Goal: Information Seeking & Learning: Learn about a topic

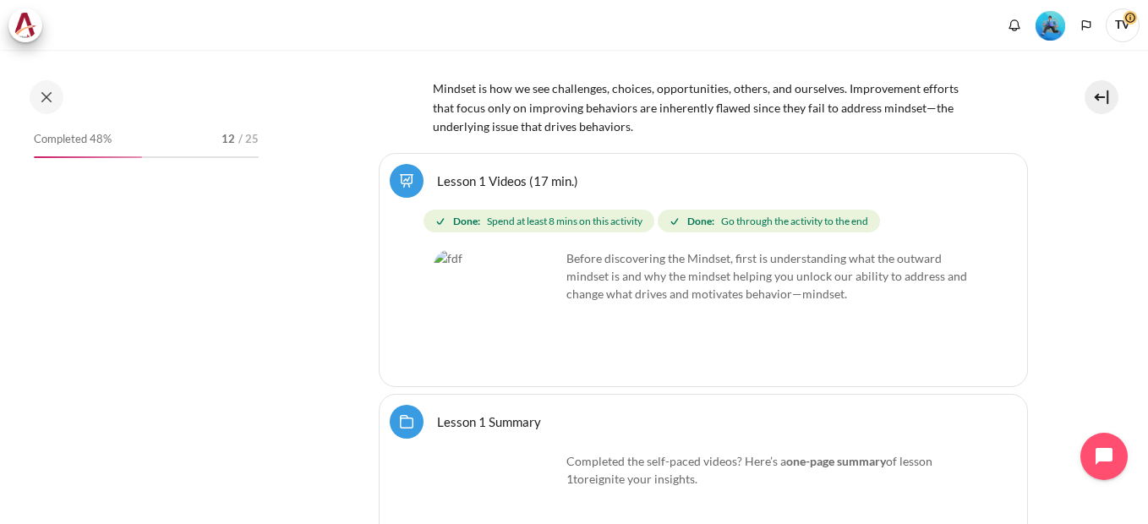
scroll to position [675, 0]
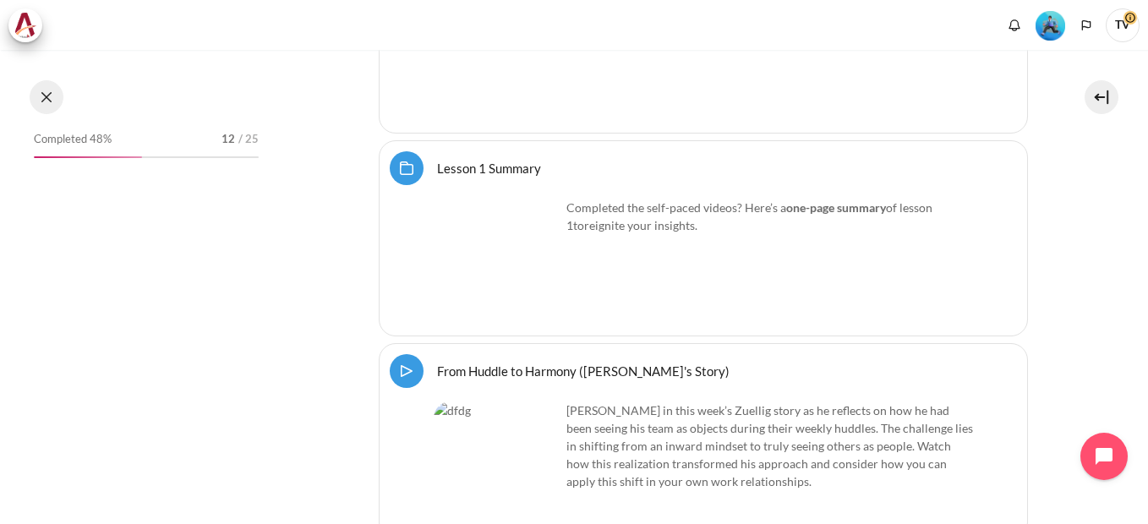
click at [45, 102] on button at bounding box center [47, 97] width 34 height 34
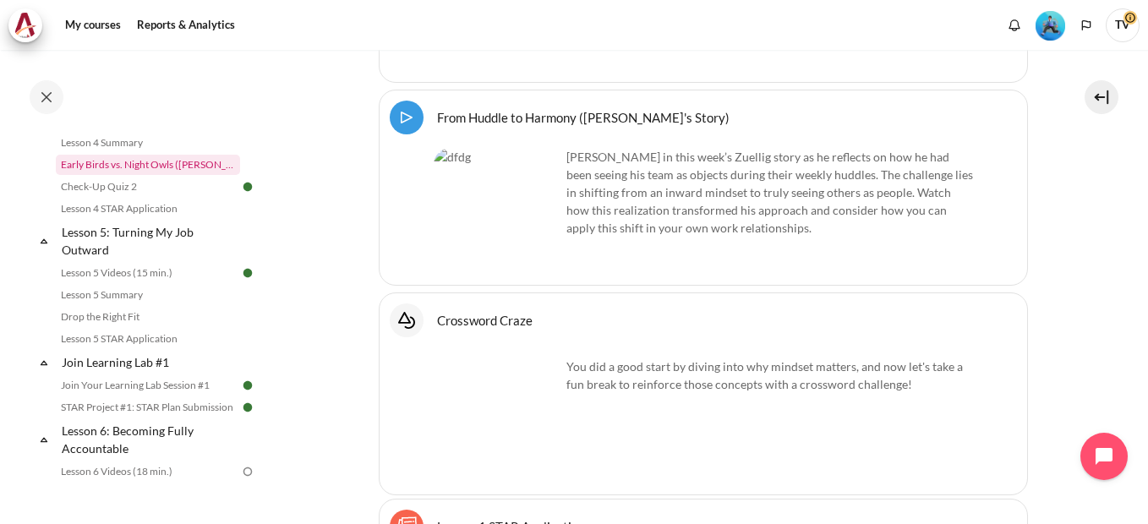
scroll to position [867, 0]
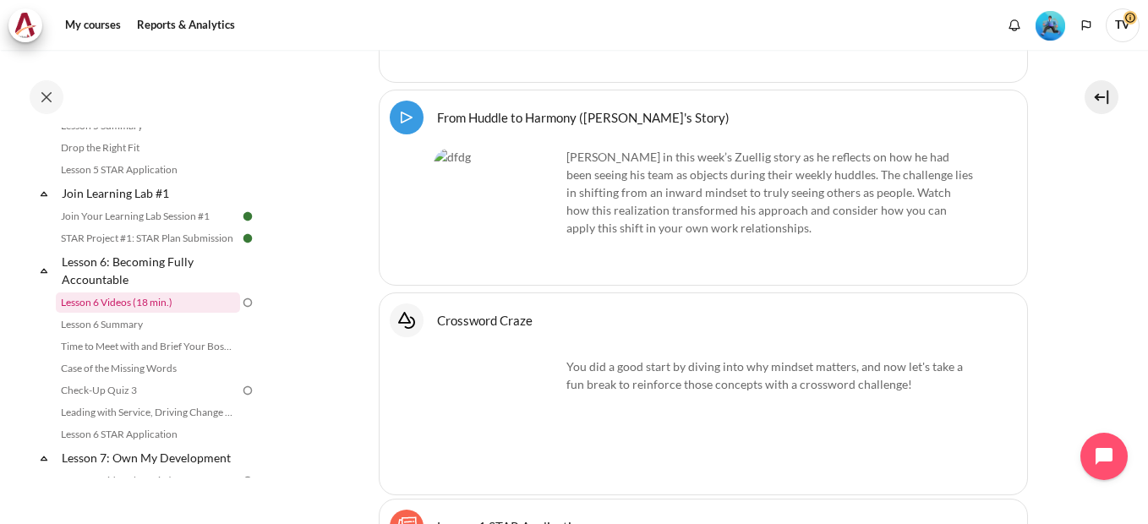
click at [155, 313] on link "Lesson 6 Videos (18 min.)" at bounding box center [148, 303] width 184 height 20
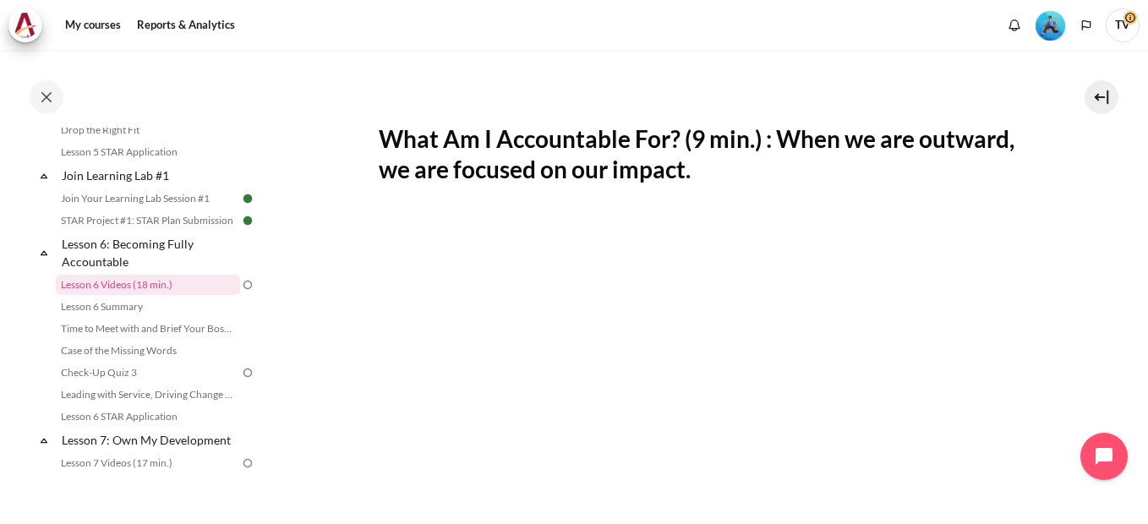
scroll to position [338, 0]
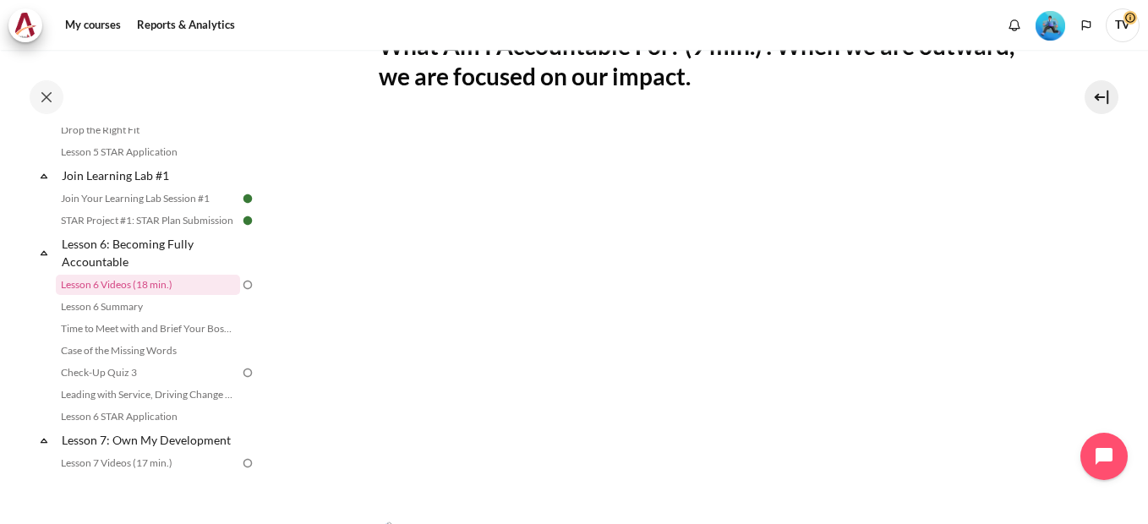
click at [1112, 319] on section "My courses OPO VN B2 Lesson 6: Becoming Fully Accountable Lesson 6 Videos (18 m…" at bounding box center [703, 318] width 865 height 1213
click at [134, 317] on link "Lesson 6 Summary" at bounding box center [148, 307] width 184 height 20
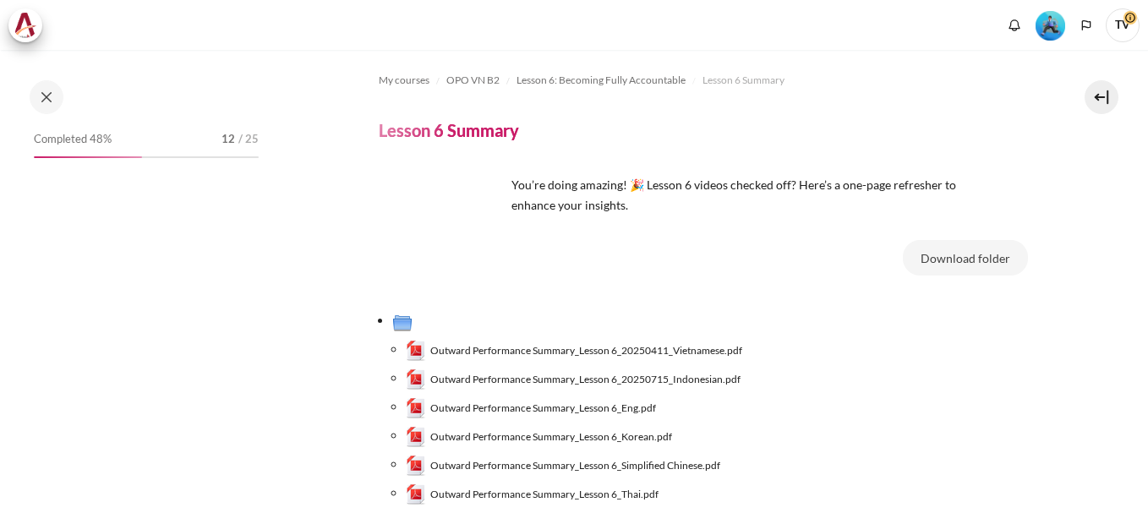
click at [635, 353] on span "Outward Performance Summary_Lesson 6_20250411_Vietnamese.pdf" at bounding box center [586, 350] width 312 height 15
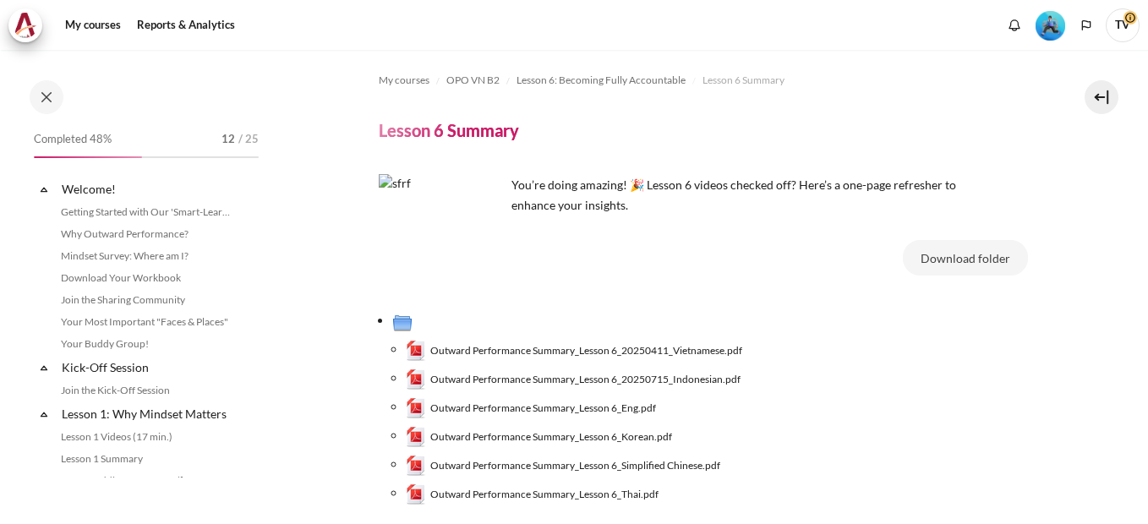
scroll to position [906, 0]
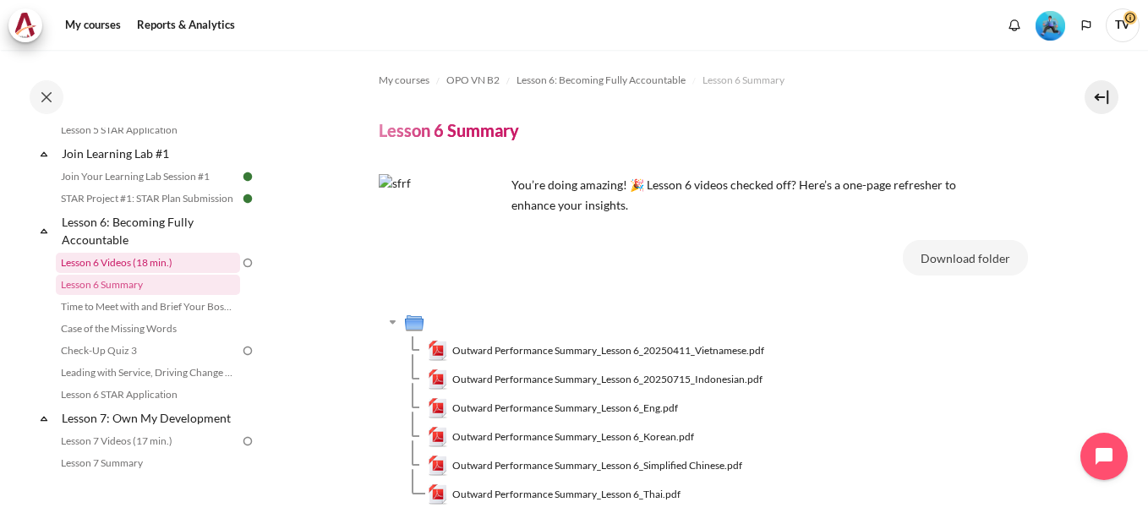
click at [195, 273] on link "Lesson 6 Videos (18 min.)" at bounding box center [148, 263] width 184 height 20
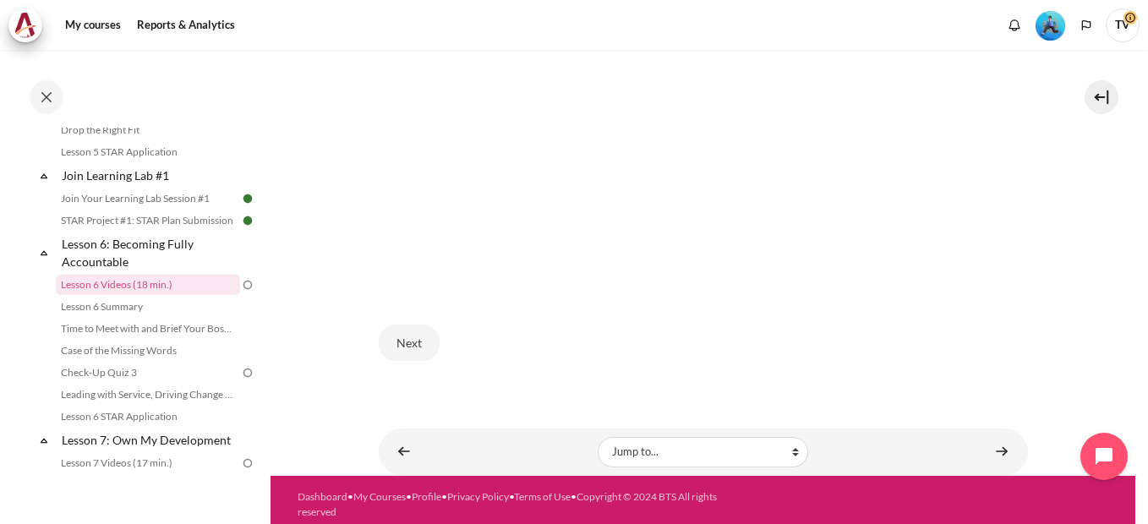
scroll to position [789, 0]
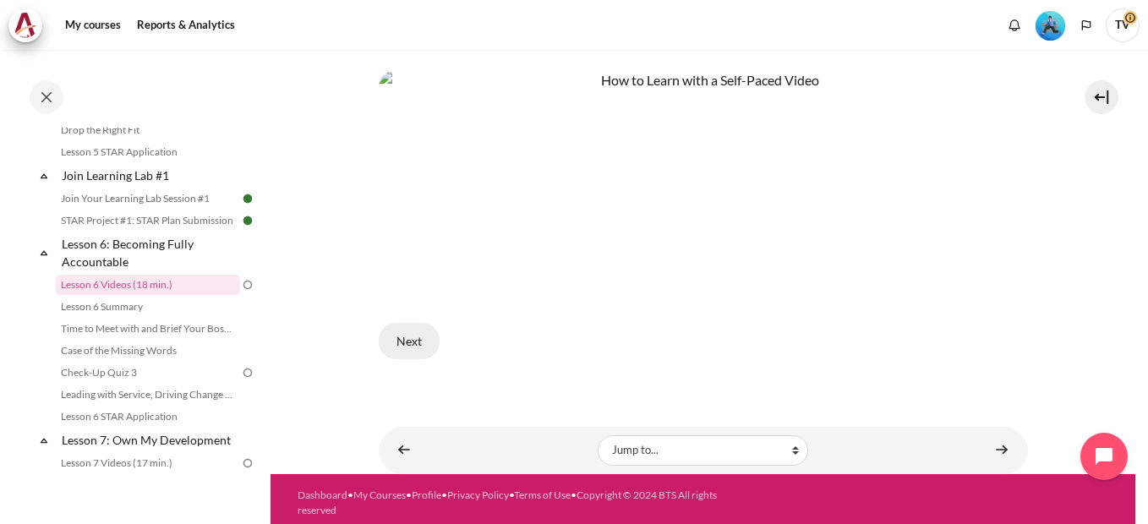
click at [414, 343] on button "Next" at bounding box center [409, 341] width 61 height 36
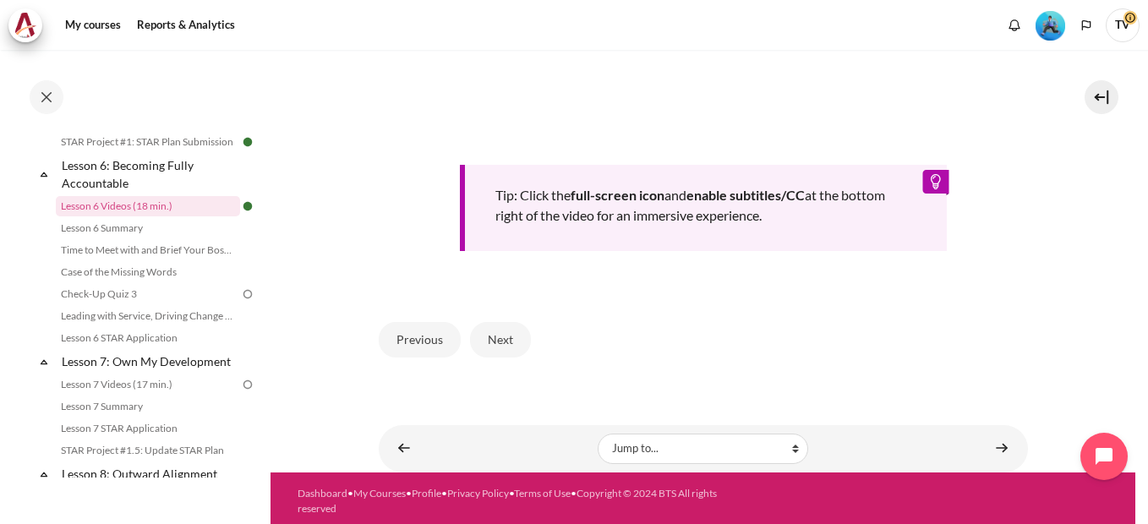
scroll to position [733, 0]
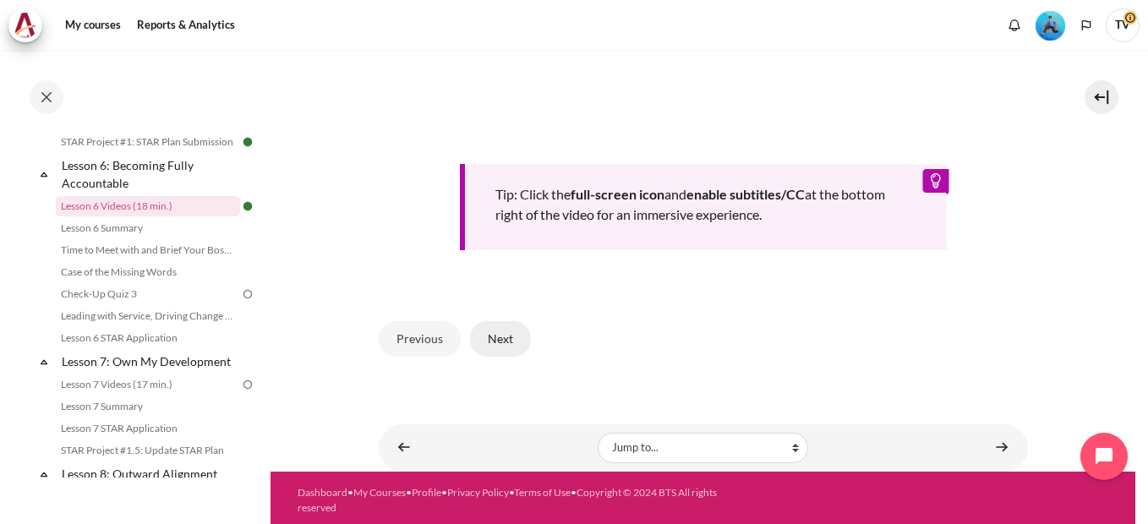
click at [511, 345] on button "Next" at bounding box center [500, 339] width 61 height 36
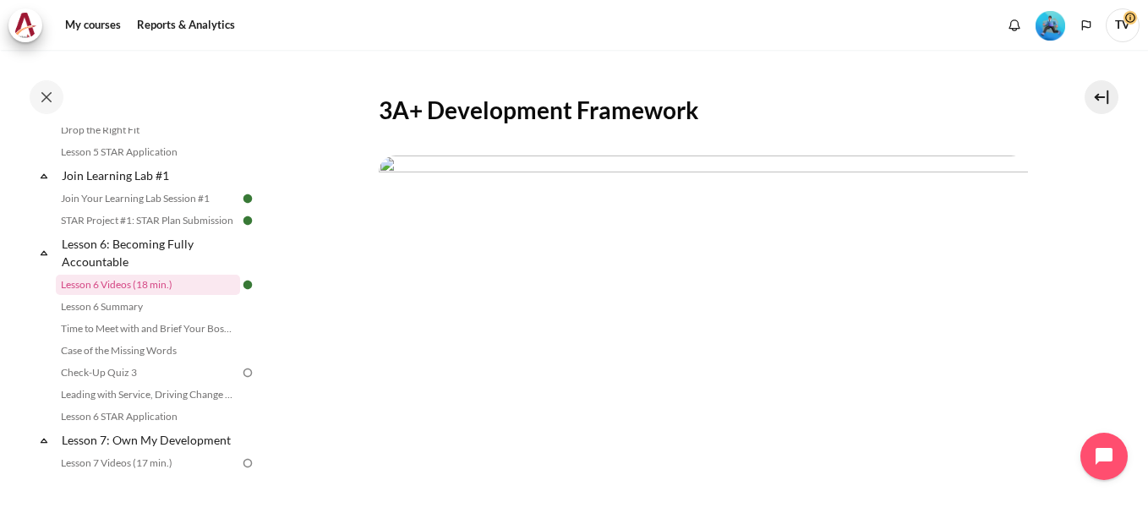
scroll to position [423, 0]
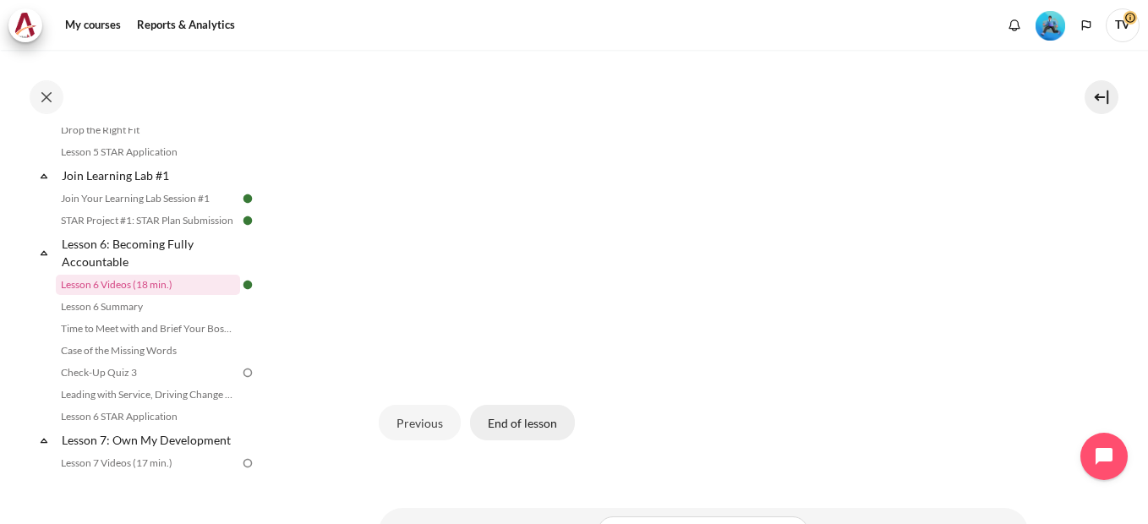
click at [516, 417] on button "End of lesson" at bounding box center [522, 423] width 105 height 36
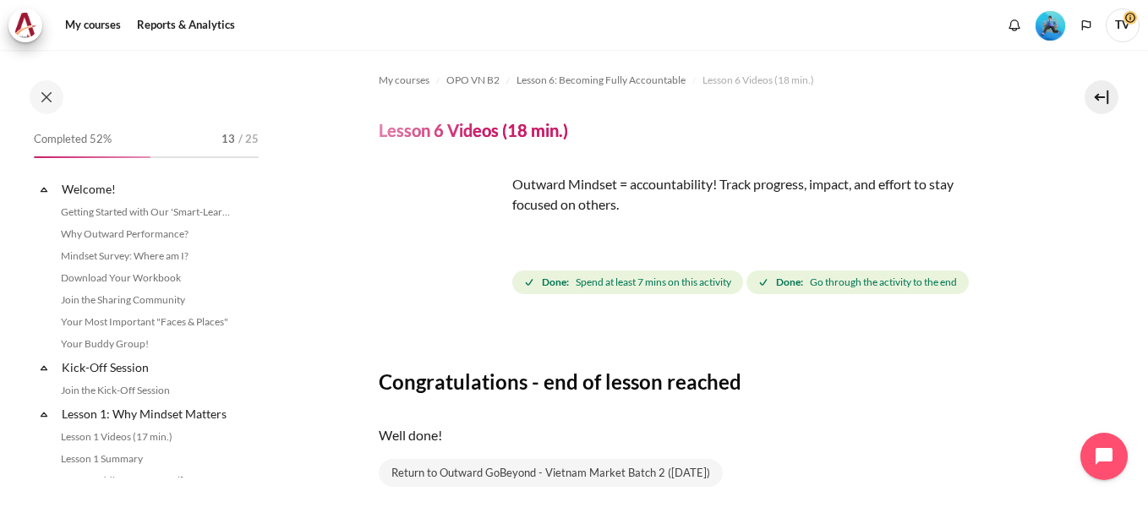
scroll to position [884, 0]
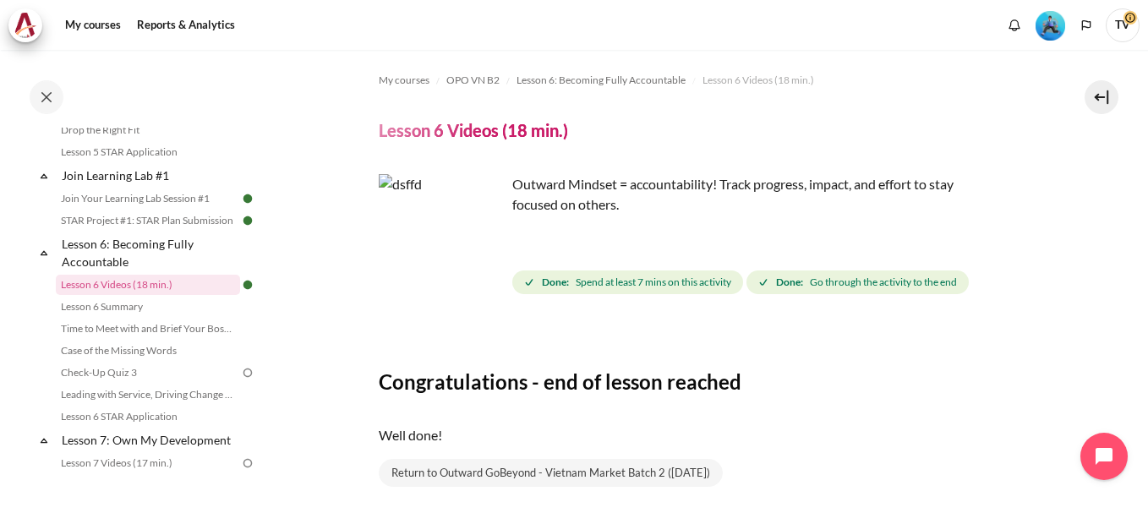
click at [241, 380] on img at bounding box center [247, 372] width 15 height 15
click at [117, 383] on link "Check-Up Quiz 3" at bounding box center [148, 373] width 184 height 20
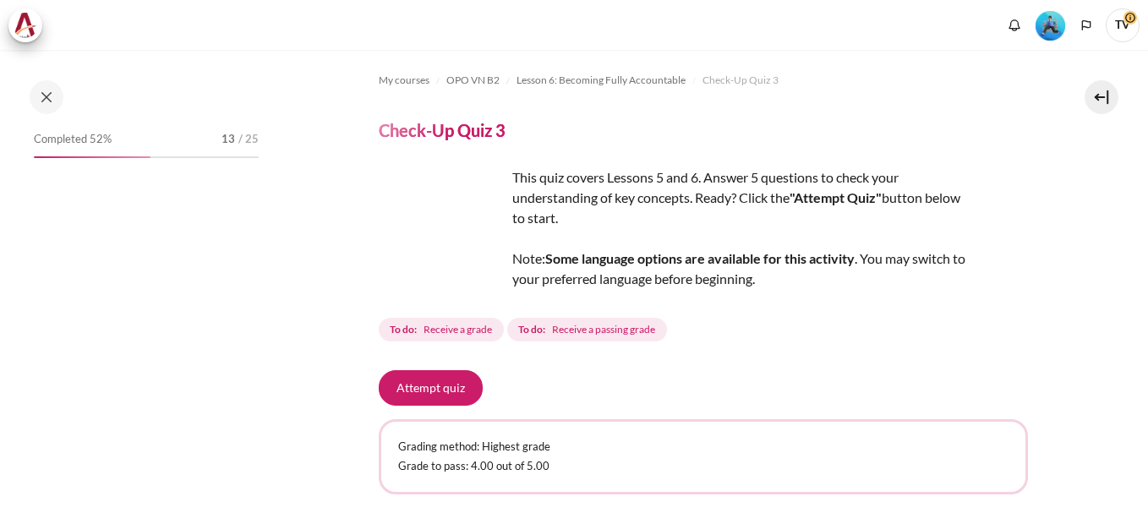
scroll to position [85, 0]
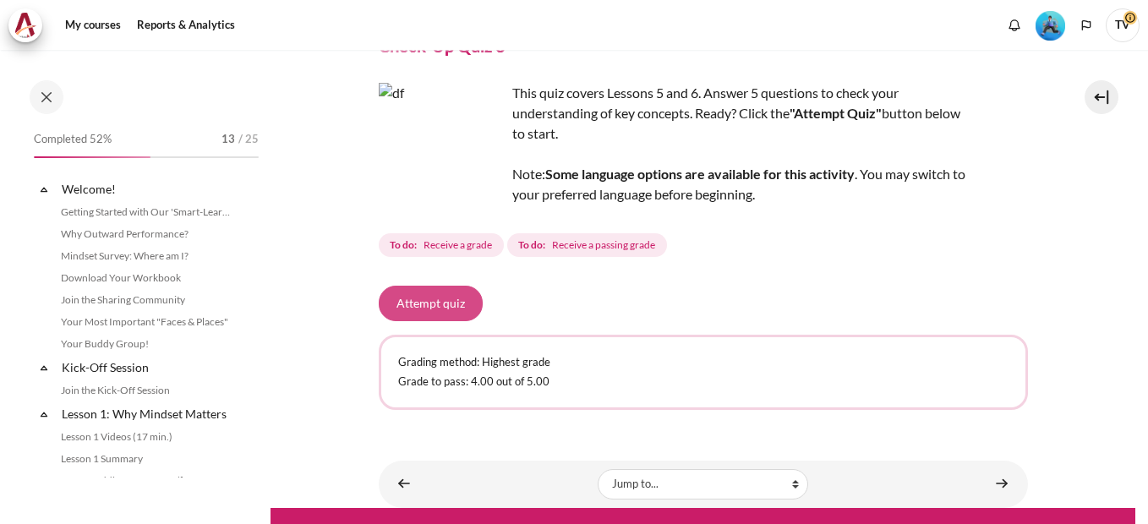
click at [440, 308] on button "Attempt quiz" at bounding box center [431, 304] width 104 height 36
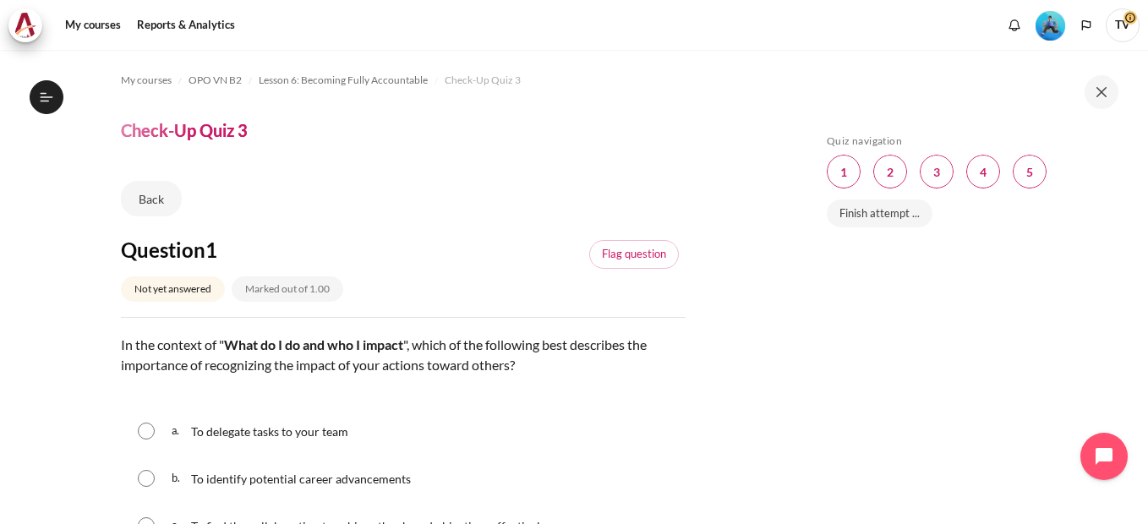
scroll to position [85, 0]
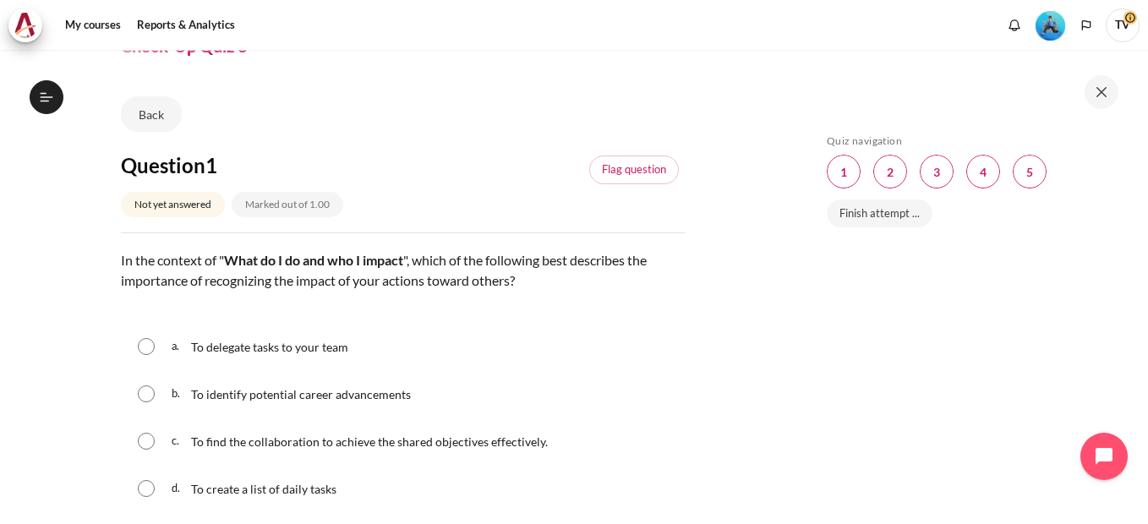
click at [143, 443] on input "Content" at bounding box center [146, 441] width 17 height 17
radio input "true"
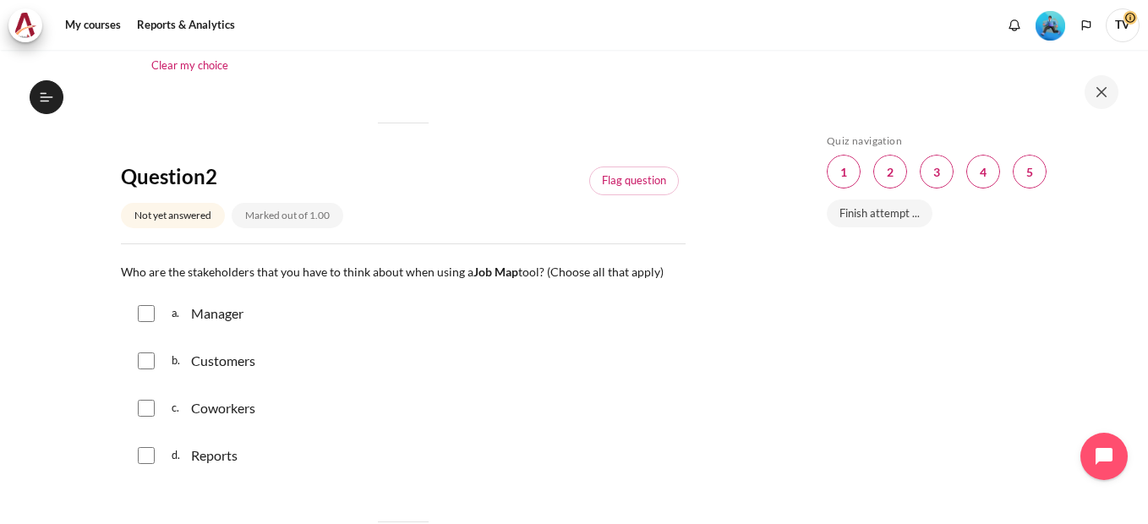
scroll to position [592, 0]
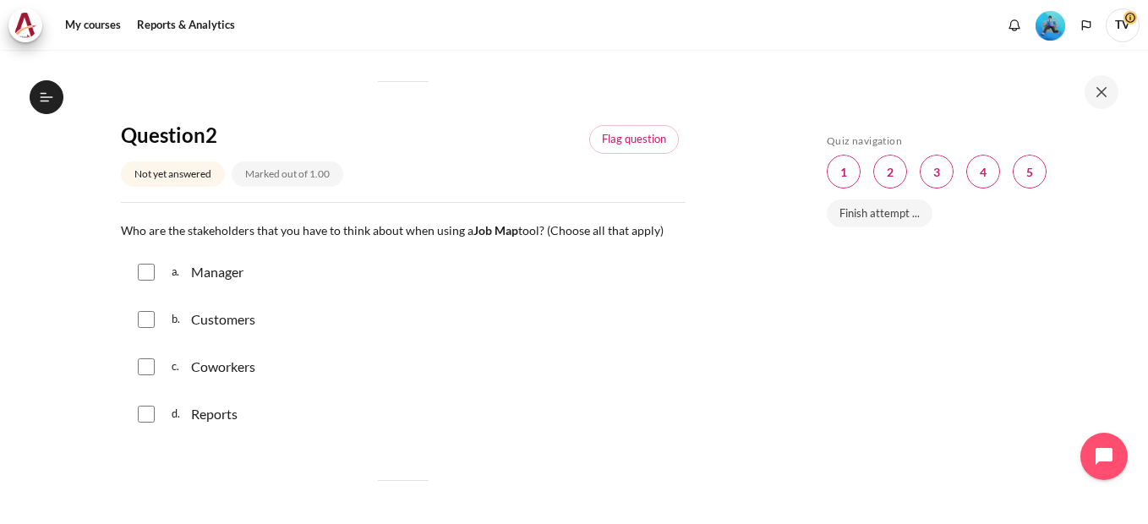
click at [145, 265] on input "Content" at bounding box center [146, 272] width 17 height 17
checkbox input "true"
click at [144, 321] on input "Content" at bounding box center [146, 319] width 17 height 17
checkbox input "true"
click at [148, 369] on input "Content" at bounding box center [146, 366] width 17 height 17
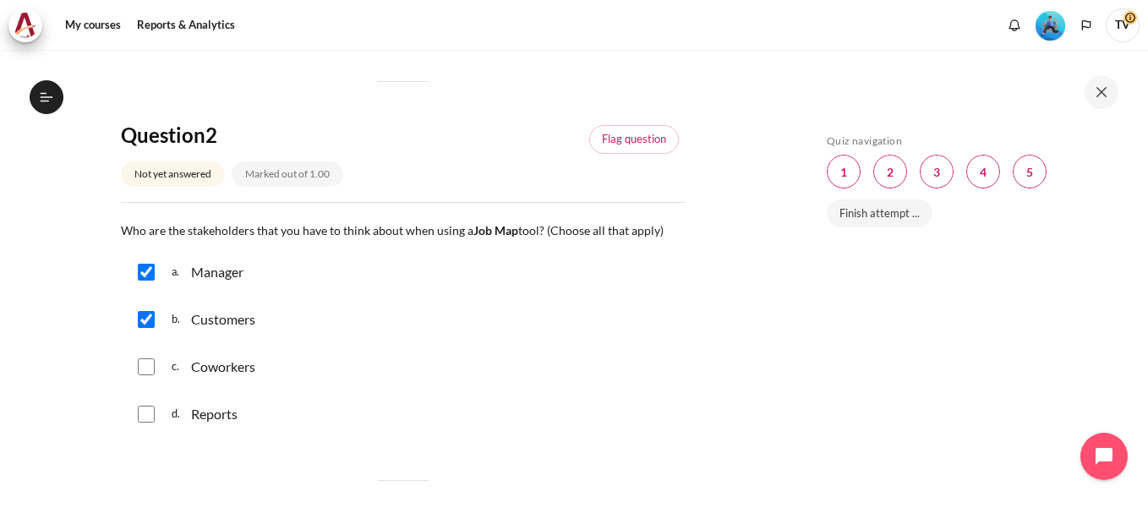
checkbox input "true"
click at [149, 423] on div "d. Reports" at bounding box center [403, 414] width 565 height 44
click at [156, 418] on div "d. Reports" at bounding box center [403, 414] width 565 height 44
click at [151, 413] on input "Content" at bounding box center [146, 414] width 17 height 17
checkbox input "true"
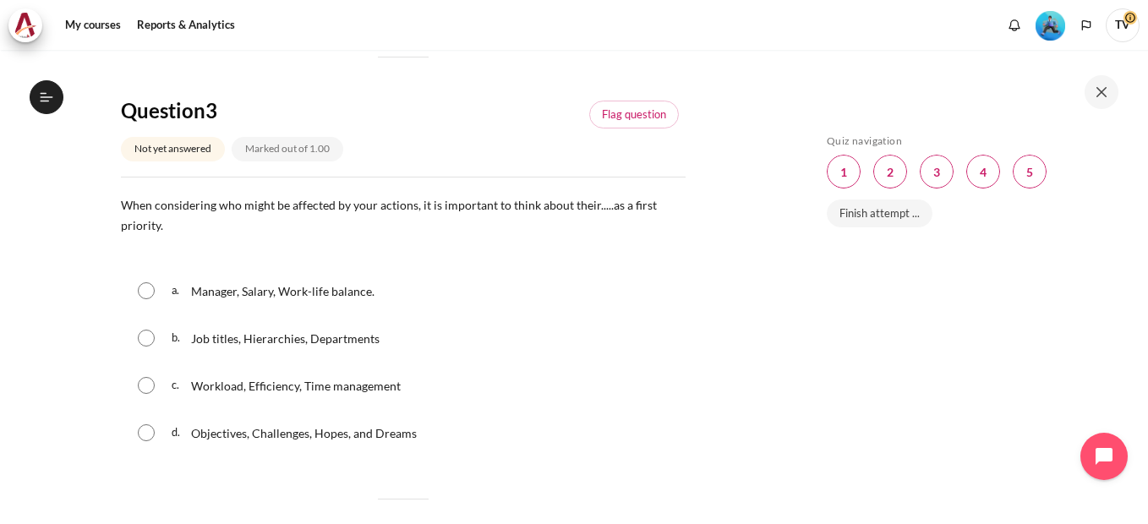
scroll to position [1014, 0]
click at [147, 435] on input "Content" at bounding box center [146, 433] width 17 height 17
radio input "true"
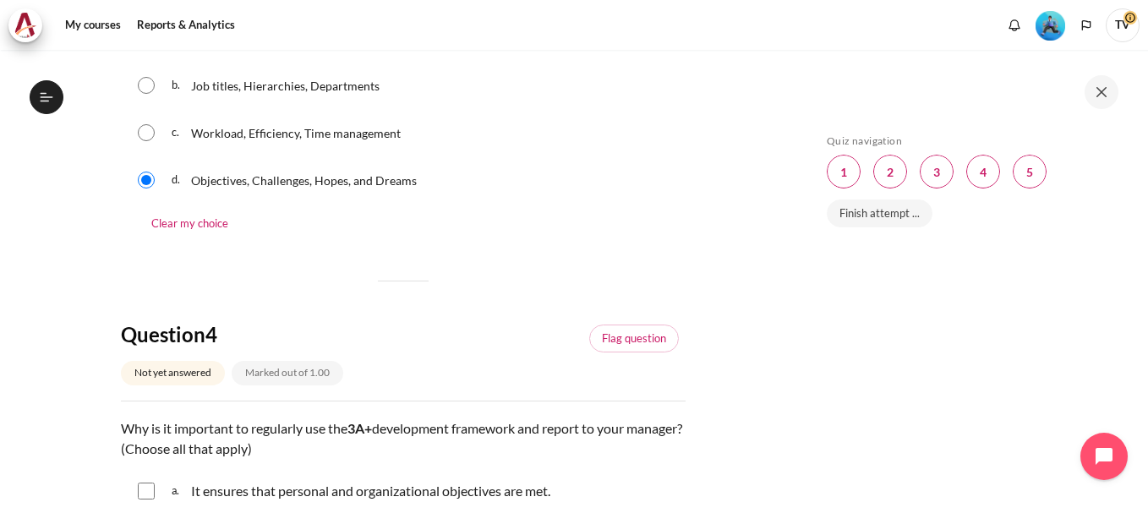
scroll to position [1437, 0]
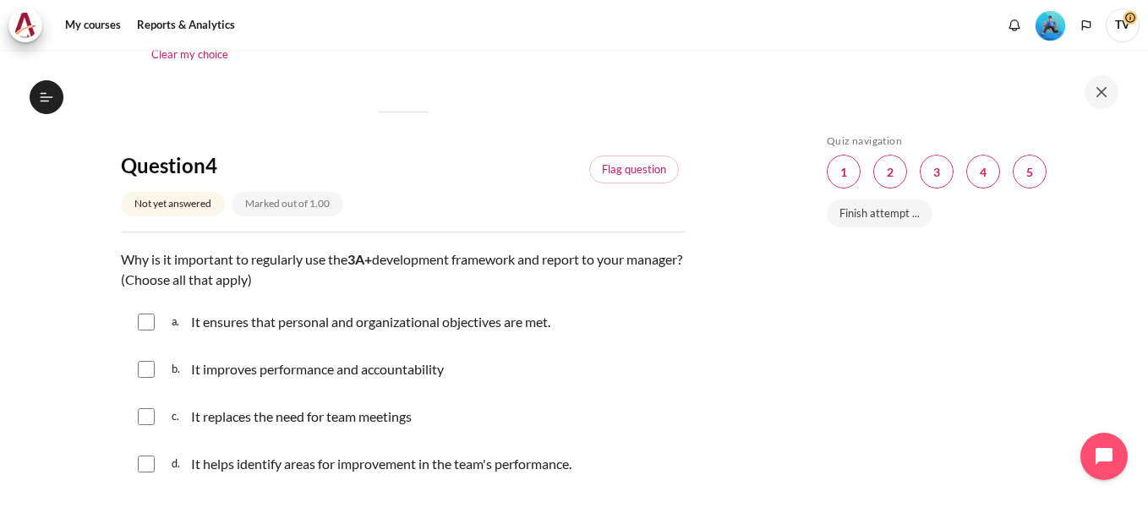
click at [141, 466] on input "Content" at bounding box center [146, 464] width 17 height 17
checkbox input "true"
click at [148, 369] on input "Content" at bounding box center [146, 369] width 17 height 17
checkbox input "true"
click at [145, 317] on input "Content" at bounding box center [146, 322] width 17 height 17
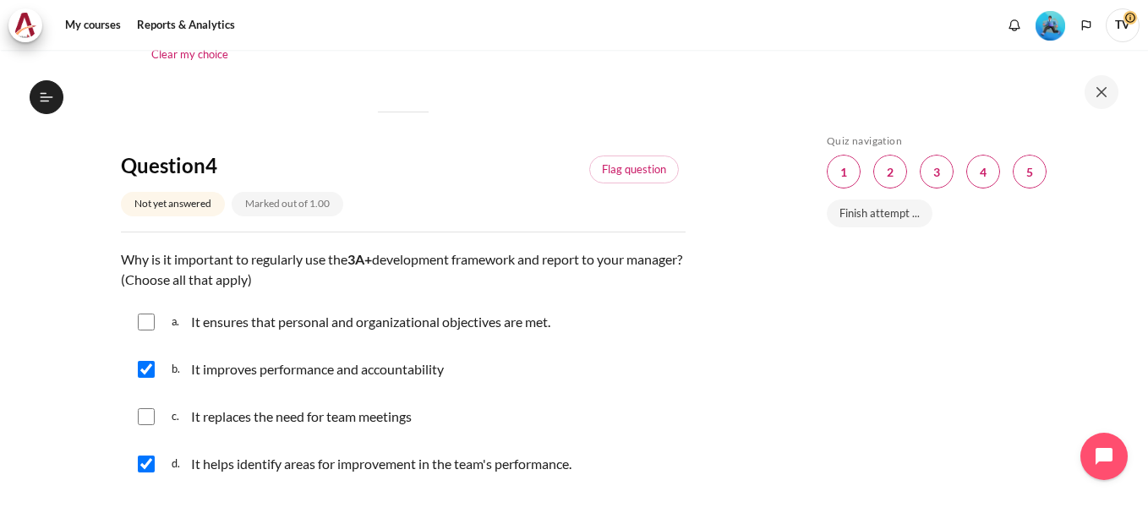
checkbox input "true"
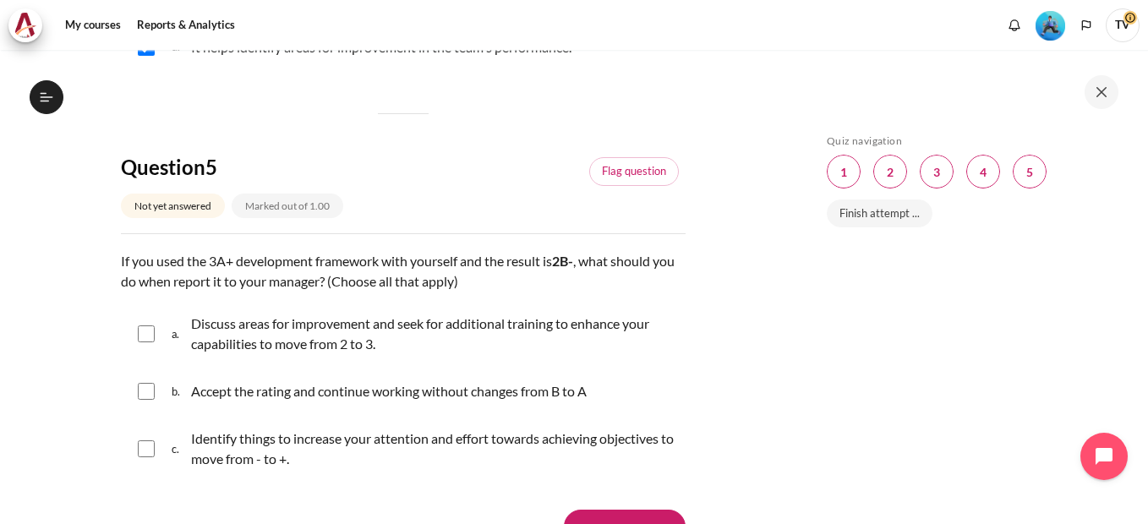
scroll to position [1860, 0]
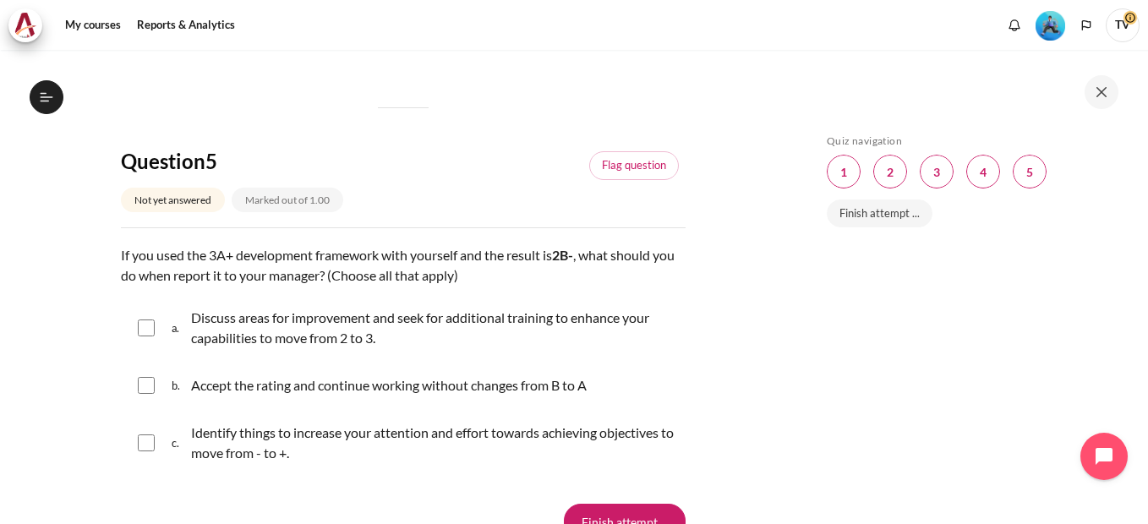
click at [148, 443] on input "Content" at bounding box center [146, 443] width 17 height 17
checkbox input "true"
click at [149, 330] on input "Content" at bounding box center [146, 328] width 17 height 17
checkbox input "true"
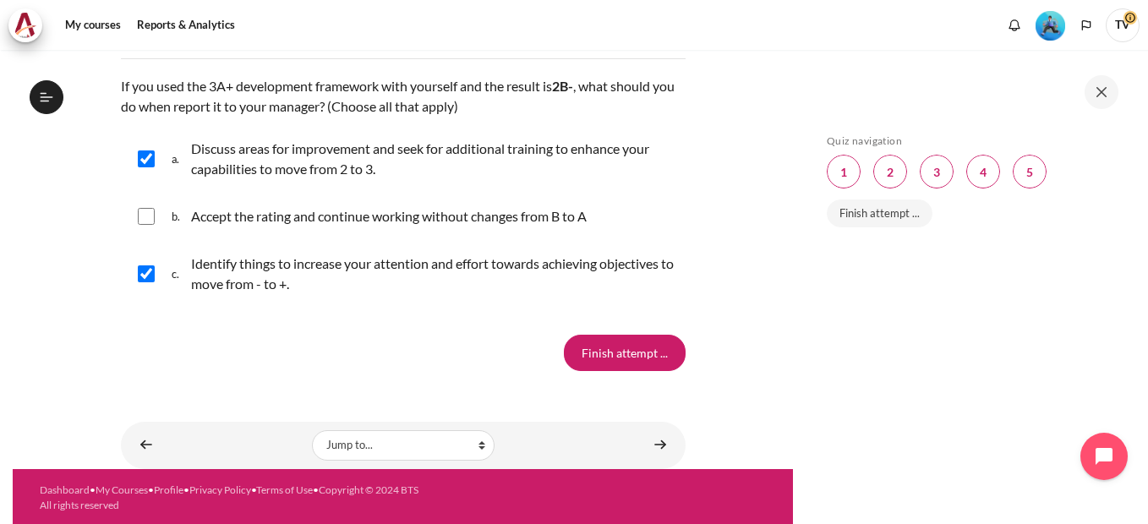
scroll to position [2032, 0]
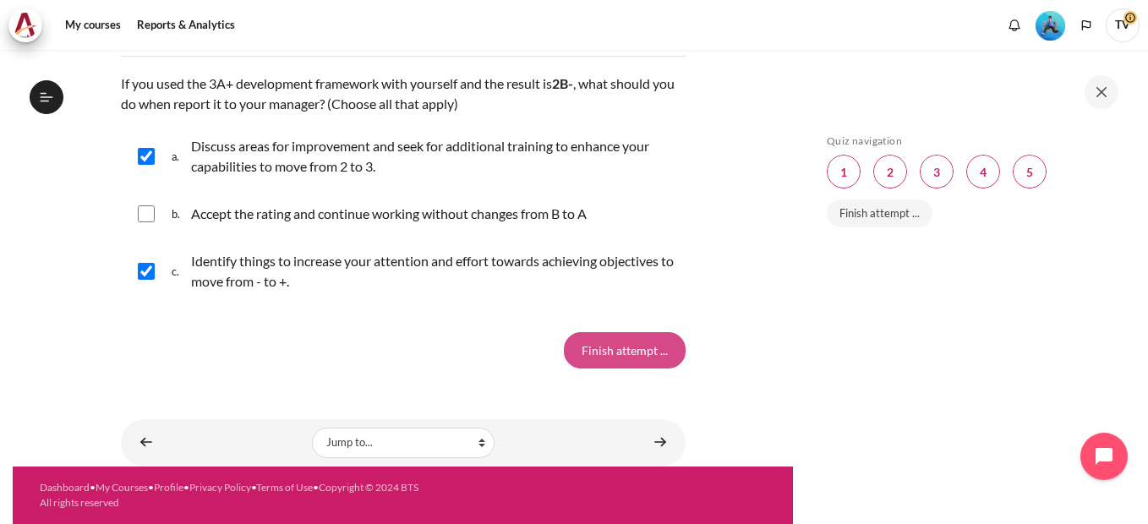
click at [644, 347] on input "Finish attempt ..." at bounding box center [625, 350] width 122 height 36
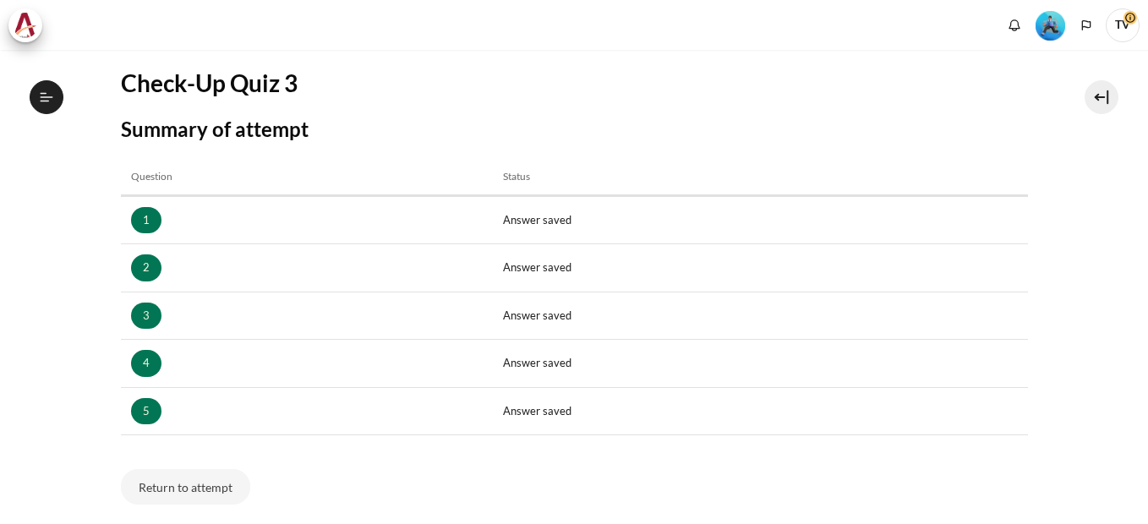
scroll to position [338, 0]
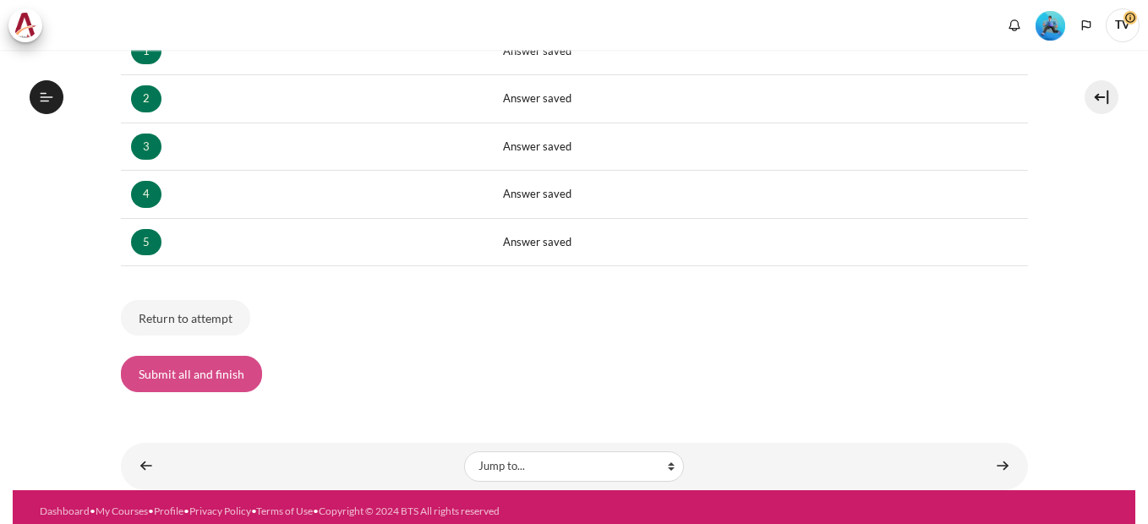
click at [194, 379] on button "Submit all and finish" at bounding box center [191, 374] width 141 height 36
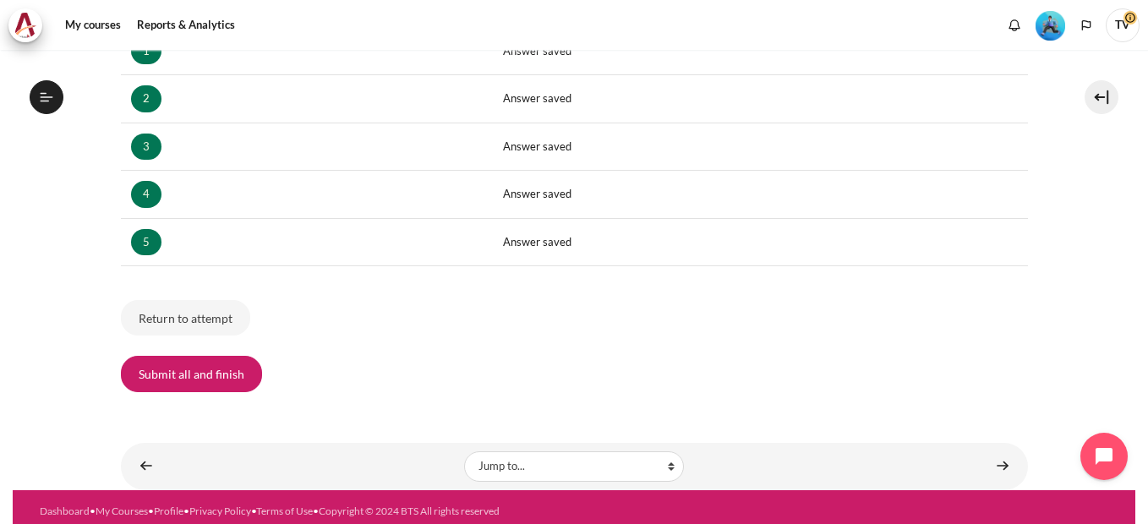
scroll to position [972, 0]
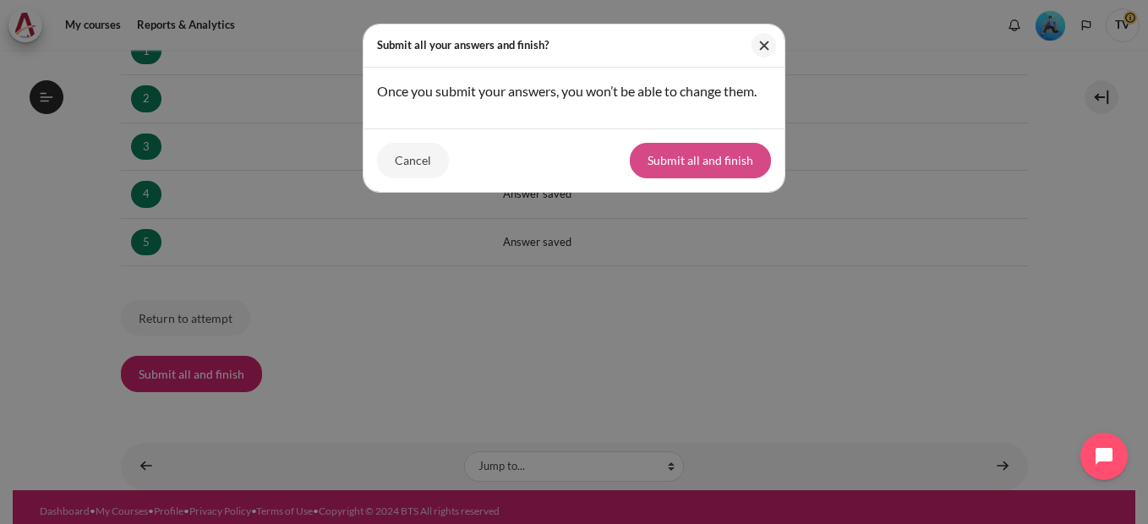
click at [685, 158] on button "Submit all and finish" at bounding box center [700, 161] width 141 height 36
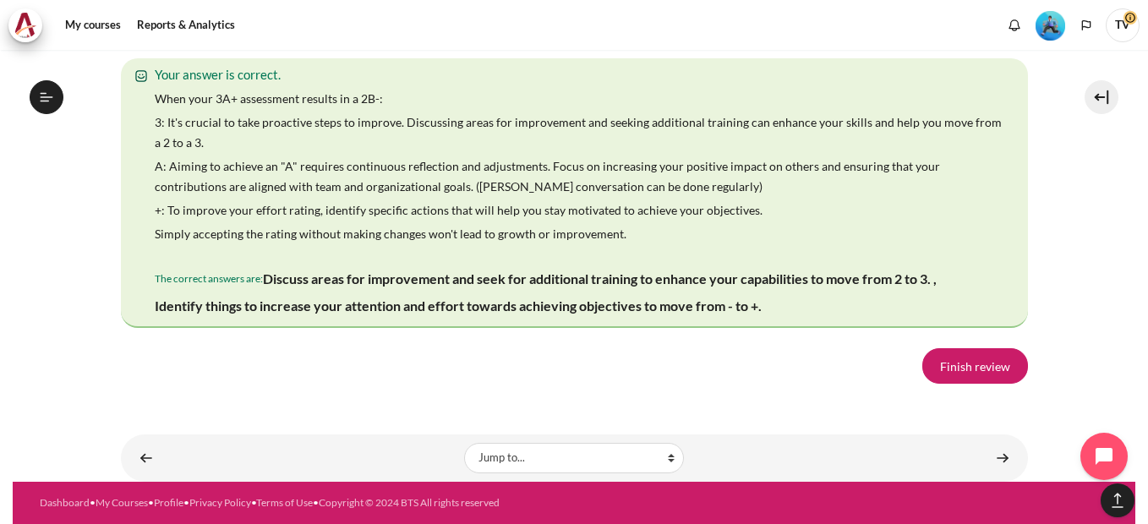
scroll to position [3365, 0]
click at [944, 375] on link "Finish review" at bounding box center [975, 366] width 106 height 36
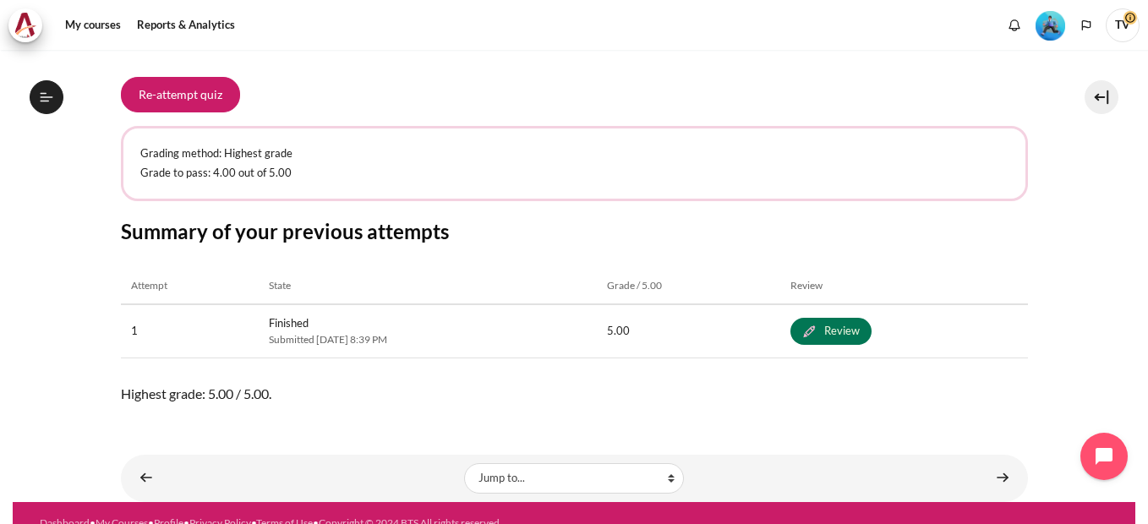
scroll to position [314, 0]
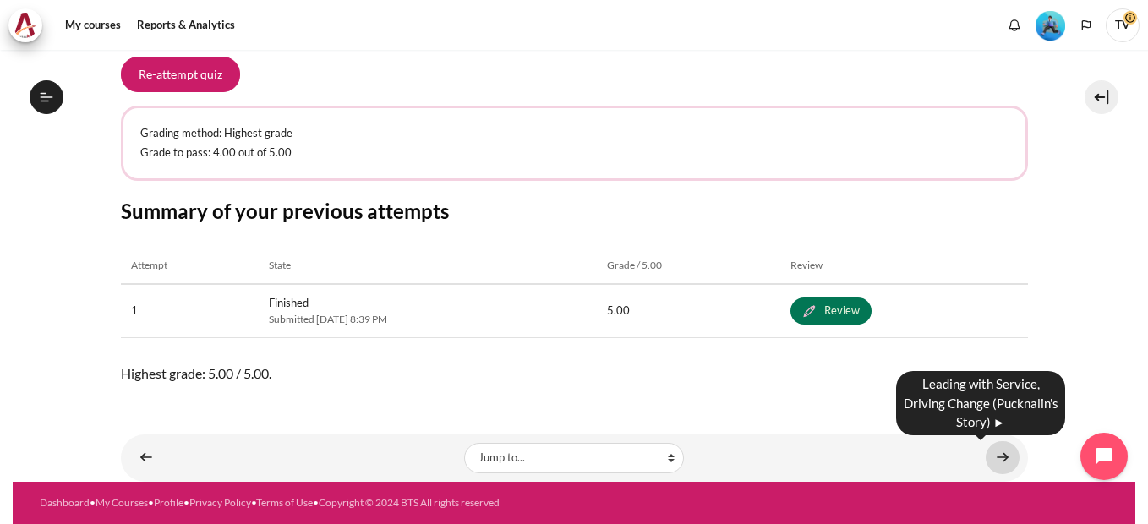
click at [998, 457] on link "Content" at bounding box center [1003, 457] width 34 height 33
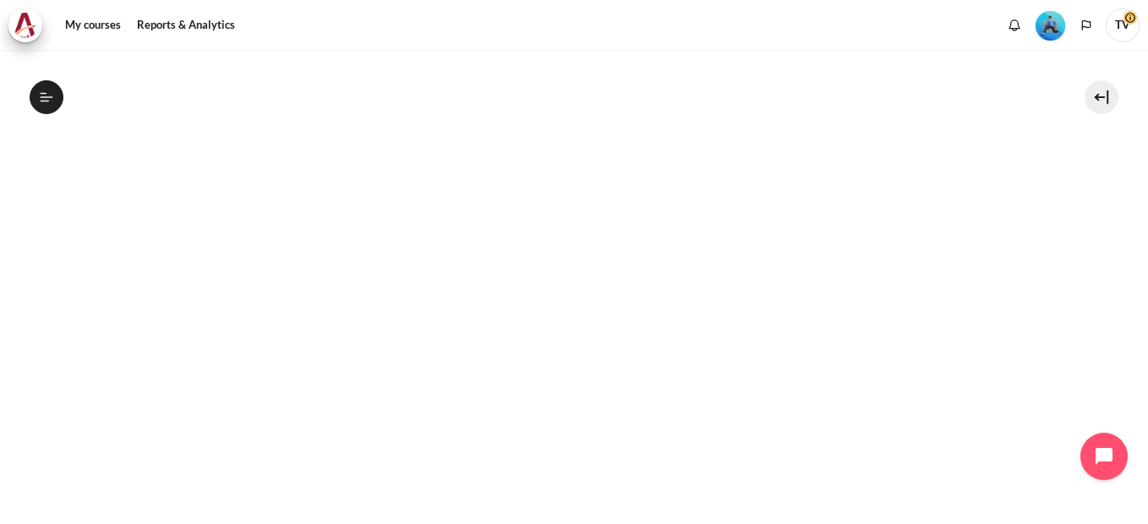
scroll to position [422, 0]
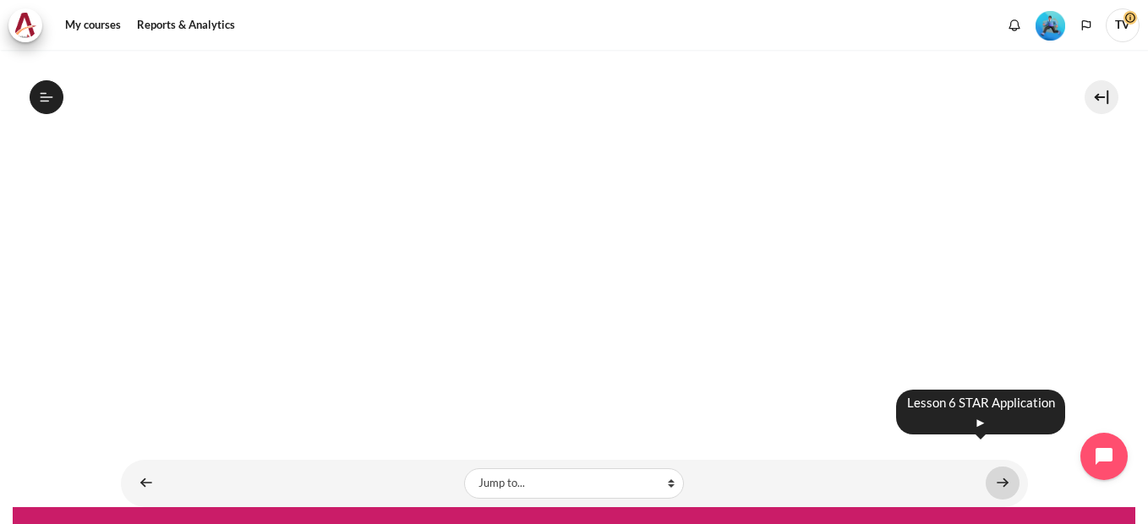
click at [993, 467] on link "Content" at bounding box center [1003, 483] width 34 height 33
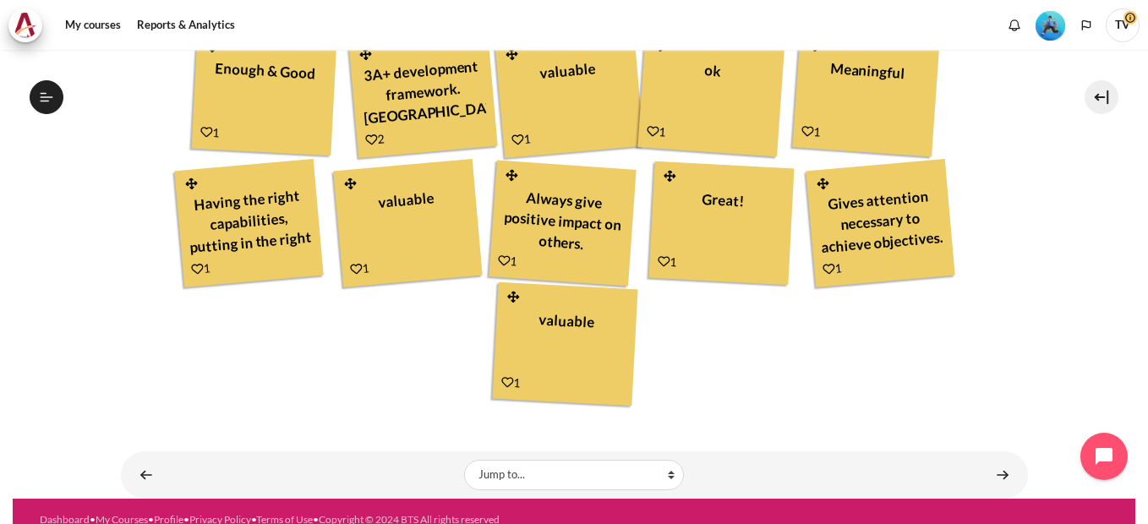
scroll to position [711, 0]
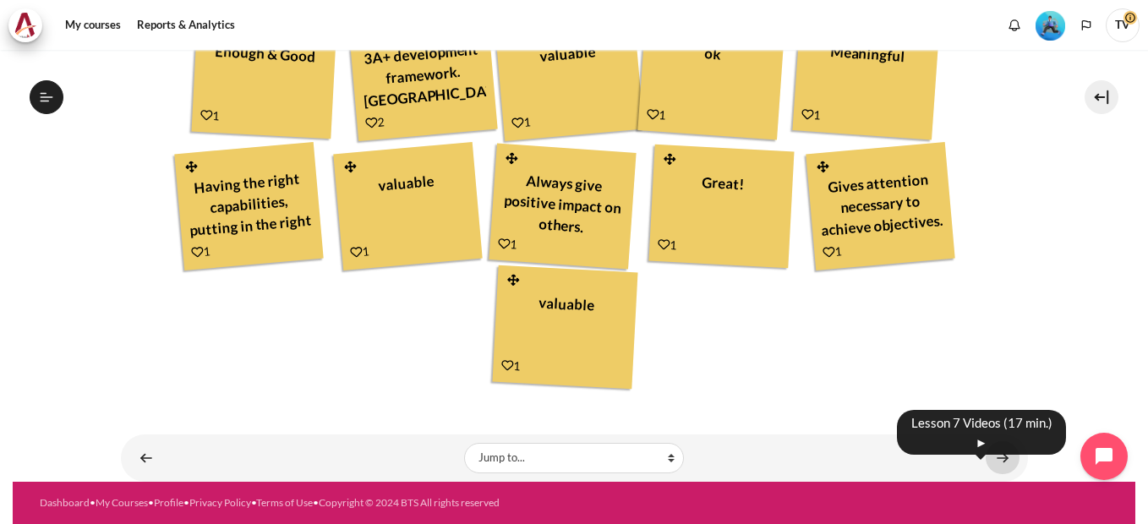
click at [996, 466] on link "Content" at bounding box center [1003, 457] width 34 height 33
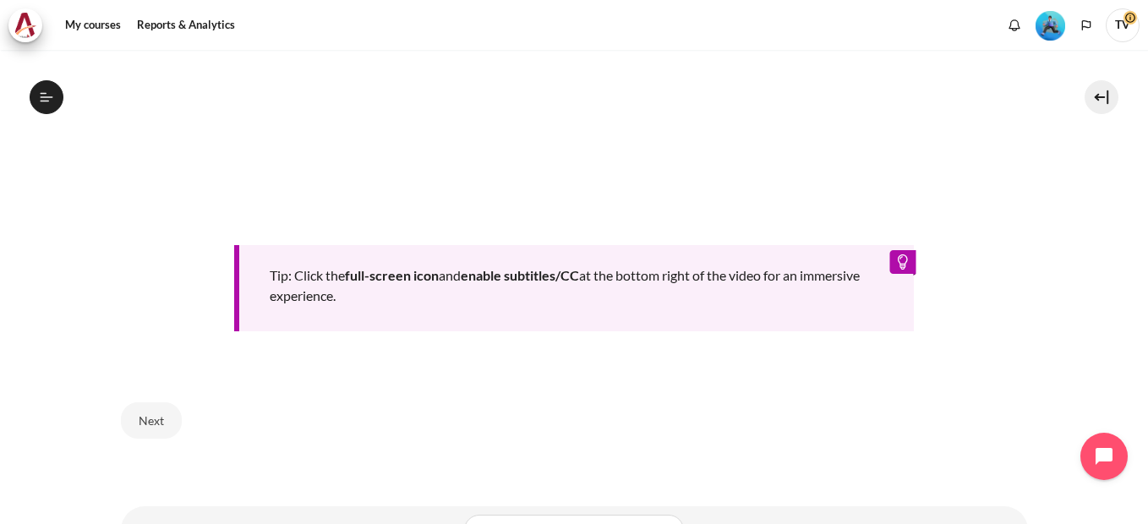
scroll to position [904, 0]
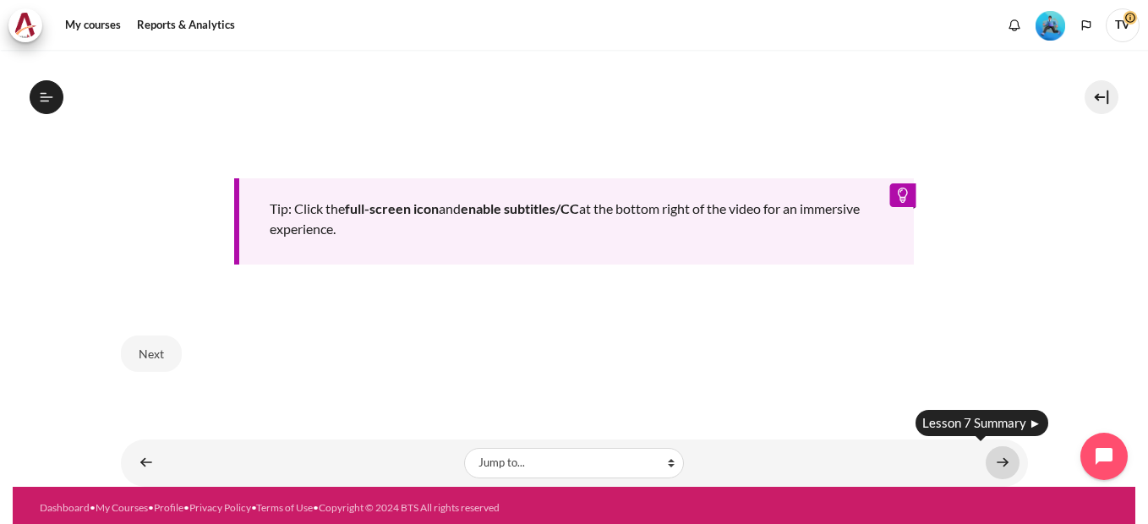
click at [997, 457] on link "Content" at bounding box center [1003, 462] width 34 height 33
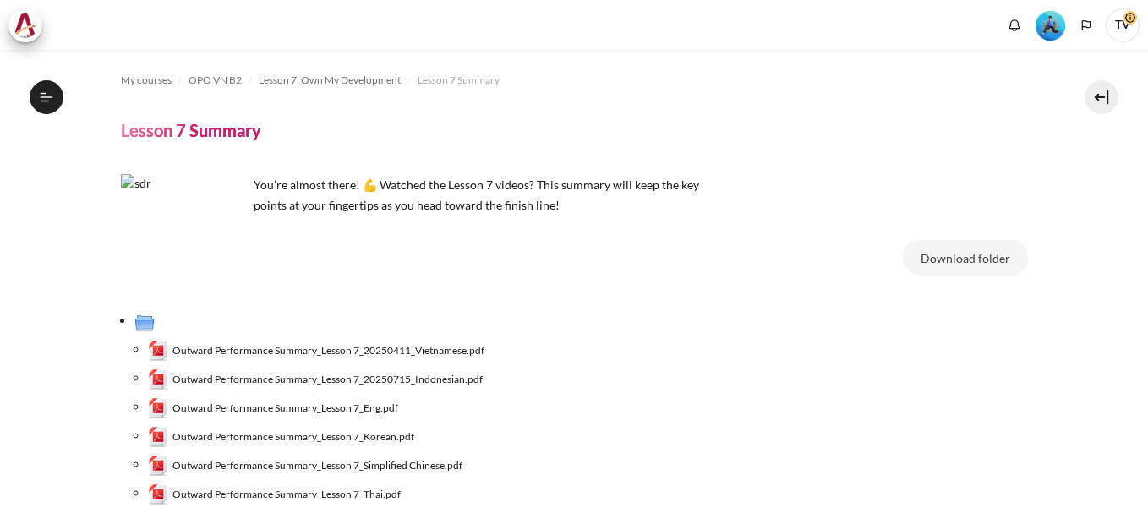
scroll to position [152, 0]
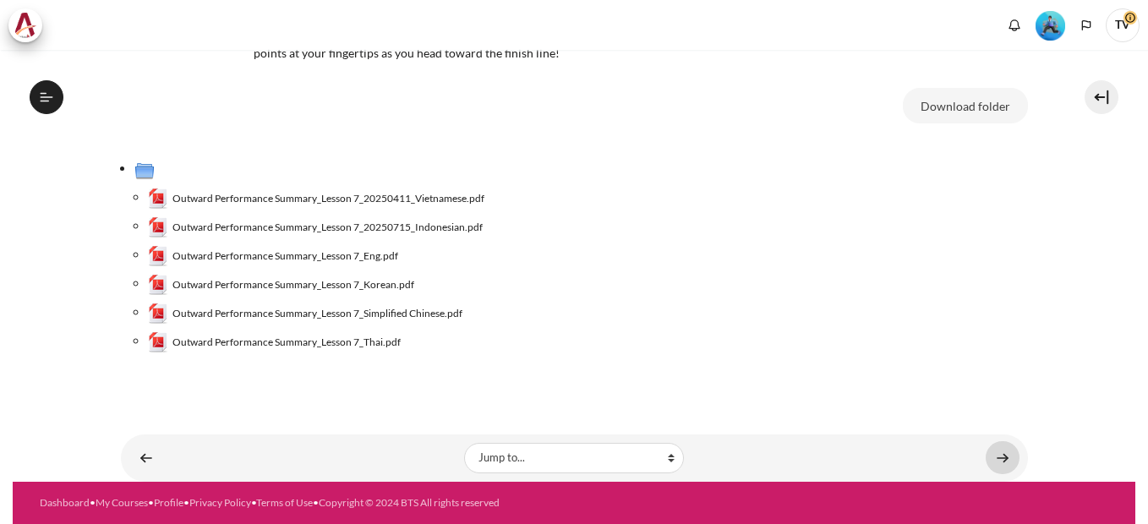
click at [993, 453] on link "Content" at bounding box center [1003, 457] width 34 height 33
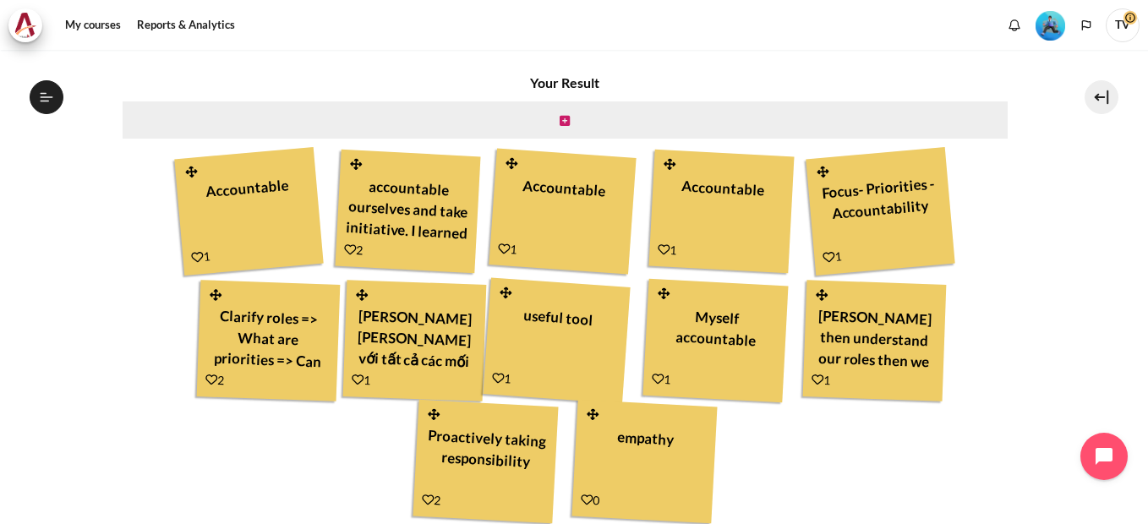
scroll to position [647, 0]
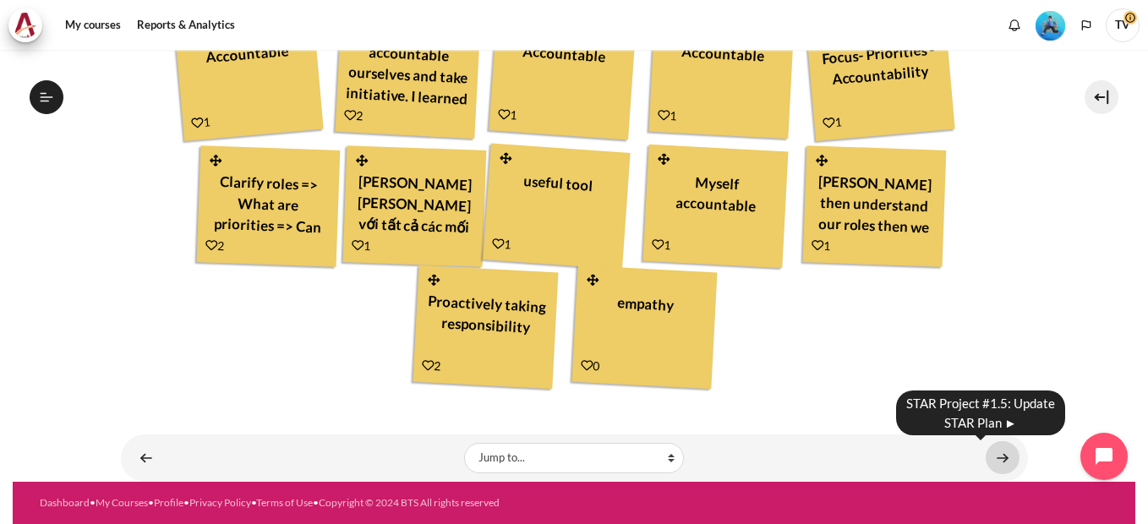
click at [995, 459] on link "Content" at bounding box center [1003, 457] width 34 height 33
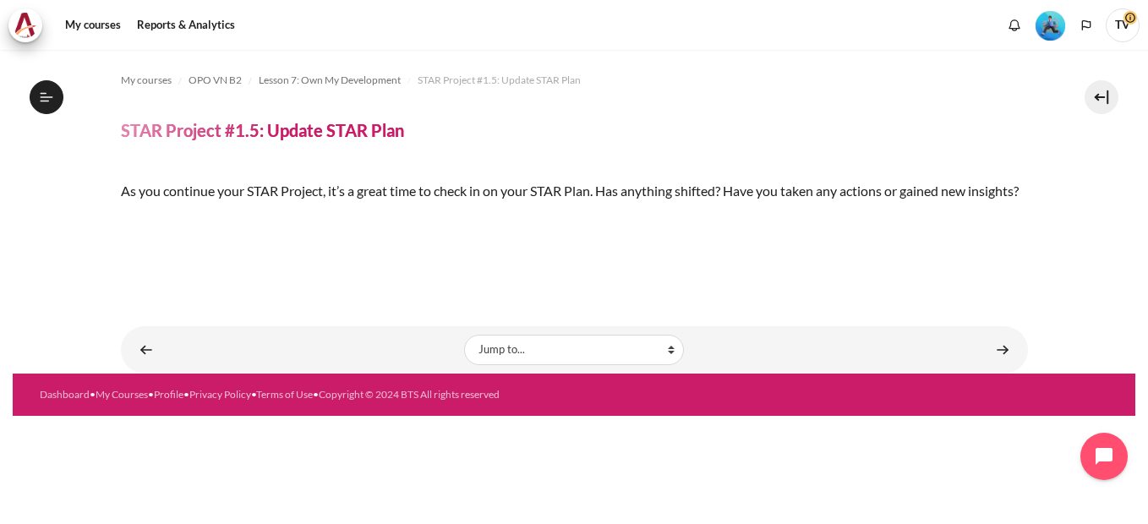
scroll to position [397, 0]
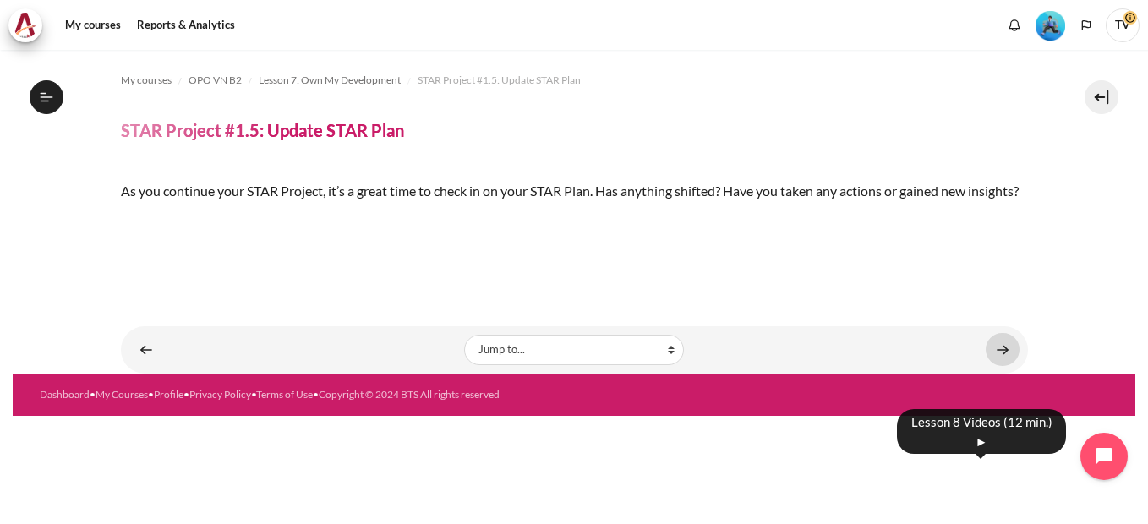
click at [990, 366] on link "Content" at bounding box center [1003, 349] width 34 height 33
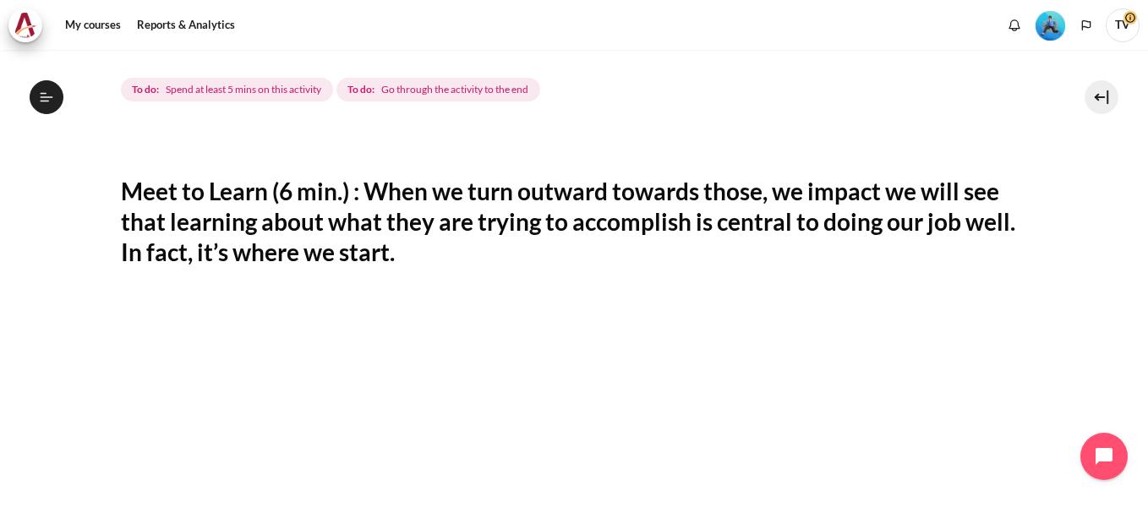
scroll to position [423, 0]
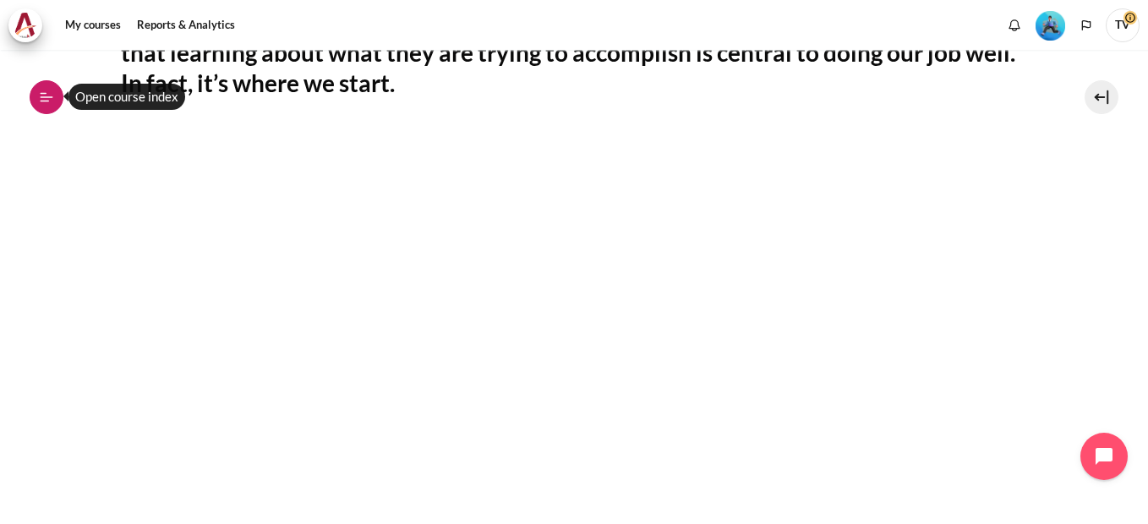
click at [41, 98] on icon at bounding box center [46, 97] width 15 height 15
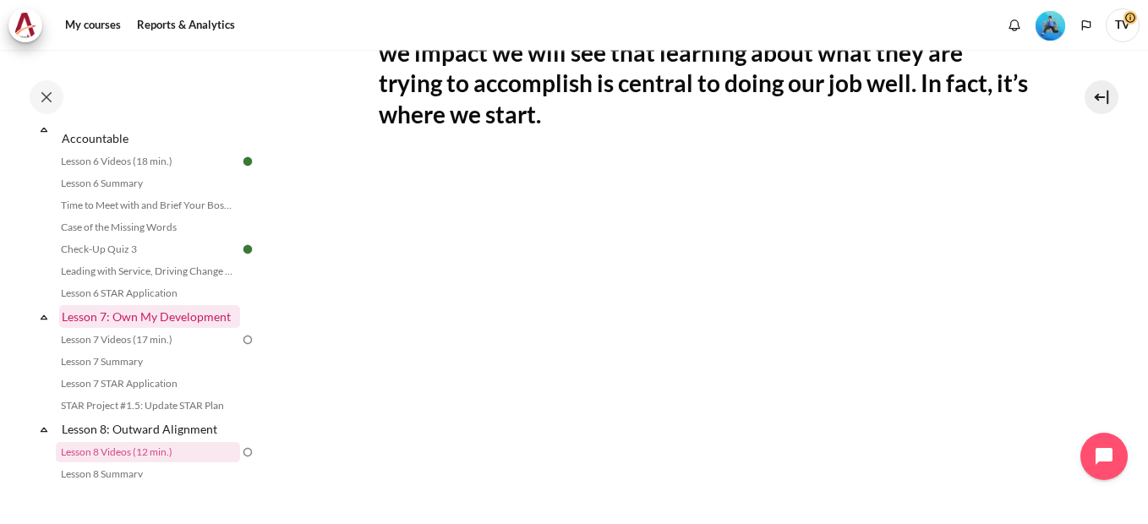
scroll to position [1006, 0]
click at [168, 330] on link "Lesson 7: Own My Development" at bounding box center [149, 318] width 181 height 23
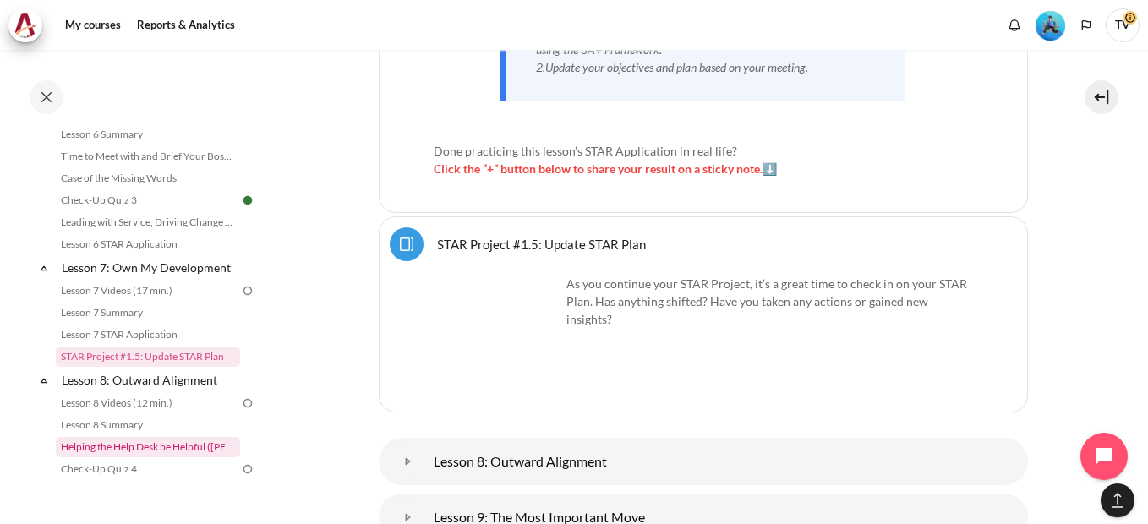
scroll to position [1056, 0]
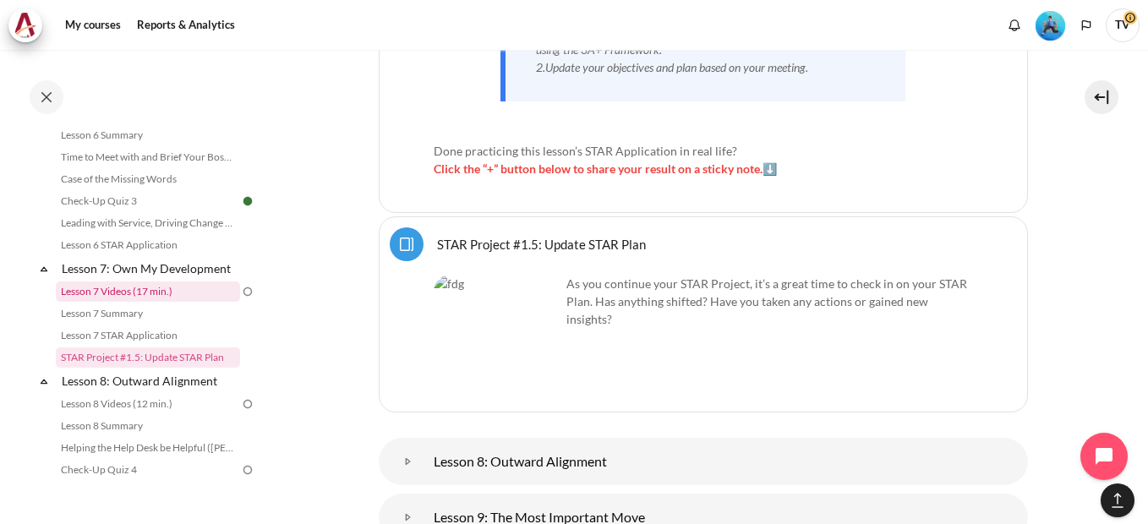
click at [162, 302] on link "Lesson 7 Videos (17 min.)" at bounding box center [148, 292] width 184 height 20
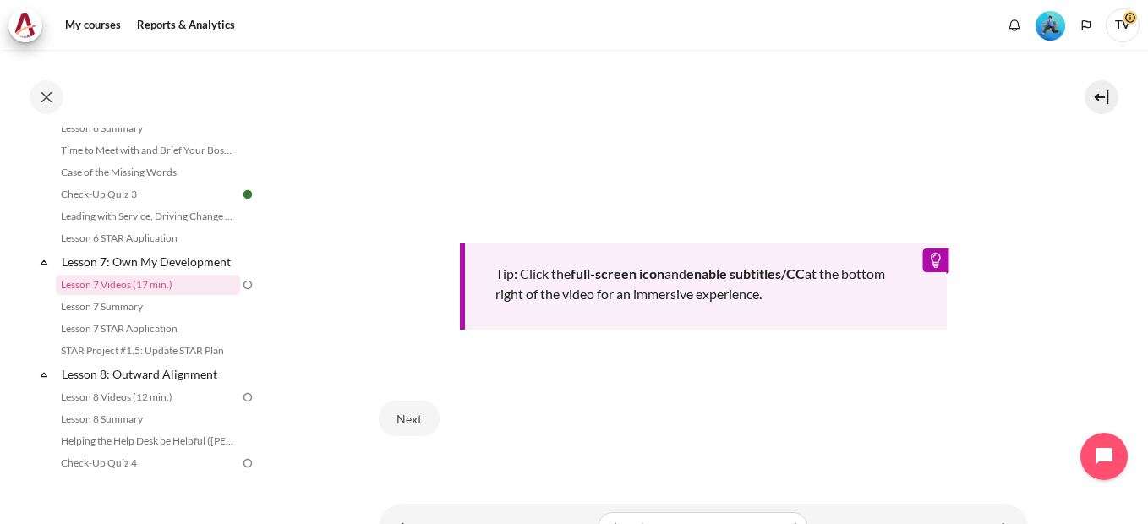
scroll to position [805, 0]
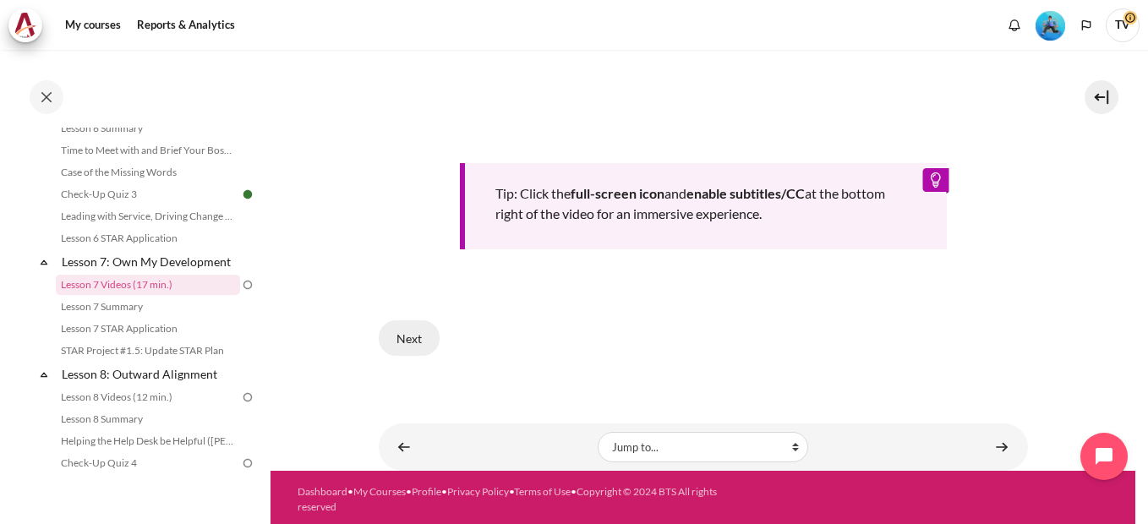
click at [419, 331] on button "Next" at bounding box center [409, 338] width 61 height 36
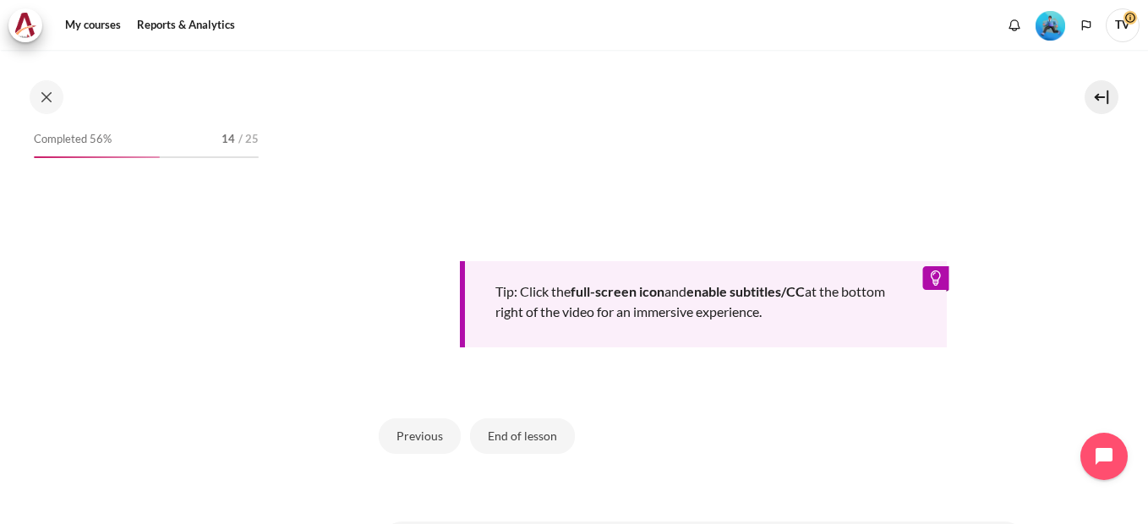
scroll to position [1063, 0]
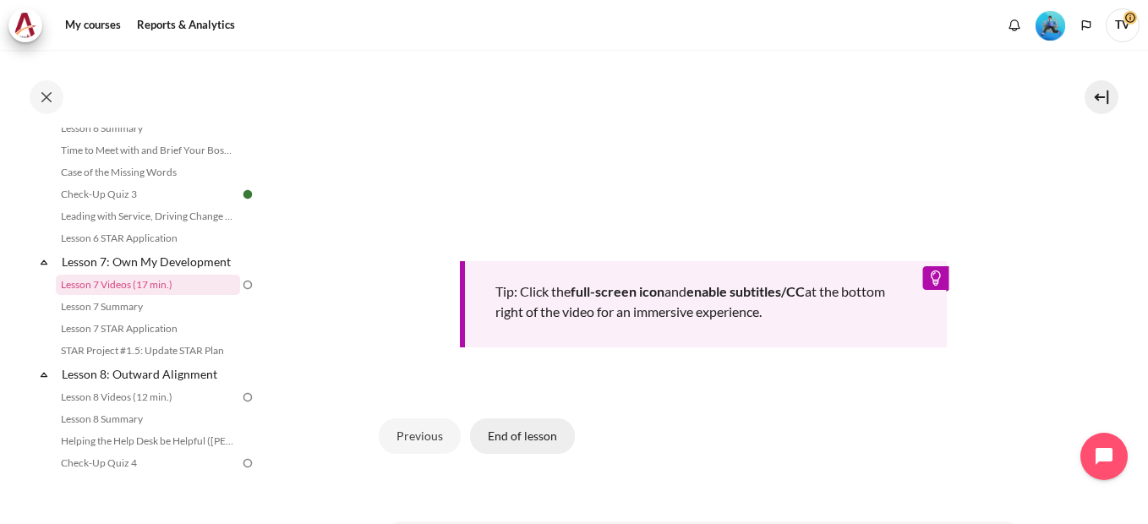
click at [534, 437] on button "End of lesson" at bounding box center [522, 436] width 105 height 36
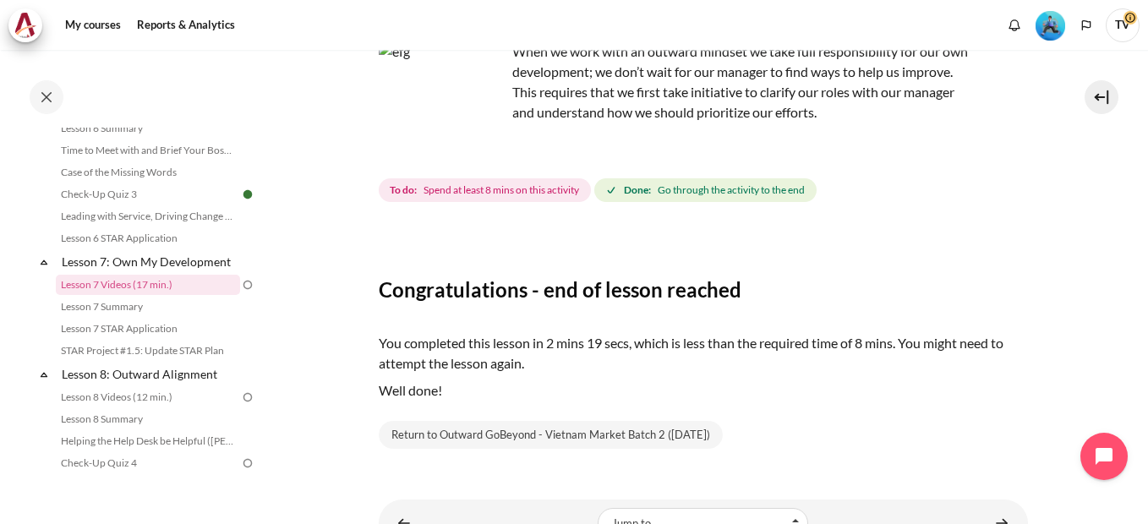
scroll to position [213, 0]
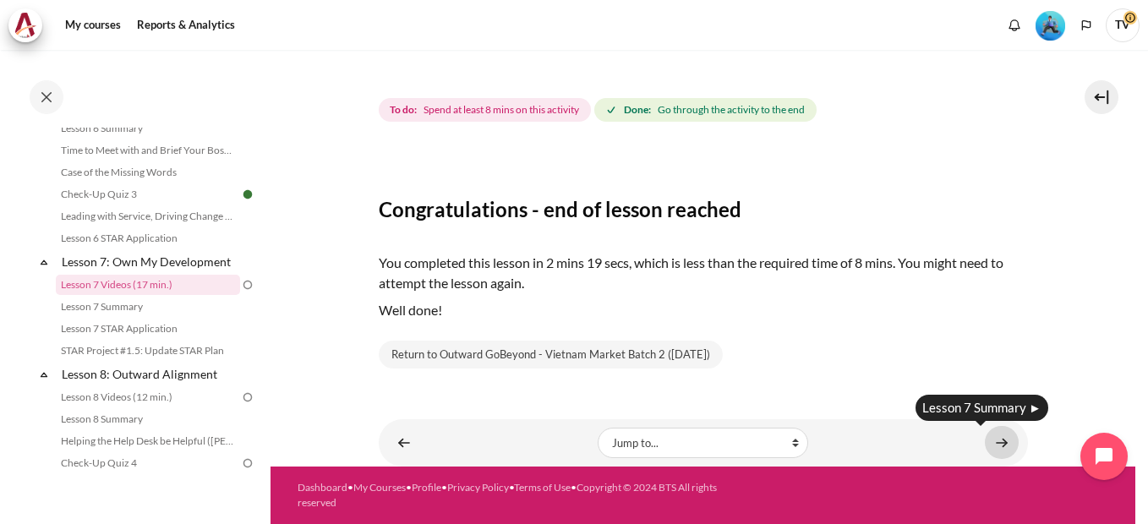
click at [994, 446] on link "Content" at bounding box center [1002, 442] width 34 height 33
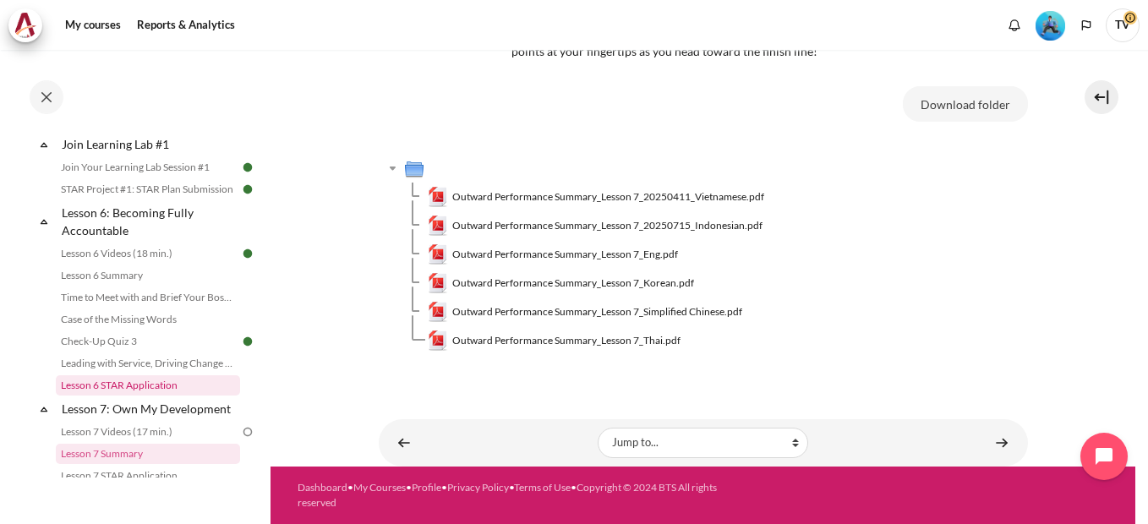
scroll to position [1085, 0]
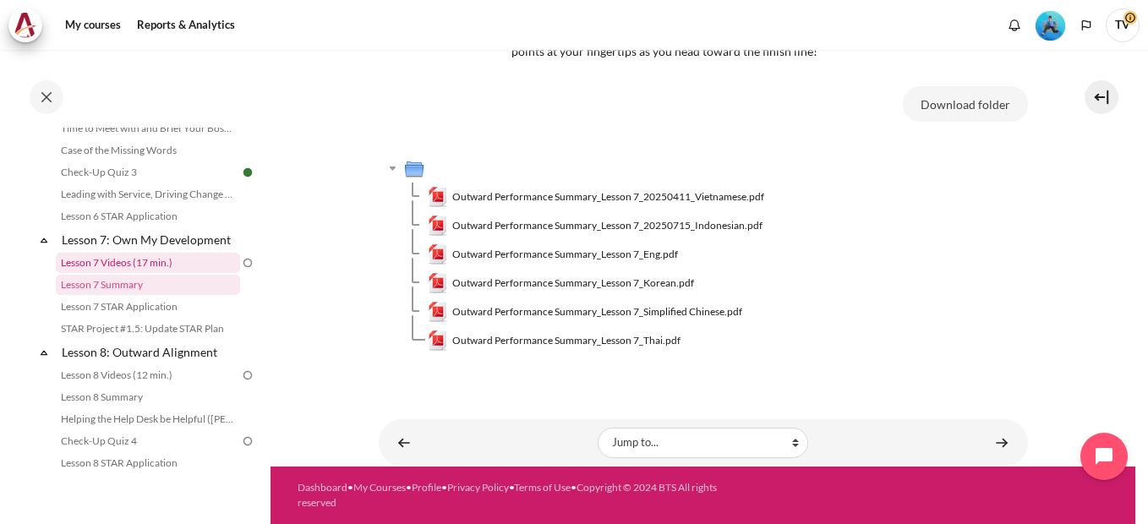
click at [114, 273] on link "Lesson 7 Videos (17 min.)" at bounding box center [148, 263] width 184 height 20
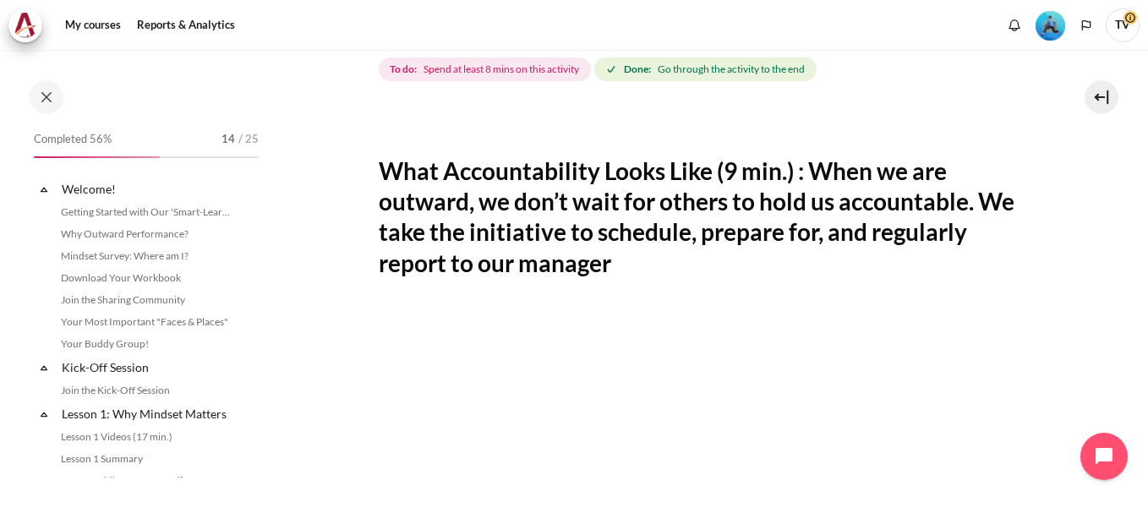
scroll to position [1063, 0]
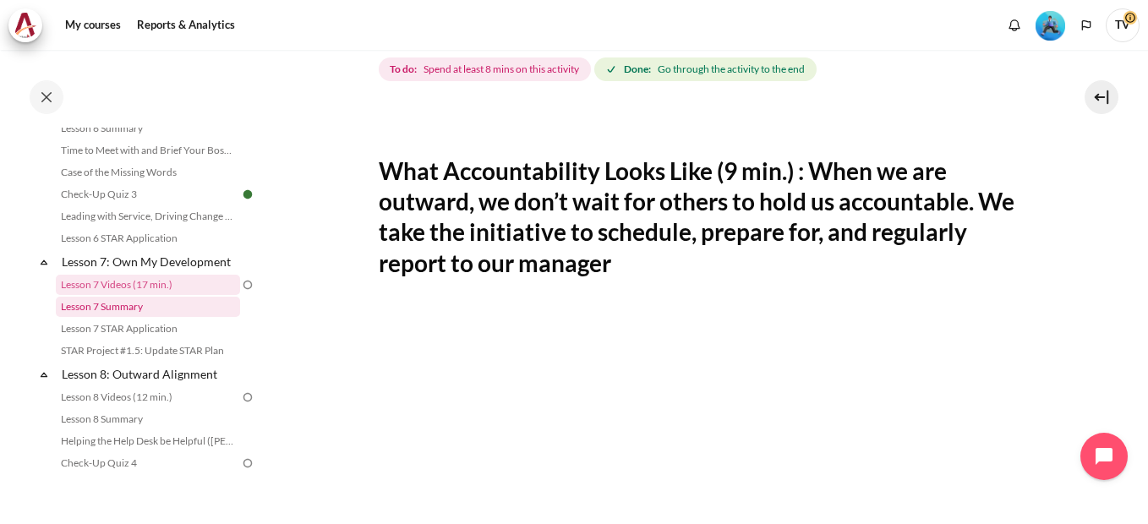
click at [145, 317] on link "Lesson 7 Summary" at bounding box center [148, 307] width 184 height 20
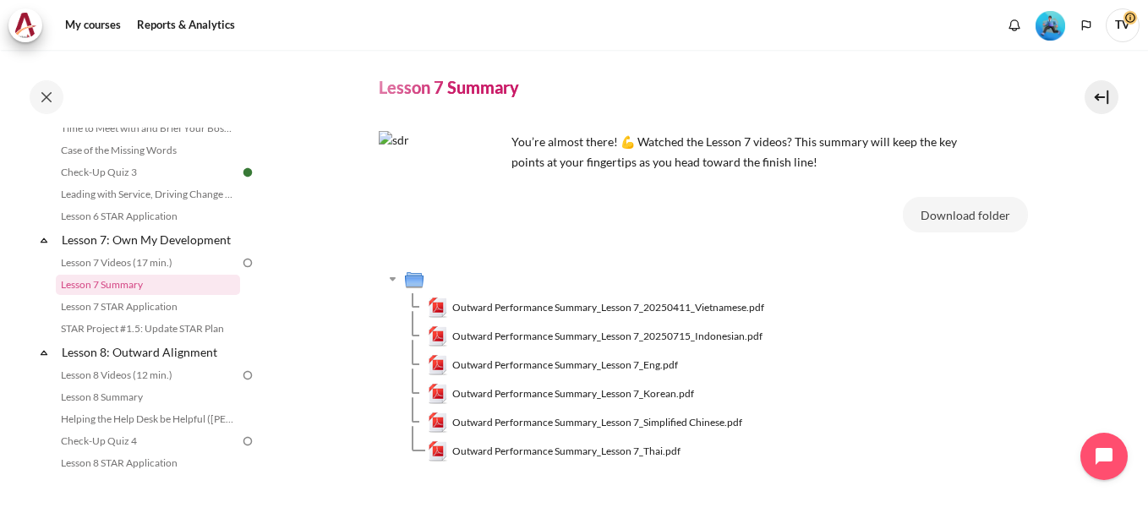
scroll to position [85, 0]
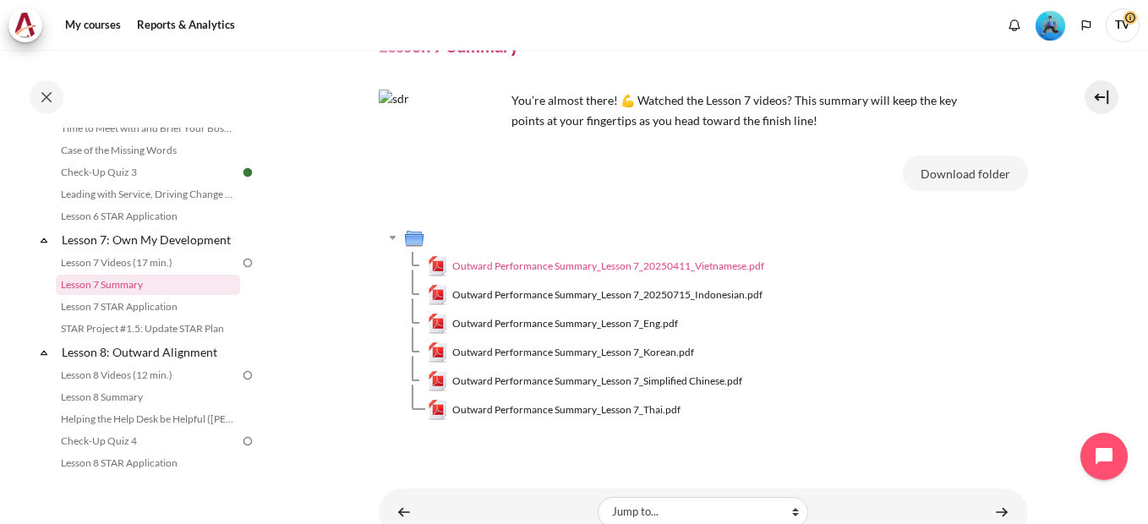
click at [699, 263] on span "Outward Performance Summary_Lesson 7_20250411_Vietnamese.pdf" at bounding box center [608, 266] width 312 height 15
click at [145, 273] on link "Lesson 7 Videos (17 min.)" at bounding box center [148, 263] width 184 height 20
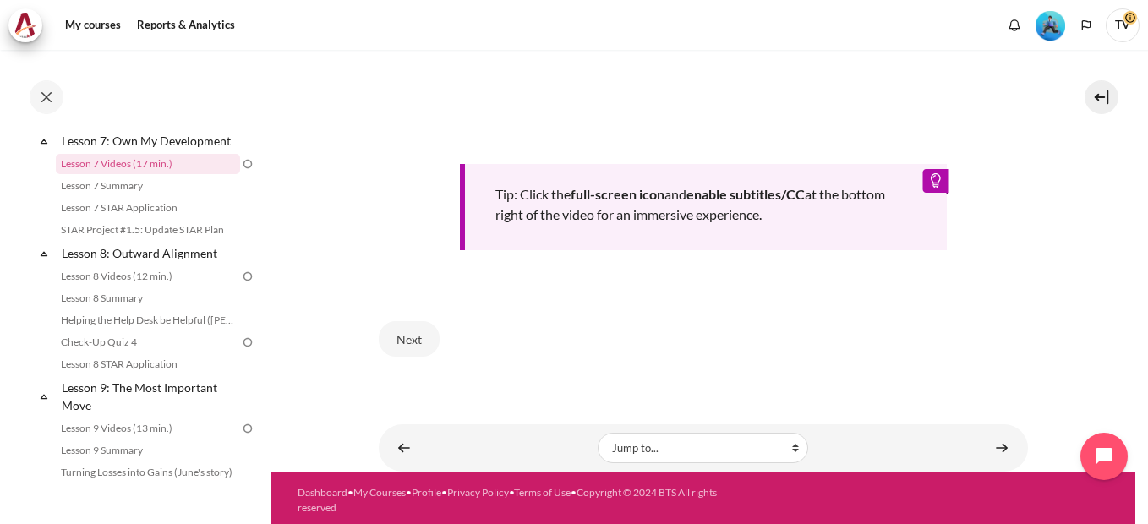
scroll to position [805, 0]
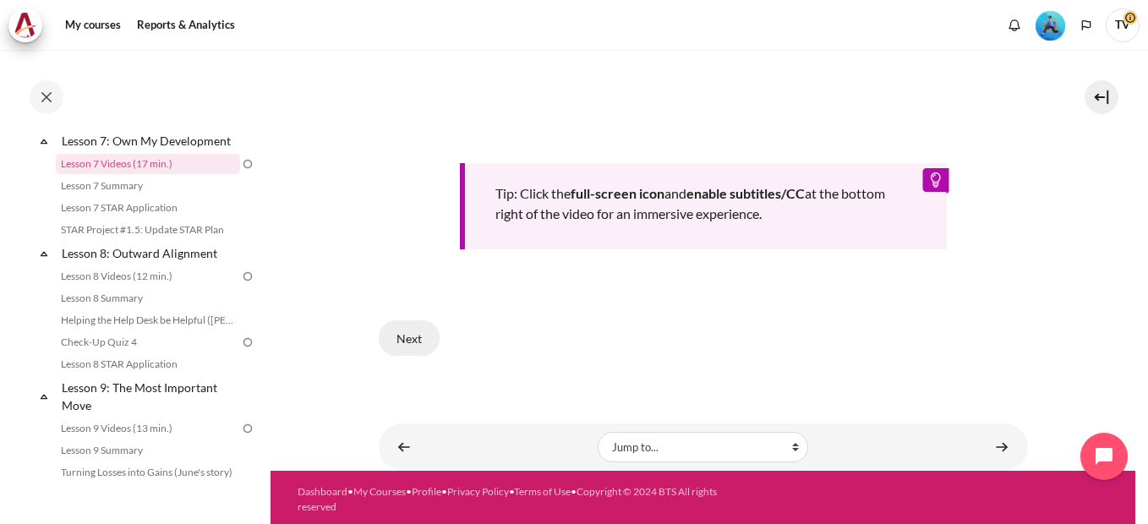
click at [412, 338] on button "Next" at bounding box center [409, 338] width 61 height 36
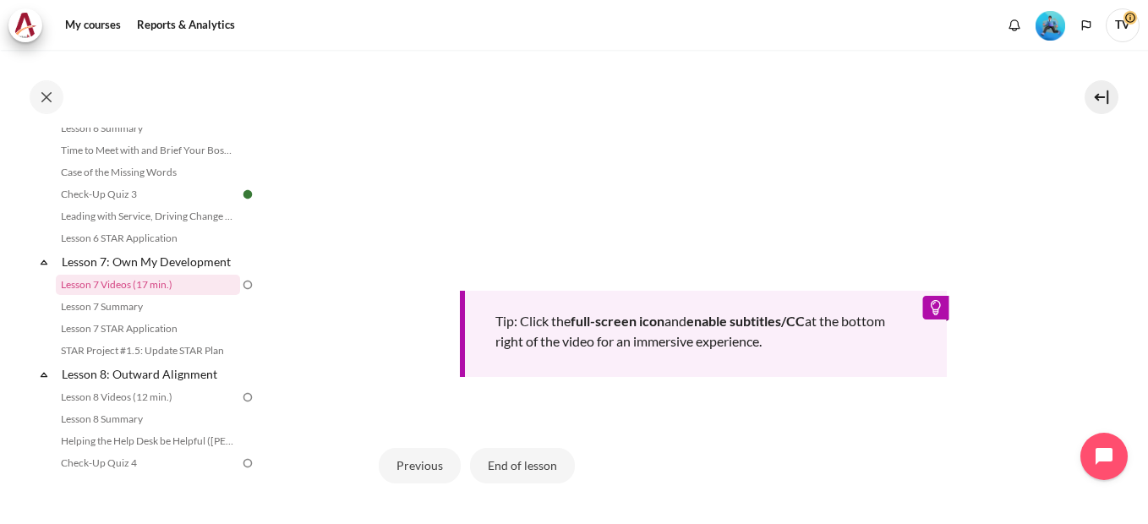
scroll to position [752, 0]
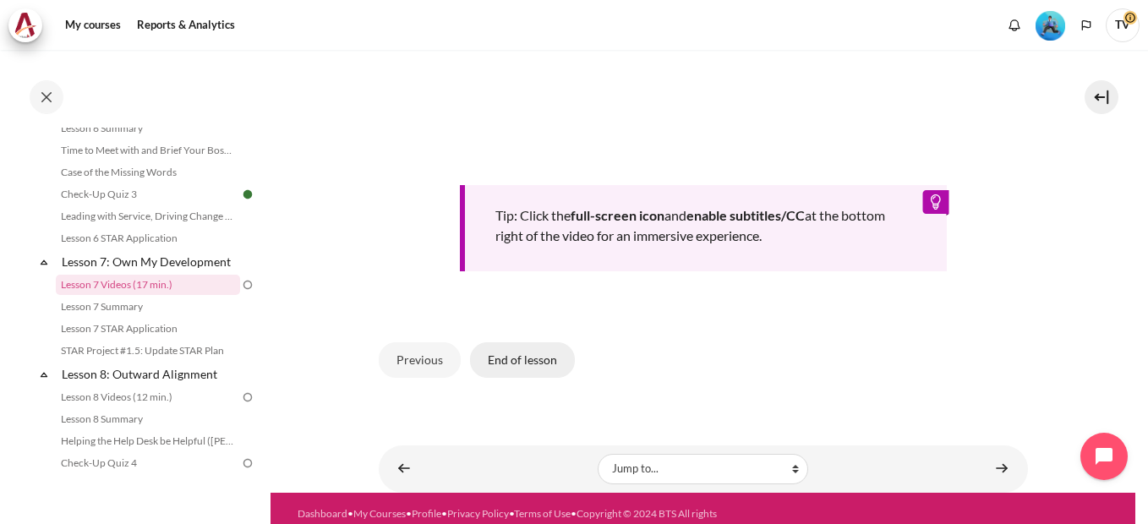
drag, startPoint x: 525, startPoint y: 363, endPoint x: 535, endPoint y: 351, distance: 15.6
click at [525, 363] on button "End of lesson" at bounding box center [522, 360] width 105 height 36
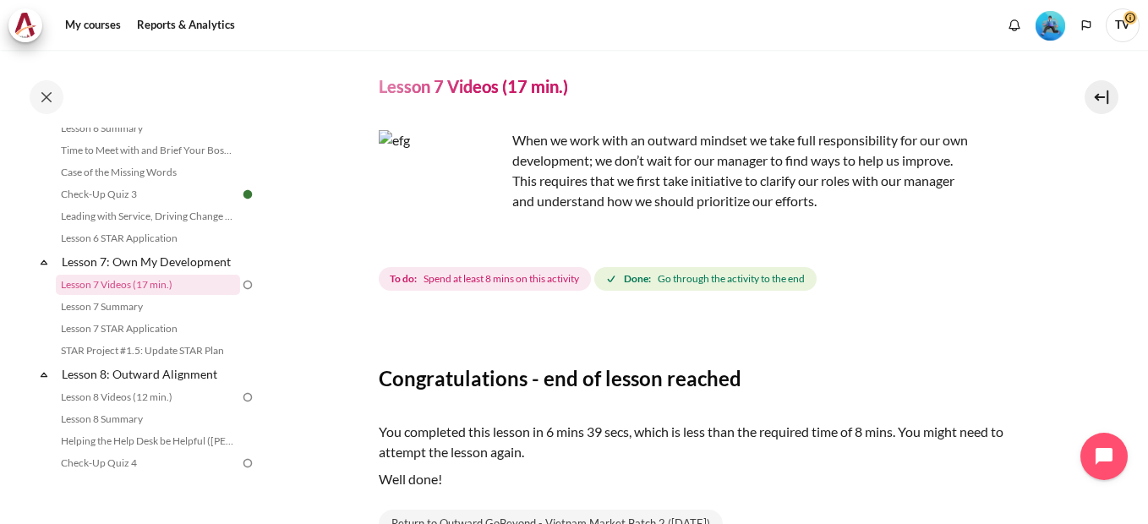
scroll to position [213, 0]
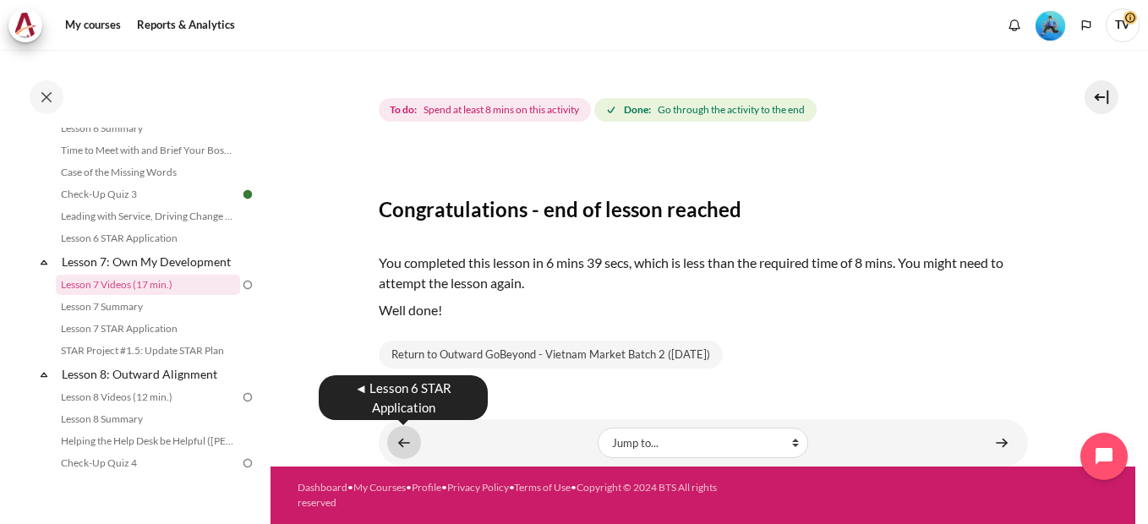
click at [402, 446] on link "Content" at bounding box center [404, 442] width 34 height 33
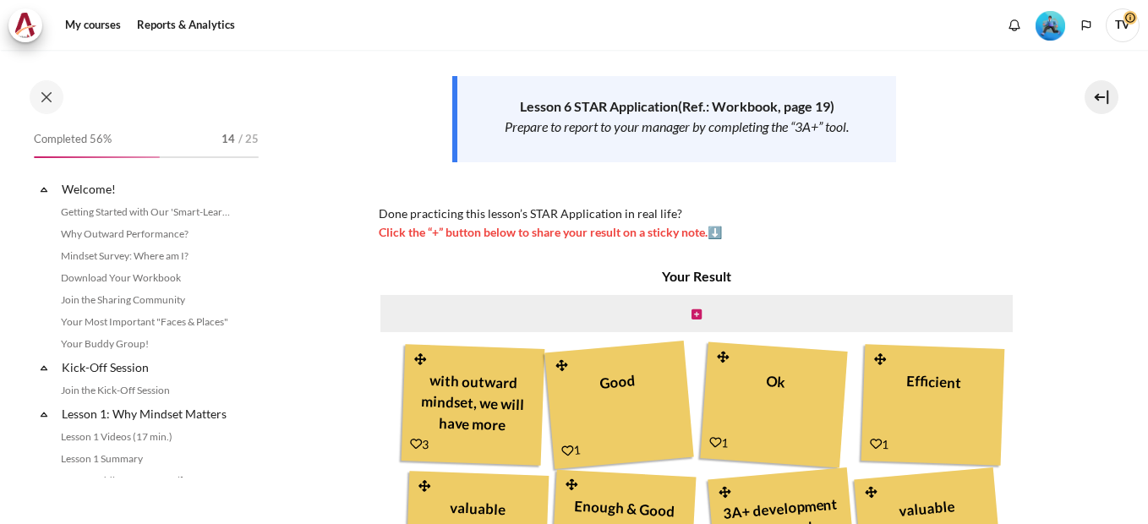
scroll to position [1016, 0]
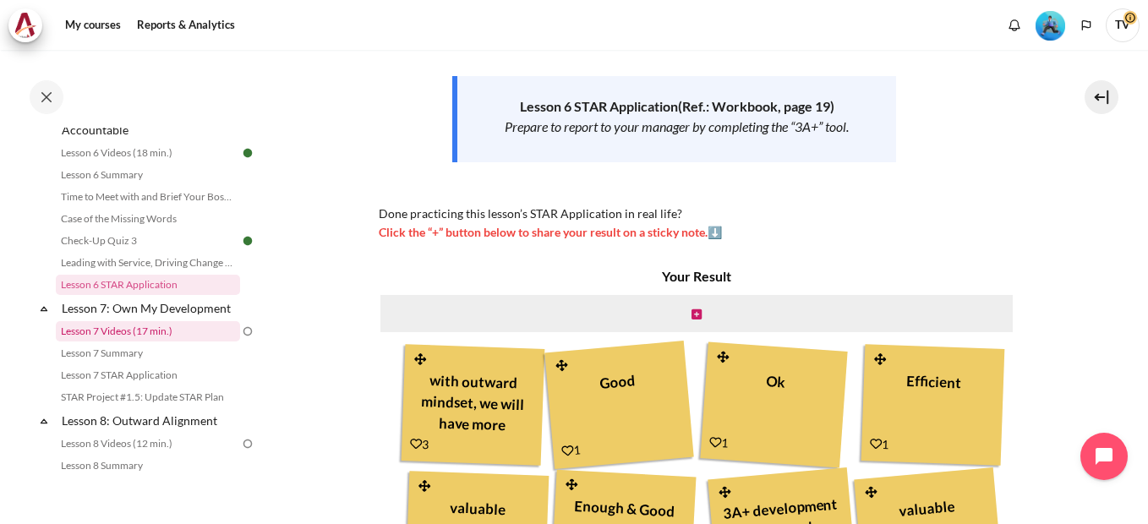
click at [156, 342] on link "Lesson 7 Videos (17 min.)" at bounding box center [148, 331] width 184 height 20
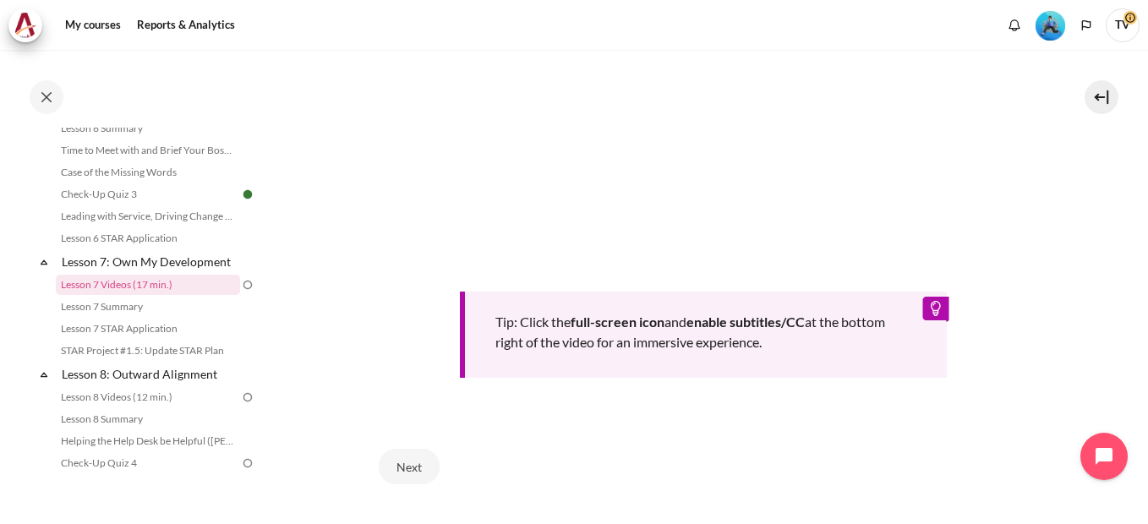
scroll to position [805, 0]
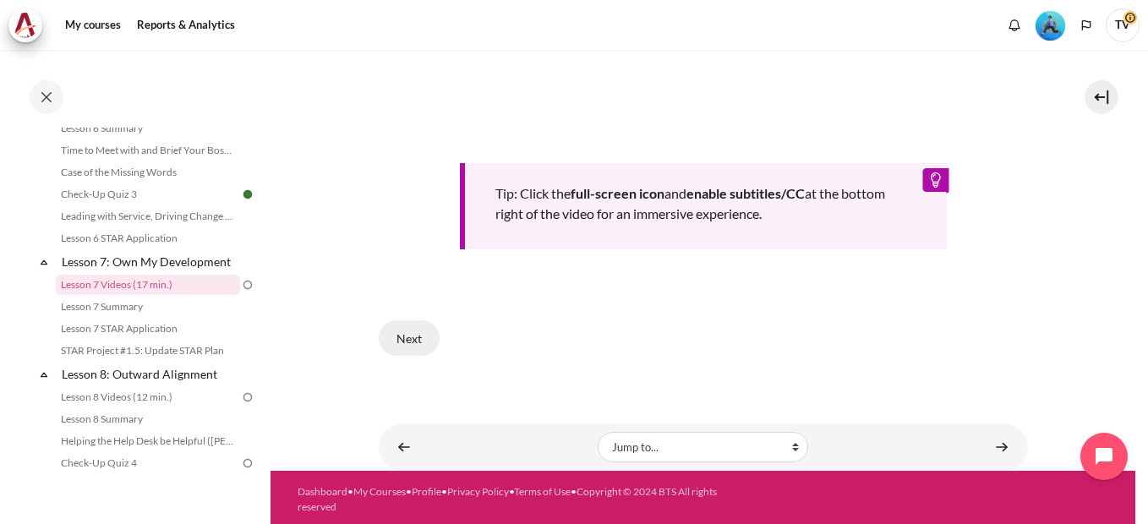
click at [423, 337] on button "Next" at bounding box center [409, 338] width 61 height 36
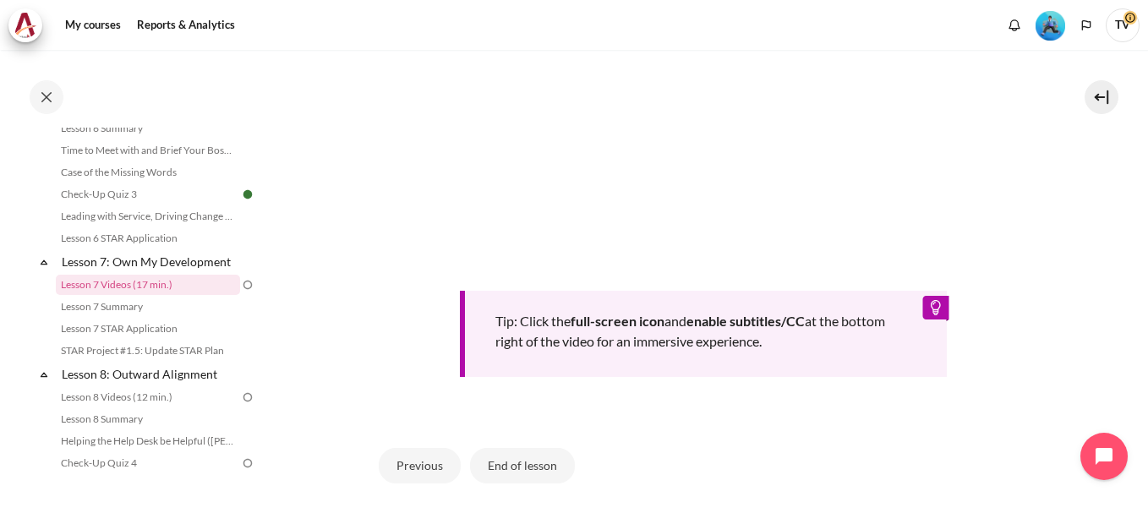
scroll to position [676, 0]
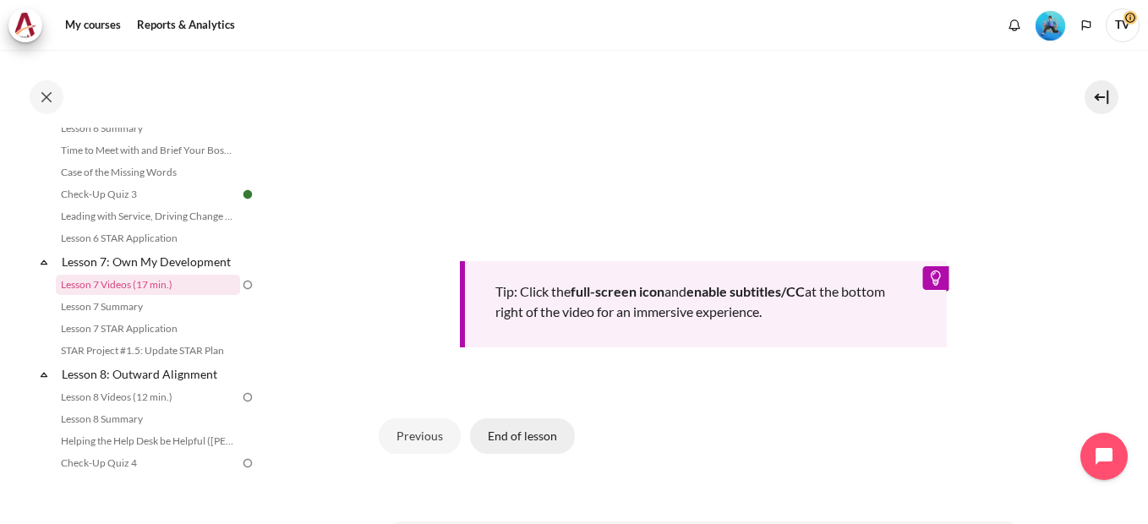
click at [518, 432] on button "End of lesson" at bounding box center [522, 436] width 105 height 36
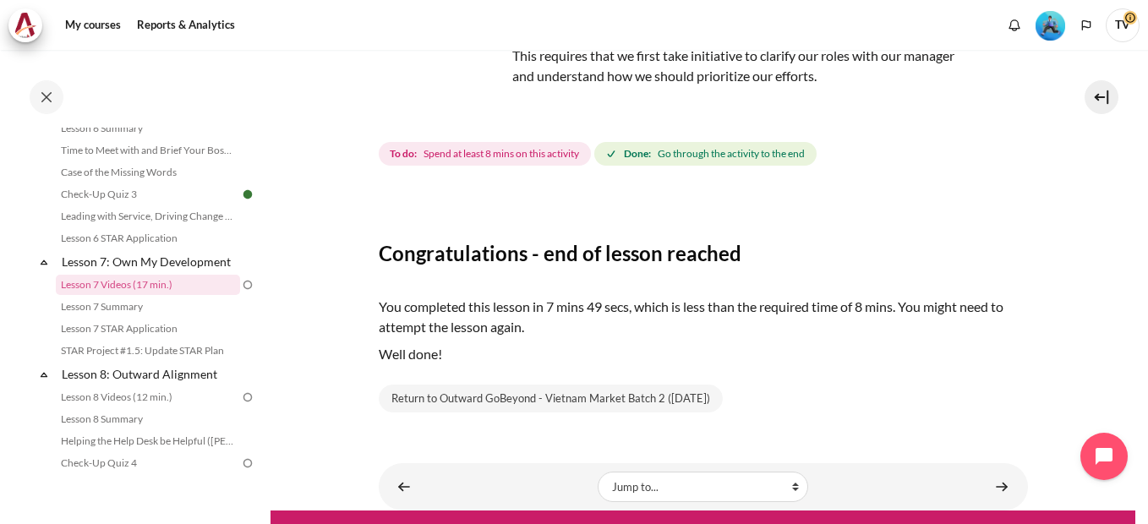
scroll to position [213, 0]
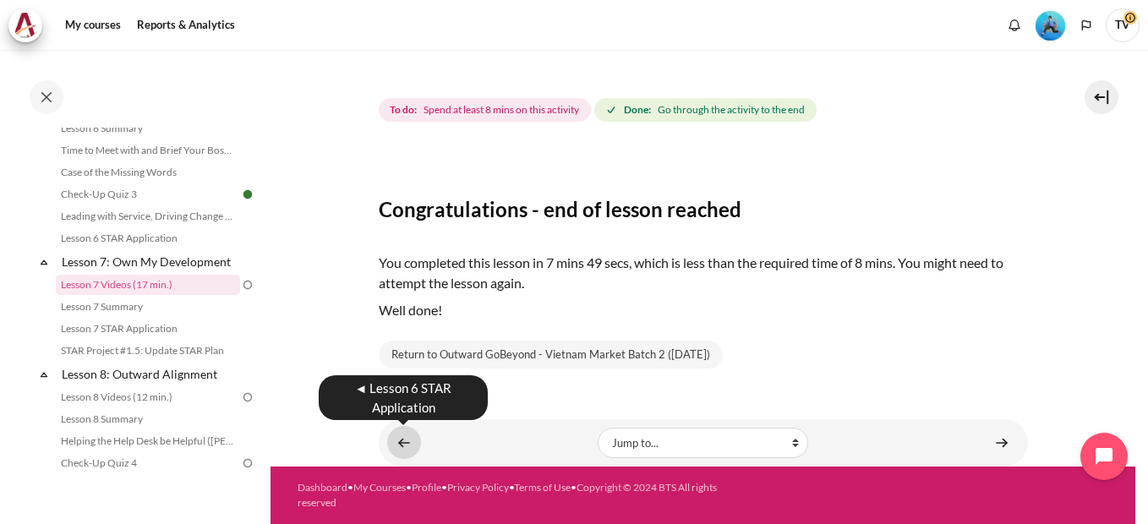
click at [400, 442] on link "Content" at bounding box center [404, 442] width 34 height 33
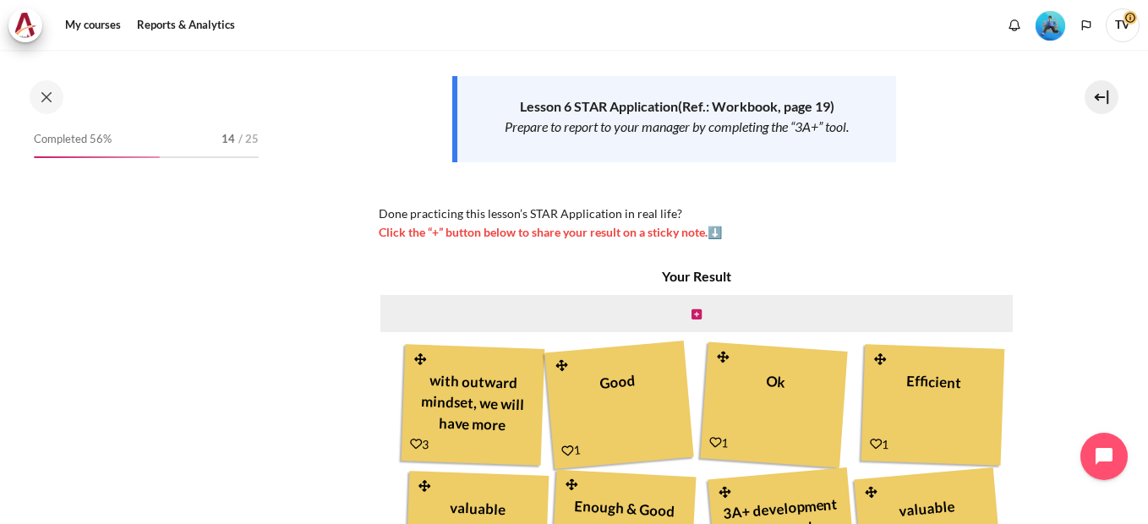
scroll to position [1016, 0]
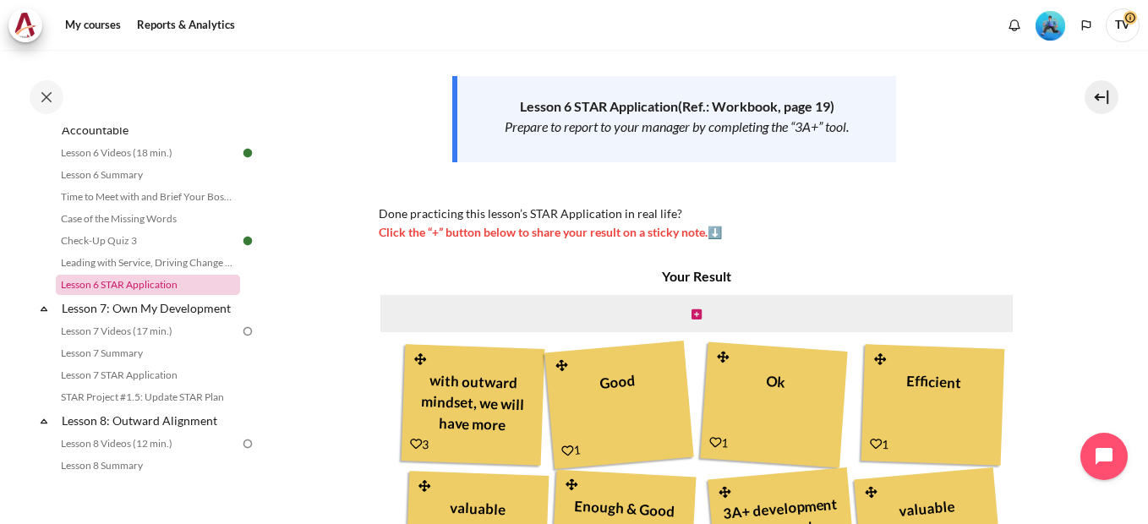
click at [137, 295] on link "Lesson 6 STAR Application" at bounding box center [148, 285] width 184 height 20
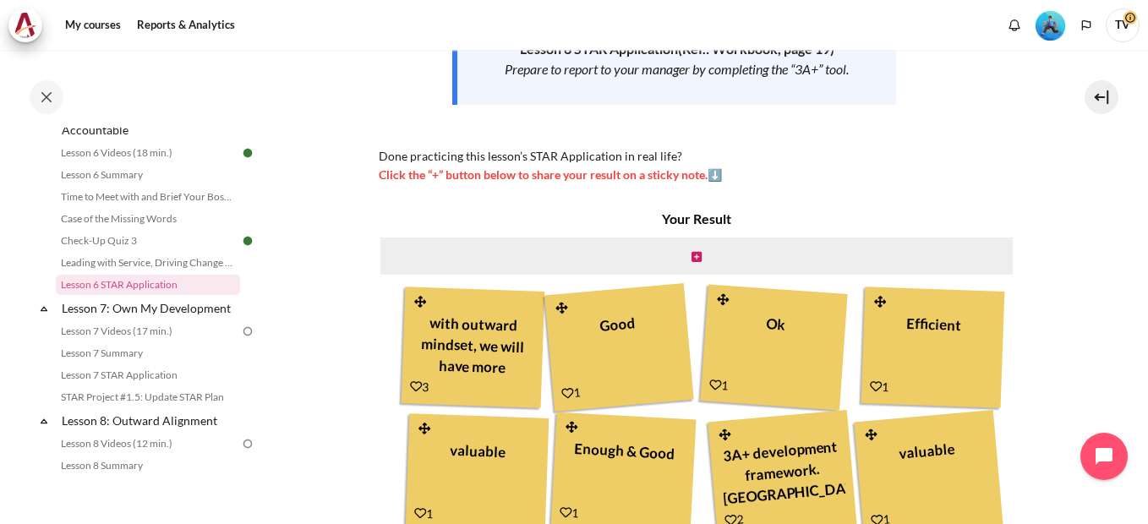
scroll to position [338, 0]
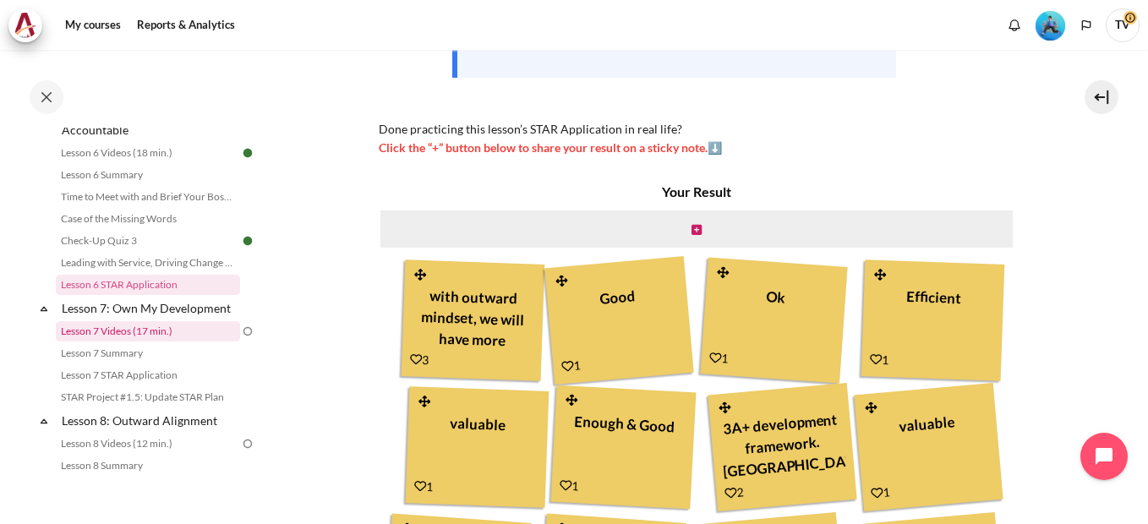
click at [218, 342] on link "Lesson 7 Videos (17 min.)" at bounding box center [148, 331] width 184 height 20
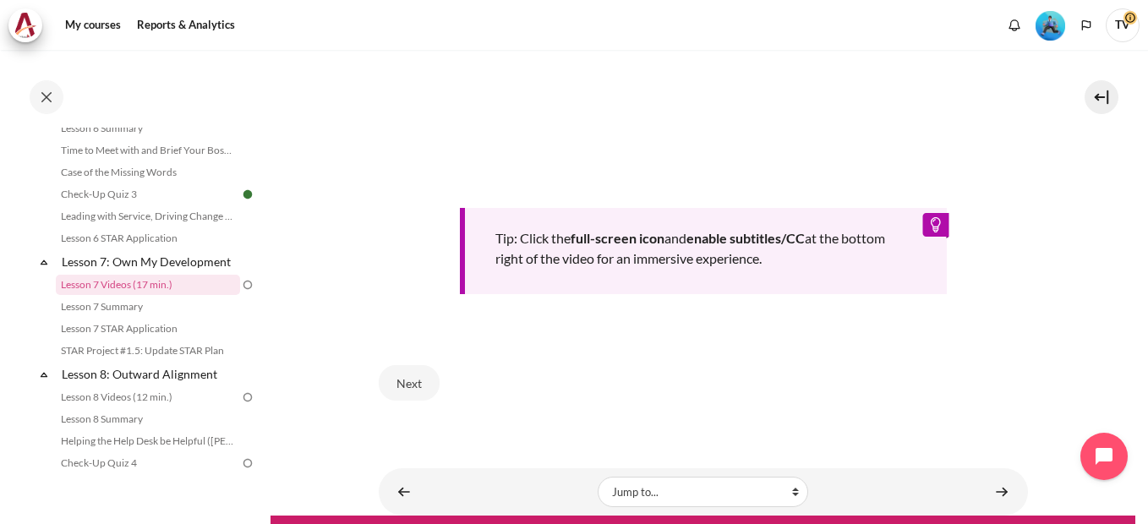
scroll to position [761, 0]
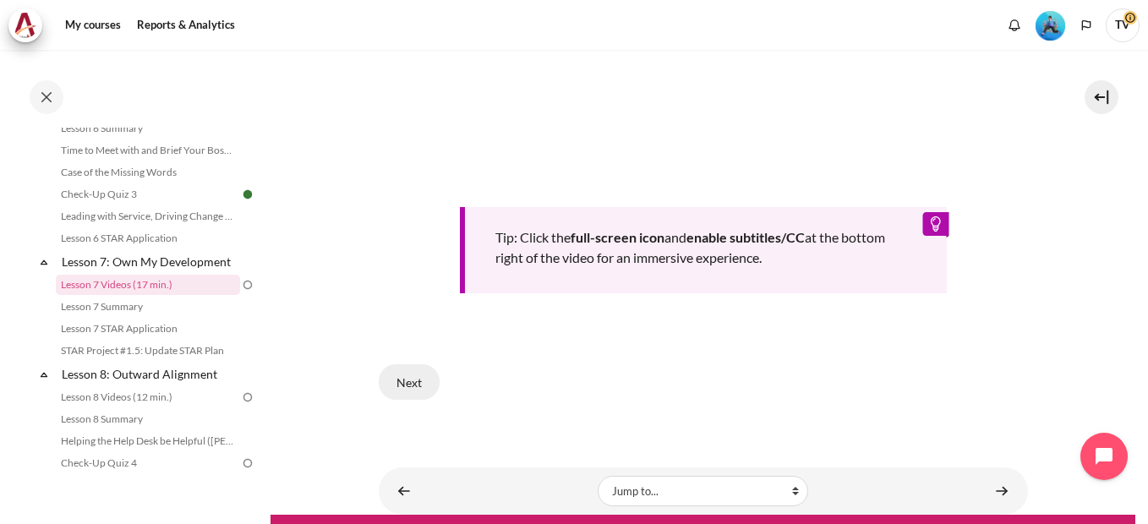
click at [409, 382] on button "Next" at bounding box center [409, 382] width 61 height 36
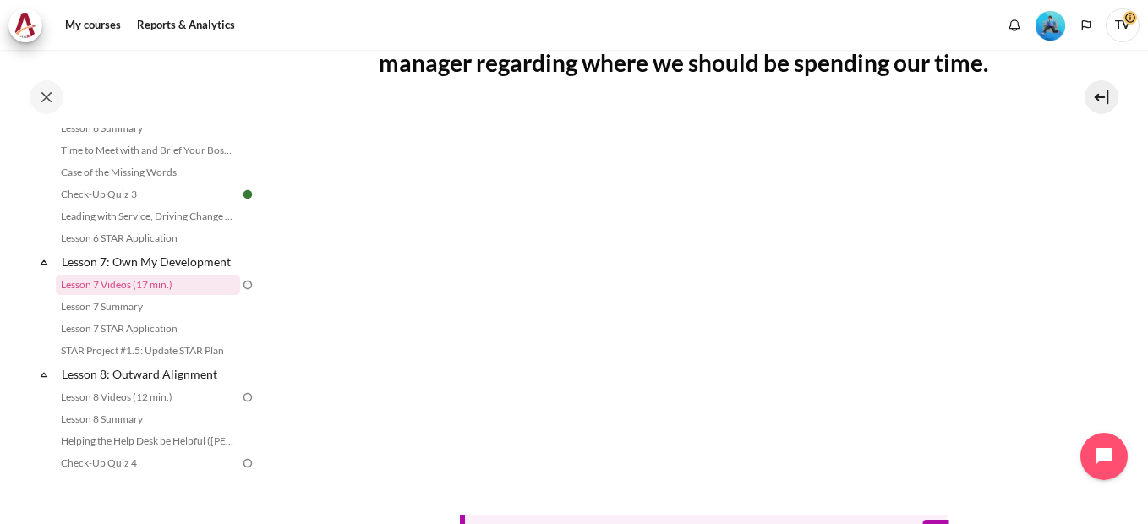
scroll to position [676, 0]
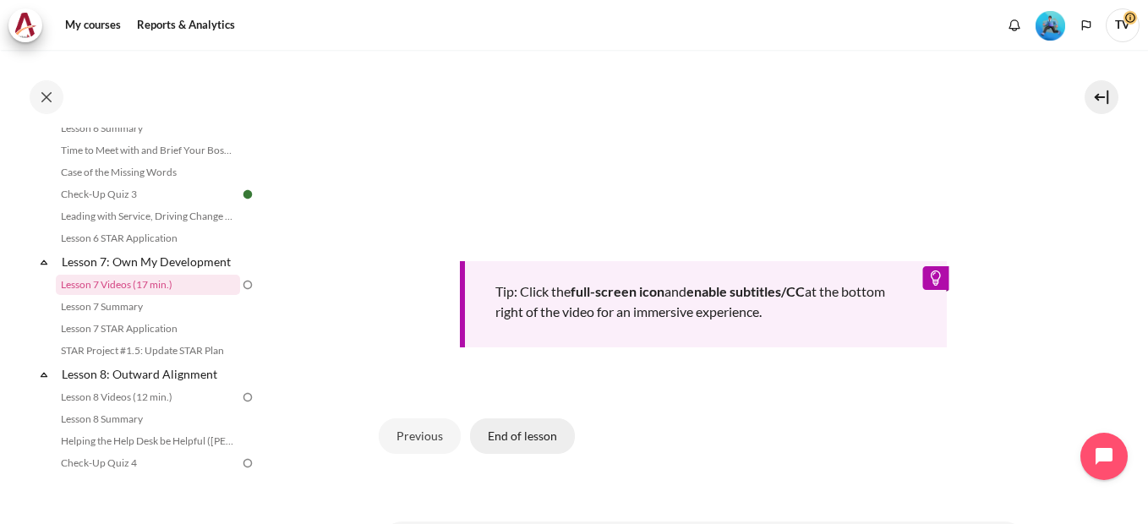
click at [495, 433] on button "End of lesson" at bounding box center [522, 436] width 105 height 36
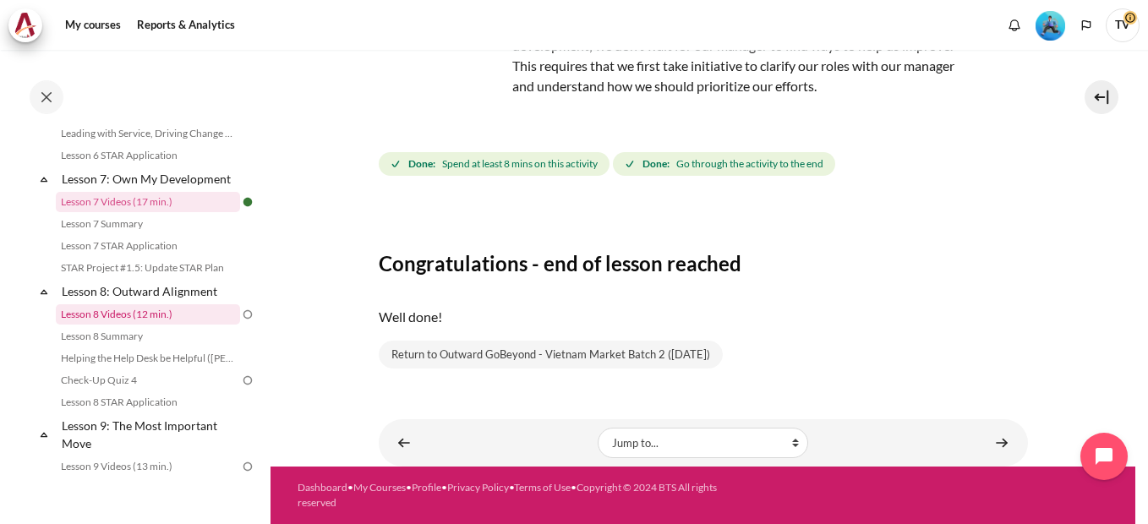
scroll to position [1147, 0]
click at [189, 323] on link "Lesson 8 Videos (12 min.)" at bounding box center [148, 313] width 184 height 20
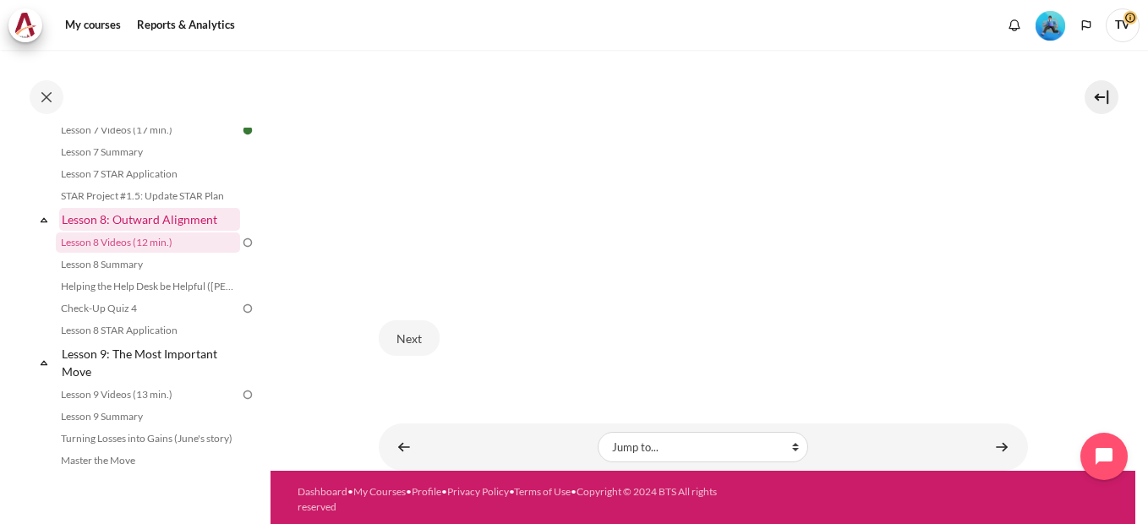
scroll to position [1217, 0]
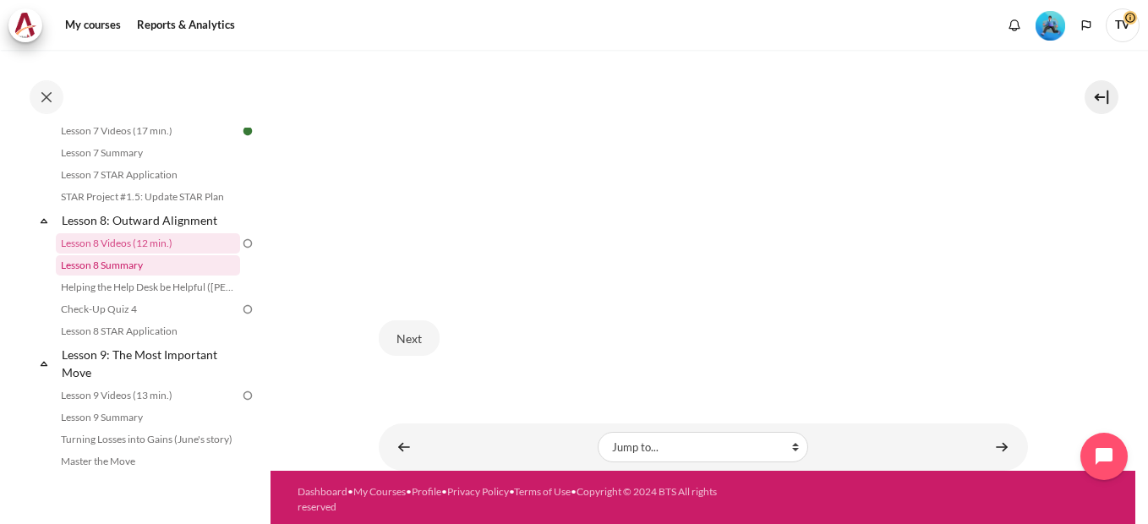
click at [105, 276] on link "Lesson 8 Summary" at bounding box center [148, 265] width 184 height 20
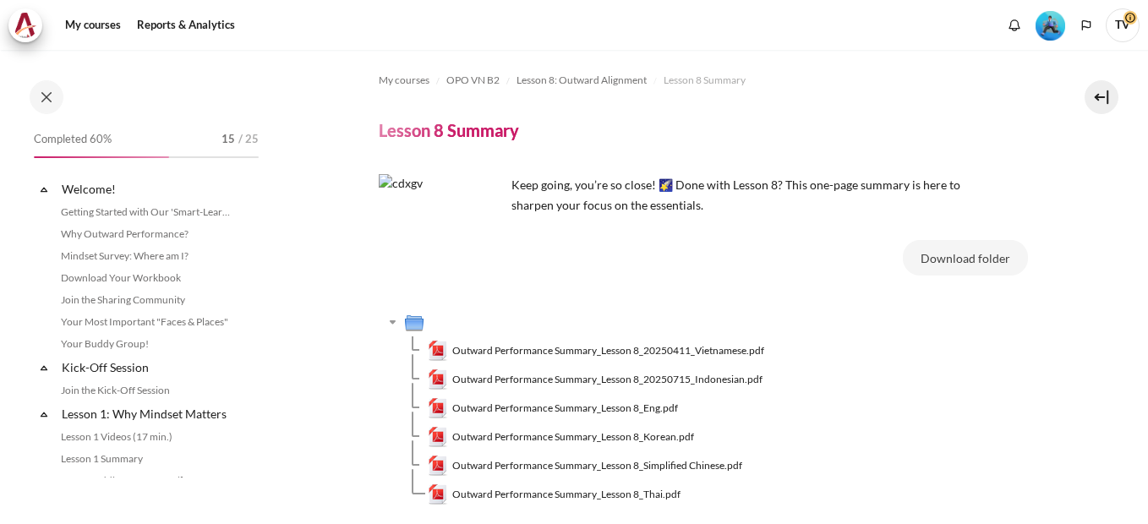
scroll to position [1197, 0]
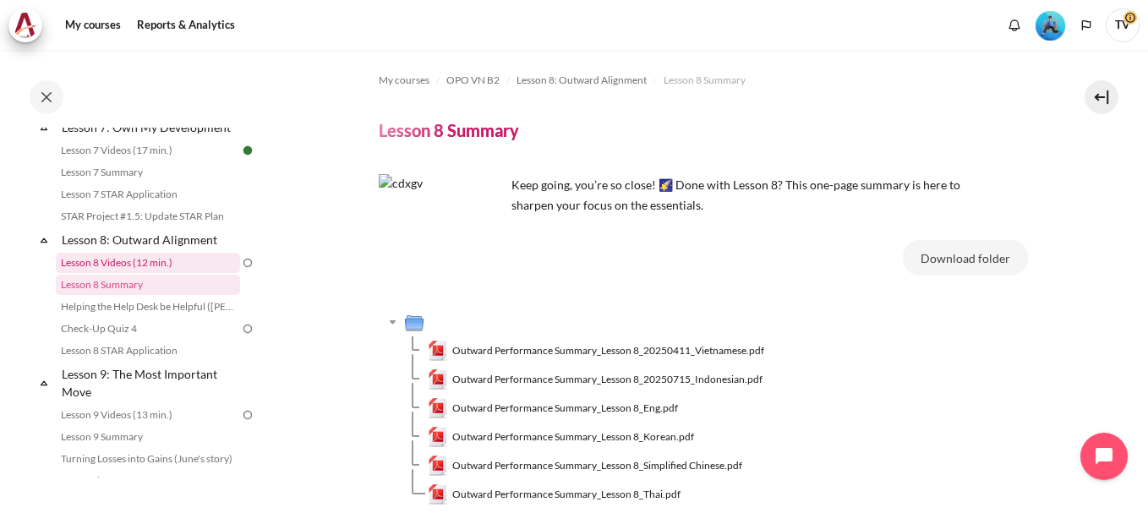
click at [161, 273] on link "Lesson 8 Videos (12 min.)" at bounding box center [148, 263] width 184 height 20
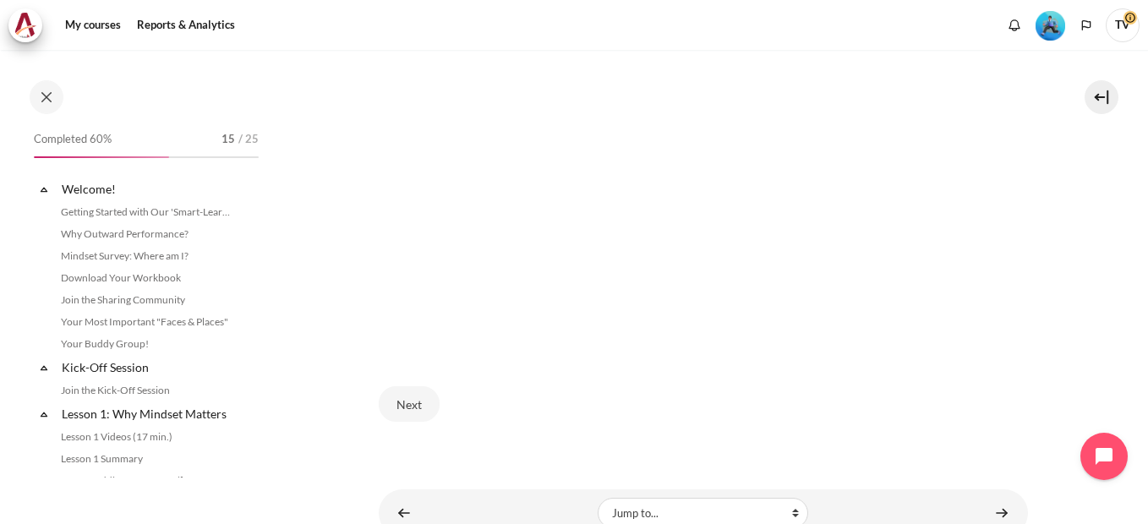
scroll to position [1175, 0]
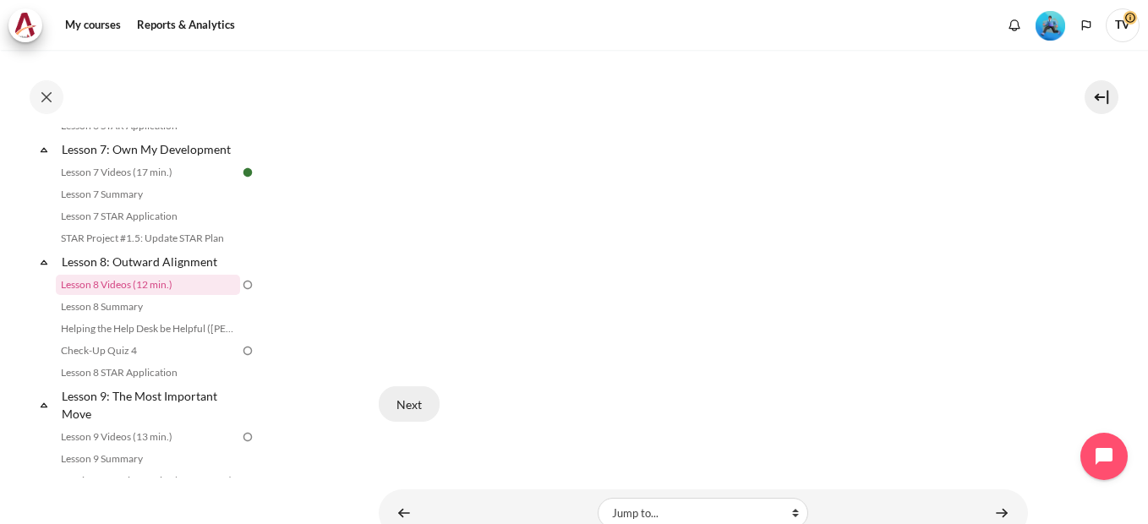
click at [409, 395] on button "Next" at bounding box center [409, 404] width 61 height 36
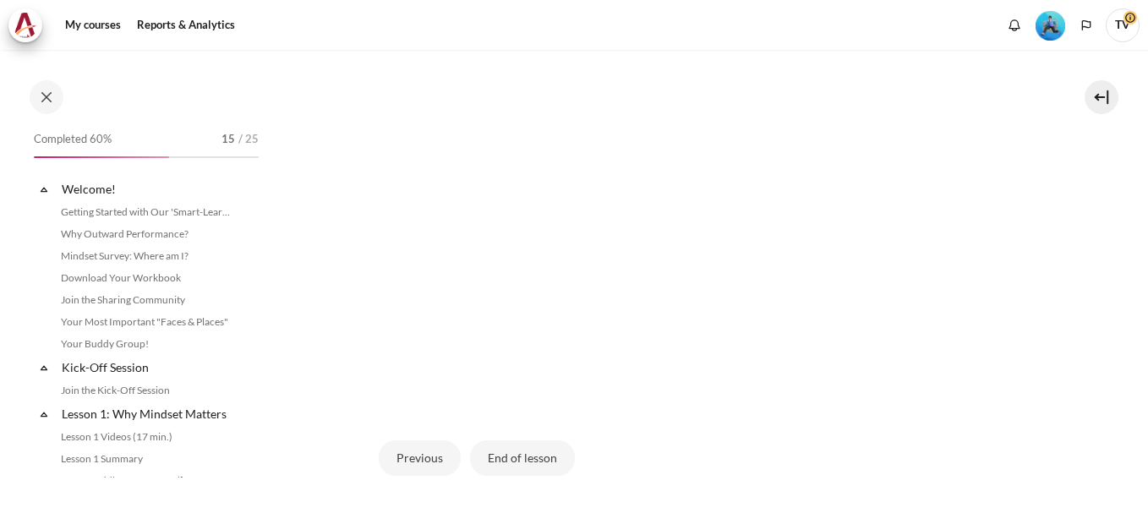
scroll to position [1175, 0]
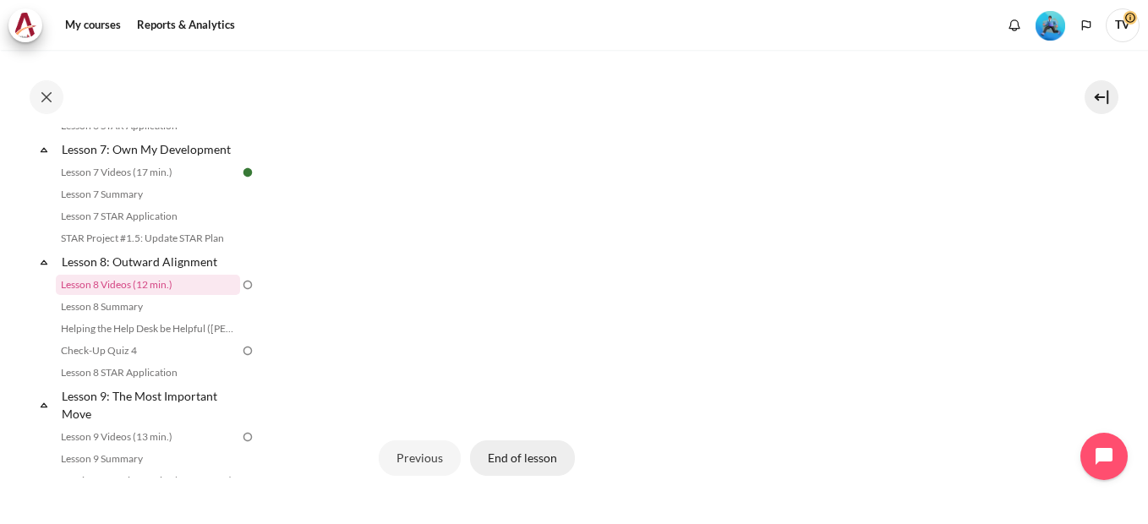
click at [518, 456] on button "End of lesson" at bounding box center [522, 458] width 105 height 36
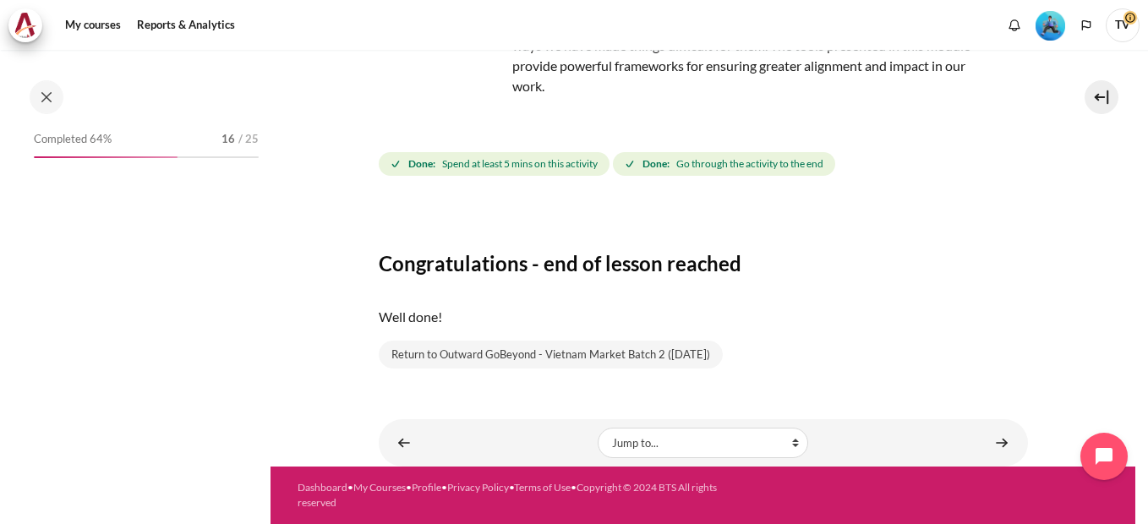
scroll to position [1175, 0]
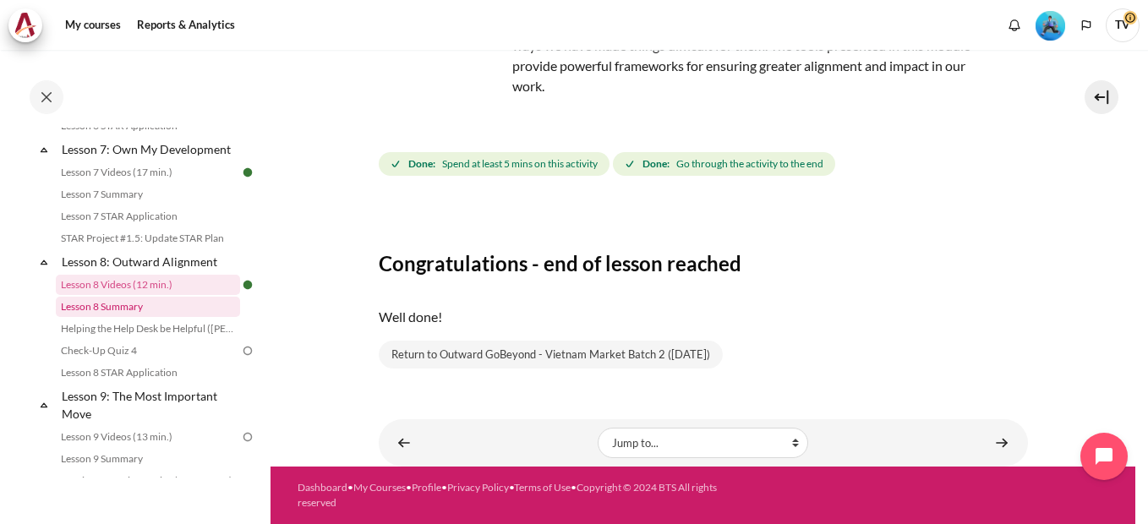
click at [156, 317] on link "Lesson 8 Summary" at bounding box center [148, 307] width 184 height 20
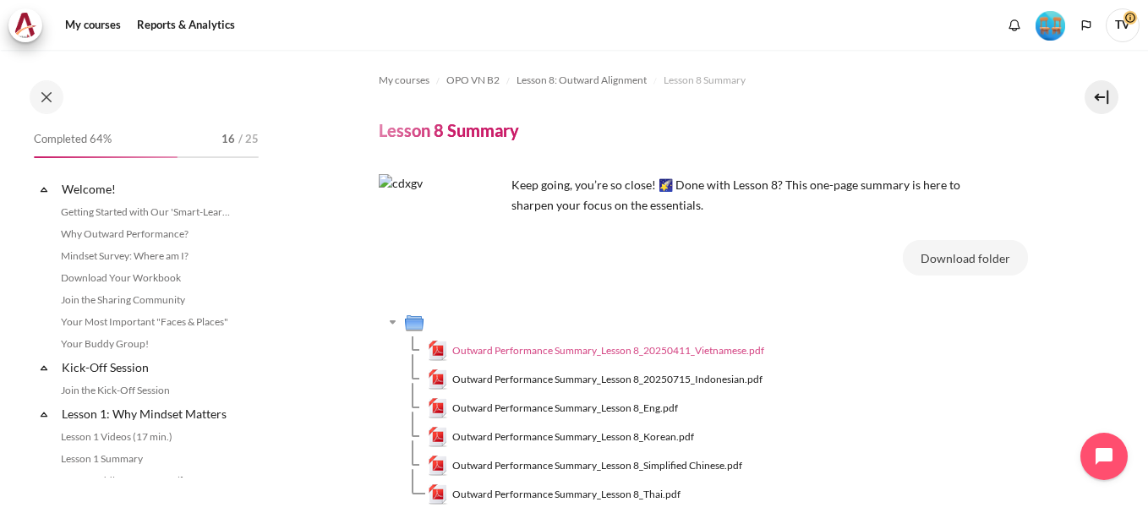
scroll to position [1197, 0]
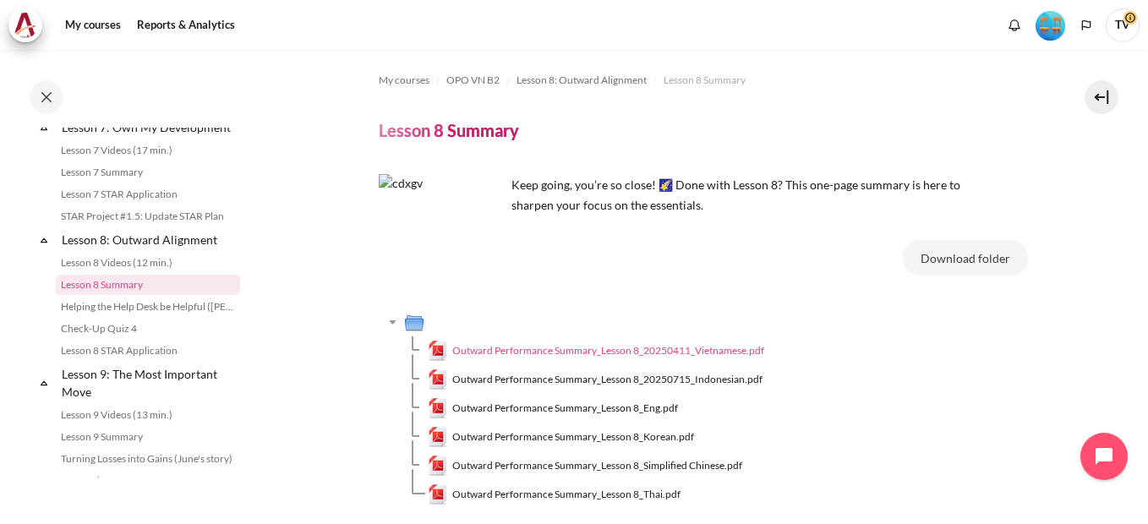
click at [664, 349] on span "Outward Performance Summary_Lesson 8_20250411_Vietnamese.pdf" at bounding box center [608, 350] width 312 height 15
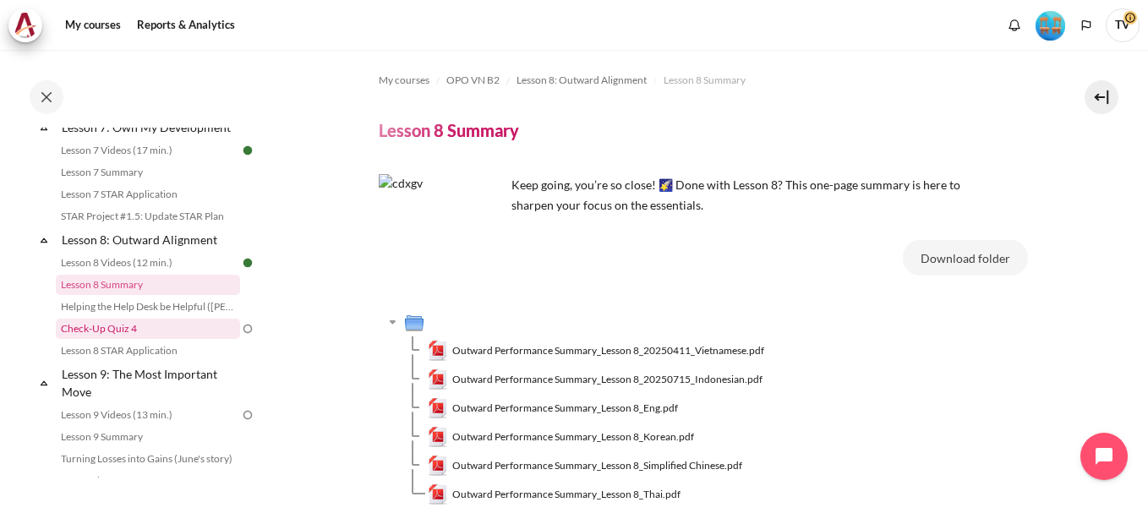
click at [133, 339] on link "Check-Up Quiz 4" at bounding box center [148, 329] width 184 height 20
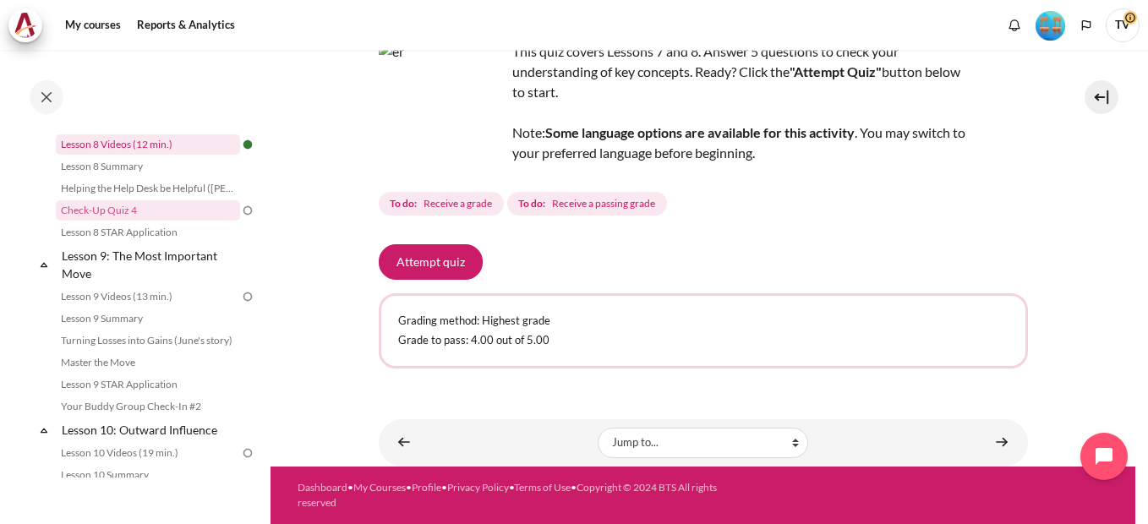
scroll to position [1326, 0]
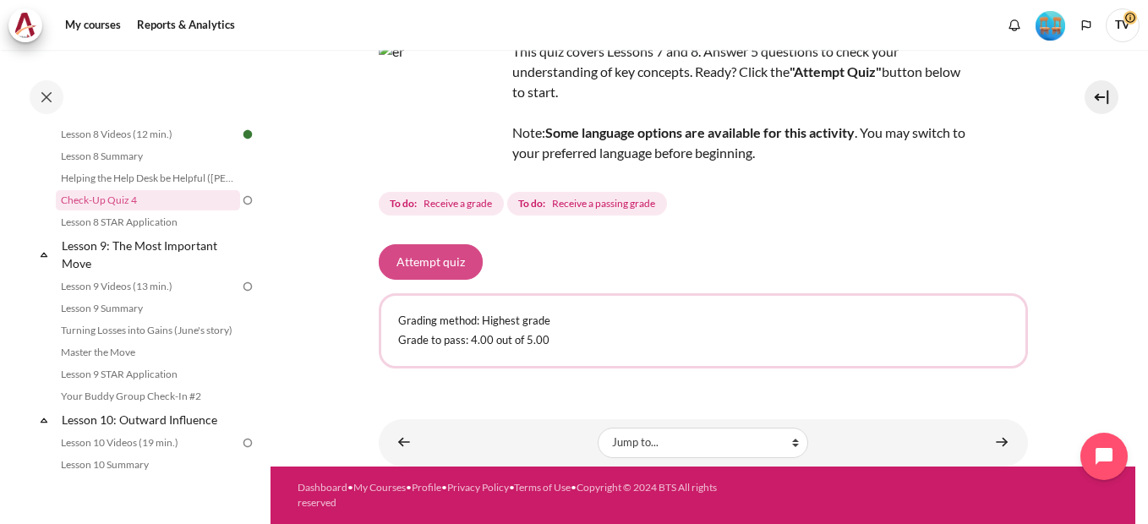
click at [396, 260] on button "Attempt quiz" at bounding box center [431, 262] width 104 height 36
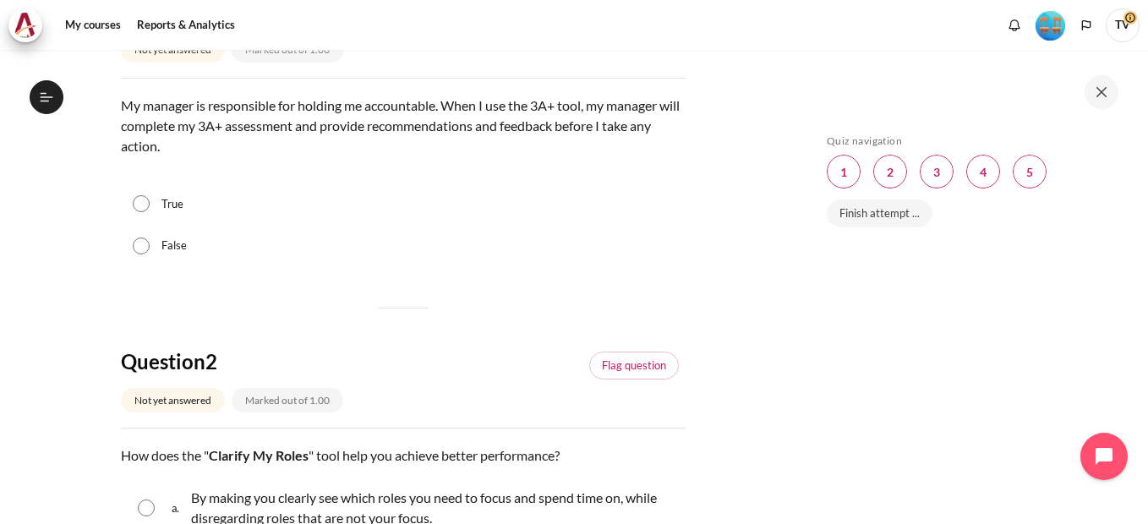
scroll to position [254, 0]
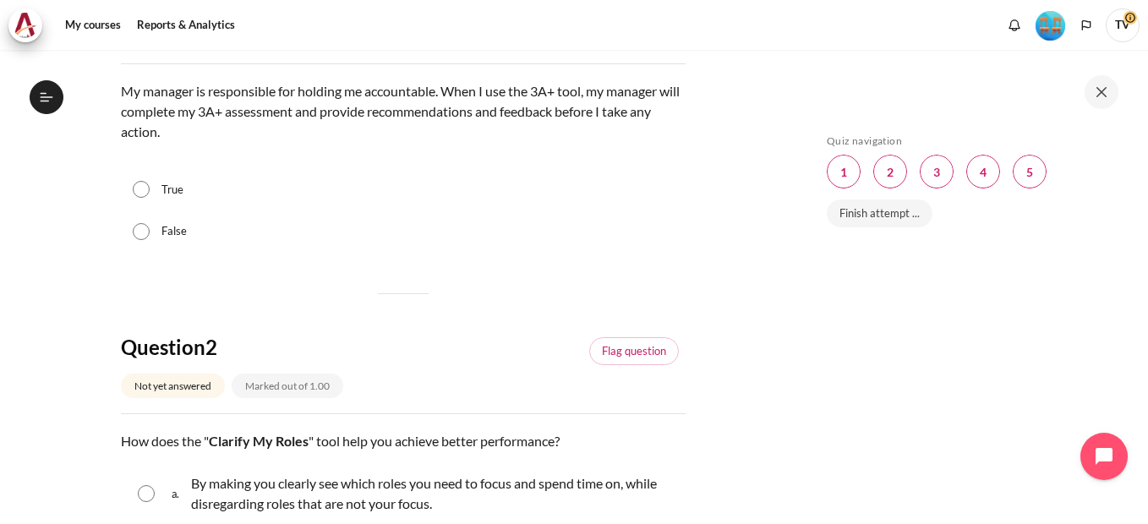
click at [131, 231] on div "False" at bounding box center [403, 232] width 565 height 42
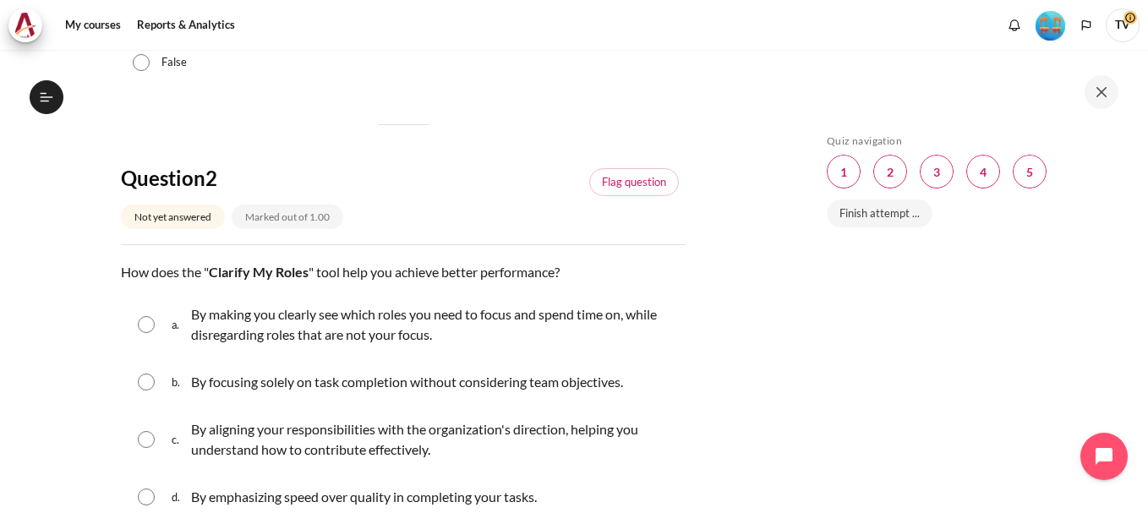
scroll to position [507, 0]
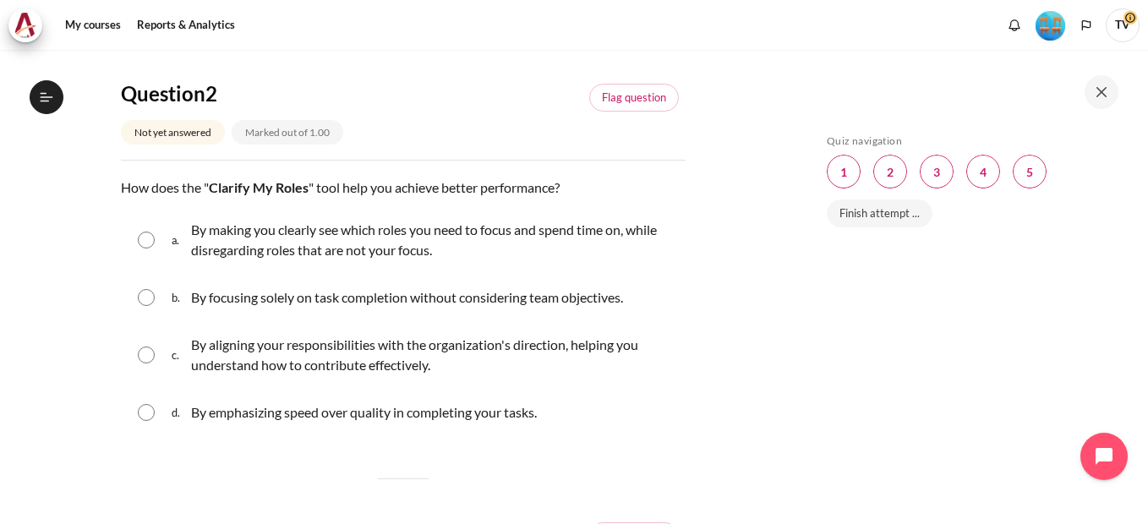
click at [141, 360] on input "Content" at bounding box center [146, 355] width 17 height 17
radio input "true"
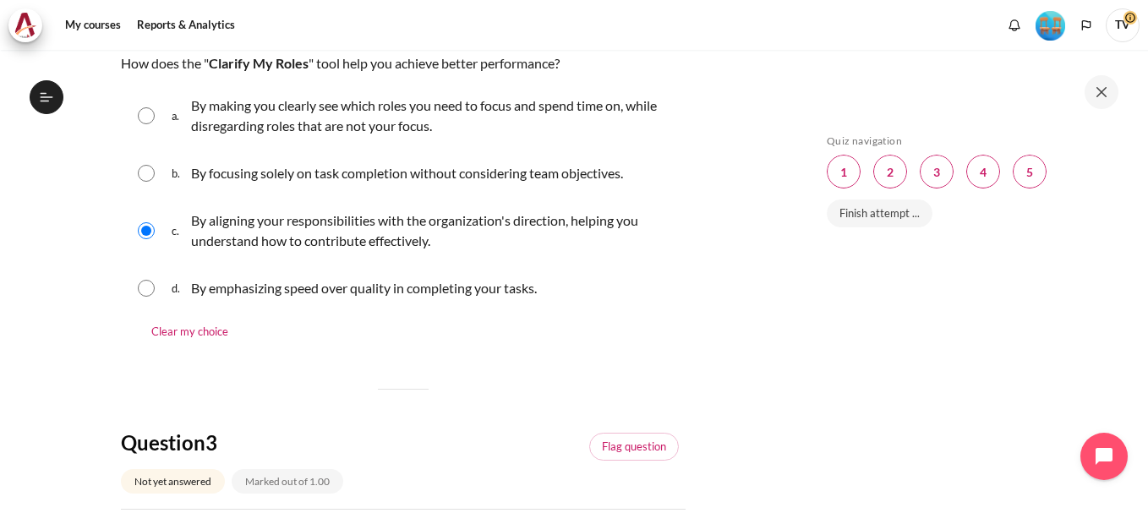
scroll to position [761, 0]
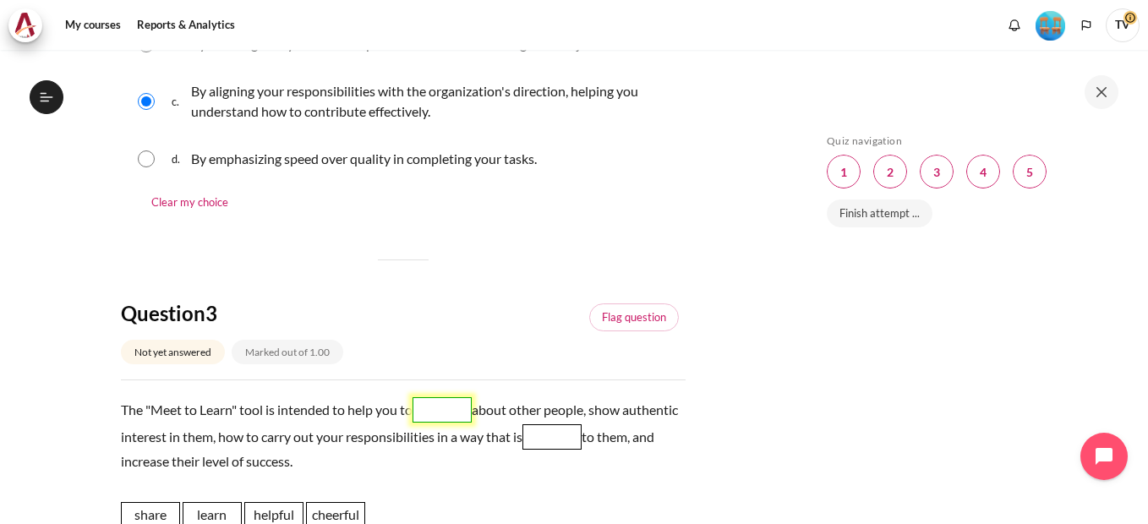
click at [434, 411] on span "Blank 1 Question 3" at bounding box center [442, 409] width 59 height 25
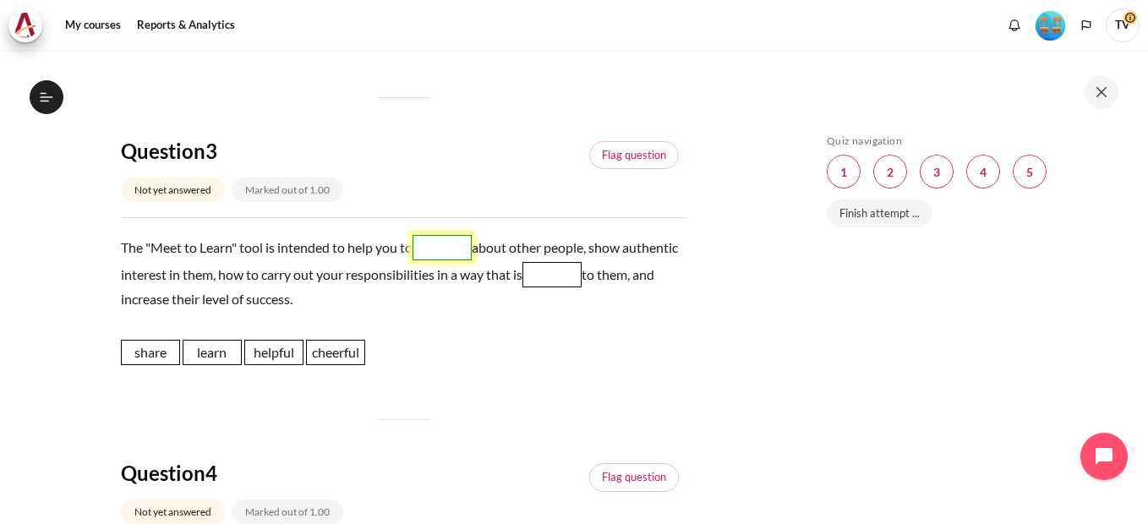
scroll to position [930, 0]
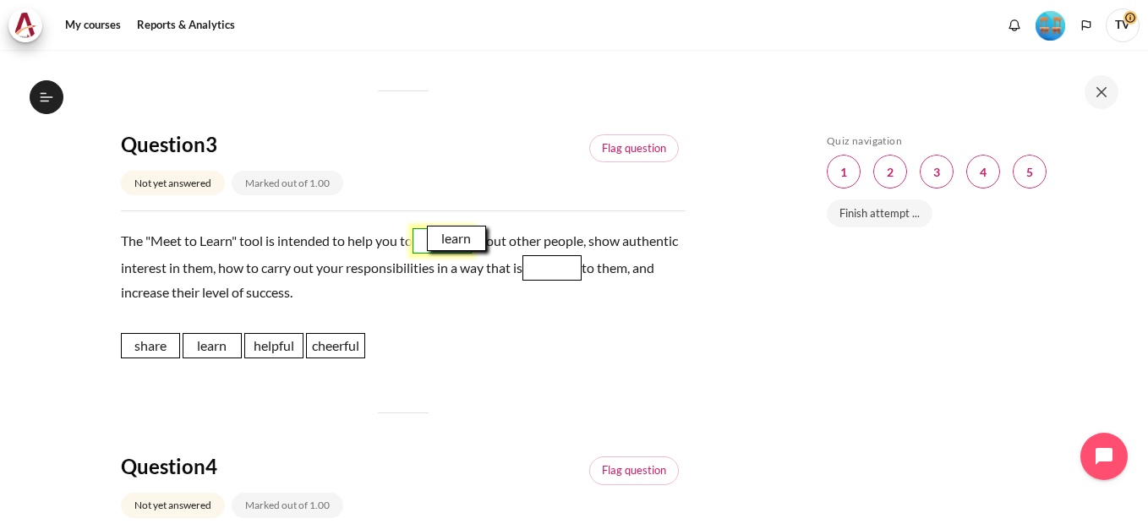
drag, startPoint x: 210, startPoint y: 347, endPoint x: 454, endPoint y: 240, distance: 266.9
click at [454, 240] on span "learn" at bounding box center [456, 238] width 59 height 25
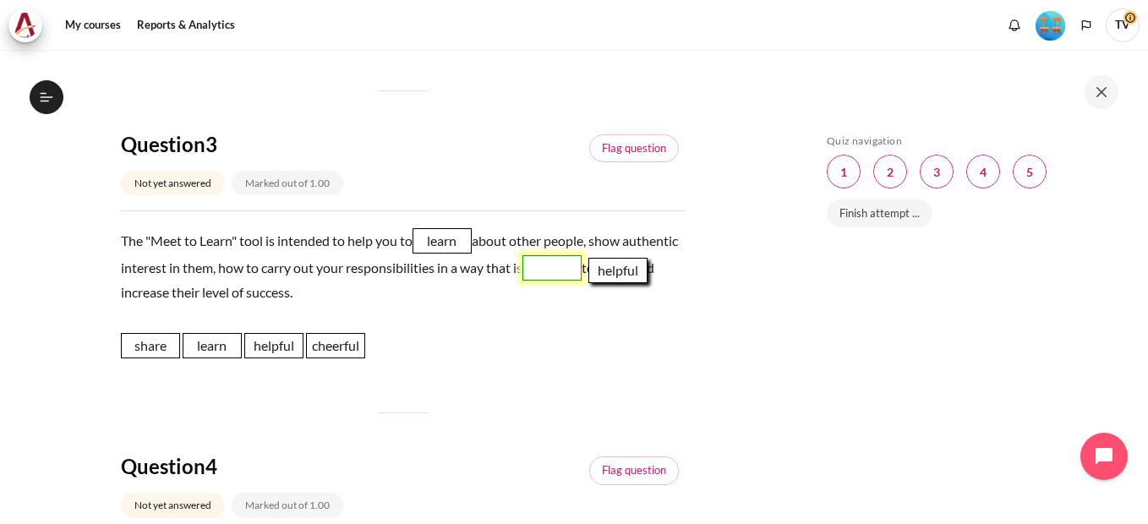
drag, startPoint x: 280, startPoint y: 353, endPoint x: 624, endPoint y: 278, distance: 352.2
click at [624, 278] on span "helpful" at bounding box center [617, 270] width 59 height 25
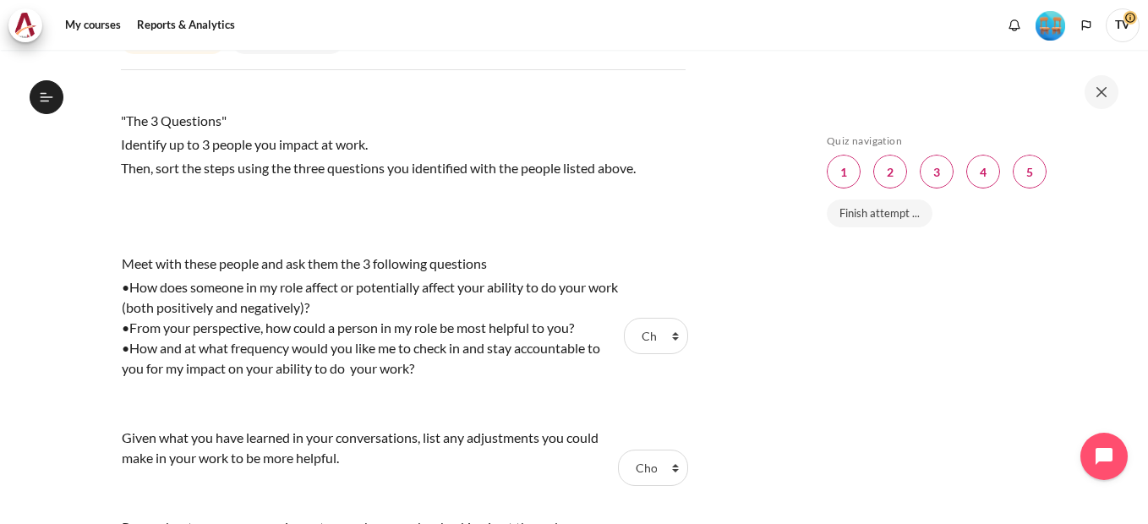
scroll to position [1437, 0]
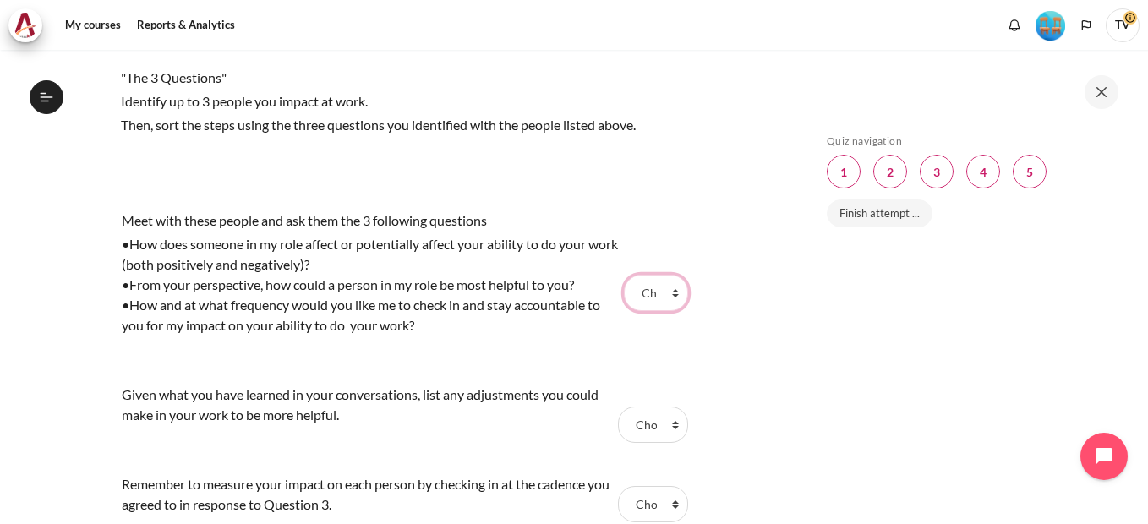
click at [664, 293] on select "Choose... Step 2 Step 1 Step 3" at bounding box center [656, 293] width 64 height 36
select select "1"
click at [624, 275] on select "Choose... Step 2 Step 1 Step 3" at bounding box center [656, 293] width 64 height 36
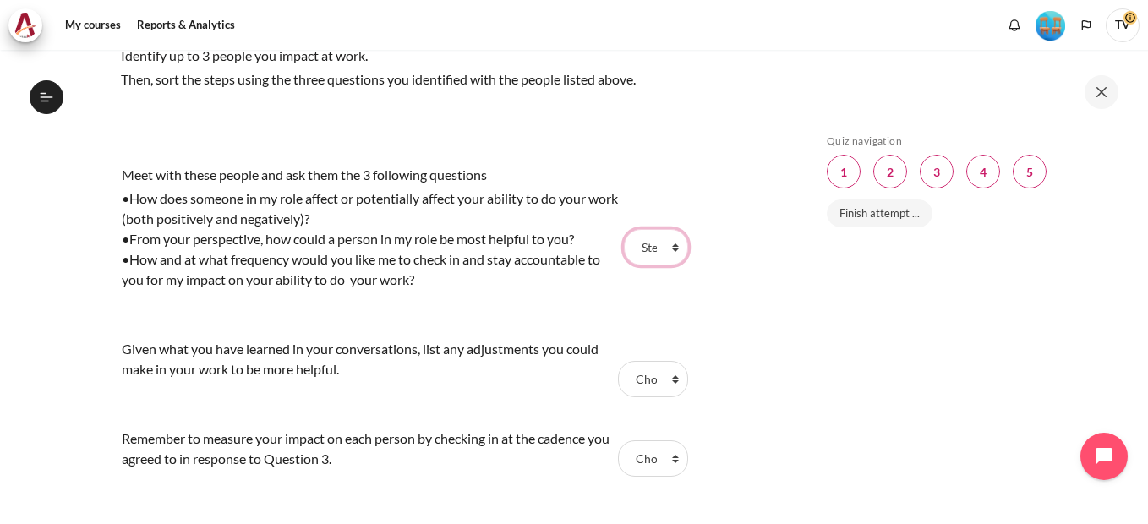
scroll to position [1522, 0]
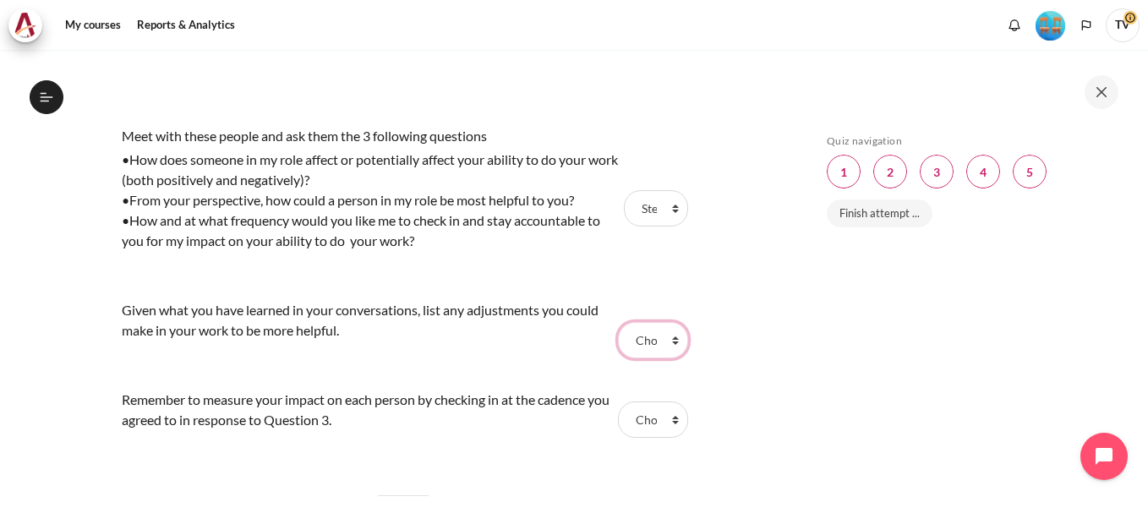
click at [670, 340] on select "Choose... Step 2 Step 1 Step 3" at bounding box center [653, 340] width 70 height 36
select select "2"
click at [618, 322] on select "Choose... Step 2 Step 1 Step 3" at bounding box center [653, 340] width 70 height 36
click at [669, 344] on select "Choose... Step 2 Step 1 Step 3" at bounding box center [653, 340] width 70 height 36
click at [618, 322] on select "Choose... Step 2 Step 1 Step 3" at bounding box center [653, 340] width 70 height 36
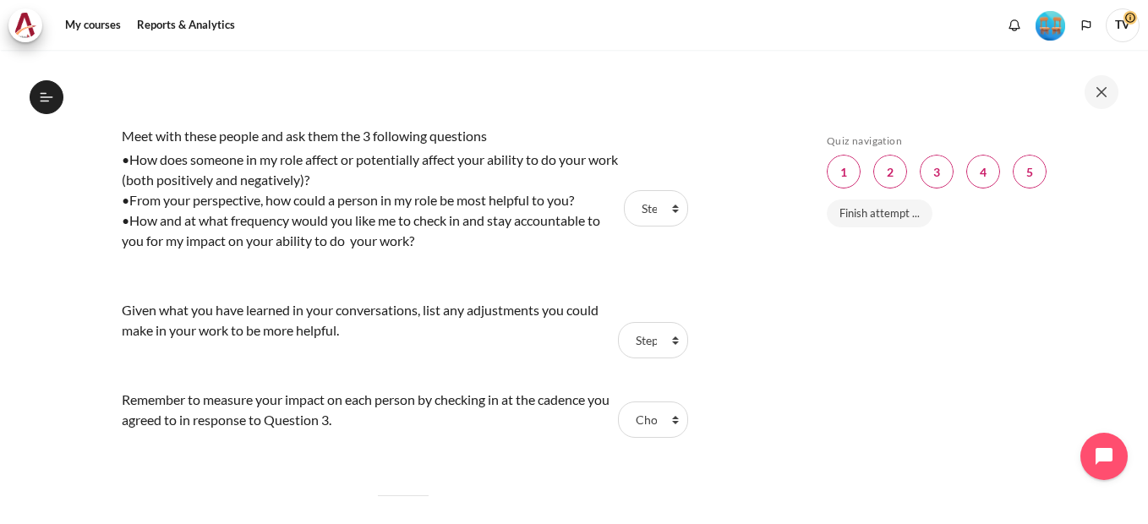
click at [856, 334] on div "Skip Quiz navigation Quiz navigation Question 1 This page Question 2 This page …" at bounding box center [968, 299] width 301 height 330
click at [664, 422] on select "Choose... Step 2 Step 1 Step 3" at bounding box center [653, 420] width 70 height 36
select select "3"
click at [618, 402] on select "Choose... Step 2 Step 1 Step 3" at bounding box center [653, 420] width 70 height 36
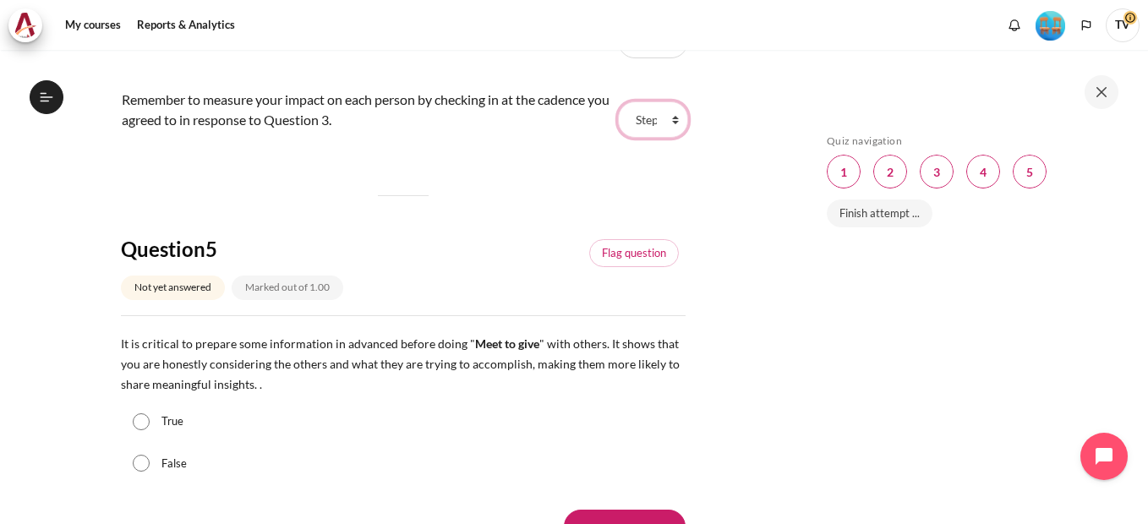
scroll to position [1860, 0]
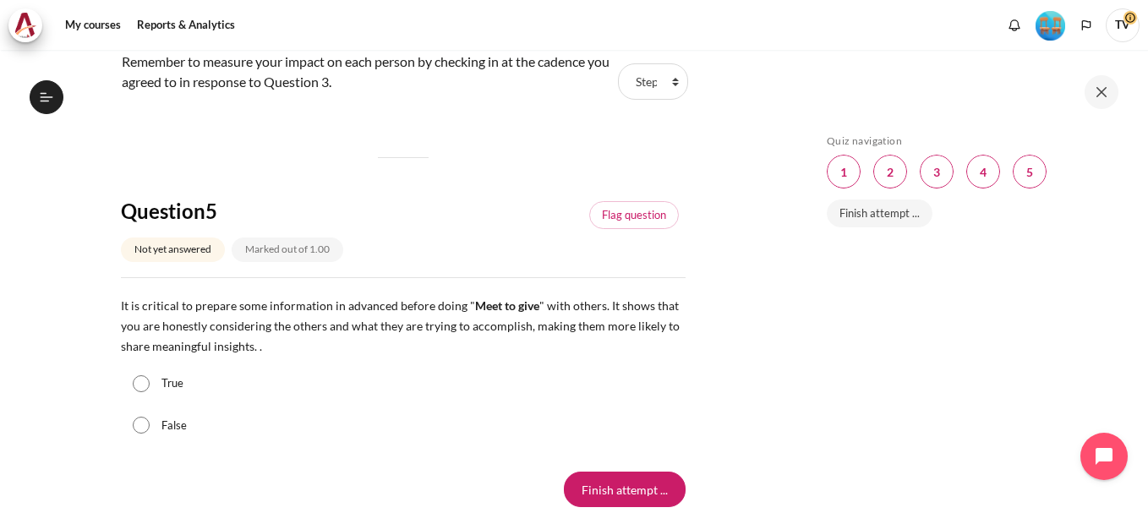
click at [139, 386] on input "True" at bounding box center [141, 383] width 17 height 17
radio input "true"
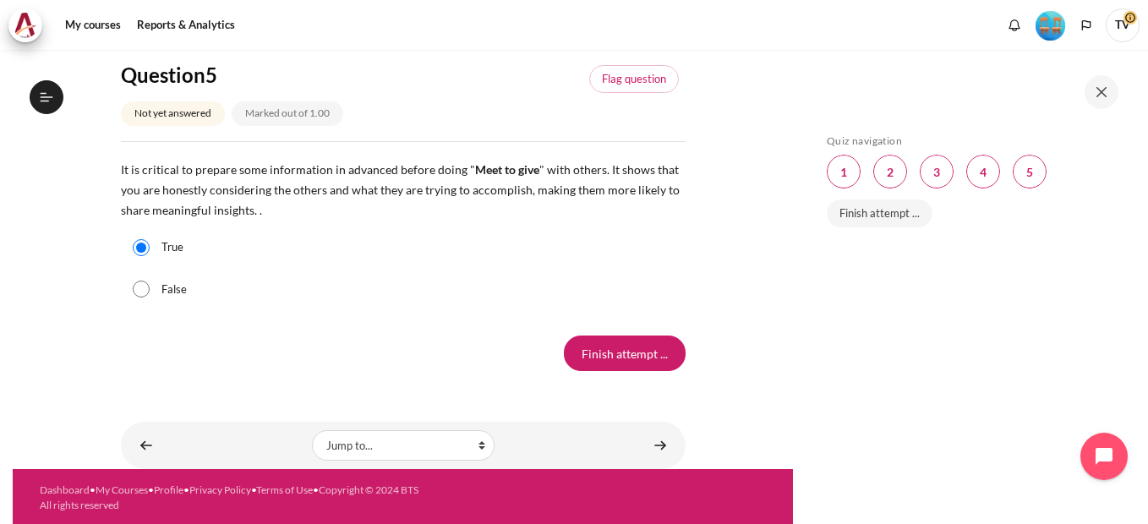
scroll to position [1999, 0]
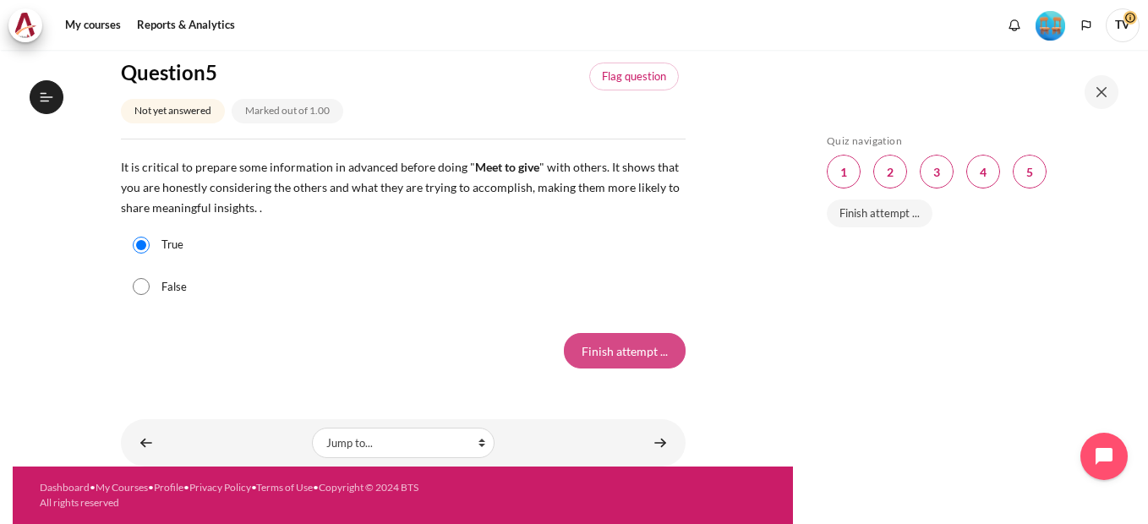
click at [604, 352] on input "Finish attempt ..." at bounding box center [625, 351] width 122 height 36
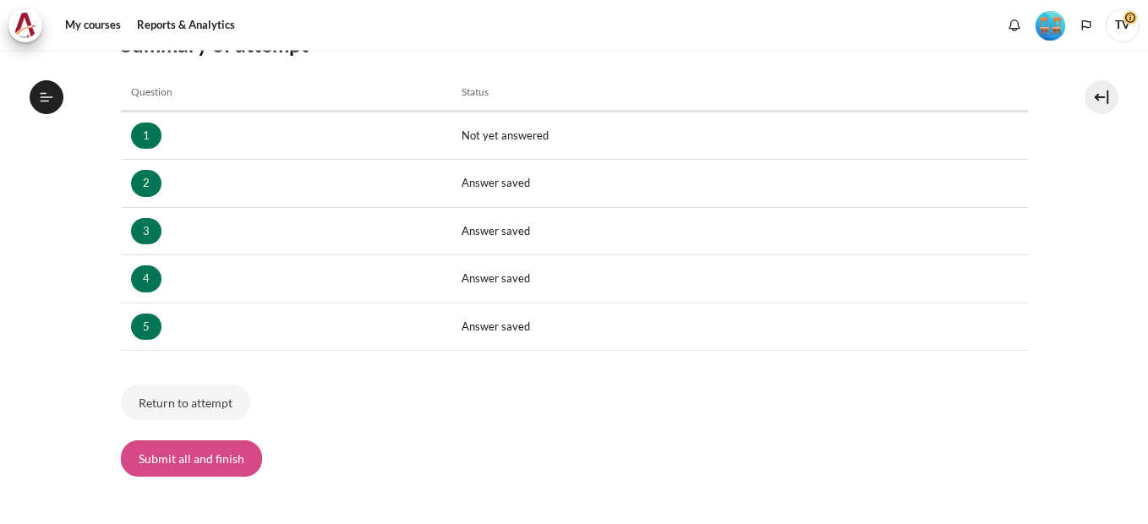
scroll to position [1241, 0]
click at [198, 470] on button "Submit all and finish" at bounding box center [191, 458] width 141 height 36
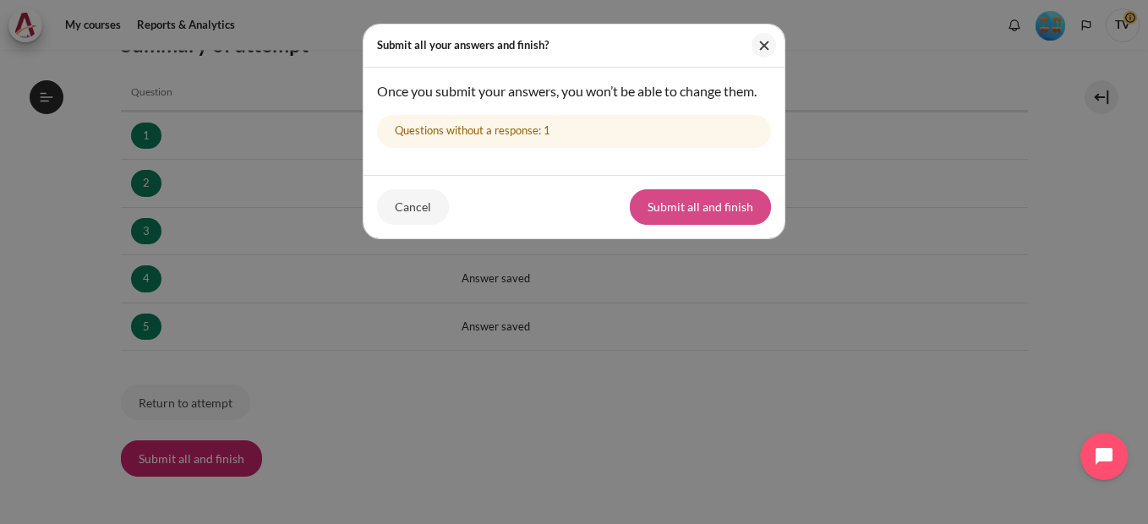
click at [717, 206] on button "Submit all and finish" at bounding box center [700, 207] width 141 height 36
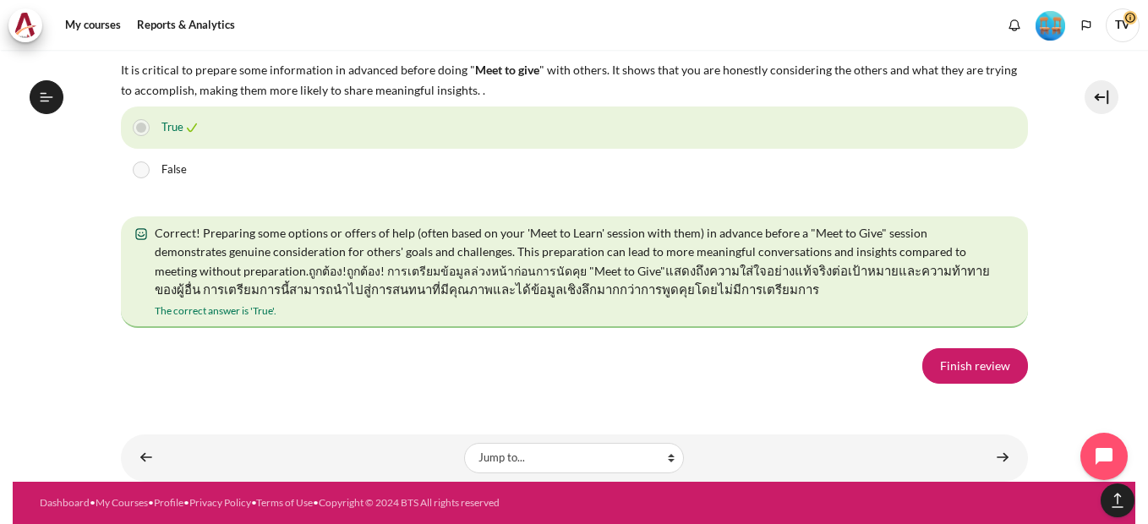
scroll to position [3230, 0]
click at [992, 370] on link "Finish review" at bounding box center [975, 366] width 106 height 36
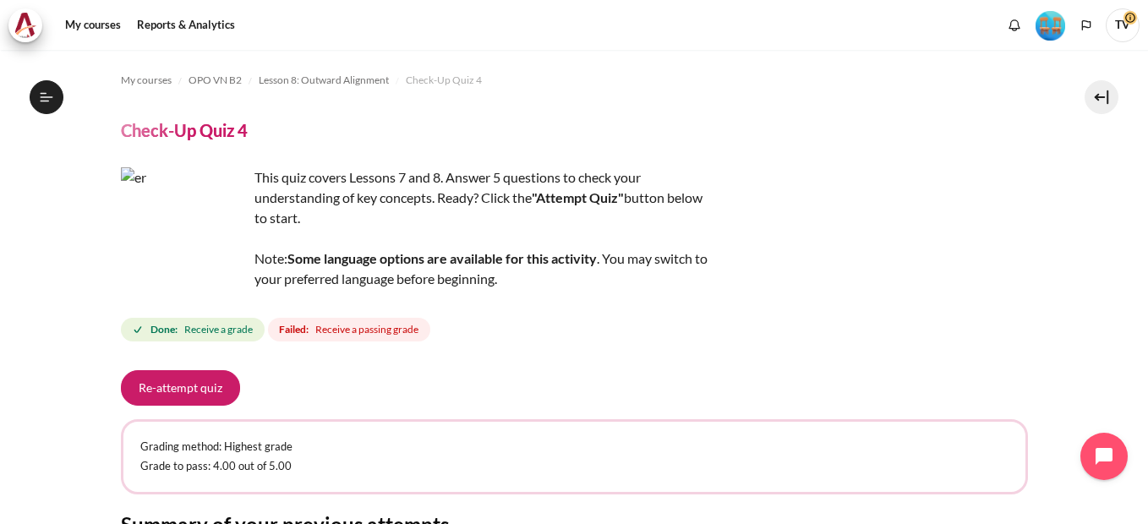
scroll to position [1241, 0]
click at [196, 384] on button "Re-attempt quiz" at bounding box center [180, 388] width 119 height 36
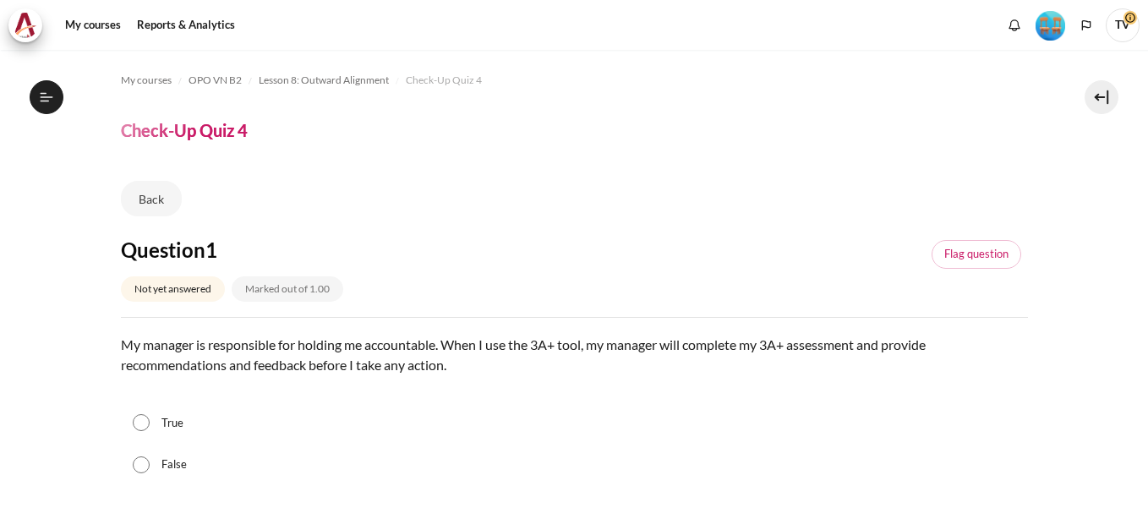
scroll to position [1241, 0]
click at [139, 468] on input "False" at bounding box center [141, 465] width 17 height 17
radio input "true"
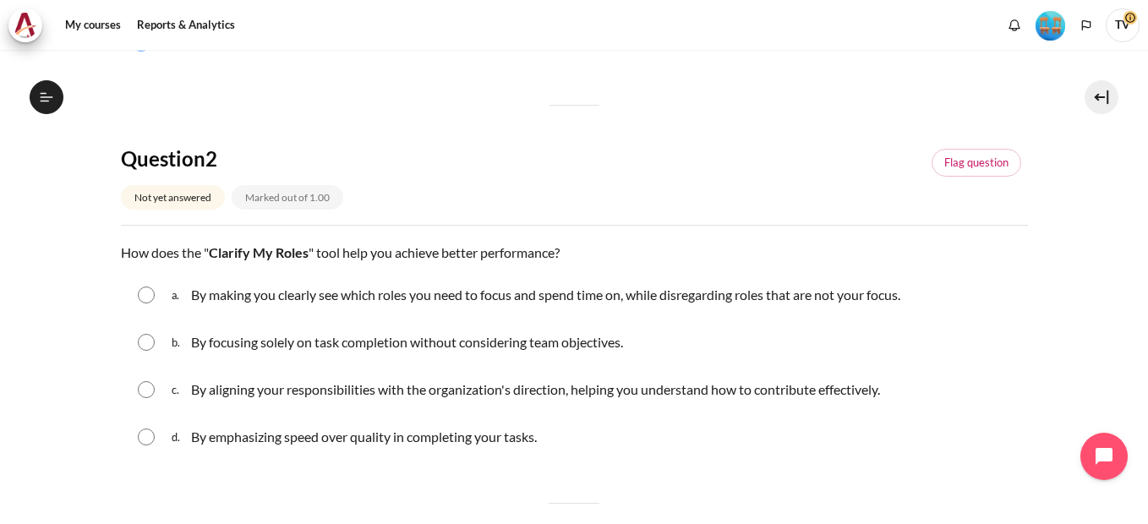
scroll to position [423, 0]
click at [139, 389] on input "Content" at bounding box center [146, 388] width 17 height 17
radio input "true"
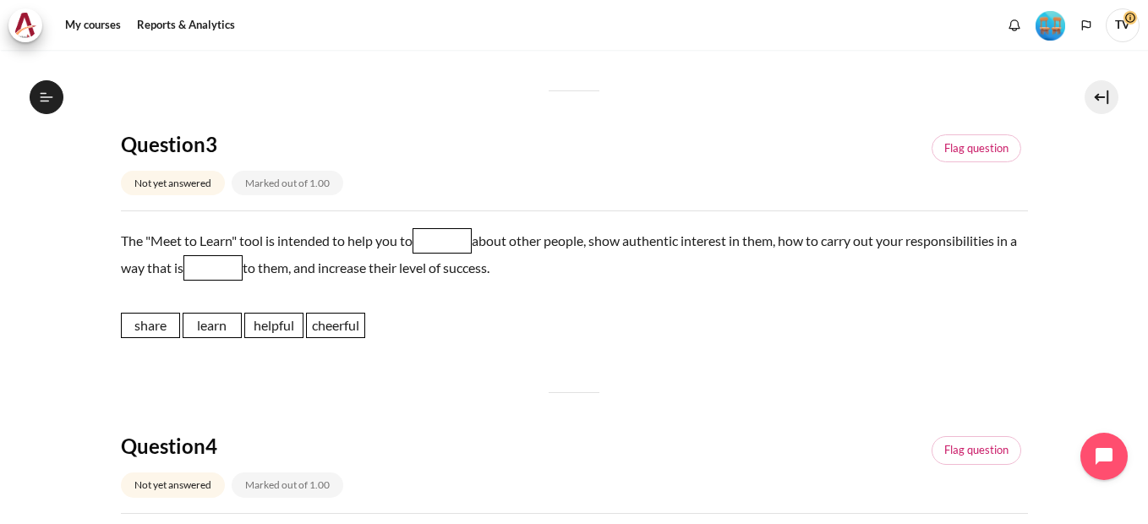
scroll to position [930, 0]
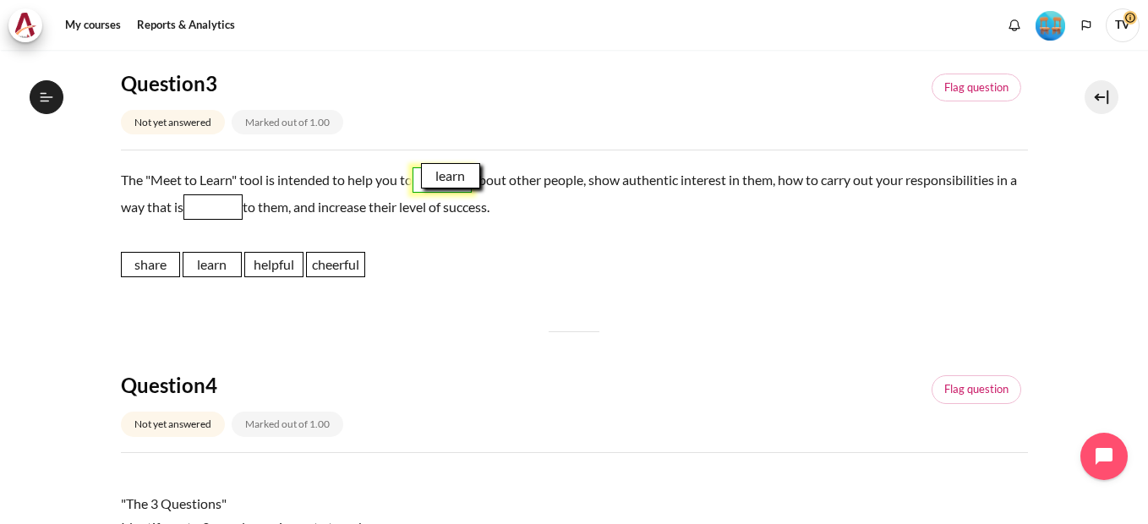
drag, startPoint x: 211, startPoint y: 268, endPoint x: 449, endPoint y: 179, distance: 254.4
click at [449, 179] on span "learn" at bounding box center [450, 175] width 59 height 25
drag, startPoint x: 270, startPoint y: 271, endPoint x: 243, endPoint y: 223, distance: 55.3
click at [243, 223] on span "helpful" at bounding box center [246, 216] width 59 height 25
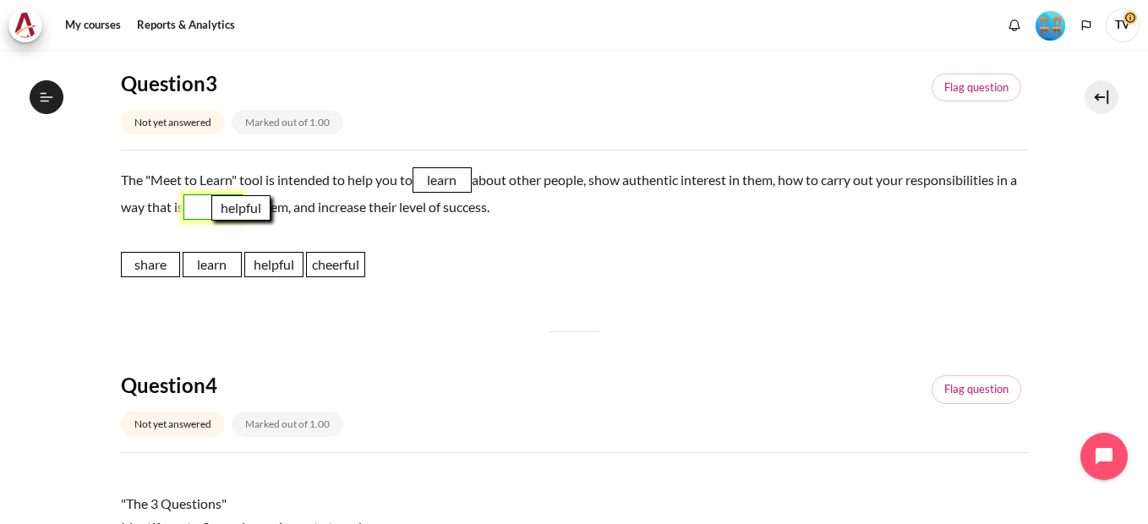
drag, startPoint x: 281, startPoint y: 272, endPoint x: 245, endPoint y: 215, distance: 67.6
click at [245, 215] on span "helpful" at bounding box center [240, 207] width 59 height 25
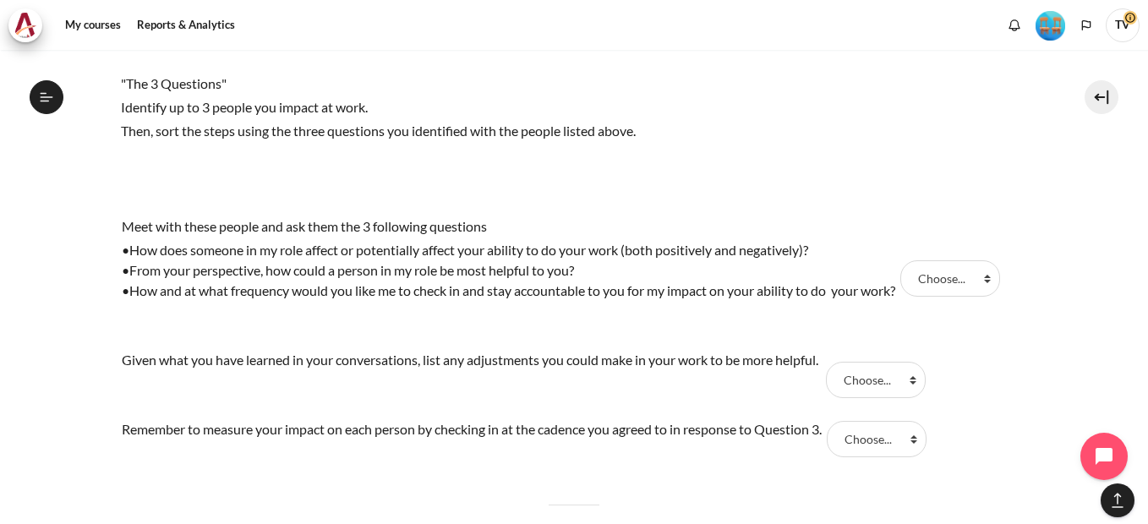
scroll to position [1353, 0]
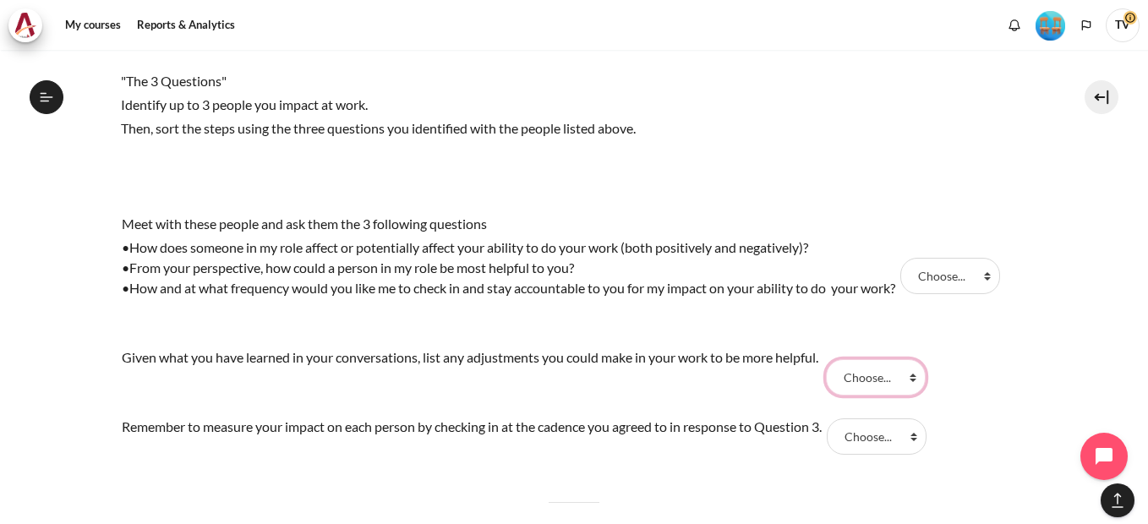
click at [917, 378] on select "Choose... Step 1 Step 3 Step 2" at bounding box center [876, 377] width 100 height 36
select select "3"
click at [832, 359] on select "Choose... Step 1 Step 3 Step 2" at bounding box center [876, 377] width 100 height 36
click at [998, 275] on select "Choose... Step 1 Step 3 Step 2" at bounding box center [950, 276] width 100 height 36
select select "1"
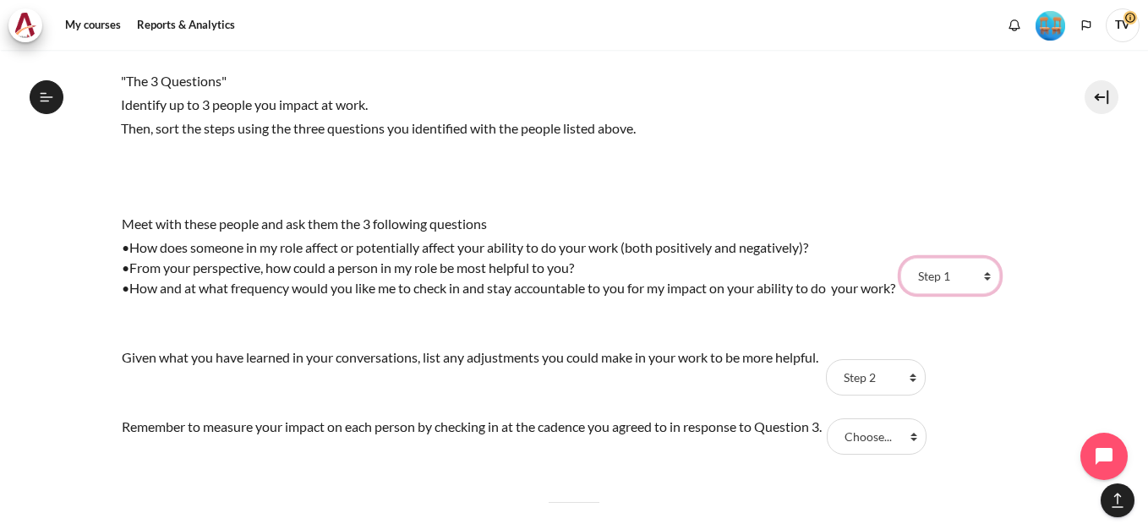
click at [910, 258] on select "Choose... Step 1 Step 3 Step 2" at bounding box center [950, 276] width 100 height 36
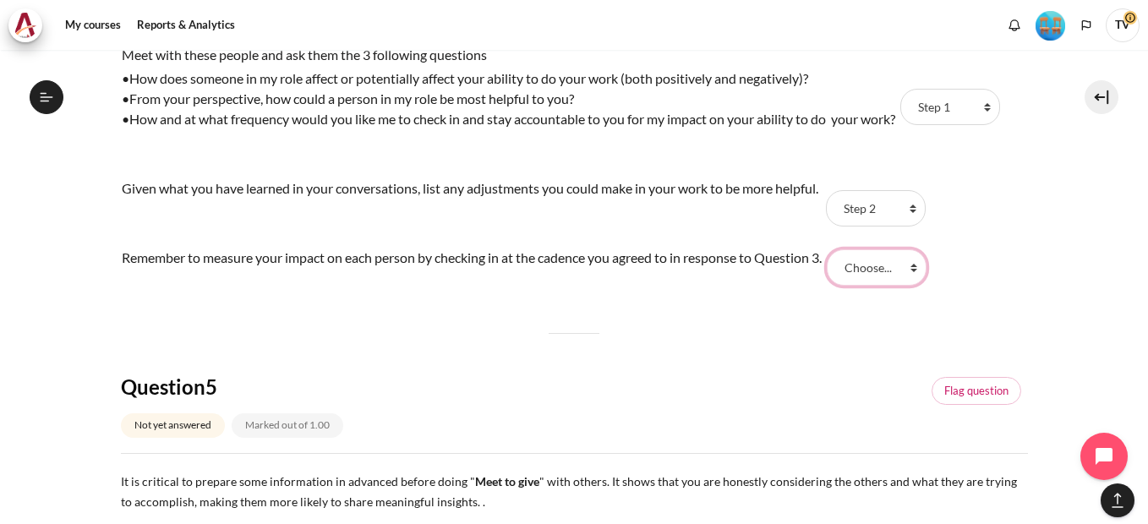
click at [923, 271] on select "Choose... Step 1 Step 3 Step 2" at bounding box center [877, 267] width 100 height 36
select select "2"
click at [837, 249] on select "Choose... Step 1 Step 3 Step 2" at bounding box center [877, 267] width 100 height 36
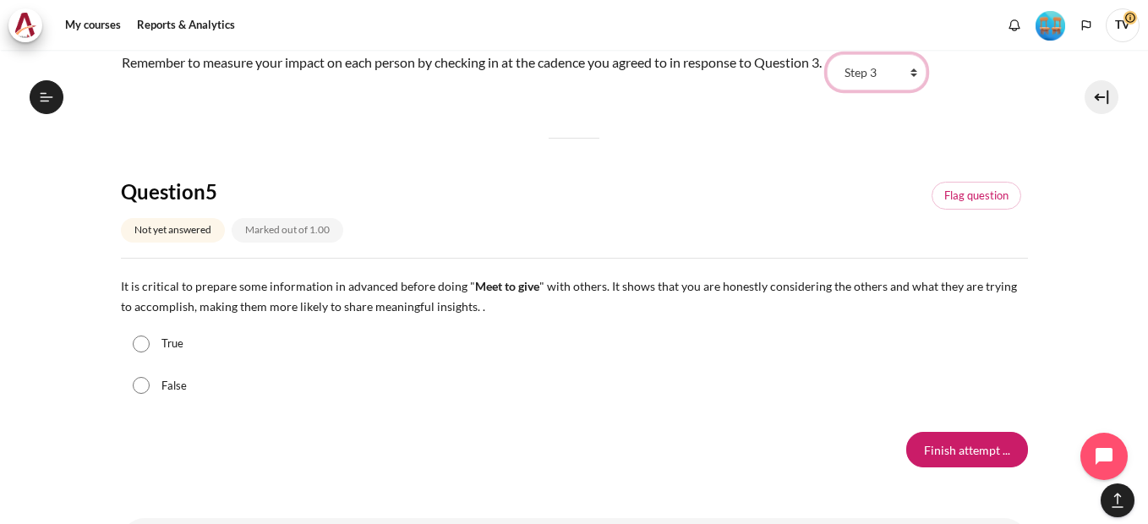
scroll to position [1775, 0]
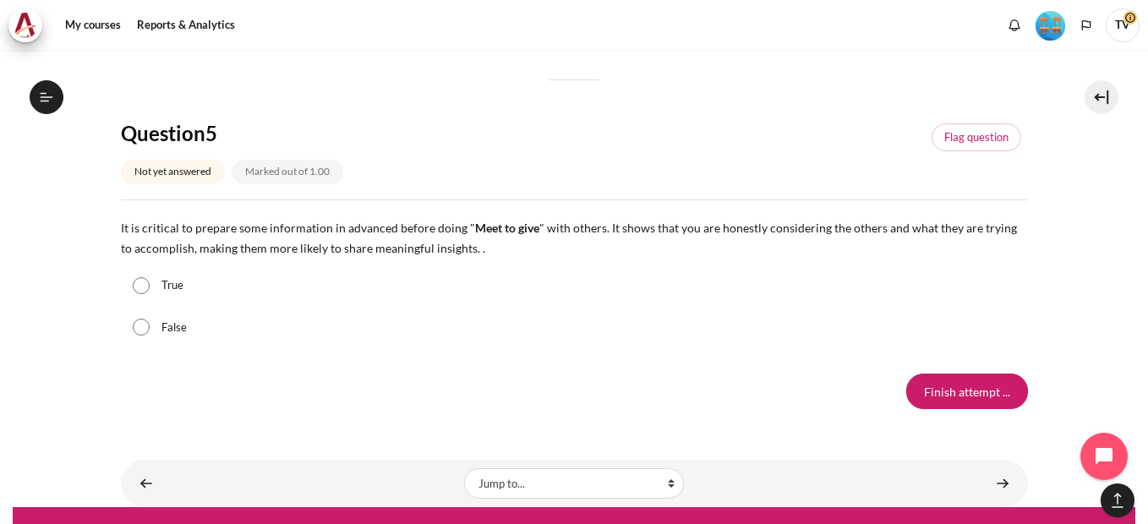
click at [141, 286] on input "True" at bounding box center [141, 285] width 17 height 17
radio input "true"
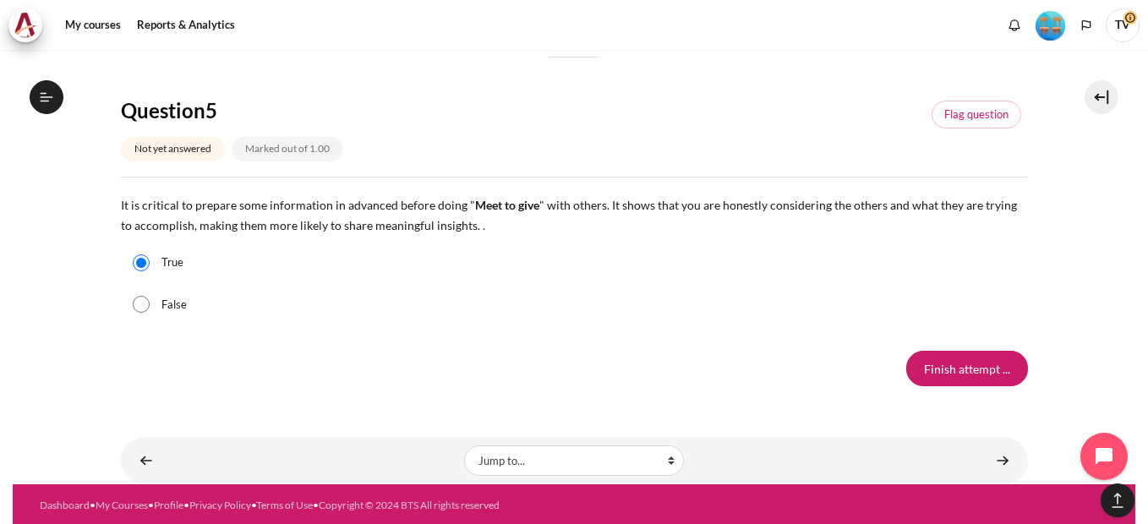
scroll to position [1801, 0]
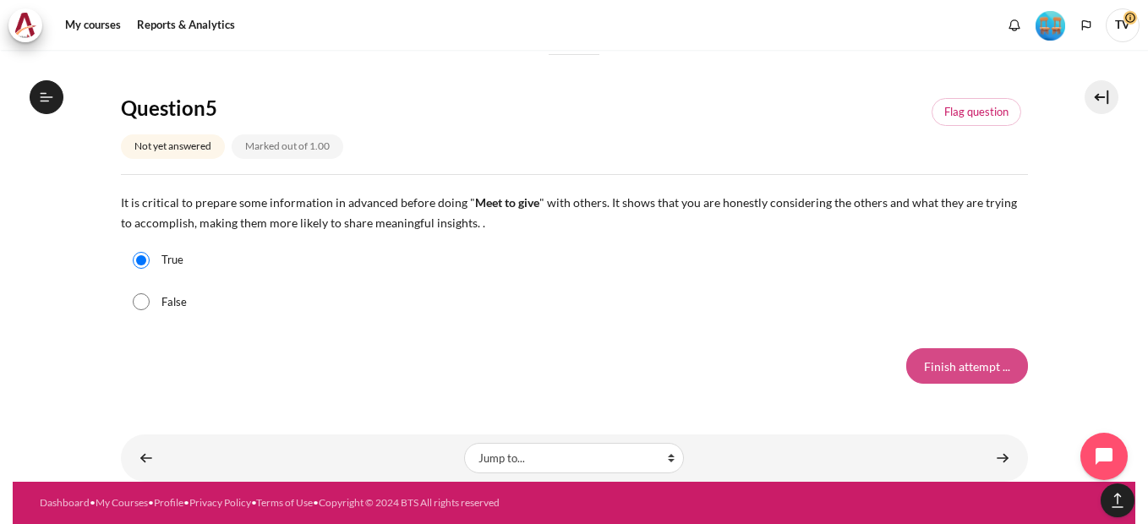
click at [950, 365] on input "Finish attempt ..." at bounding box center [967, 366] width 122 height 36
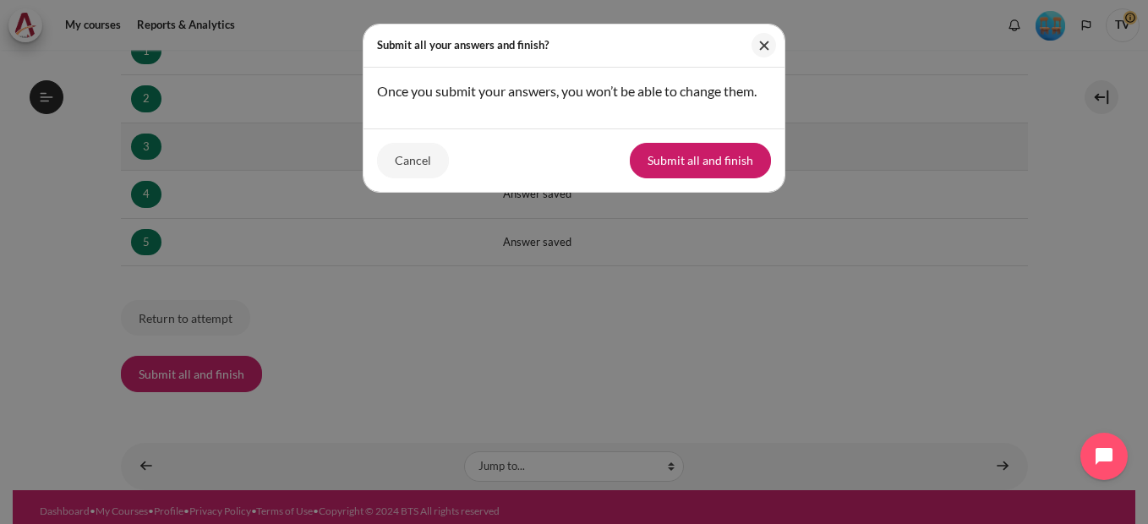
click at [705, 159] on button "Submit all and finish" at bounding box center [700, 161] width 141 height 36
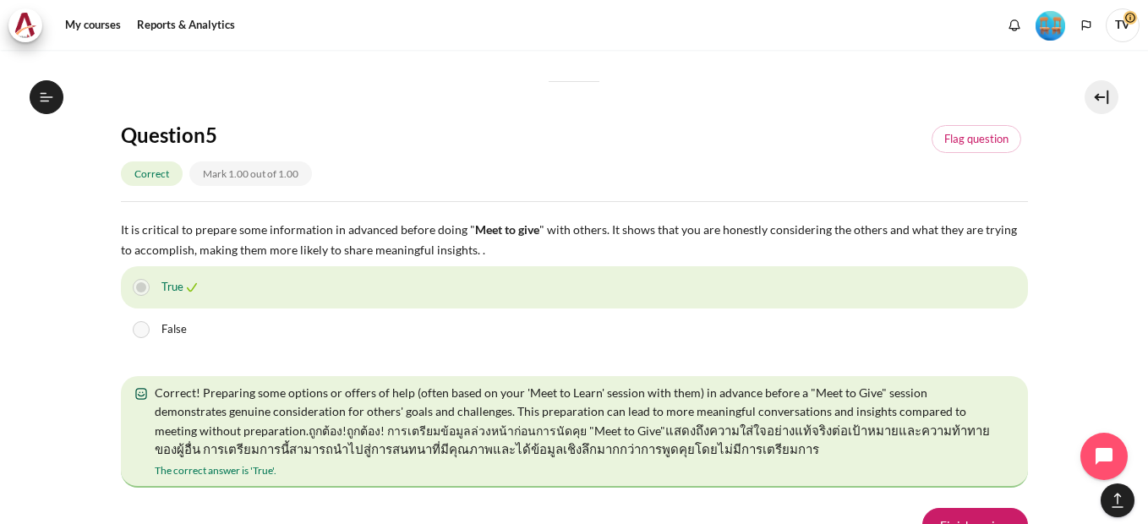
scroll to position [3128, 0]
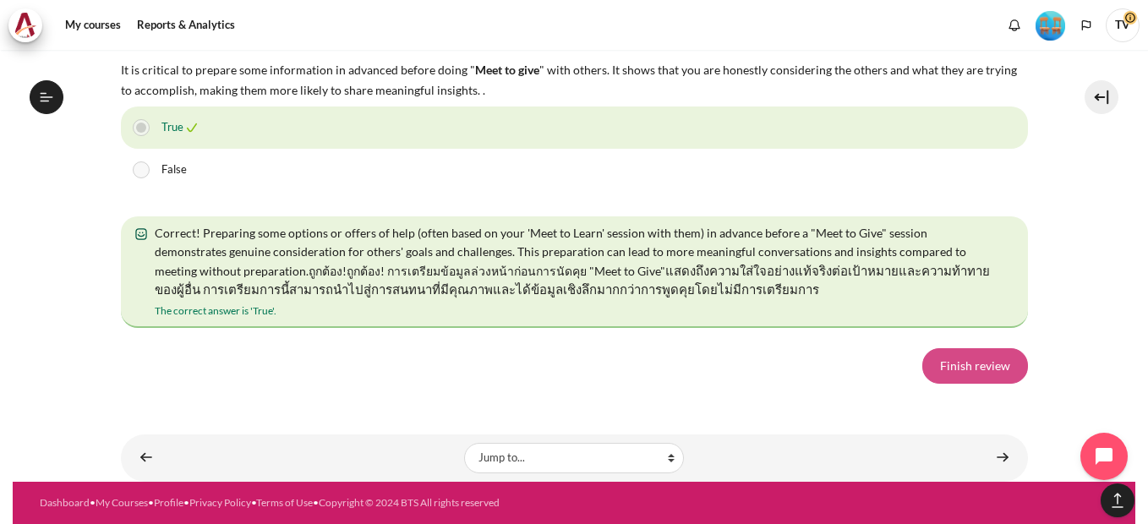
click at [938, 384] on link "Finish review" at bounding box center [975, 366] width 106 height 36
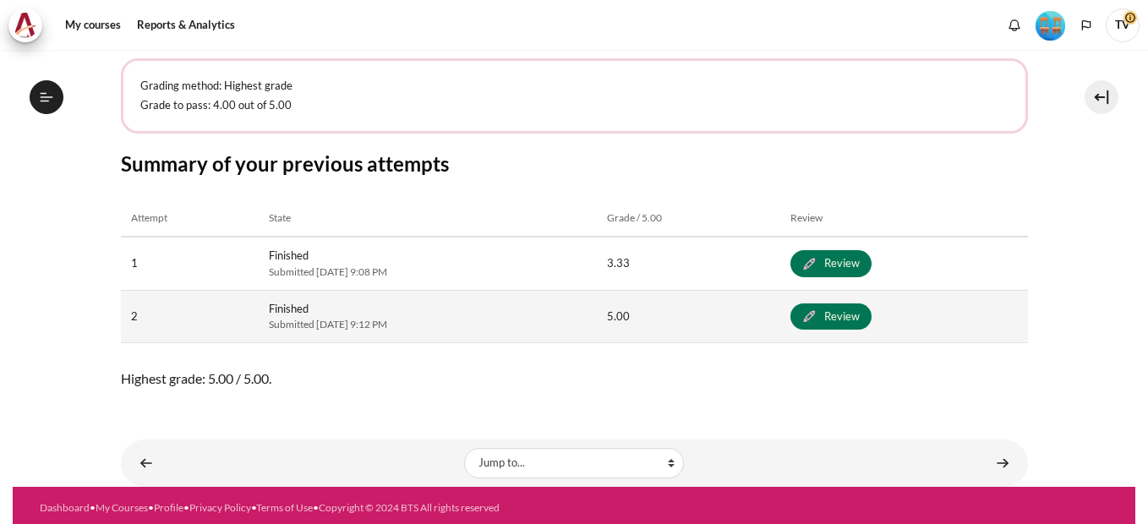
scroll to position [366, 0]
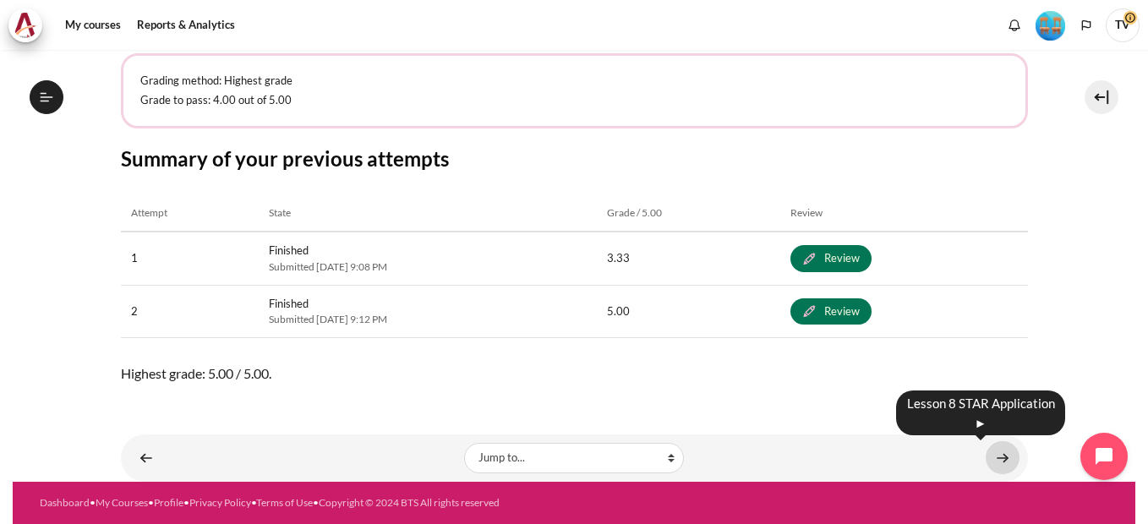
click at [994, 455] on link "Content" at bounding box center [1003, 457] width 34 height 33
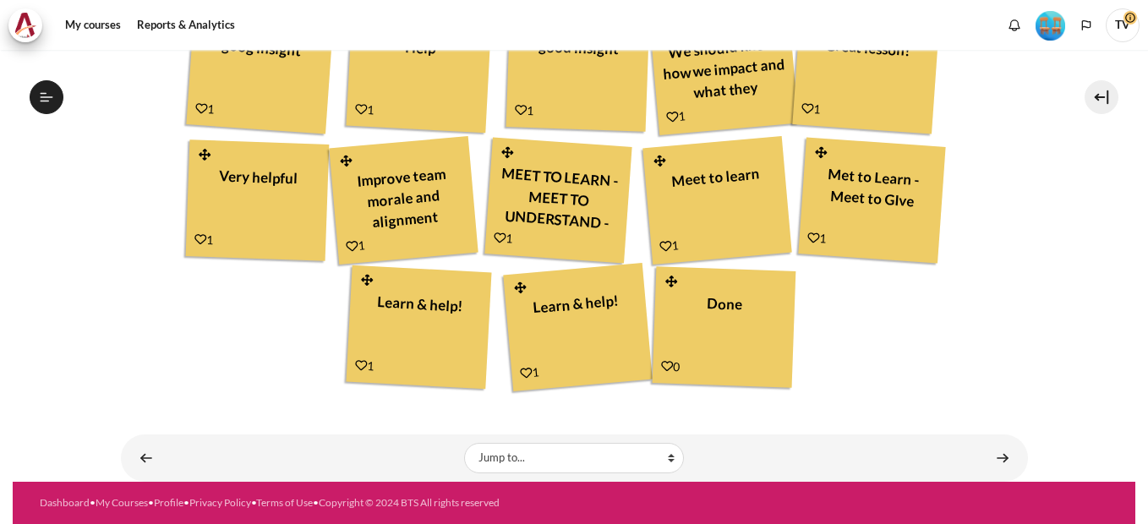
scroll to position [1263, 0]
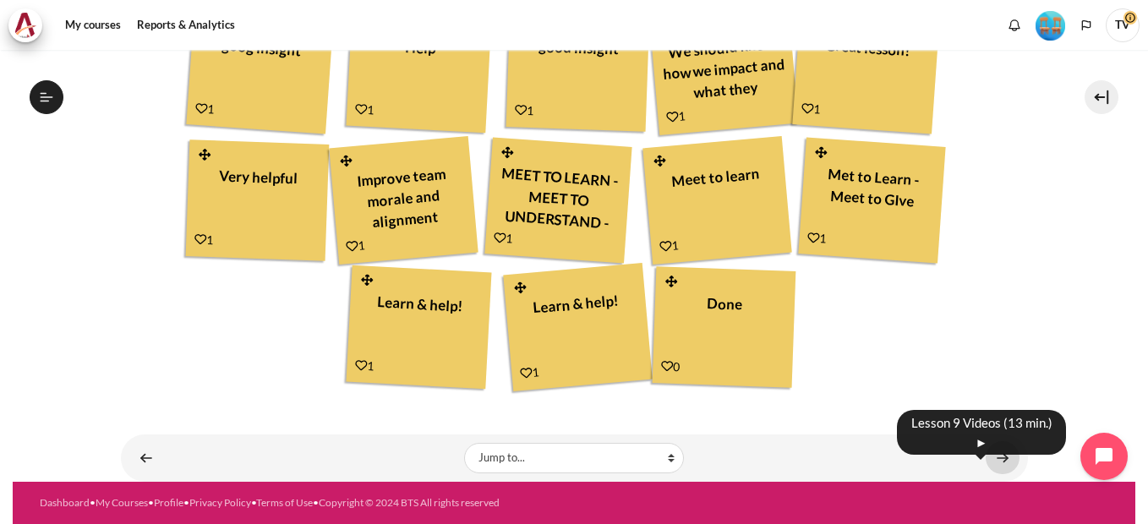
click at [993, 460] on link "Content" at bounding box center [1003, 457] width 34 height 33
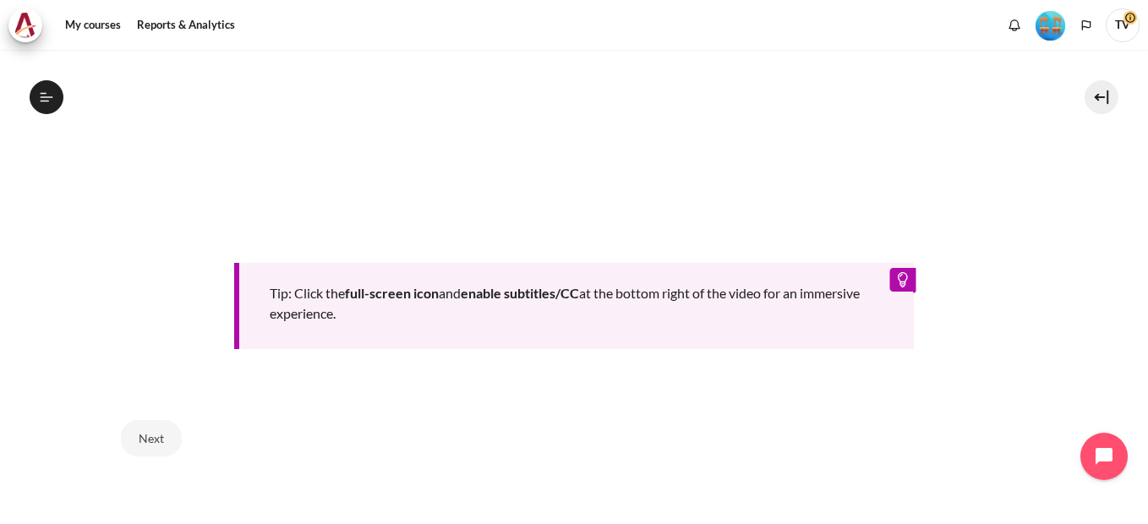
scroll to position [924, 0]
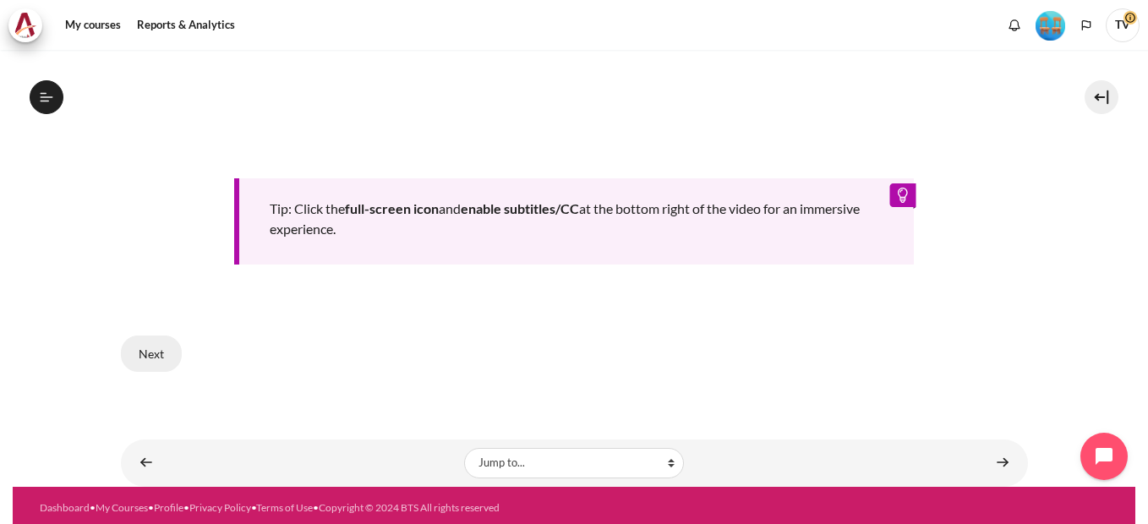
click at [145, 351] on button "Next" at bounding box center [151, 354] width 61 height 36
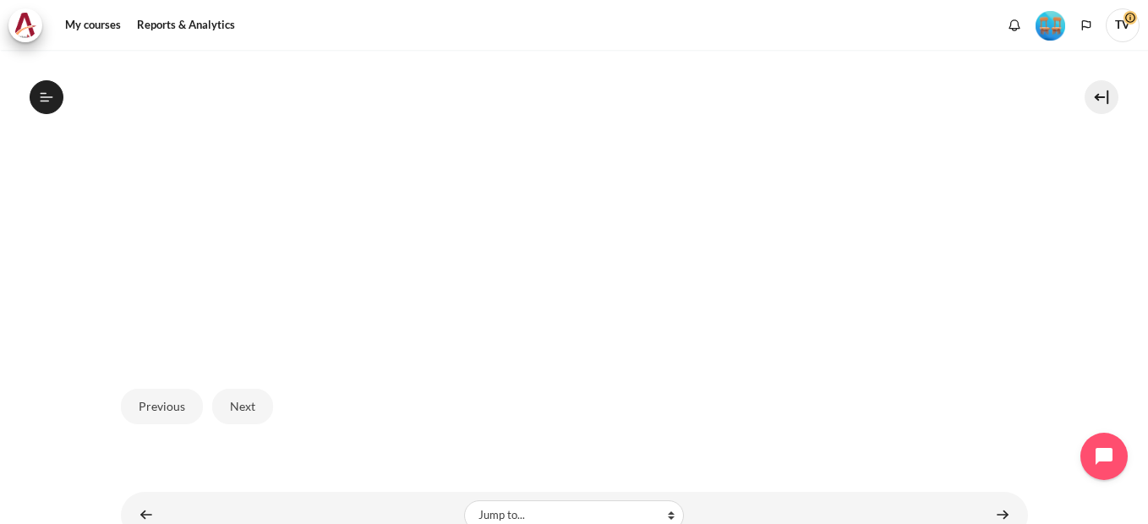
scroll to position [697, 0]
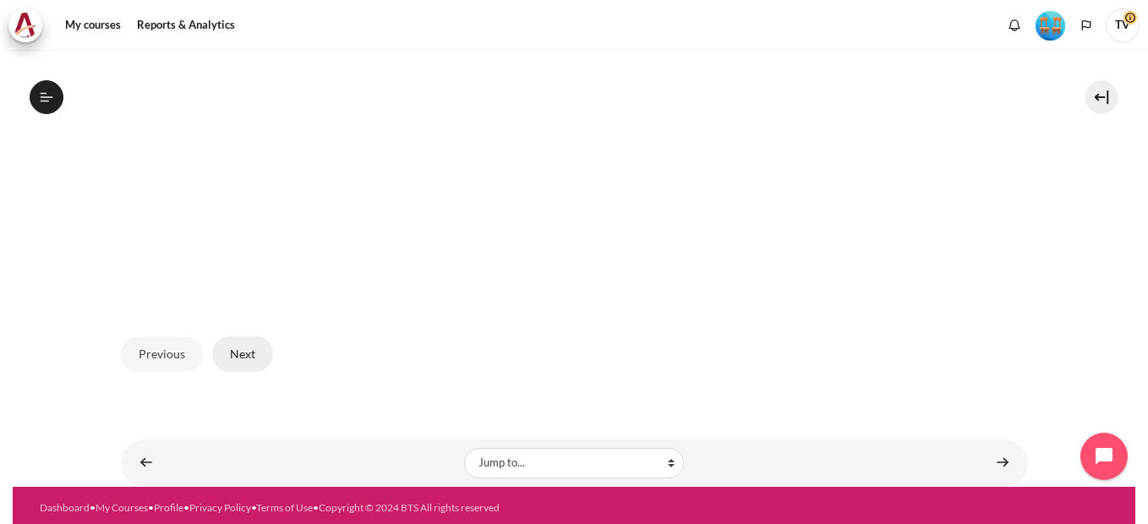
click at [250, 352] on button "Next" at bounding box center [242, 354] width 61 height 36
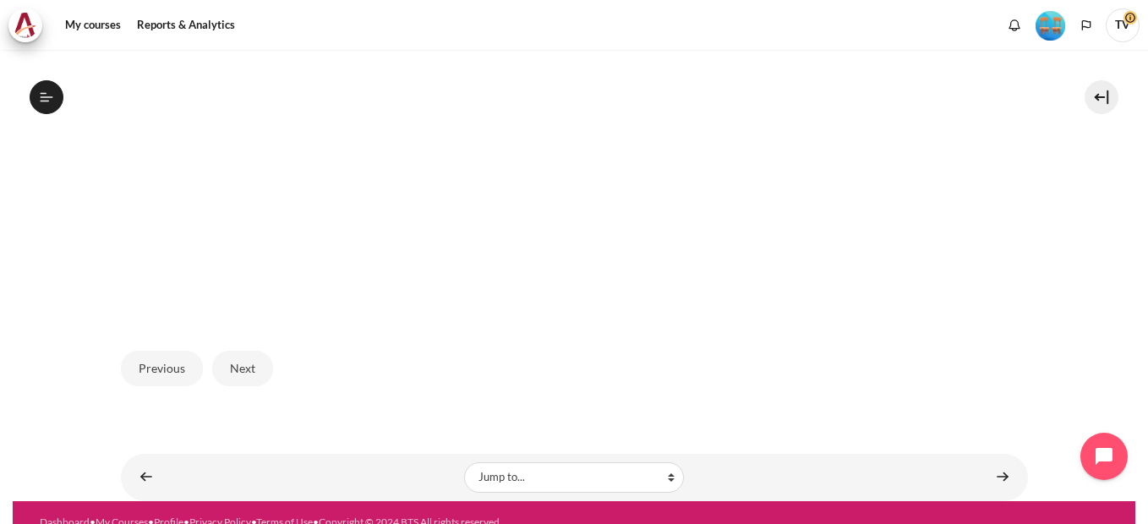
scroll to position [697, 0]
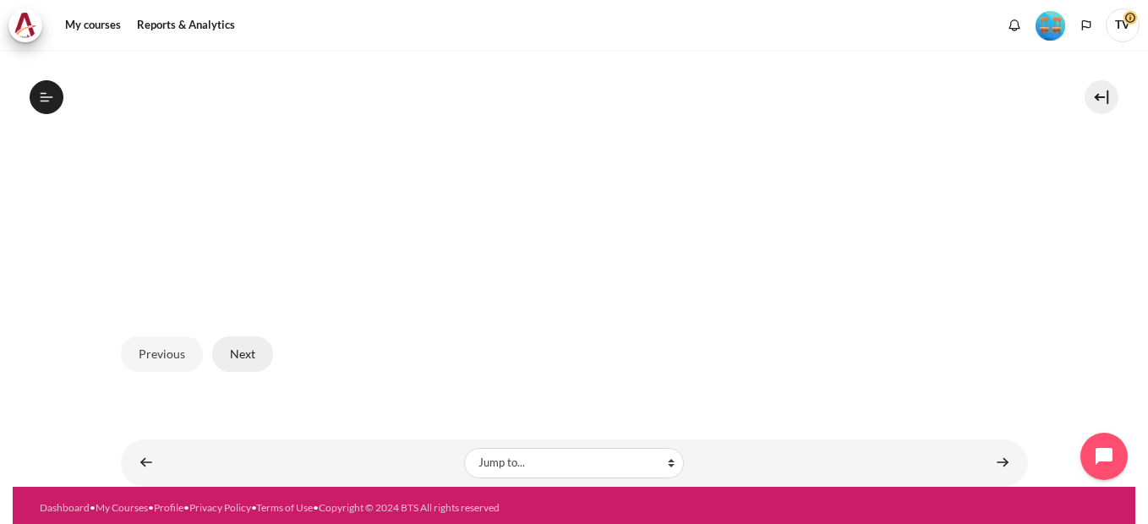
click at [229, 354] on button "Next" at bounding box center [242, 354] width 61 height 36
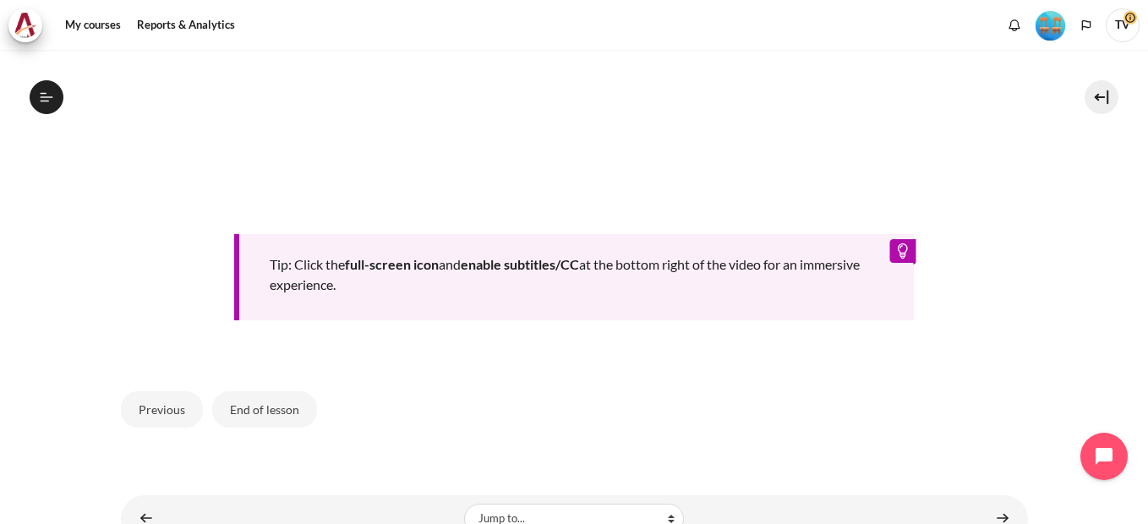
scroll to position [924, 0]
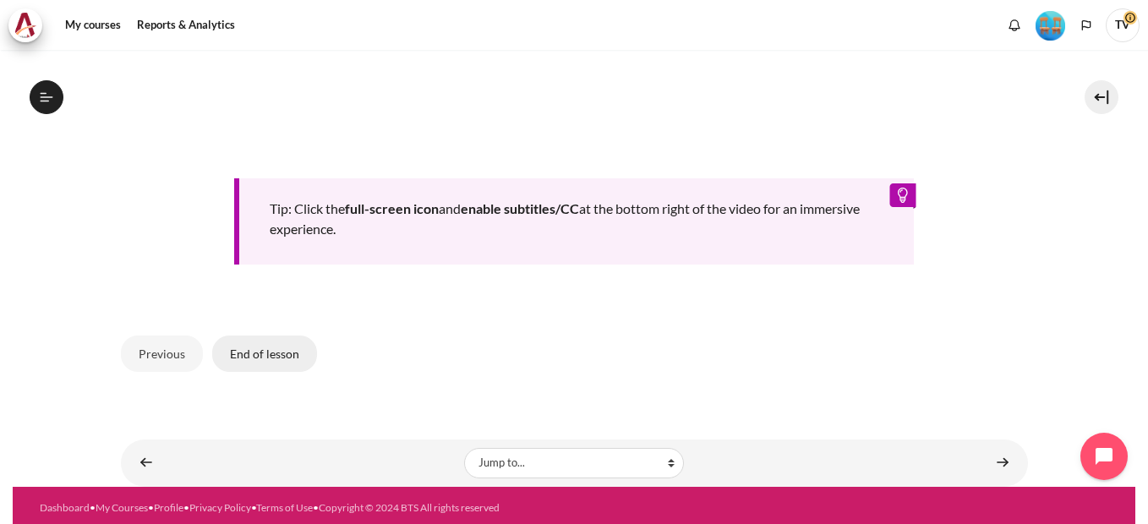
click at [287, 351] on button "End of lesson" at bounding box center [264, 354] width 105 height 36
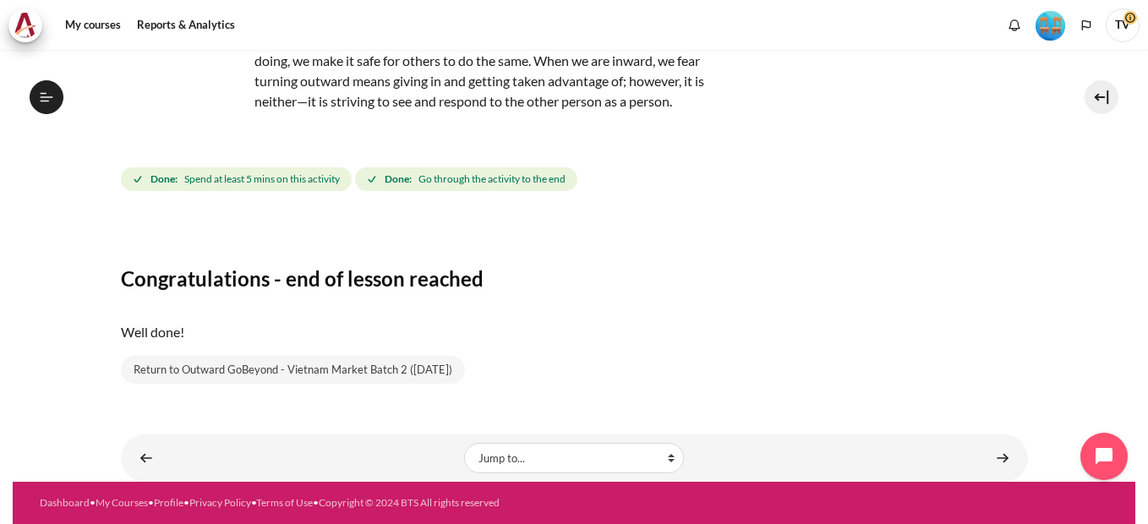
scroll to position [1327, 0]
click at [996, 461] on link "Content" at bounding box center [1003, 457] width 34 height 33
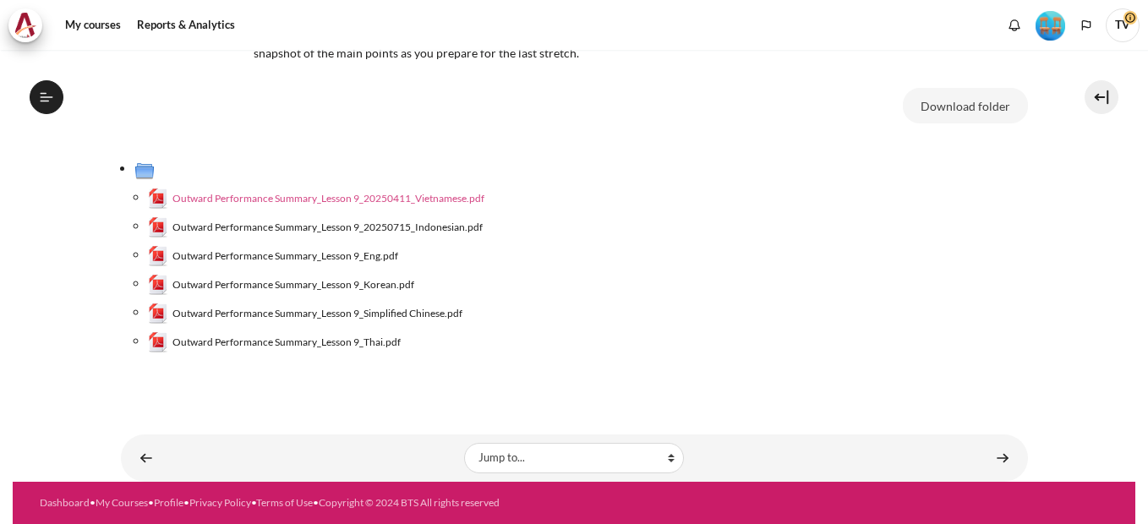
scroll to position [139, 0]
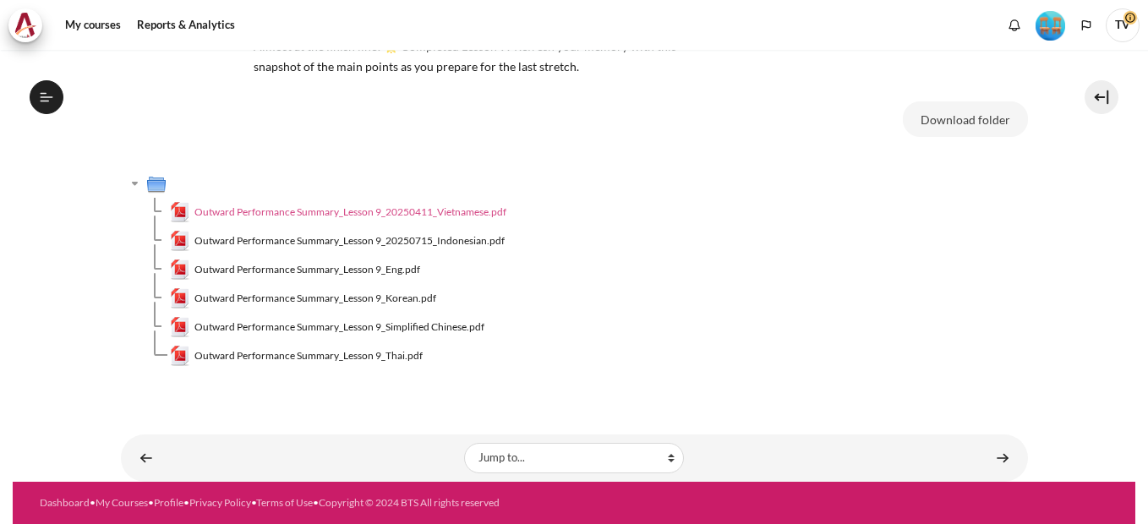
click at [437, 211] on span "Outward Performance Summary_Lesson 9_20250411_Vietnamese.pdf" at bounding box center [350, 212] width 312 height 15
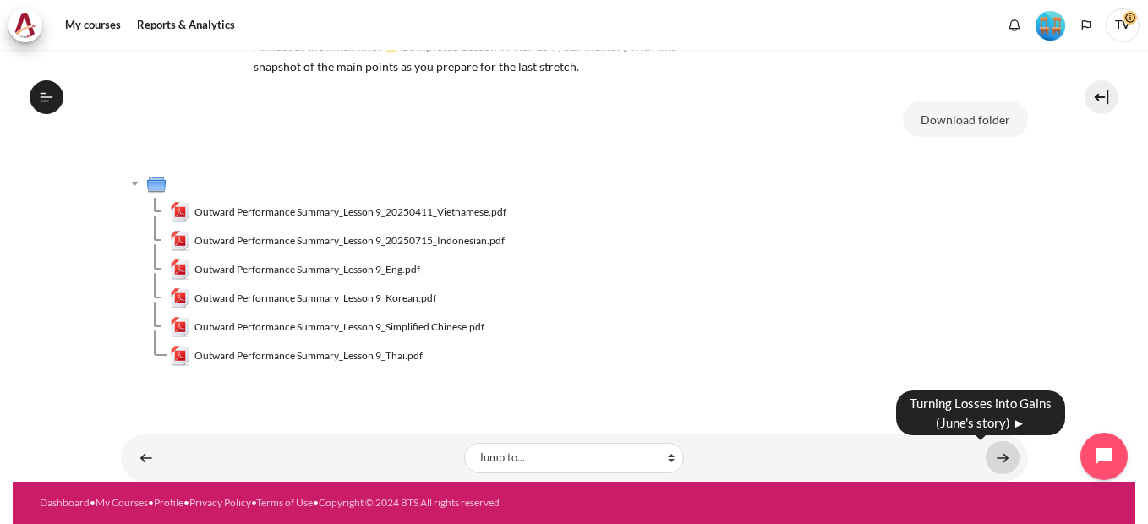
click at [995, 463] on link "Content" at bounding box center [1003, 457] width 34 height 33
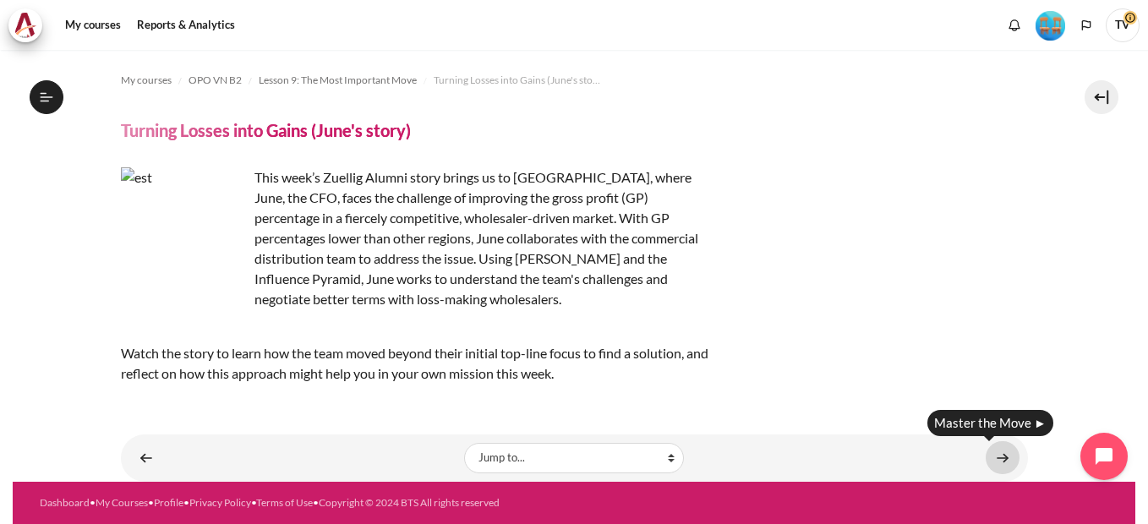
scroll to position [1371, 0]
click at [1001, 457] on link "Content" at bounding box center [1003, 457] width 34 height 33
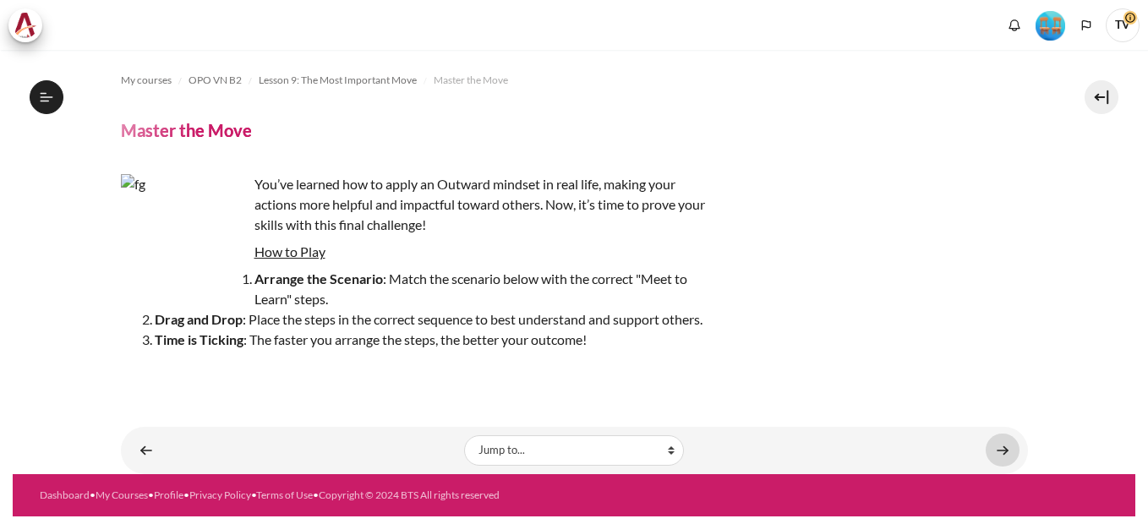
drag, startPoint x: 0, startPoint y: 0, endPoint x: 1001, endPoint y: 457, distance: 1100.2
click at [1001, 457] on link "Content" at bounding box center [1003, 450] width 34 height 33
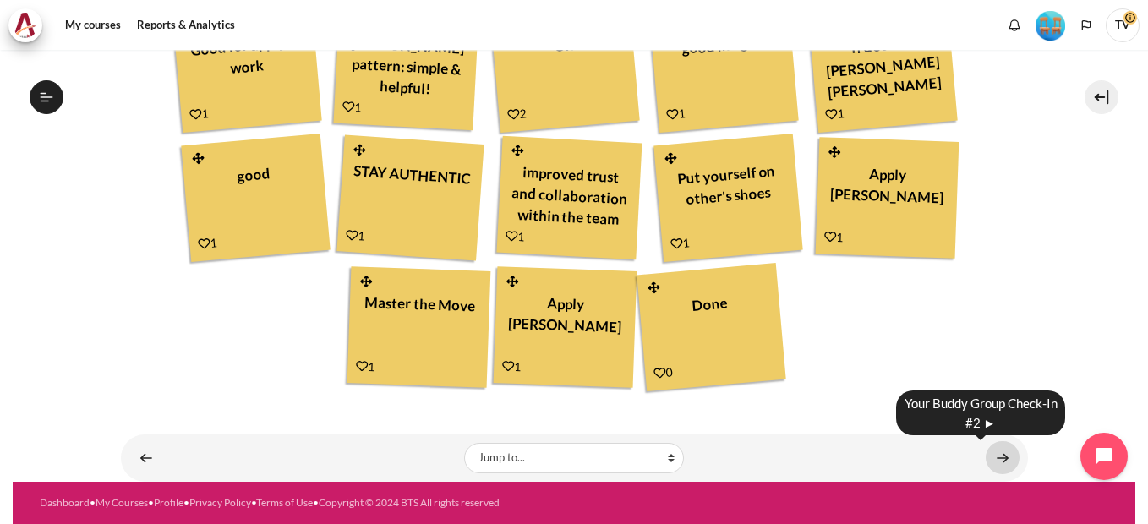
scroll to position [1415, 0]
click at [991, 469] on link "Content" at bounding box center [1003, 457] width 34 height 33
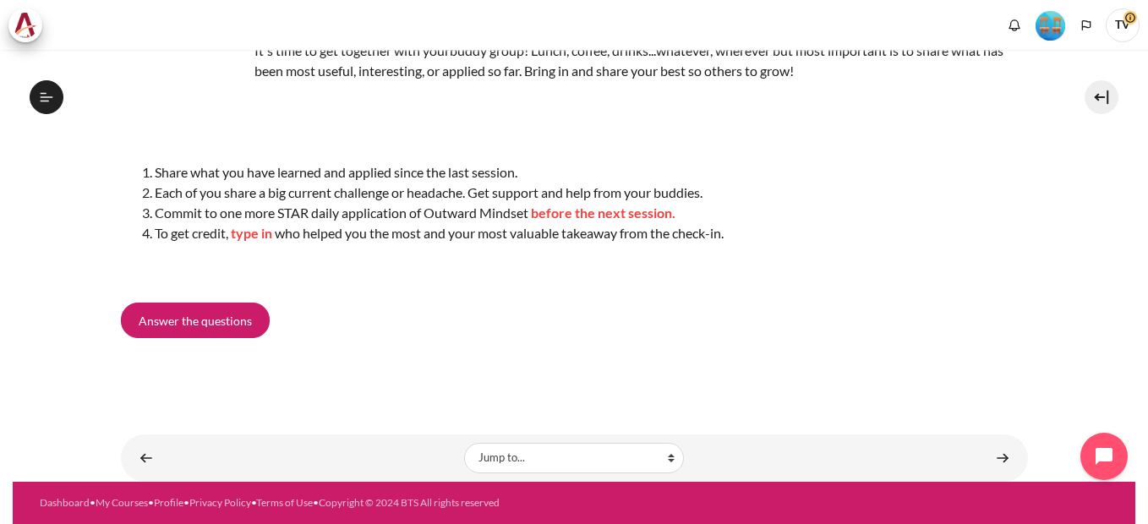
scroll to position [1437, 0]
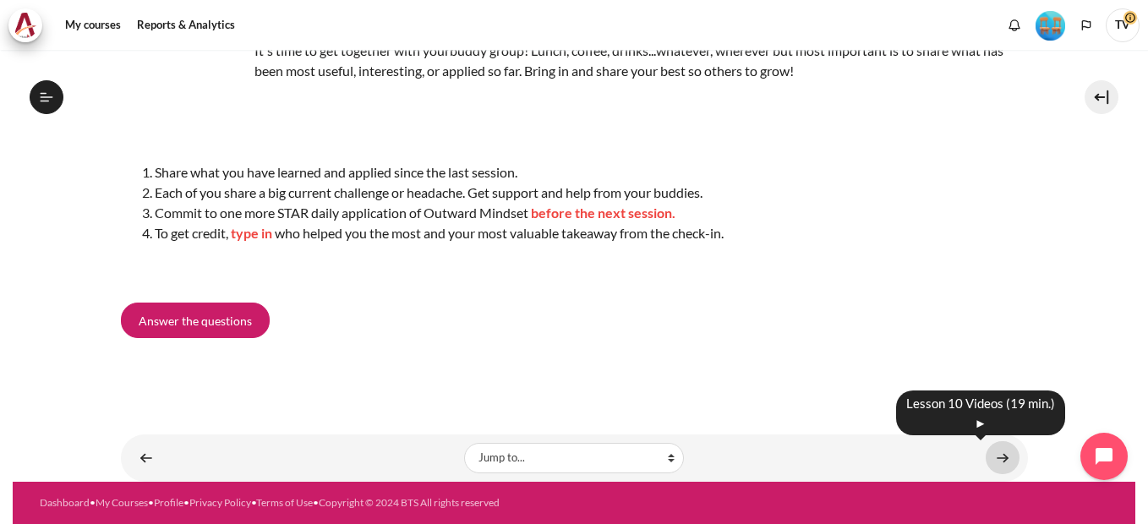
click at [997, 458] on link "Content" at bounding box center [1003, 457] width 34 height 33
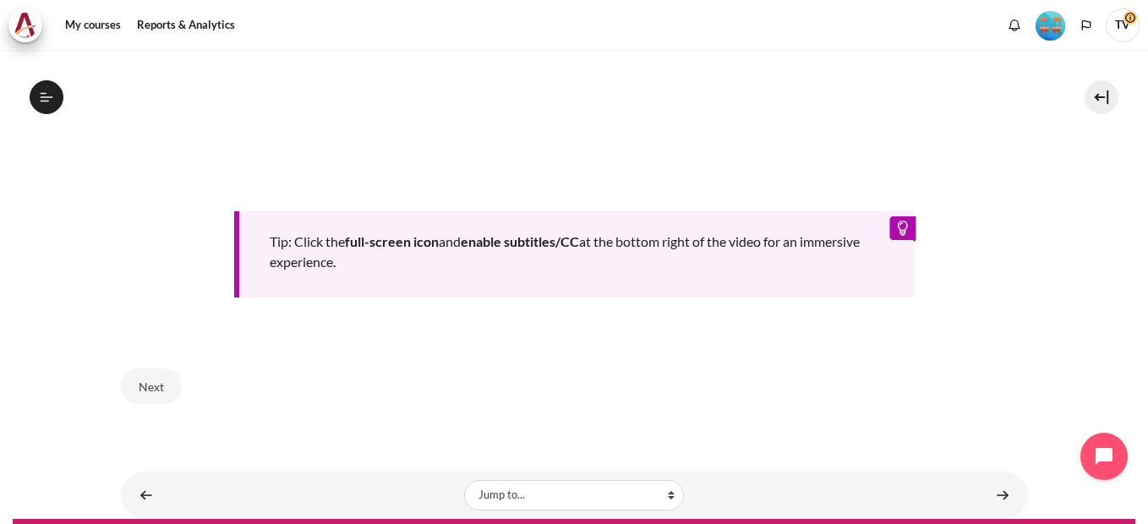
scroll to position [845, 0]
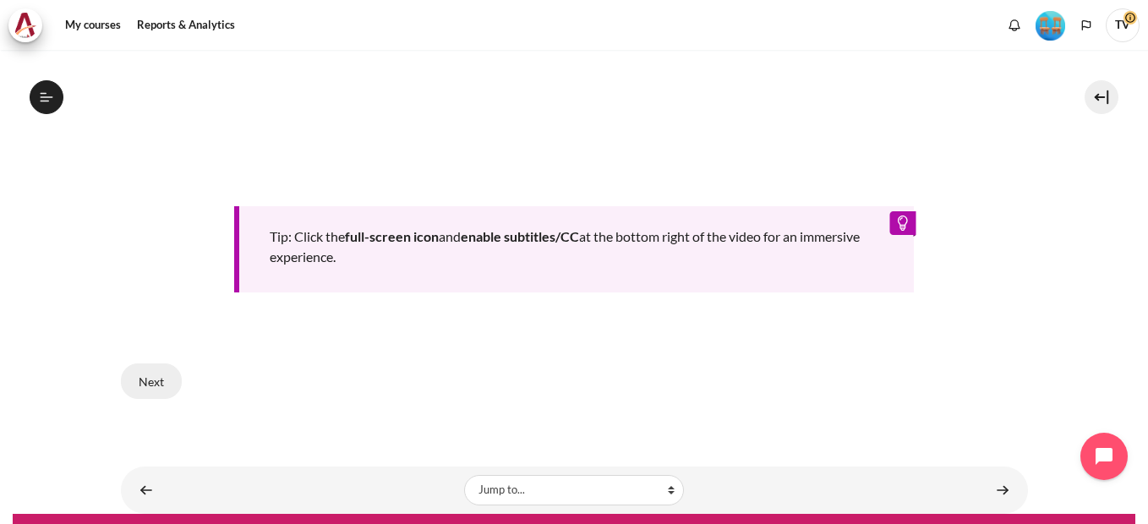
click at [167, 380] on button "Next" at bounding box center [151, 382] width 61 height 36
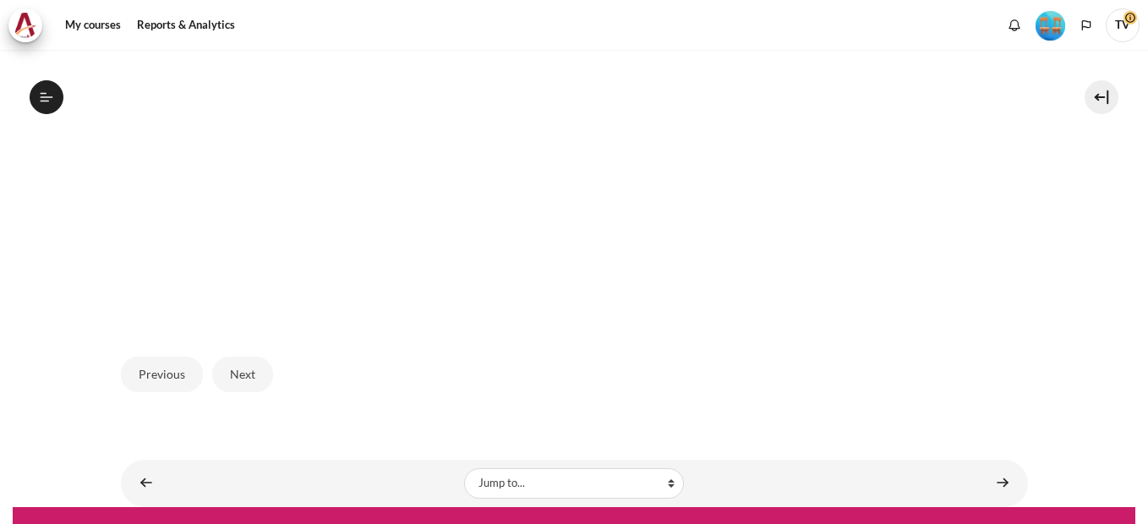
scroll to position [677, 0]
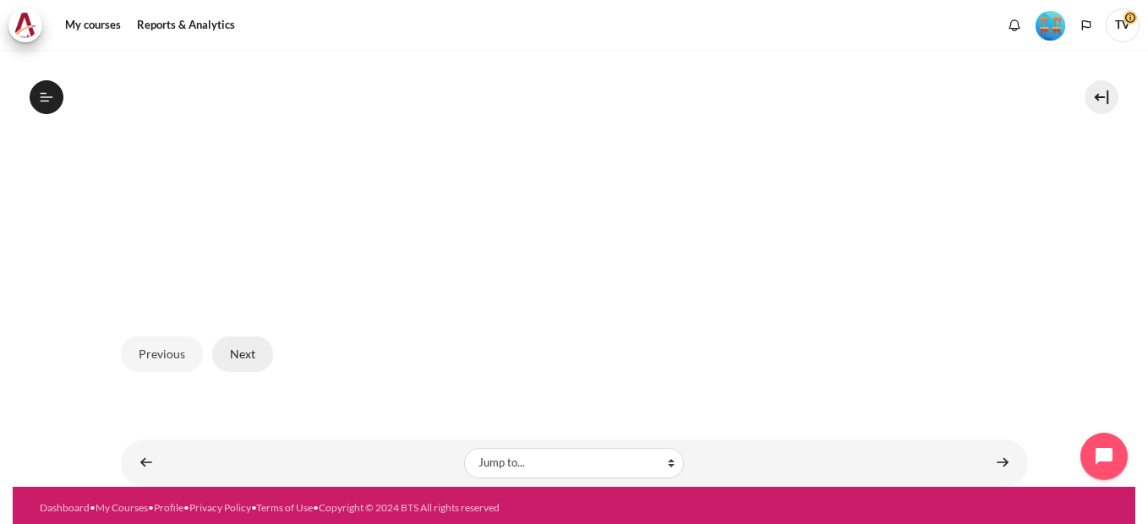
click at [257, 351] on button "Next" at bounding box center [242, 354] width 61 height 36
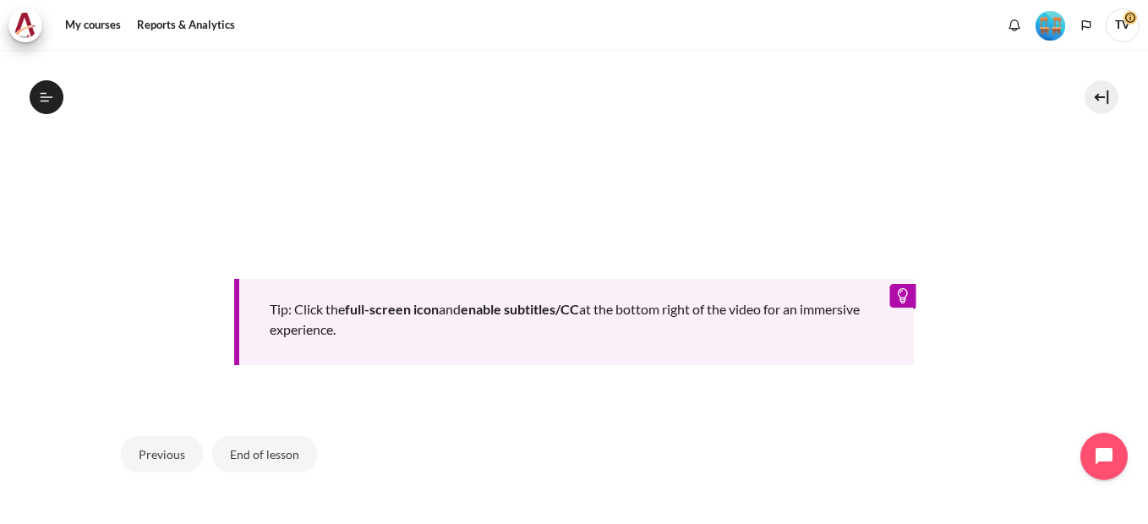
scroll to position [819, 0]
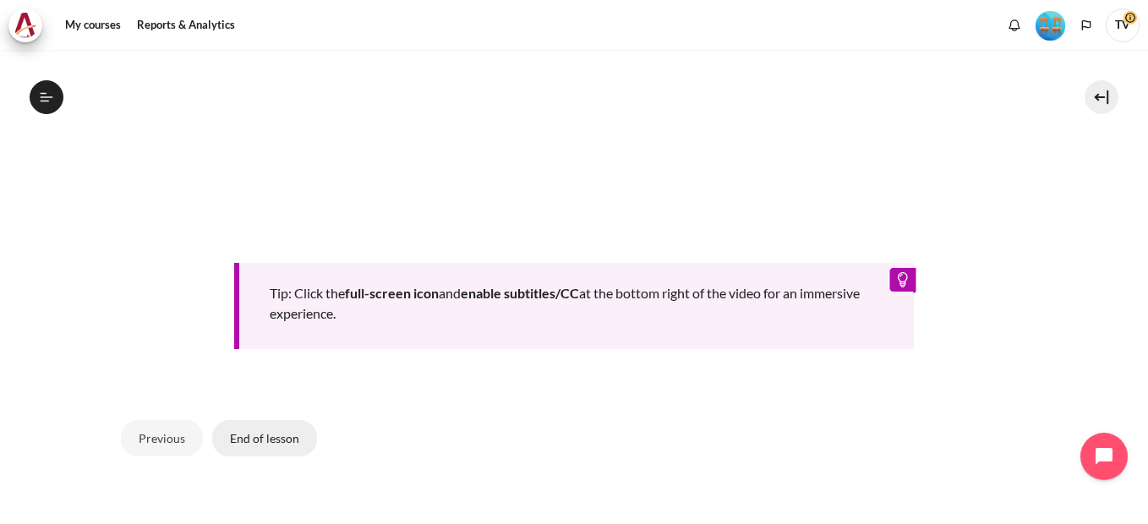
click at [260, 436] on button "End of lesson" at bounding box center [264, 438] width 105 height 36
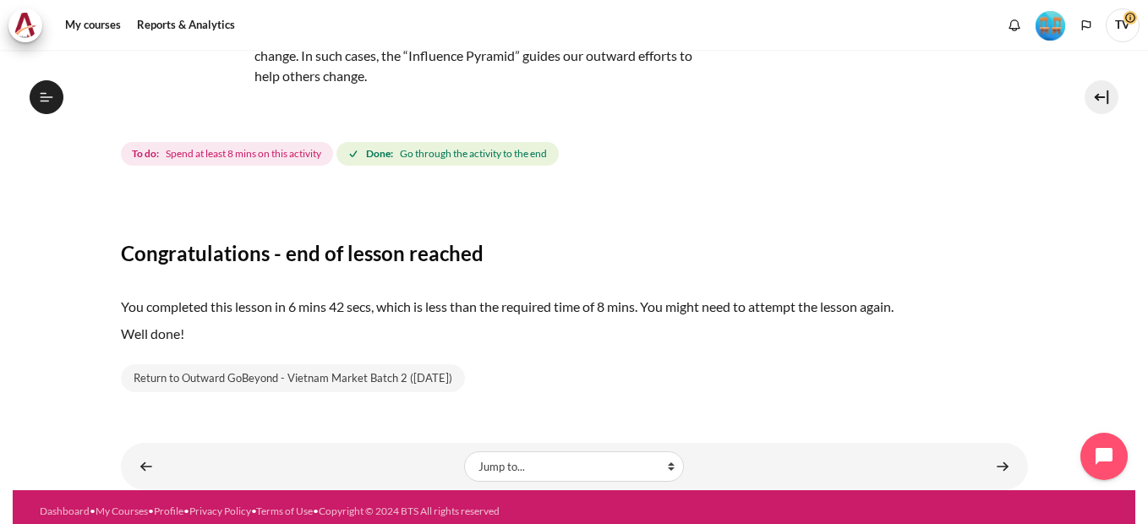
scroll to position [178, 0]
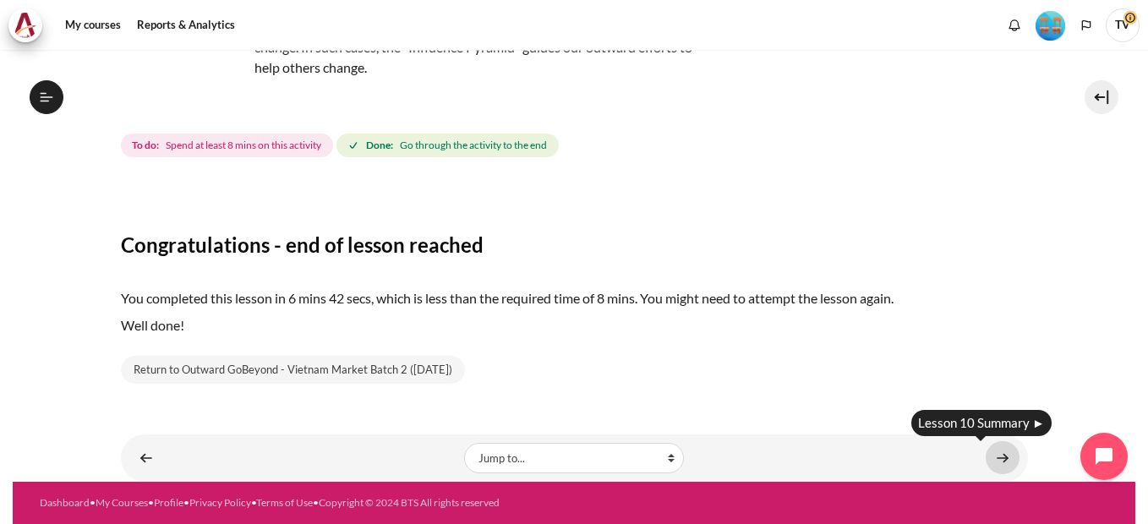
click at [994, 461] on link "Content" at bounding box center [1003, 457] width 34 height 33
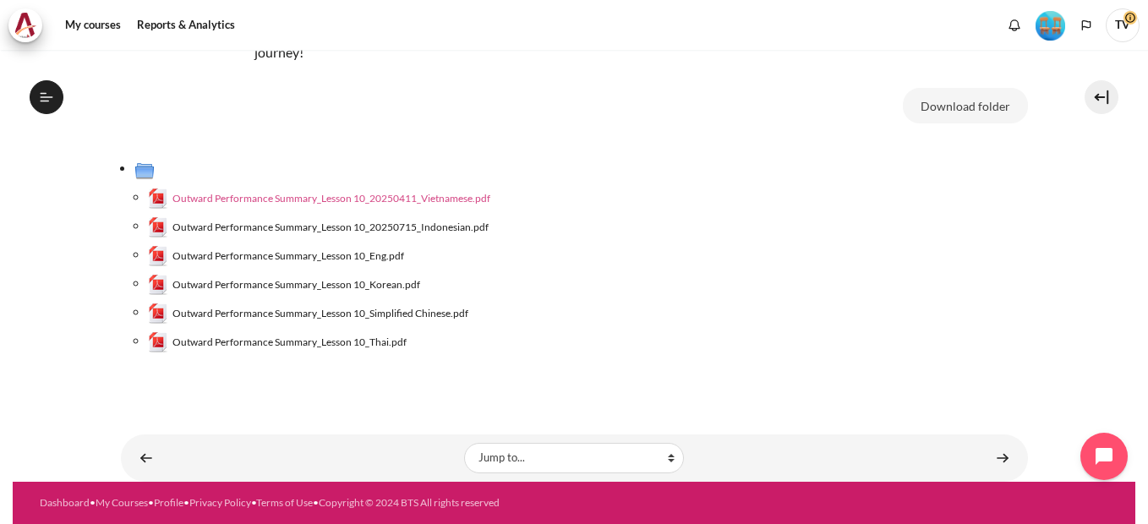
scroll to position [1506, 0]
click at [452, 203] on span "Outward Performance Summary_Lesson 10_20250411_Vietnamese.pdf" at bounding box center [331, 198] width 318 height 15
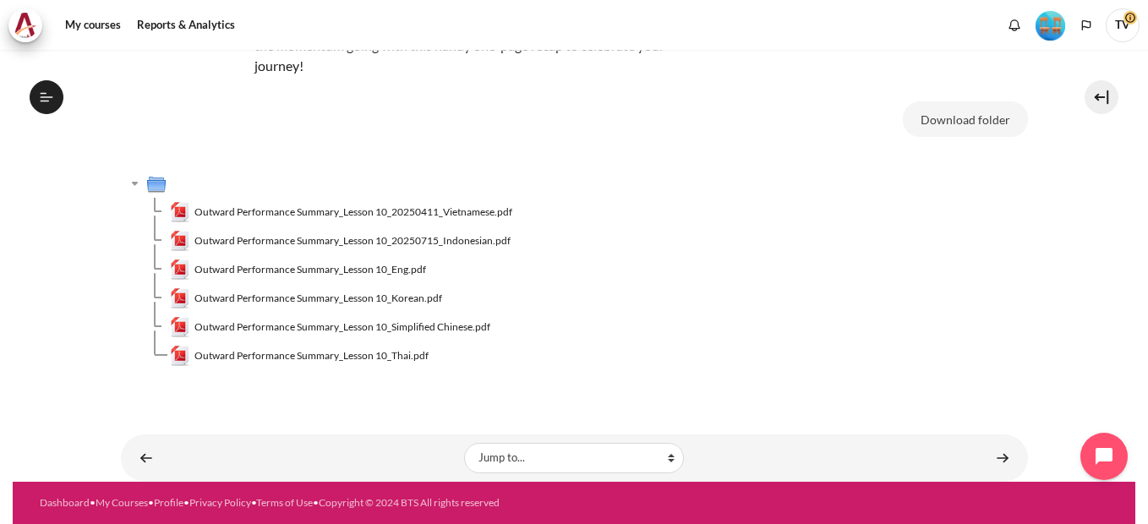
scroll to position [152, 0]
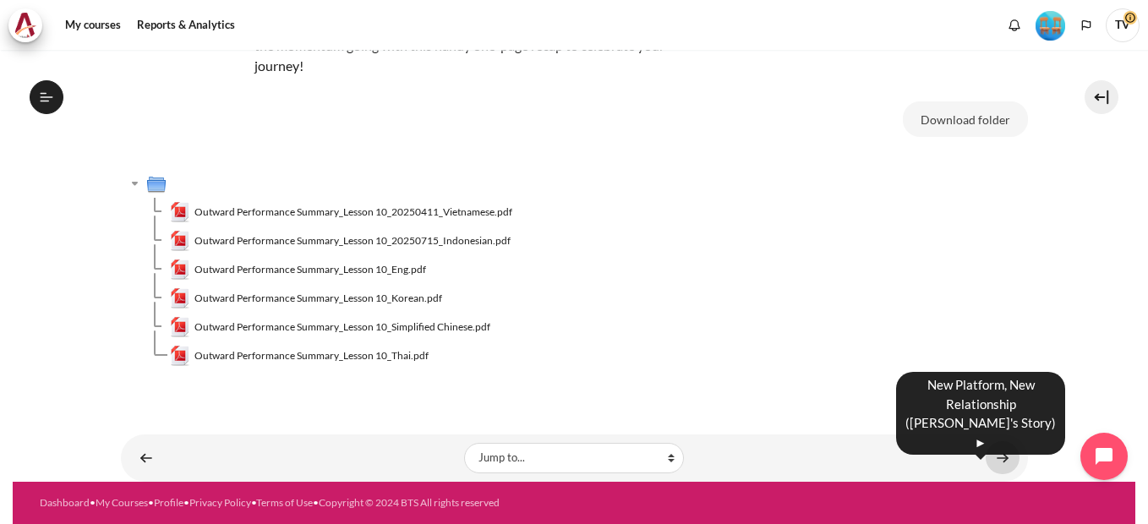
click at [1001, 460] on link "Content" at bounding box center [1003, 457] width 34 height 33
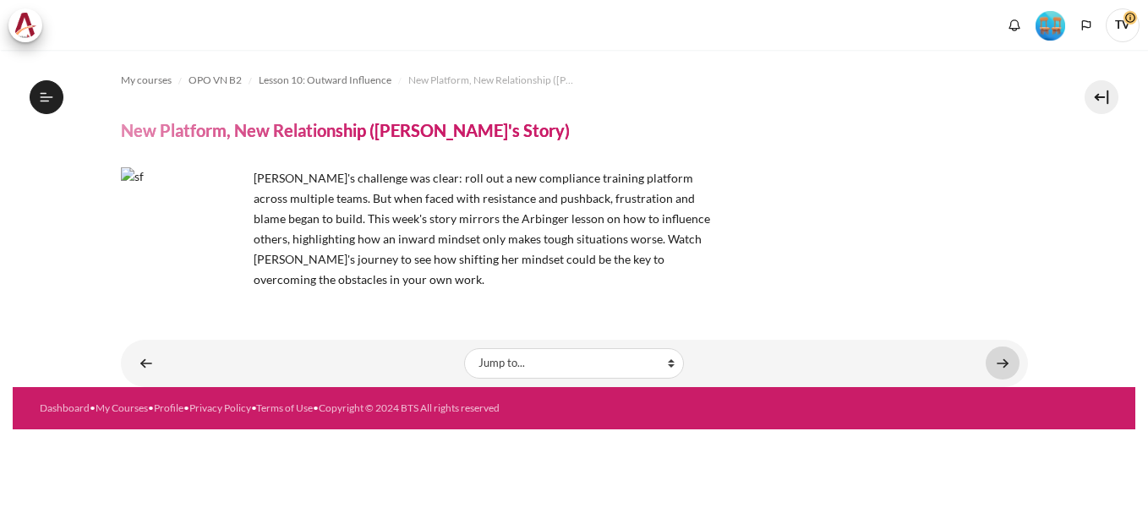
click at [1004, 370] on link "Content" at bounding box center [1003, 363] width 34 height 33
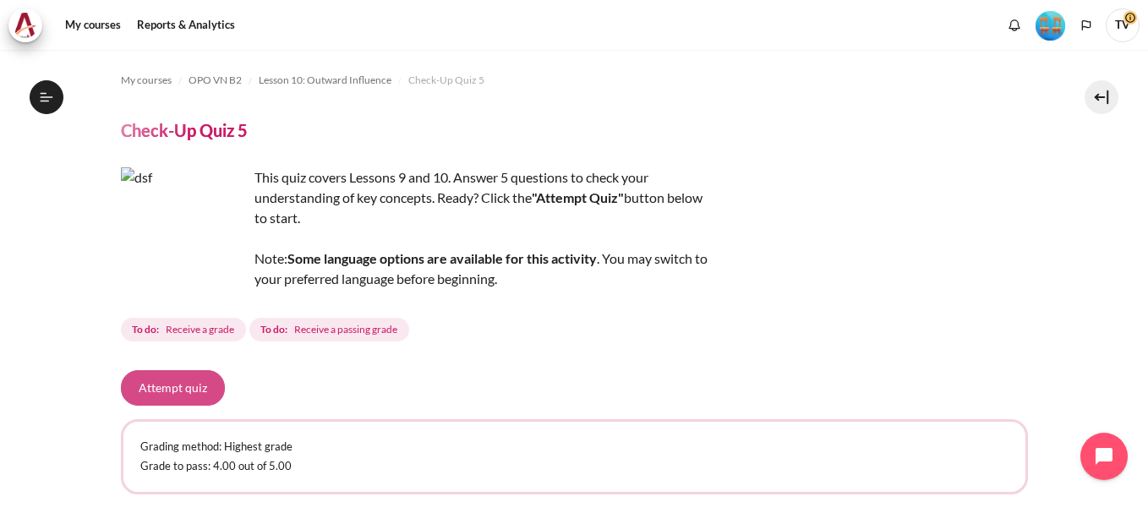
drag, startPoint x: 188, startPoint y: 391, endPoint x: 239, endPoint y: 363, distance: 58.6
click at [188, 390] on button "Attempt quiz" at bounding box center [173, 388] width 104 height 36
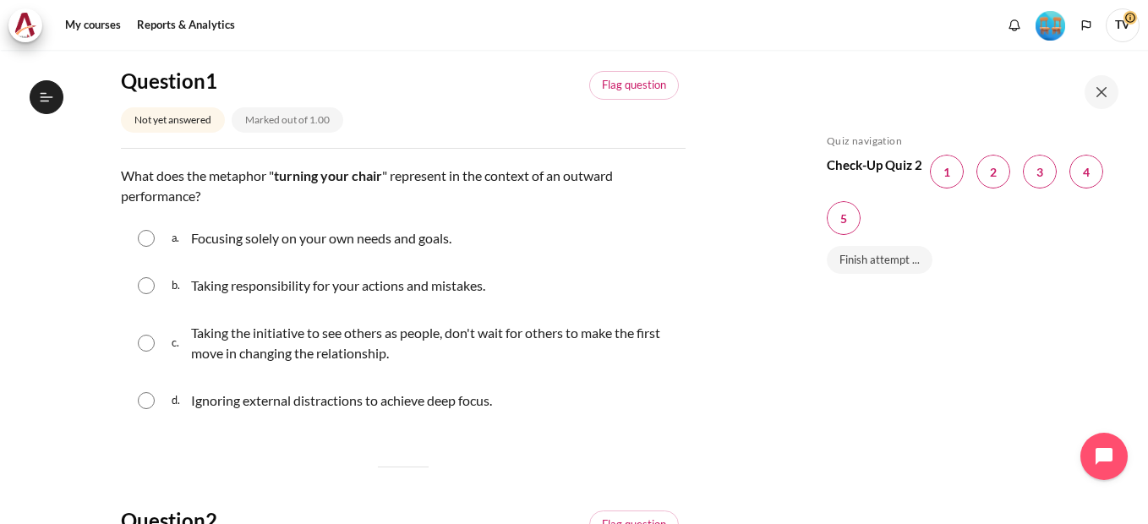
scroll to position [1550, 0]
click at [154, 343] on input "Content" at bounding box center [146, 343] width 17 height 17
radio input "true"
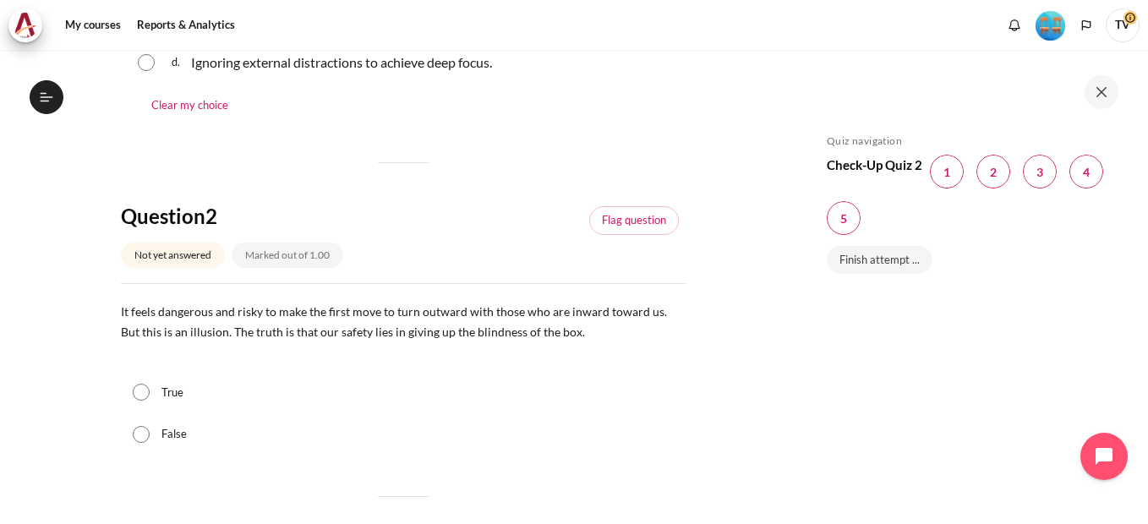
scroll to position [761, 0]
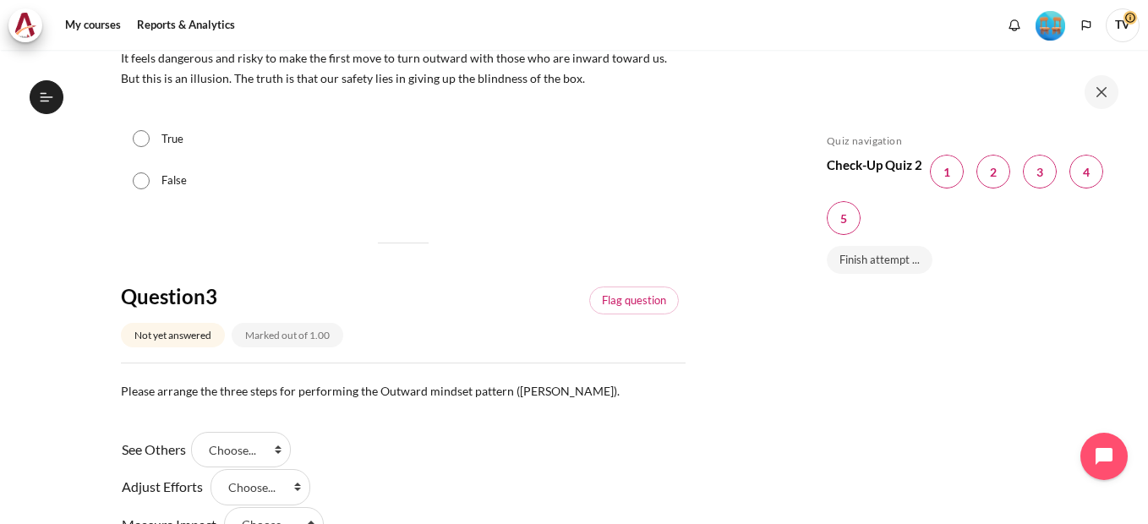
click at [146, 140] on input "True" at bounding box center [141, 138] width 17 height 17
radio input "true"
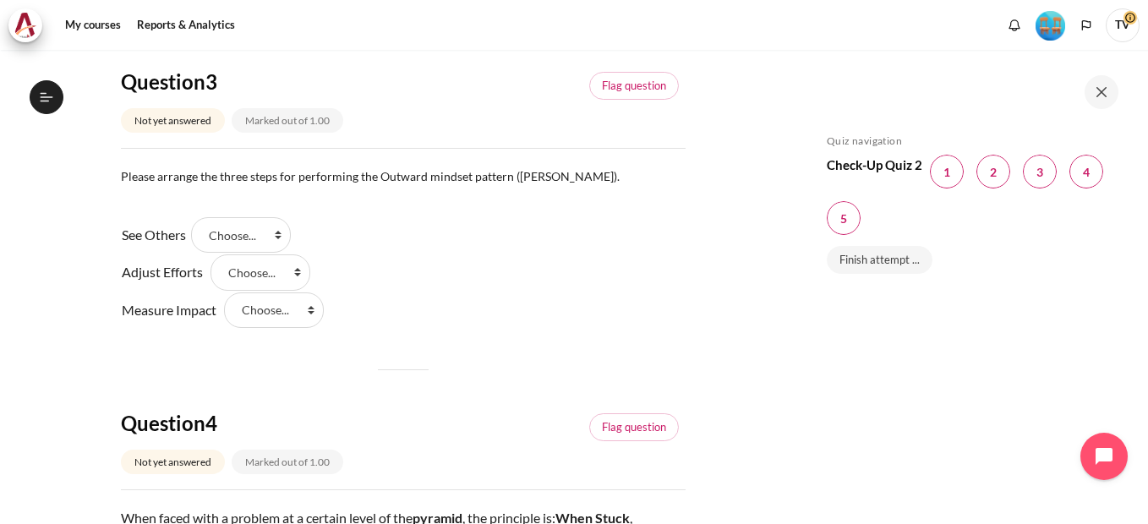
scroll to position [1014, 0]
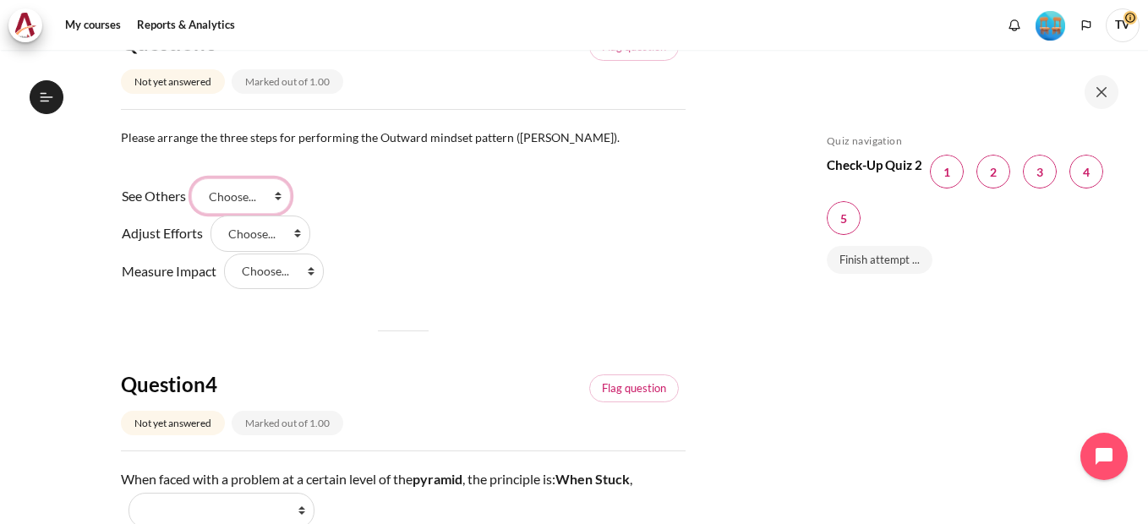
click at [282, 197] on select "Choose... Step 3 Step 2 Step 1" at bounding box center [241, 196] width 100 height 36
select select "3"
click at [197, 178] on select "Choose... Step 3 Step 2 Step 1" at bounding box center [241, 196] width 100 height 36
click at [298, 234] on select "Choose... Step 3 Step 2 Step 1" at bounding box center [261, 234] width 100 height 36
select select "2"
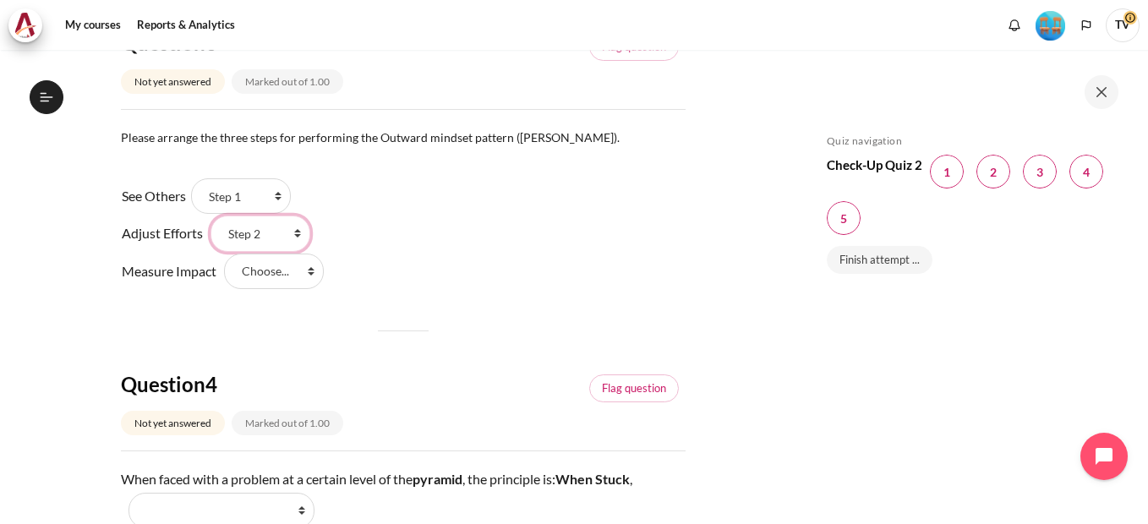
click at [211, 216] on select "Choose... Step 3 Step 2 Step 1" at bounding box center [261, 234] width 100 height 36
click at [314, 269] on select "Choose... Step 3 Step 2 Step 1" at bounding box center [274, 272] width 100 height 36
select select "1"
click at [224, 254] on select "Choose... Step 3 Step 2 Step 1" at bounding box center [274, 272] width 100 height 36
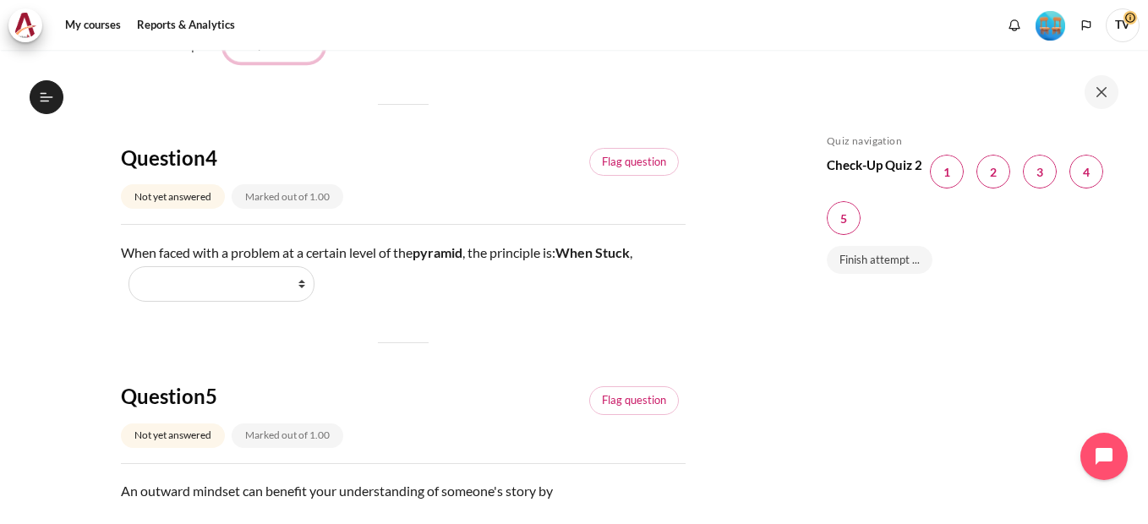
scroll to position [1268, 0]
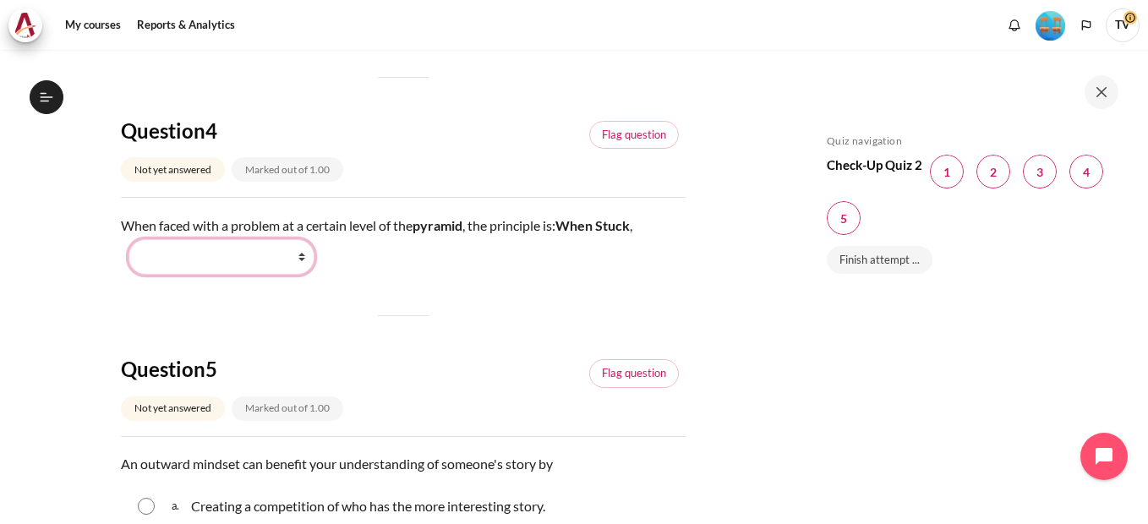
click at [299, 253] on select "Work Harder Go Higher Go Lower Stay Put" at bounding box center [222, 257] width 186 height 36
select select "3"
click at [129, 239] on select "Work Harder Go Higher Go Lower Stay Put" at bounding box center [222, 257] width 186 height 36
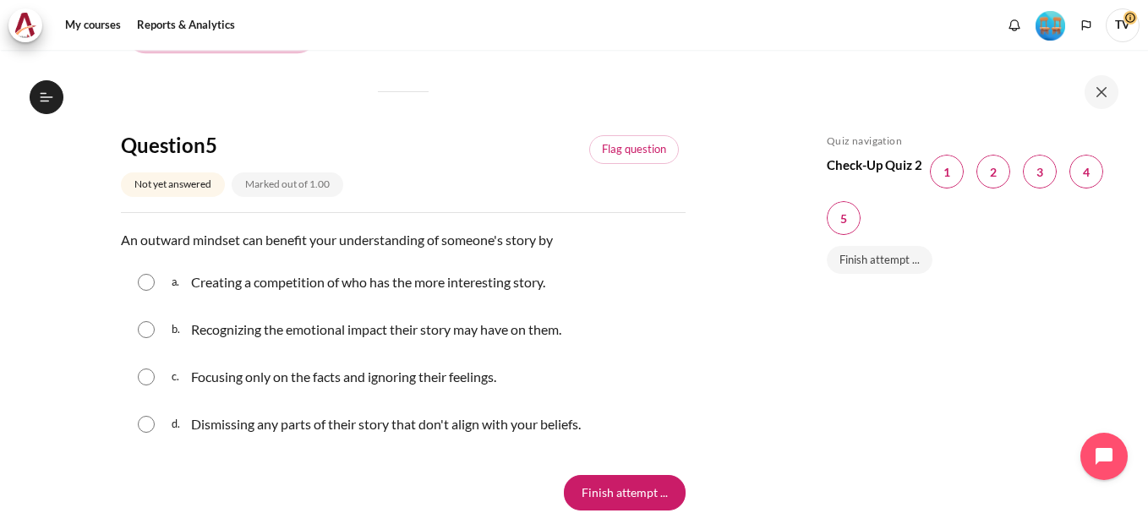
scroll to position [1522, 0]
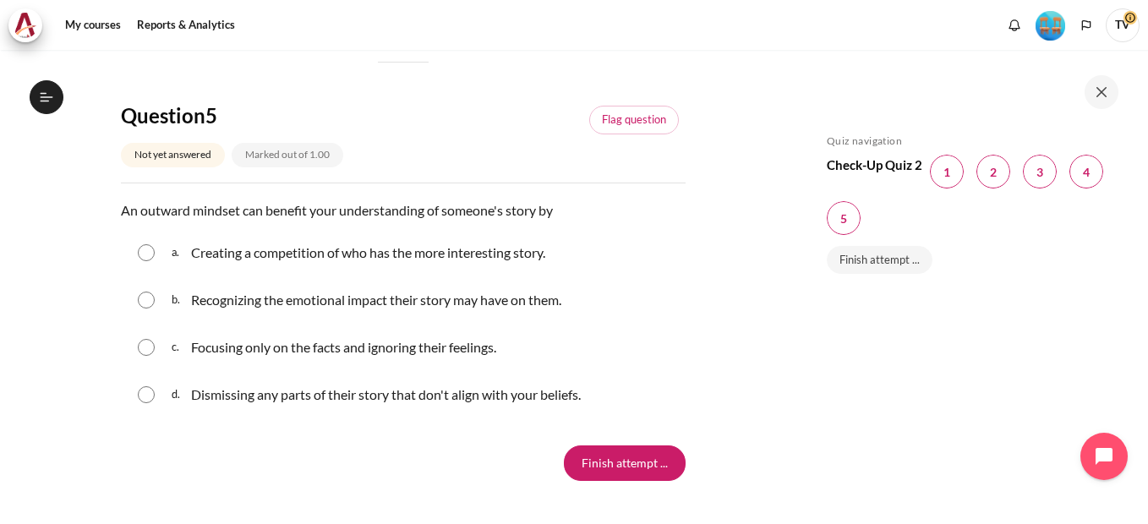
click at [151, 301] on input "Content" at bounding box center [146, 300] width 17 height 17
radio input "true"
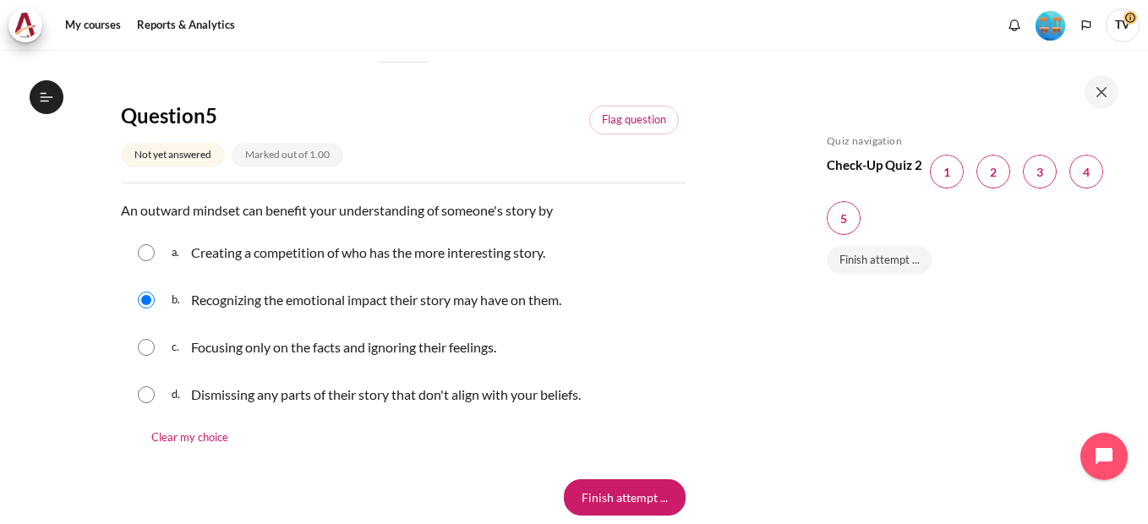
scroll to position [1669, 0]
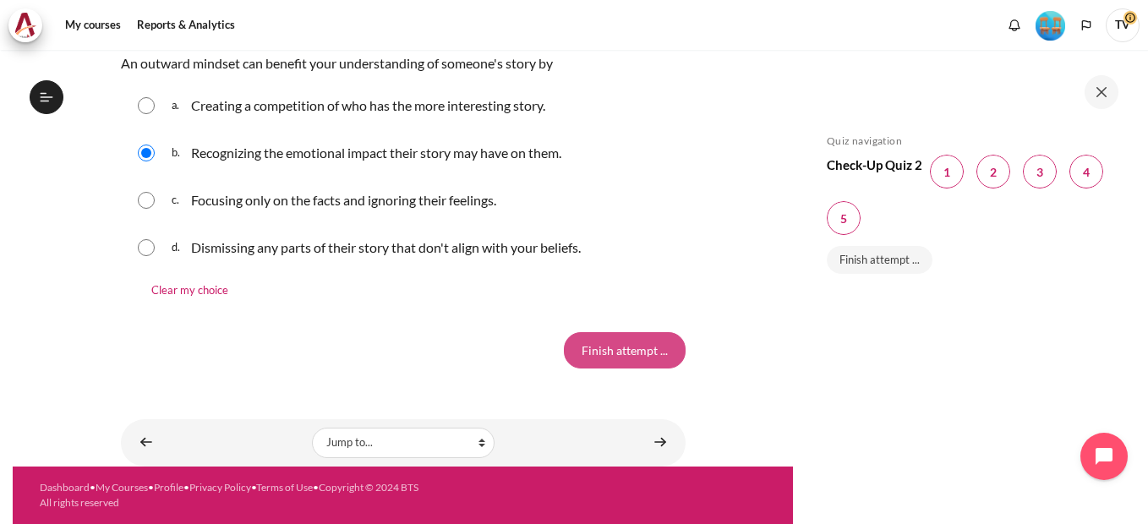
click at [648, 359] on input "Finish attempt ..." at bounding box center [625, 350] width 122 height 36
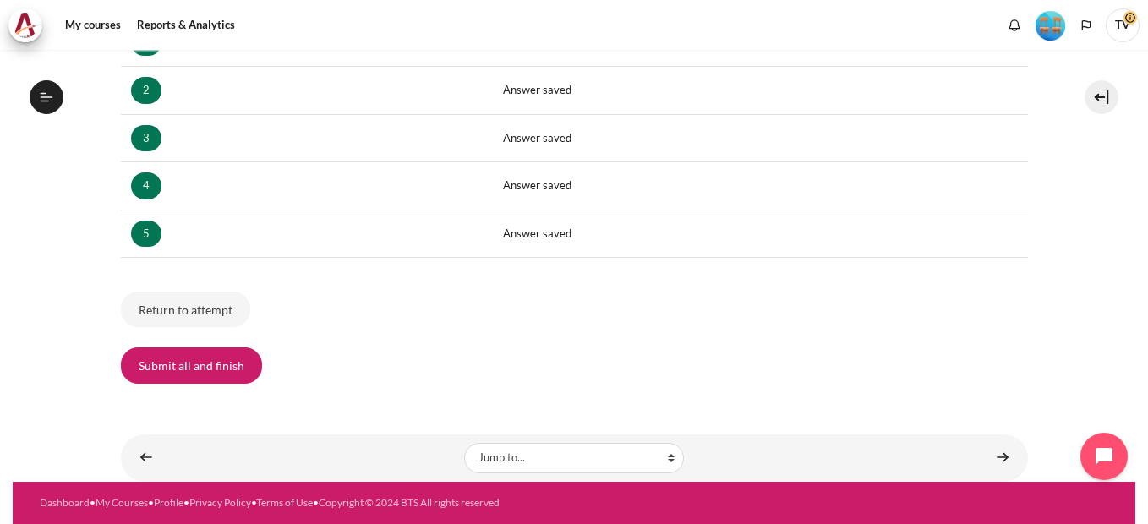
scroll to position [1550, 0]
click at [236, 370] on button "Submit all and finish" at bounding box center [191, 365] width 141 height 36
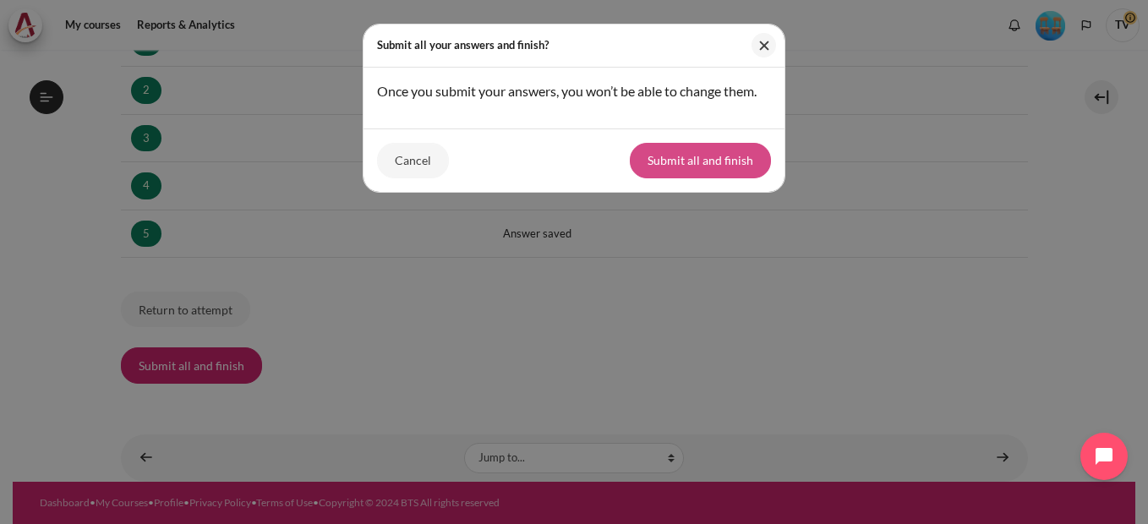
click at [746, 167] on button "Submit all and finish" at bounding box center [700, 161] width 141 height 36
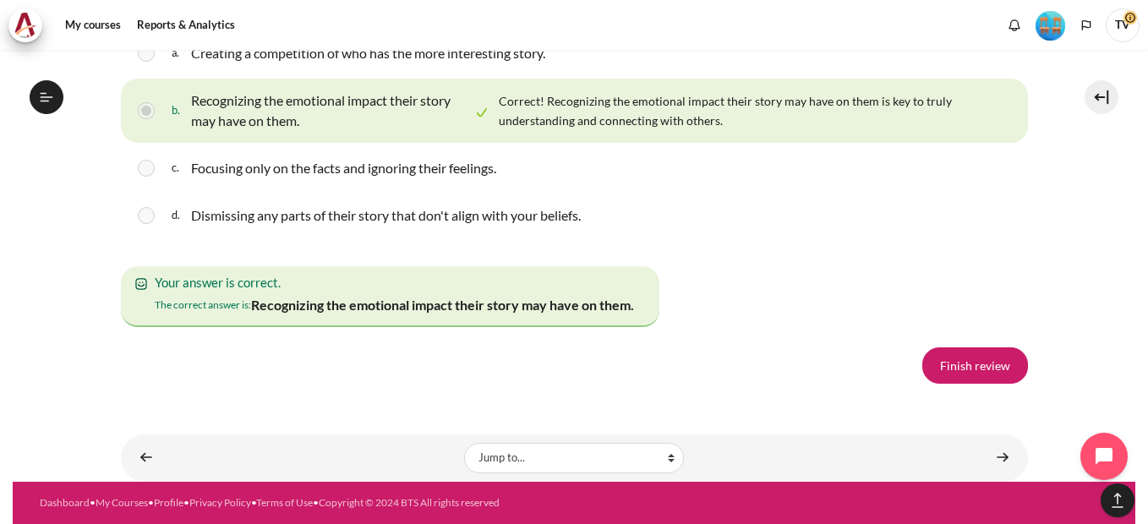
scroll to position [3184, 0]
click at [953, 366] on link "Finish review" at bounding box center [975, 365] width 106 height 36
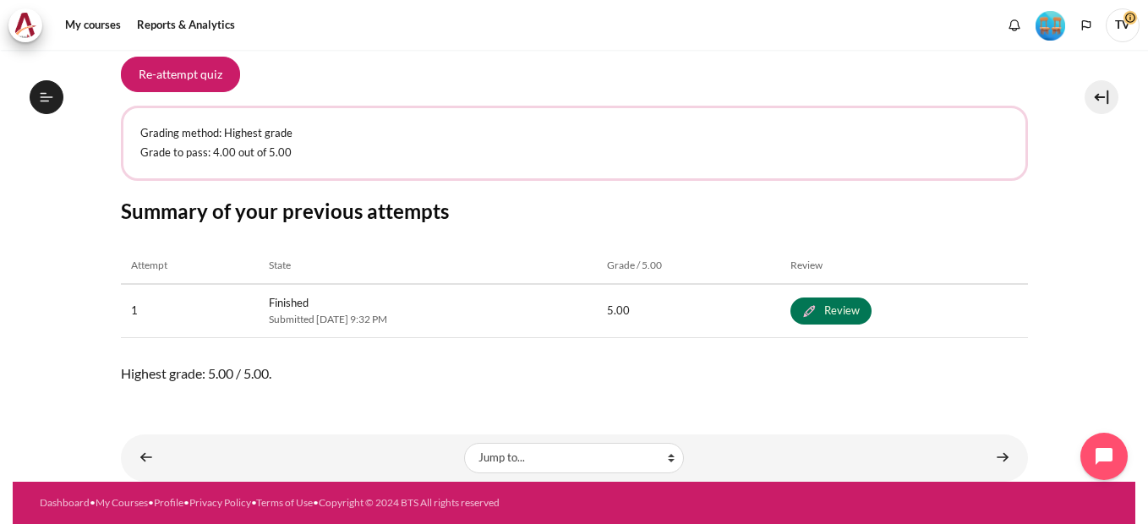
scroll to position [1550, 0]
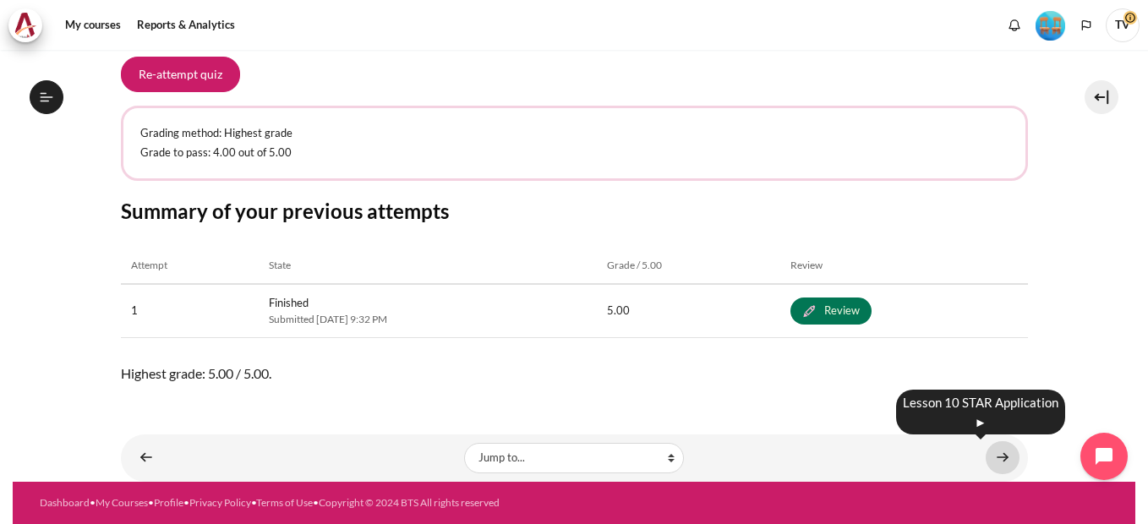
click at [993, 452] on link "Content" at bounding box center [1003, 457] width 34 height 33
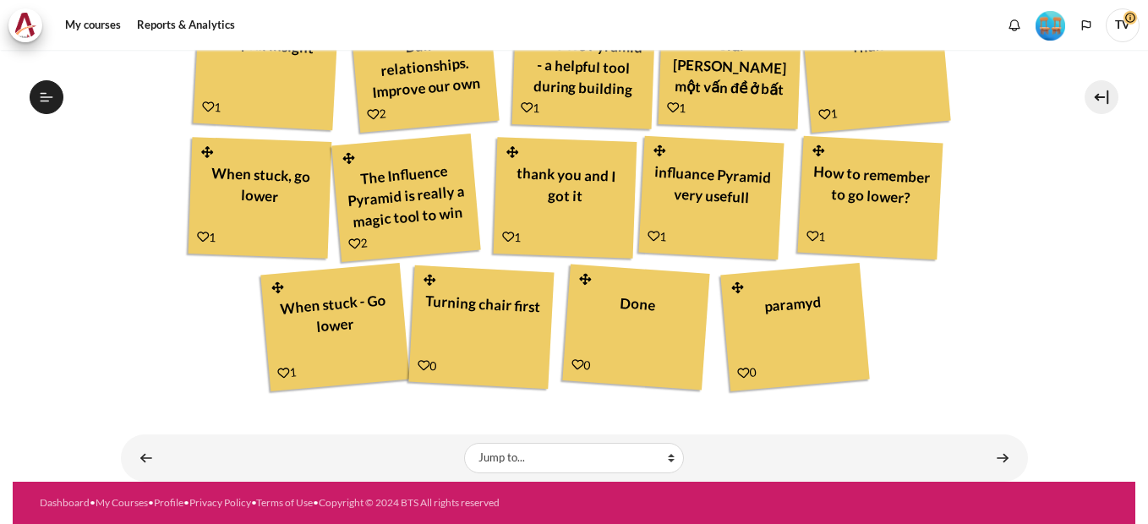
scroll to position [1572, 0]
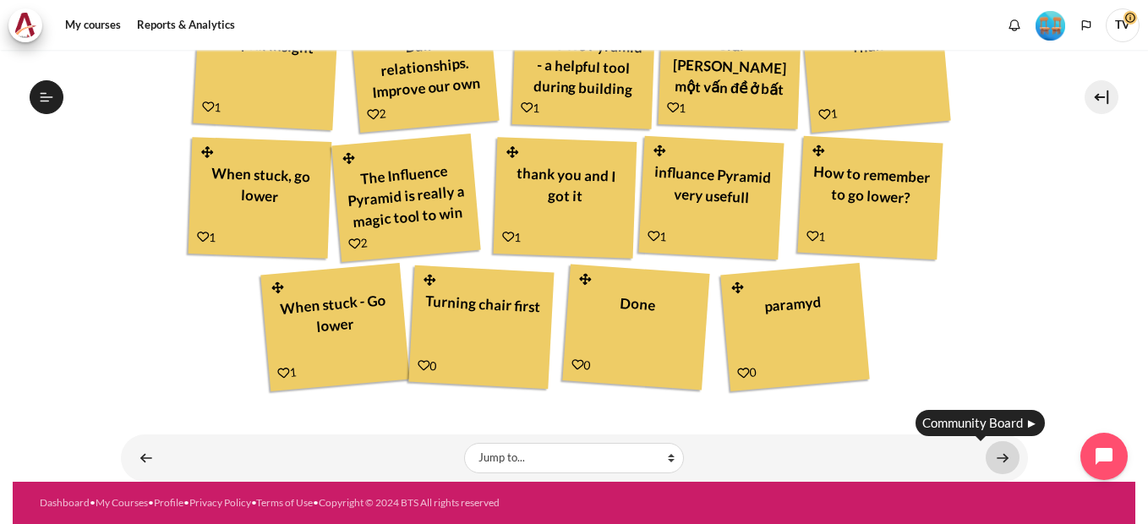
click at [988, 463] on link "Content" at bounding box center [1003, 457] width 34 height 33
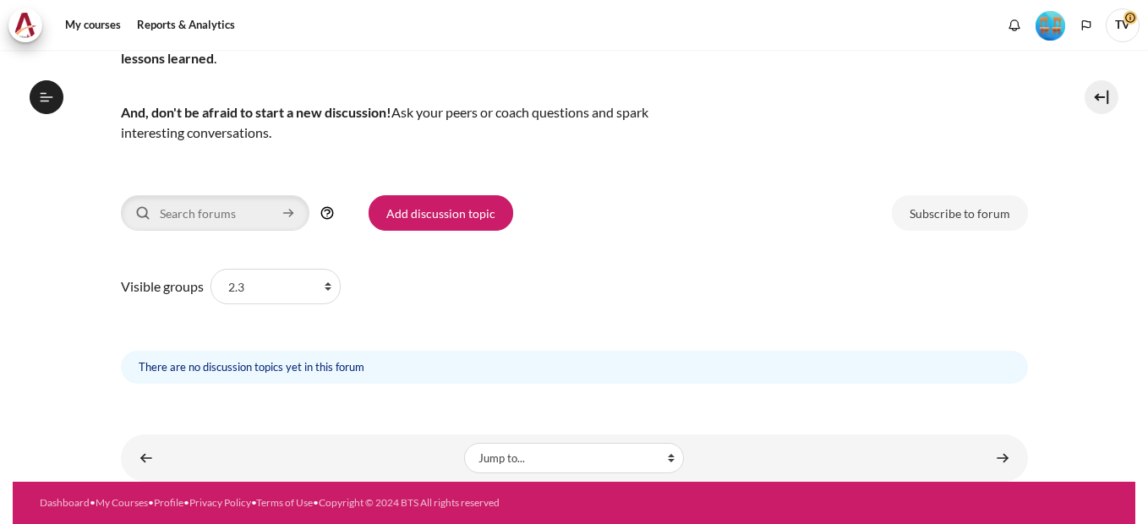
scroll to position [1643, 0]
click at [987, 457] on link "Content" at bounding box center [1003, 457] width 34 height 33
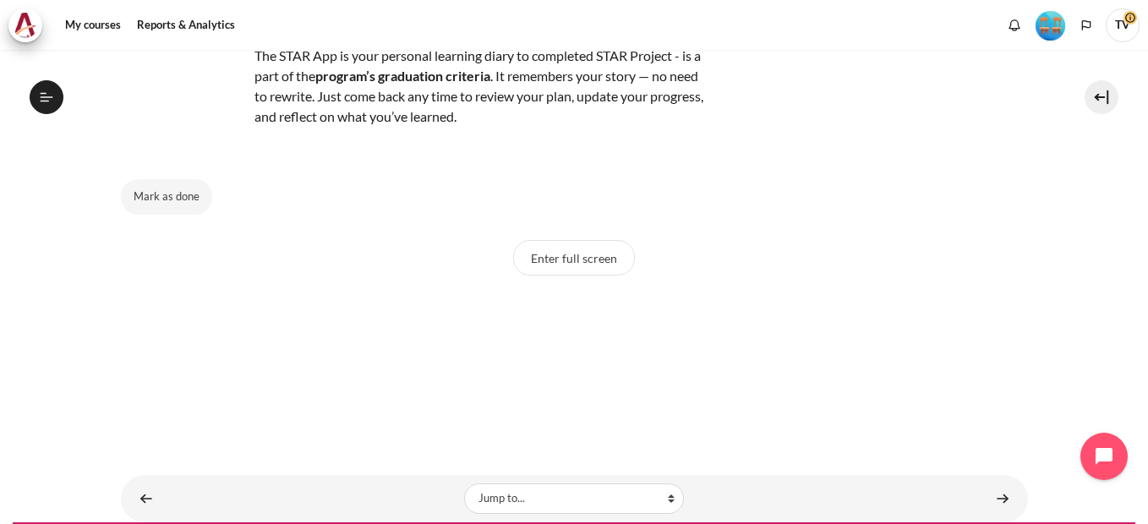
scroll to position [1711, 0]
click at [152, 205] on button "Mark as done" at bounding box center [166, 197] width 91 height 36
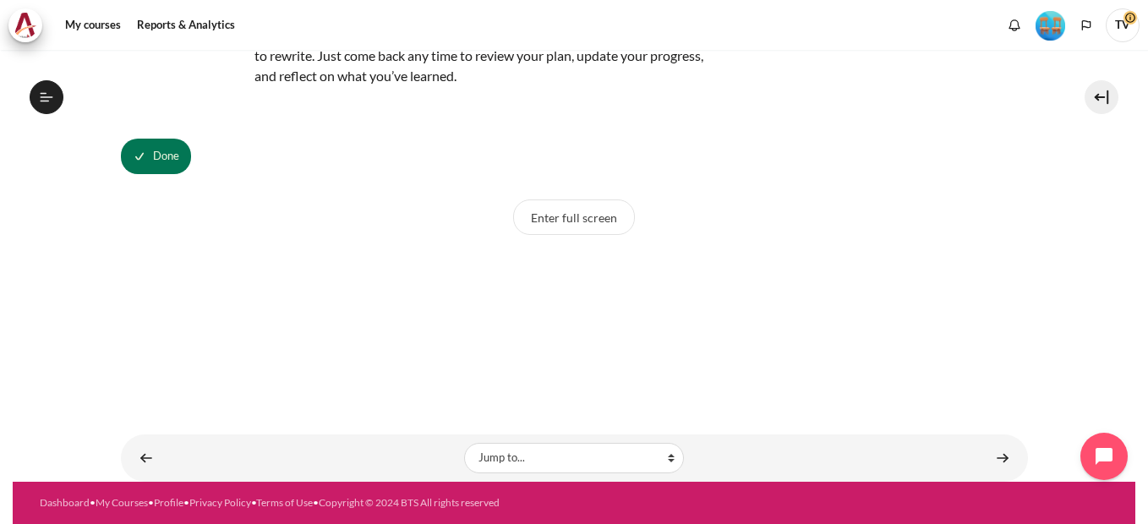
scroll to position [78, 0]
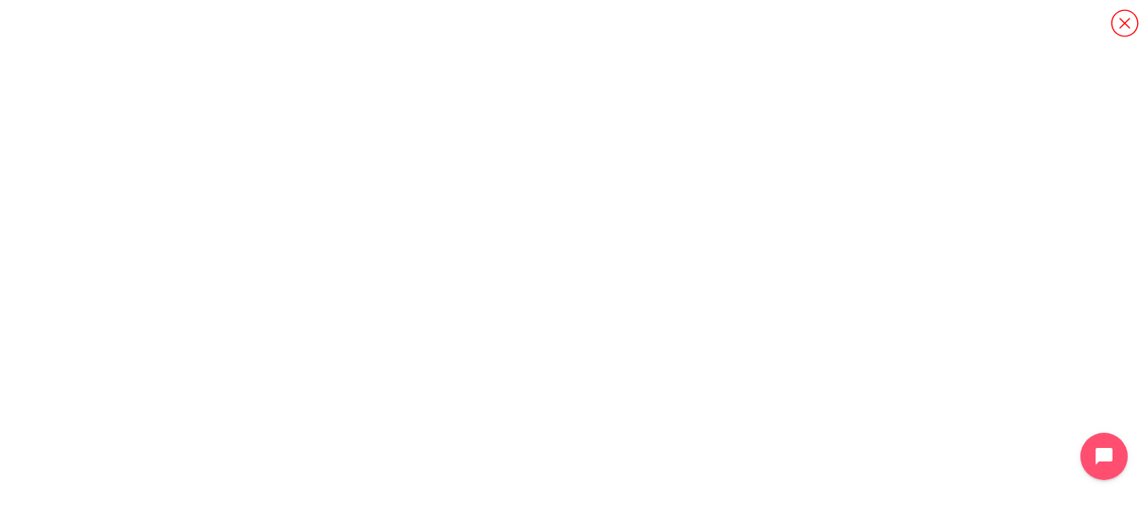
click at [1122, 24] on icon "Content" at bounding box center [1125, 23] width 30 height 30
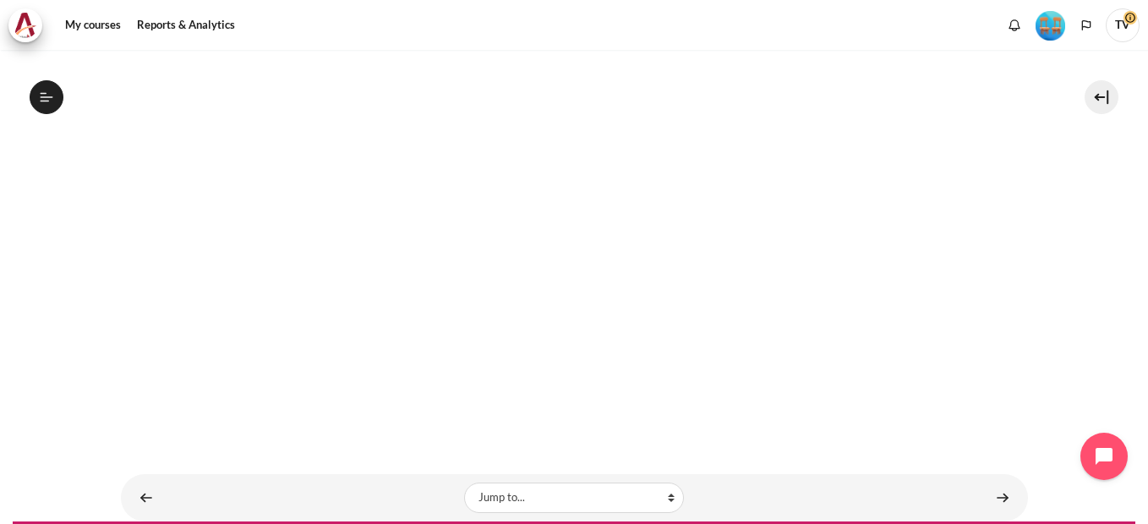
scroll to position [535, 0]
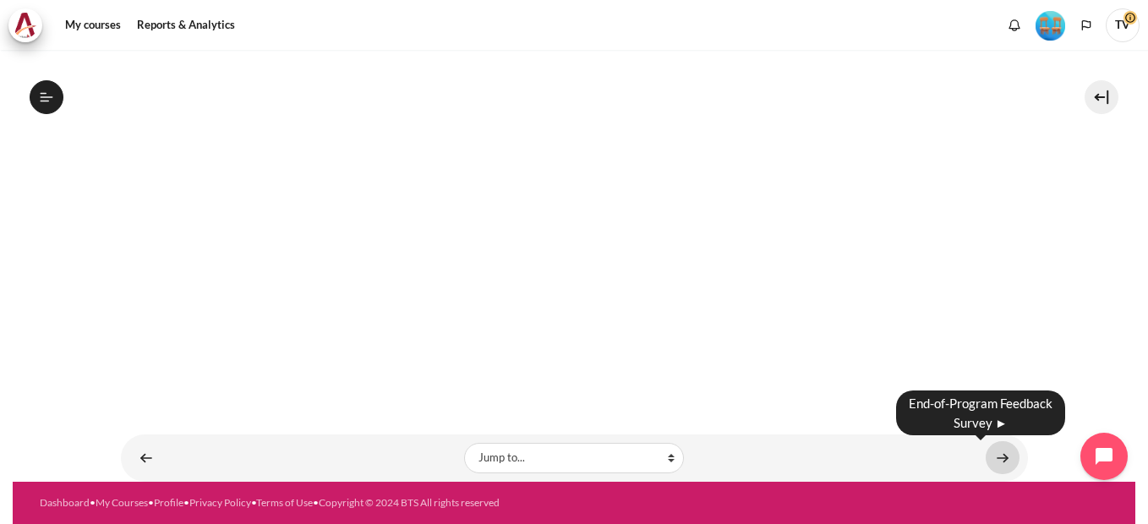
click at [995, 458] on link "Content" at bounding box center [1003, 457] width 34 height 33
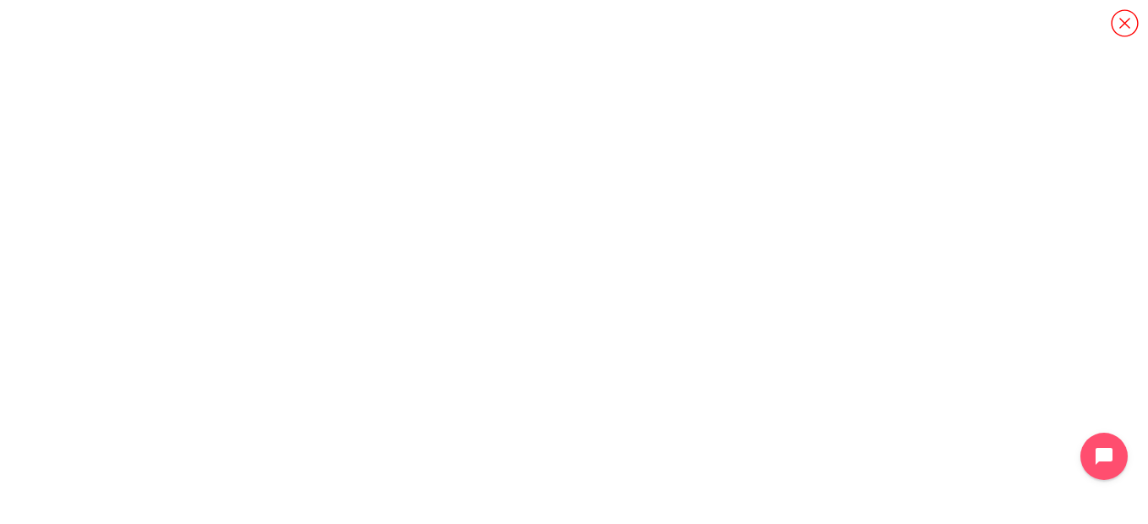
scroll to position [1733, 0]
click at [1127, 22] on icon "Content" at bounding box center [1125, 23] width 30 height 30
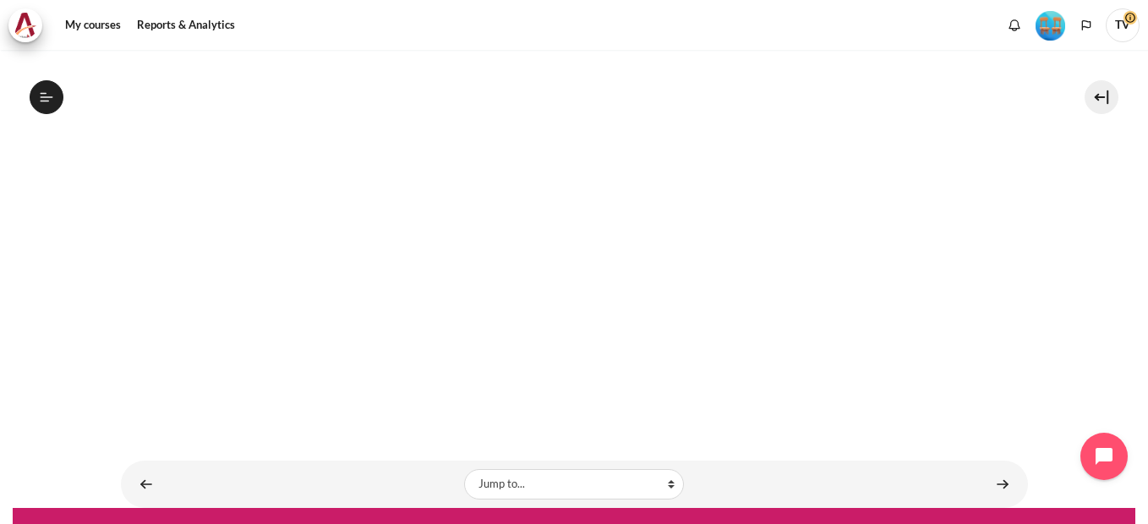
scroll to position [380, 0]
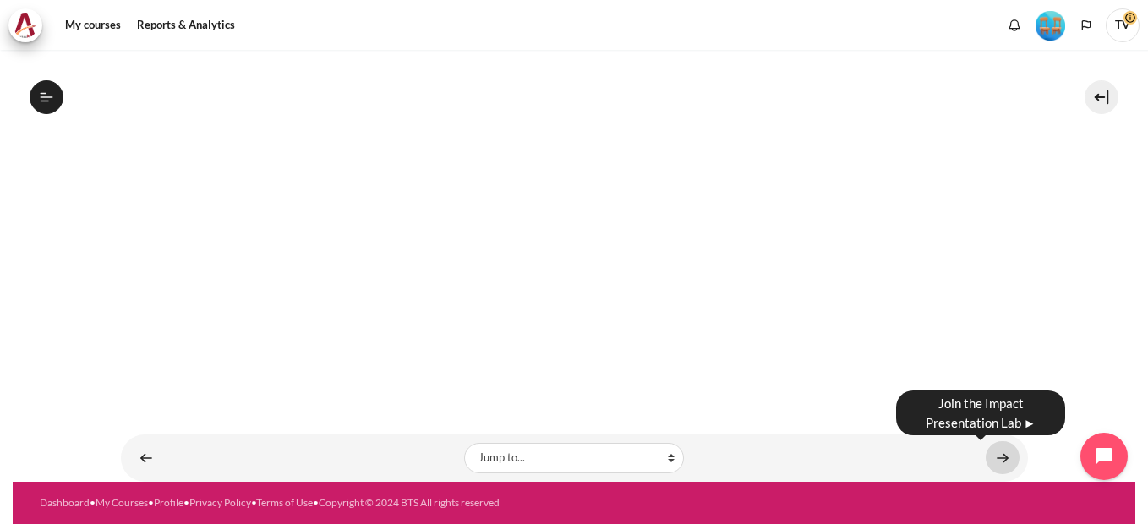
click at [989, 465] on link "Content" at bounding box center [1003, 457] width 34 height 33
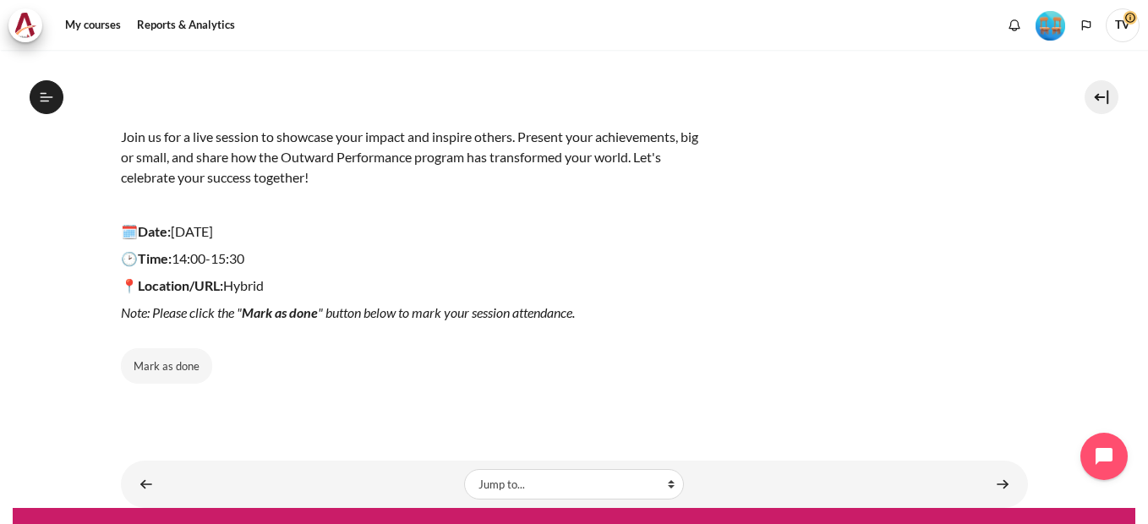
scroll to position [1888, 0]
click at [41, 89] on button "Open course index" at bounding box center [47, 97] width 34 height 34
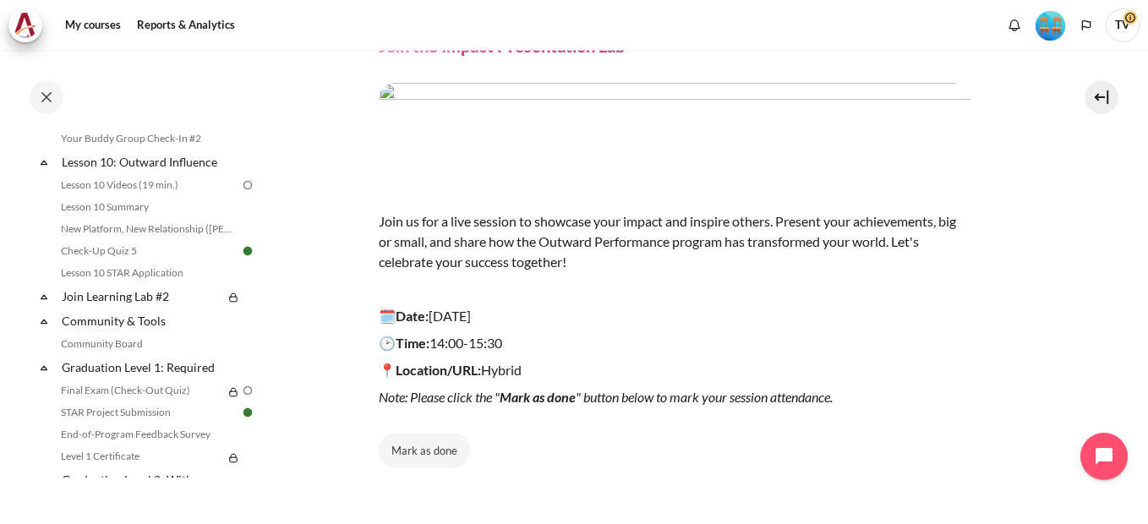
scroll to position [1587, 0]
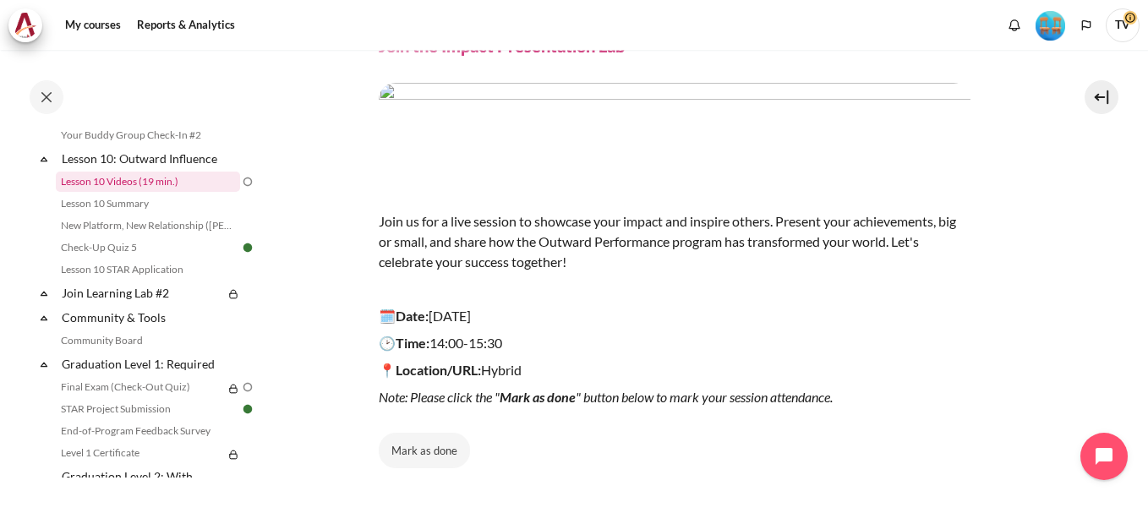
click at [171, 192] on link "Lesson 10 Videos (19 min.)" at bounding box center [148, 182] width 184 height 20
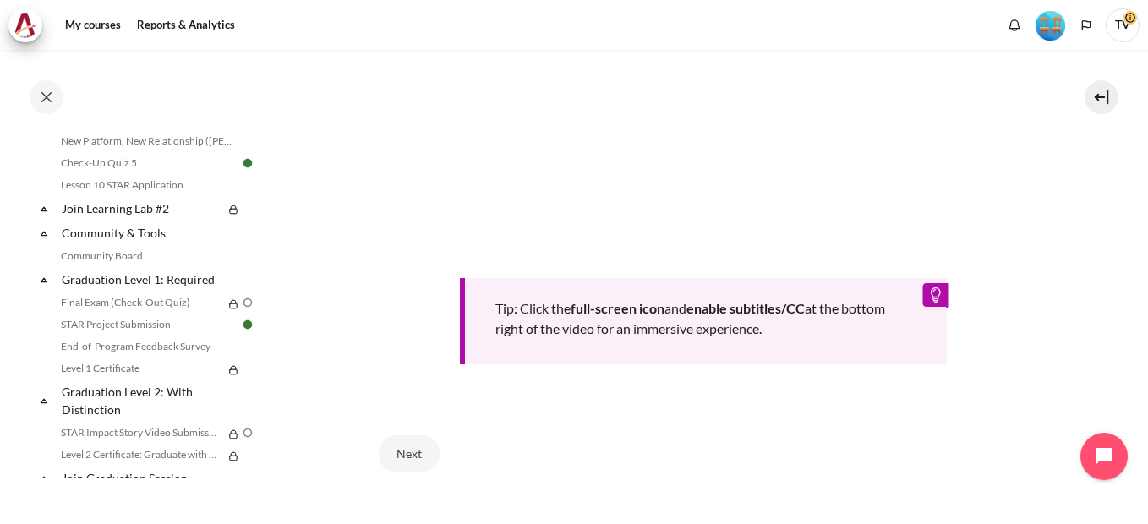
scroll to position [676, 0]
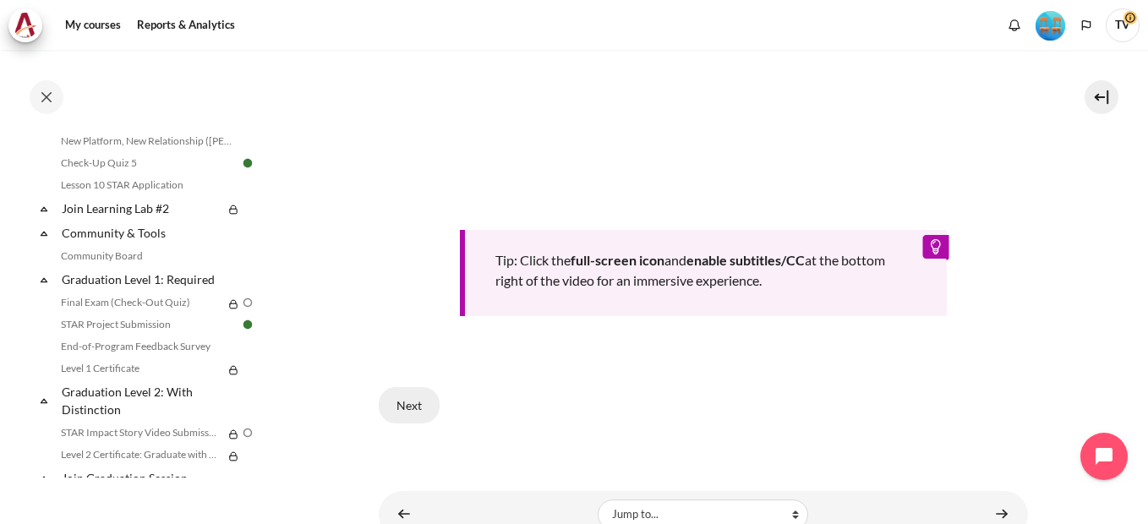
click at [406, 423] on button "Next" at bounding box center [409, 405] width 61 height 36
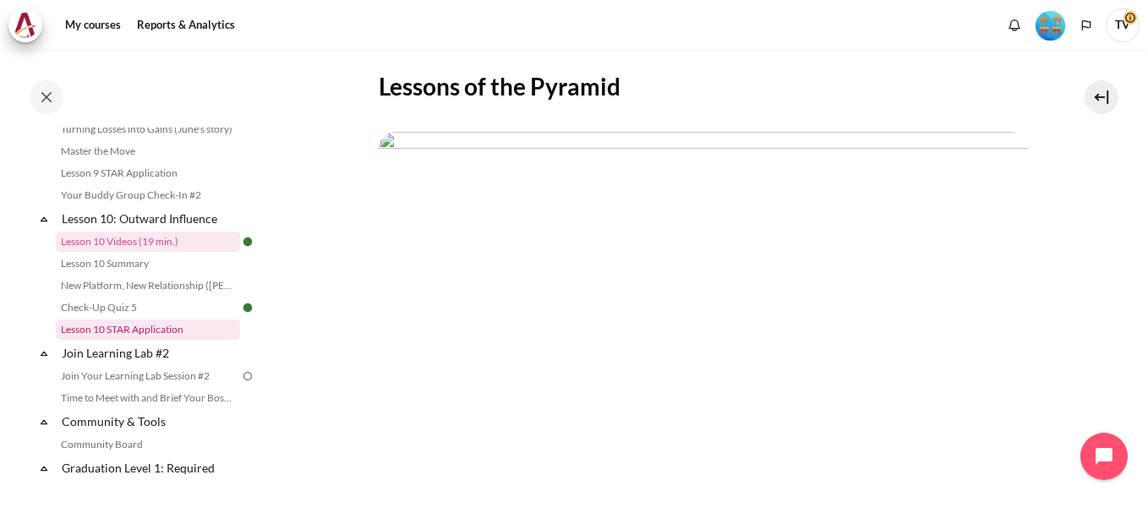
scroll to position [1568, 0]
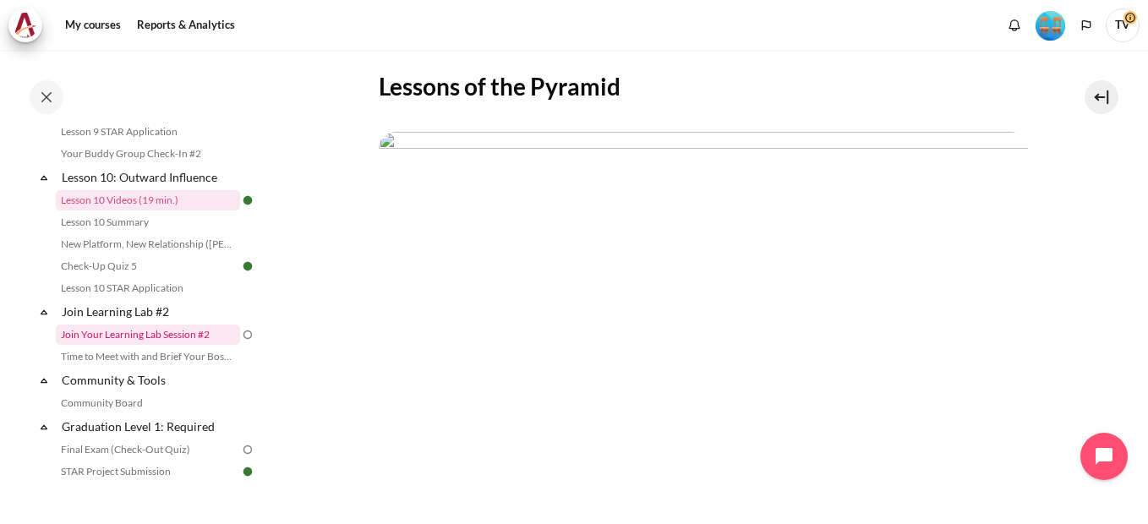
click at [159, 345] on link "Join Your Learning Lab Session #2" at bounding box center [148, 335] width 184 height 20
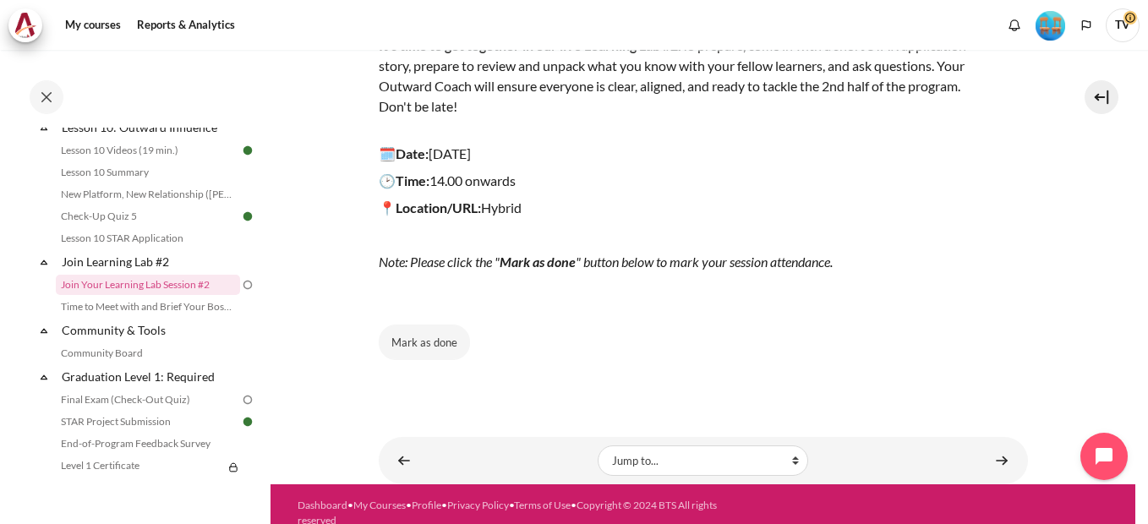
scroll to position [271, 0]
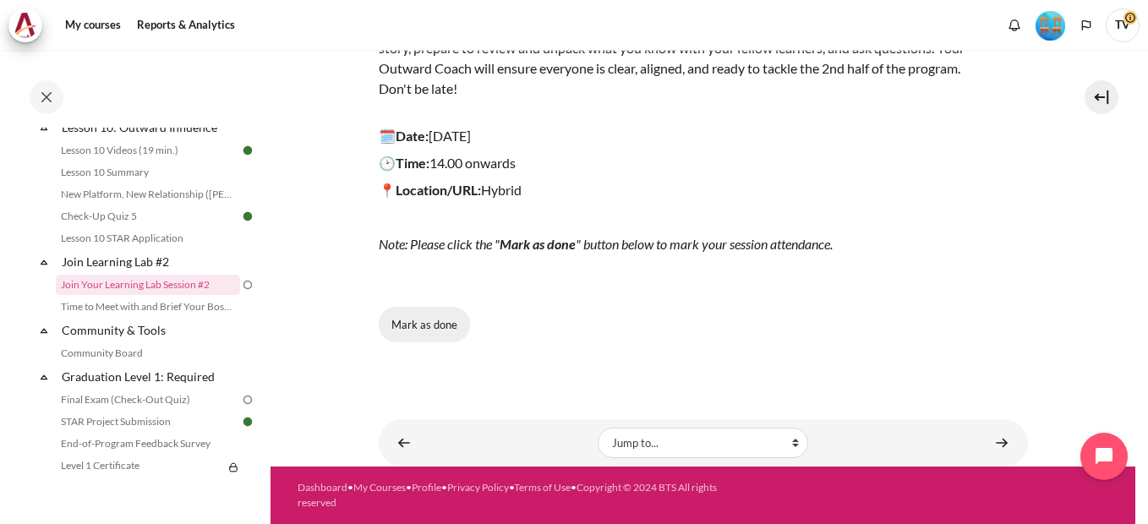
click at [436, 328] on button "Mark as done" at bounding box center [424, 325] width 91 height 36
click at [96, 410] on link "Final Exam (Check-Out Quiz)" at bounding box center [148, 400] width 184 height 20
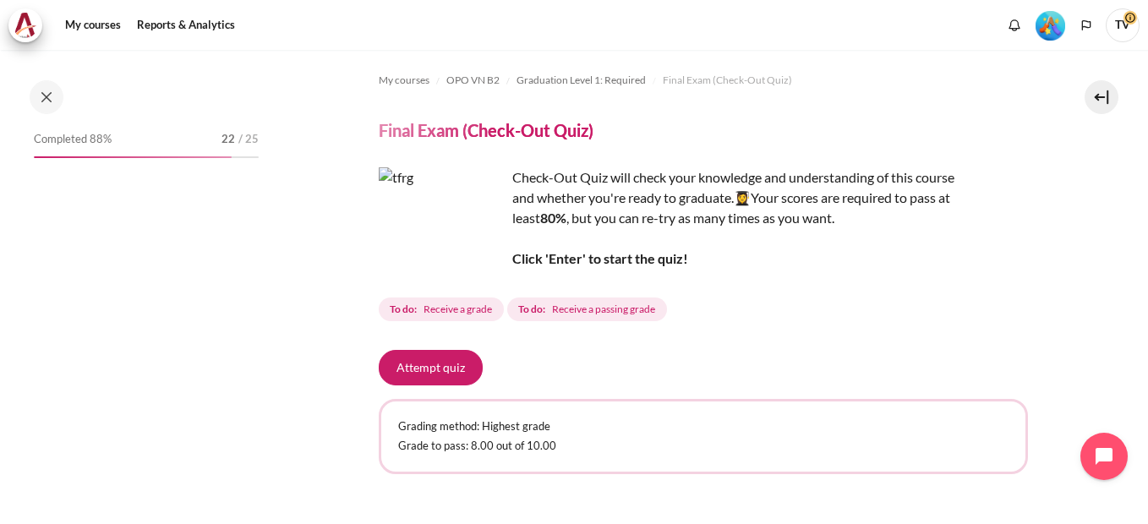
scroll to position [1733, 0]
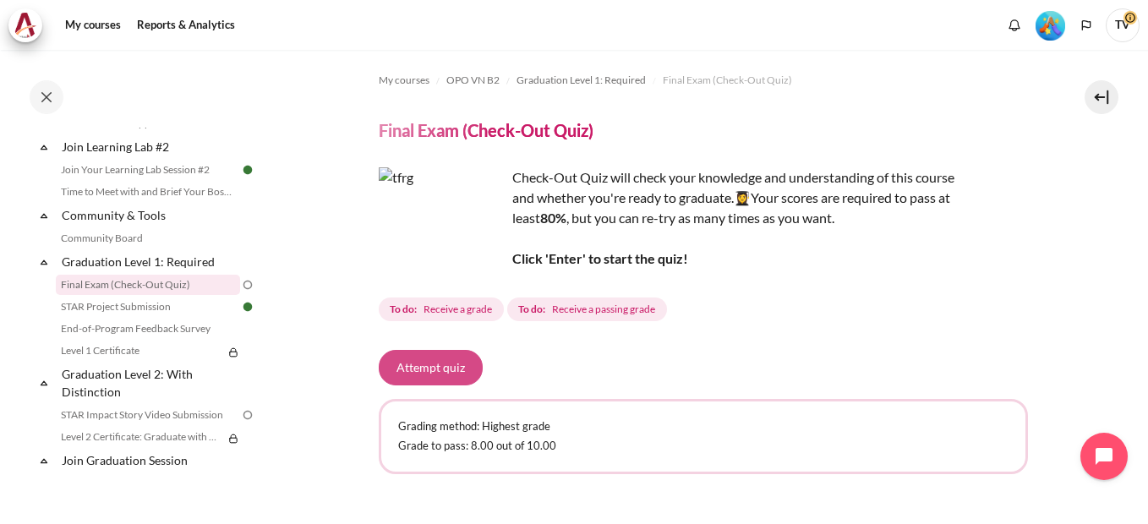
click at [412, 374] on button "Attempt quiz" at bounding box center [431, 368] width 104 height 36
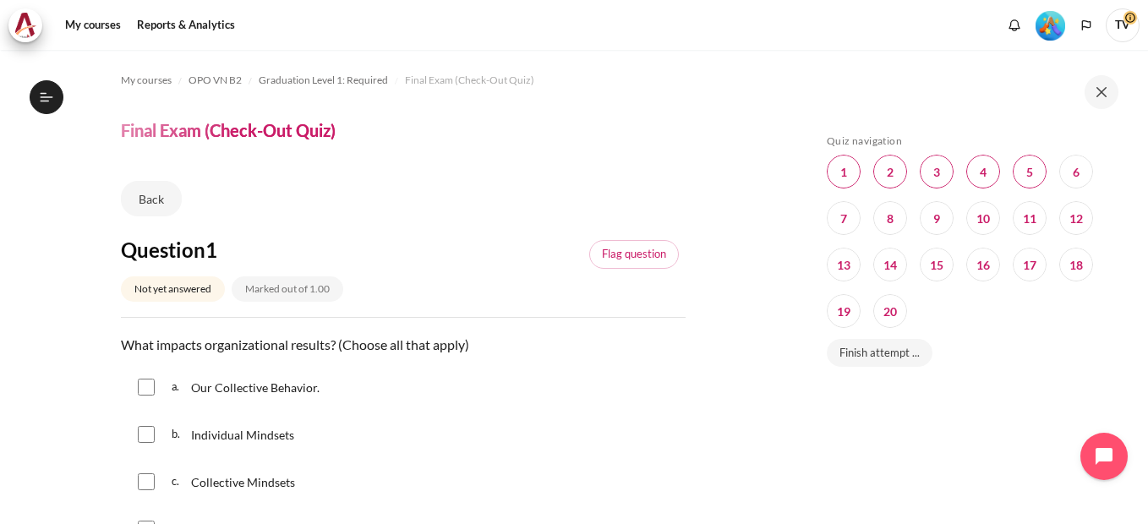
scroll to position [85, 0]
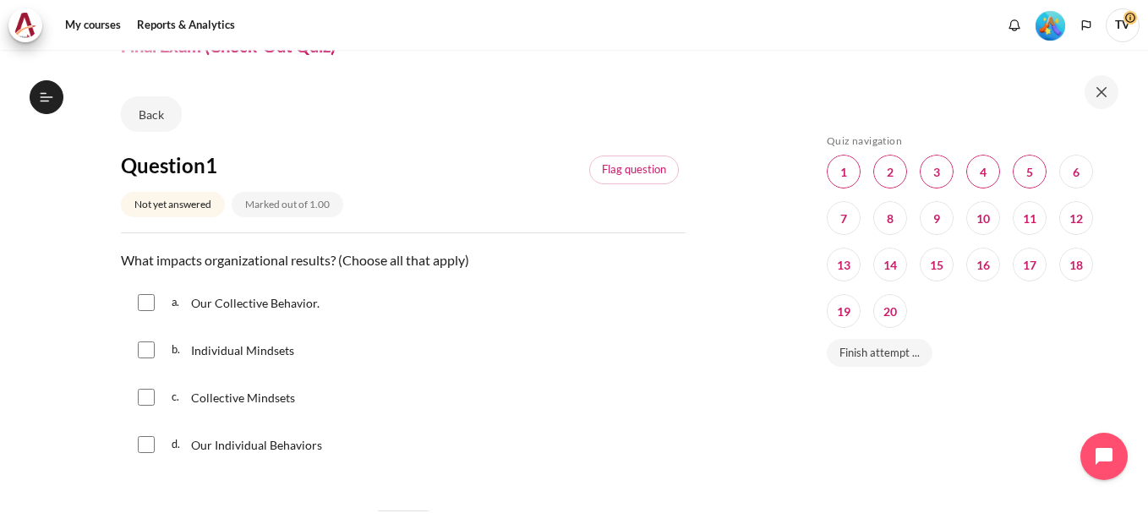
click at [153, 297] on input "Content" at bounding box center [146, 302] width 17 height 17
checkbox input "true"
click at [147, 353] on input "Content" at bounding box center [146, 350] width 17 height 17
checkbox input "true"
click at [148, 403] on input "Content" at bounding box center [146, 397] width 17 height 17
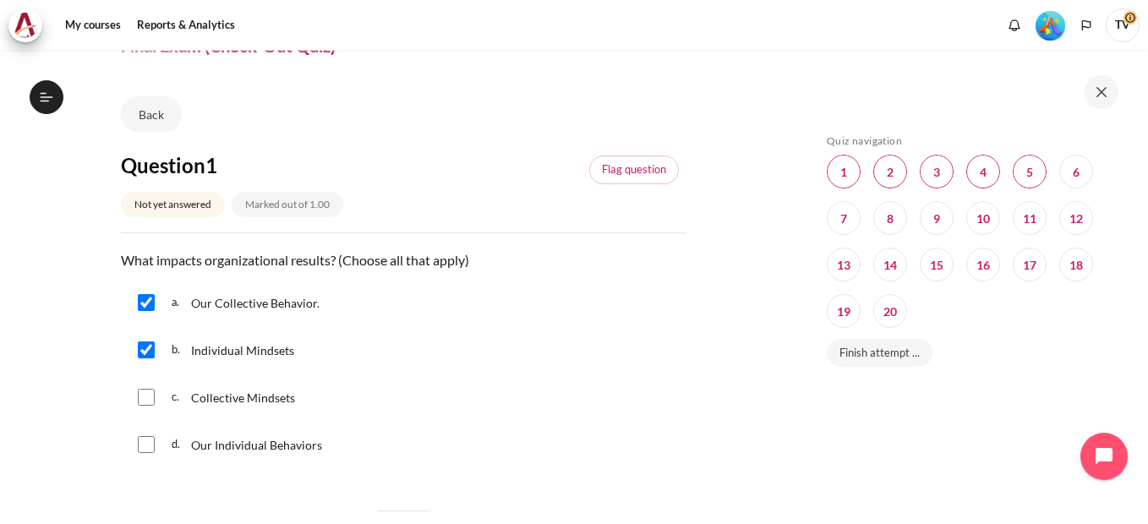
checkbox input "true"
click at [146, 452] on input "Content" at bounding box center [146, 444] width 17 height 17
checkbox input "true"
click at [148, 400] on input "Content" at bounding box center [146, 397] width 17 height 17
checkbox input "false"
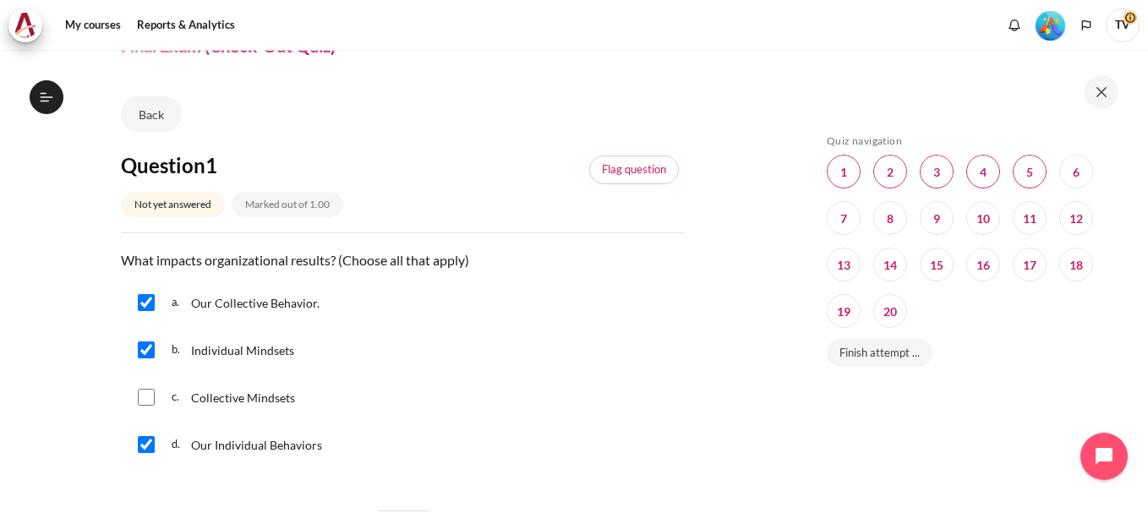
click at [149, 448] on input "Content" at bounding box center [146, 444] width 17 height 17
checkbox input "false"
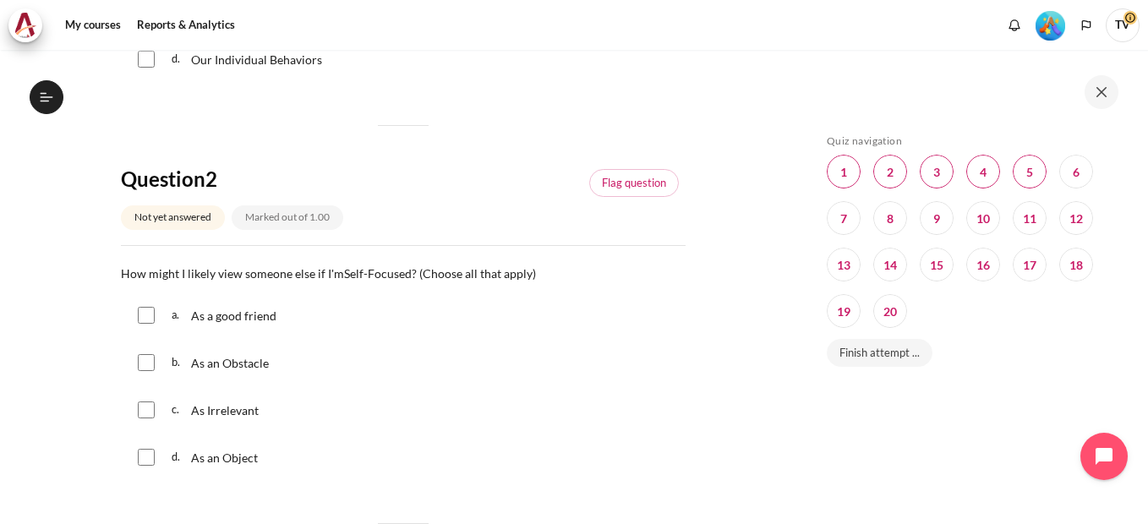
scroll to position [507, 0]
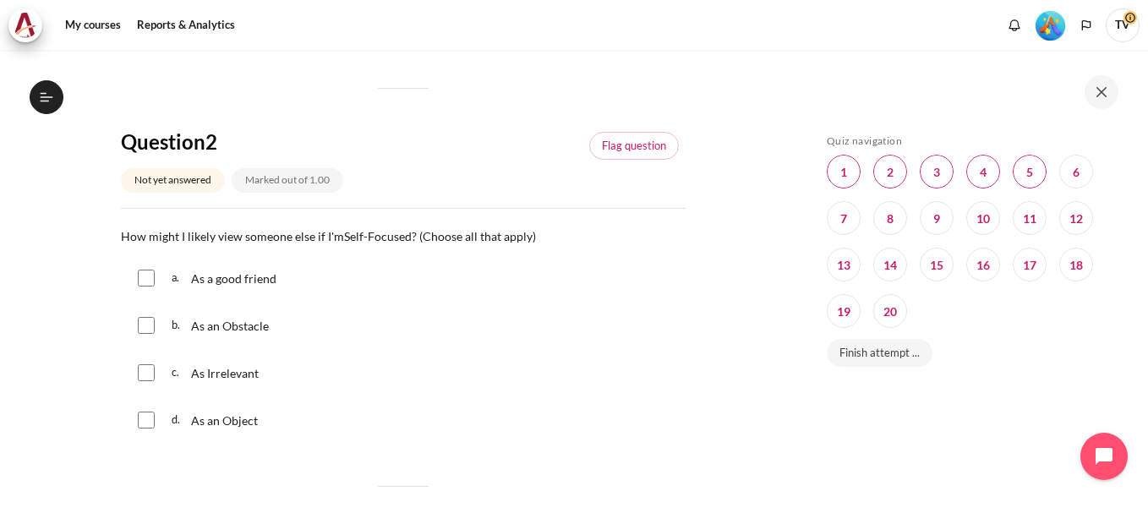
click at [147, 331] on input "Content" at bounding box center [146, 325] width 17 height 17
checkbox input "true"
click at [147, 375] on input "Content" at bounding box center [146, 372] width 17 height 17
checkbox input "true"
click at [145, 419] on input "Content" at bounding box center [146, 420] width 17 height 17
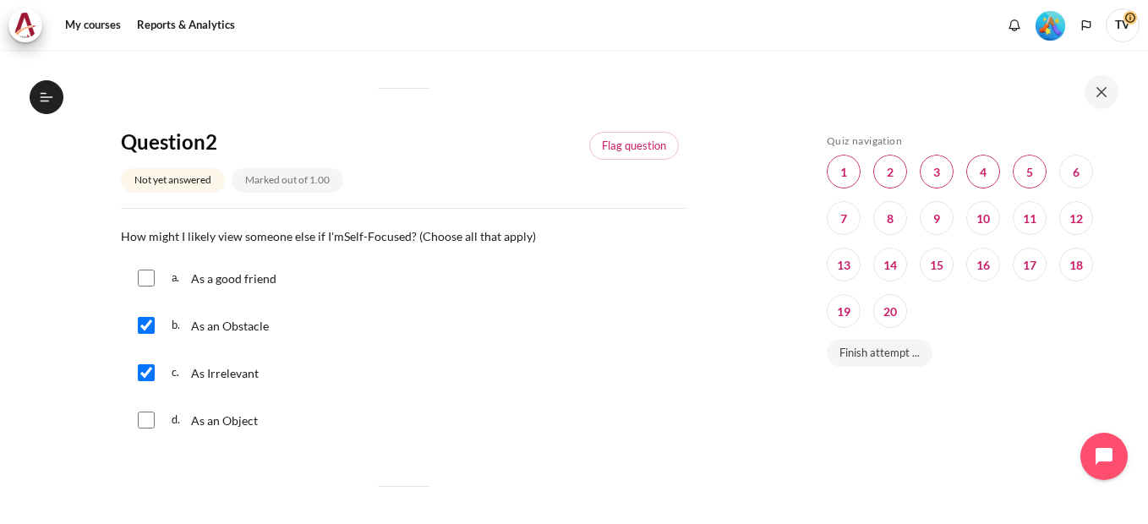
checkbox input "true"
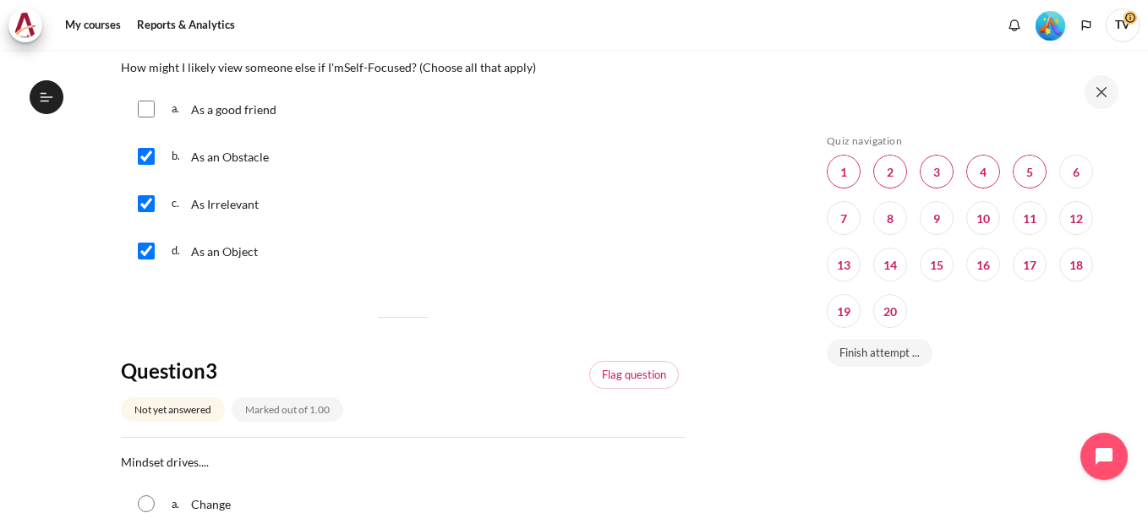
scroll to position [845, 0]
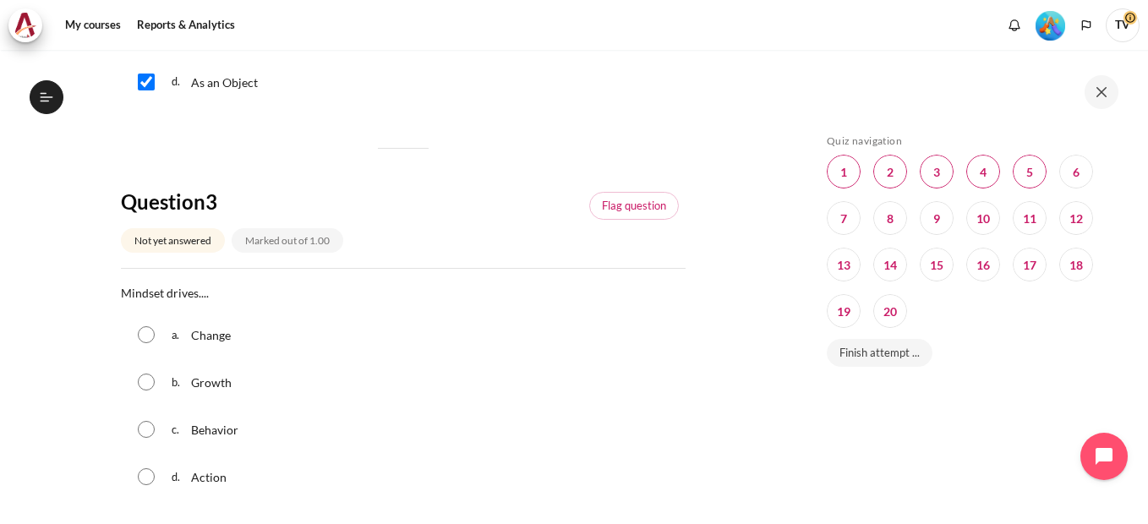
click at [149, 427] on input "Content" at bounding box center [146, 429] width 17 height 17
radio input "true"
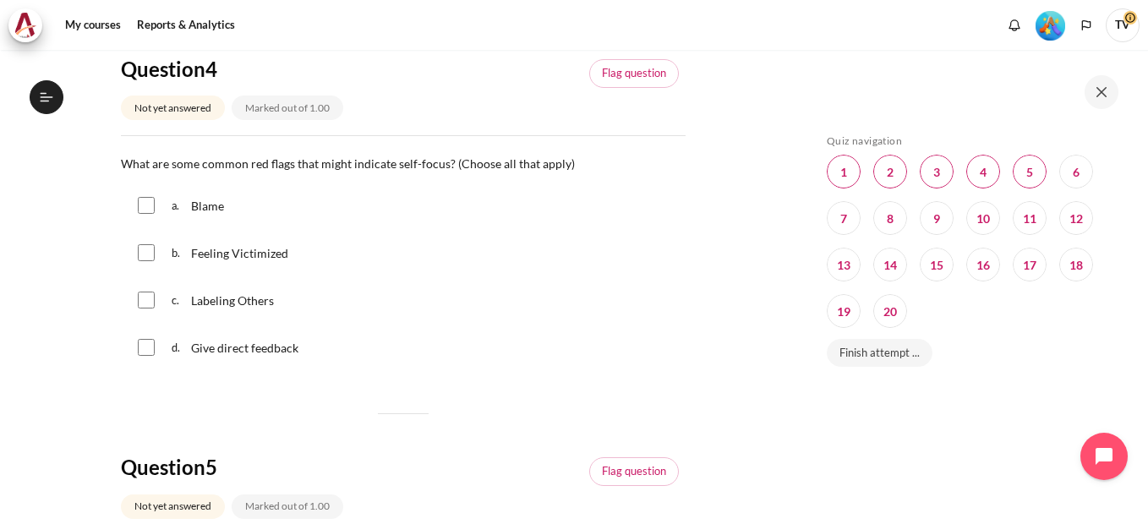
scroll to position [1437, 0]
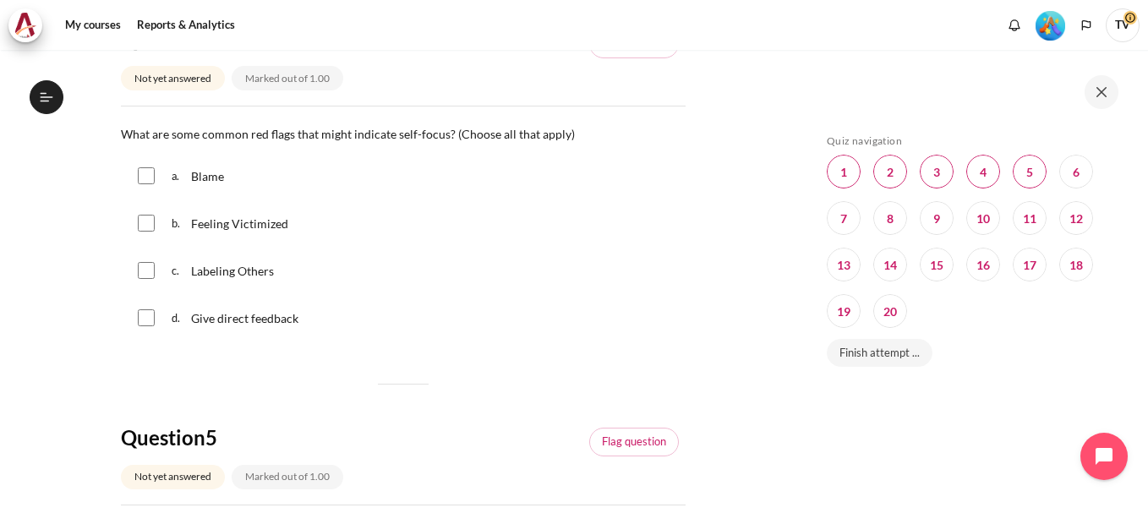
click at [146, 271] on input "Content" at bounding box center [146, 270] width 17 height 17
checkbox input "true"
click at [152, 223] on input "Content" at bounding box center [146, 223] width 17 height 17
checkbox input "true"
click at [146, 174] on input "Content" at bounding box center [146, 175] width 17 height 17
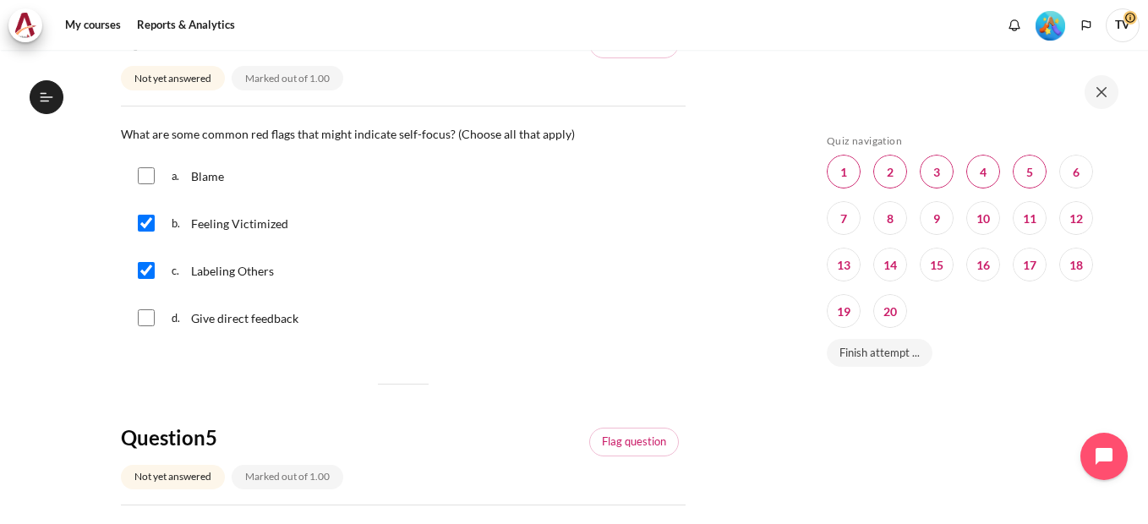
checkbox input "true"
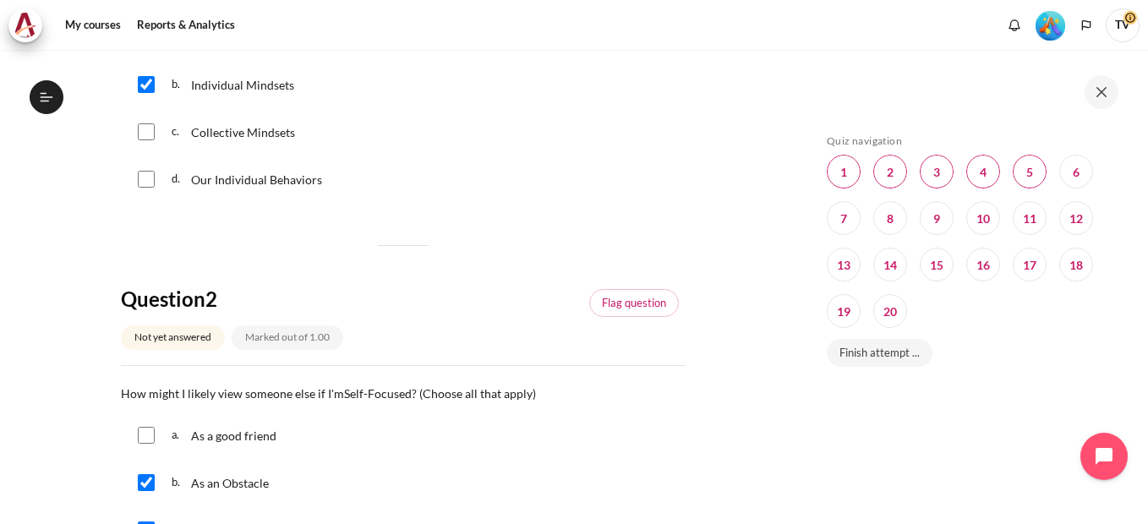
scroll to position [96, 0]
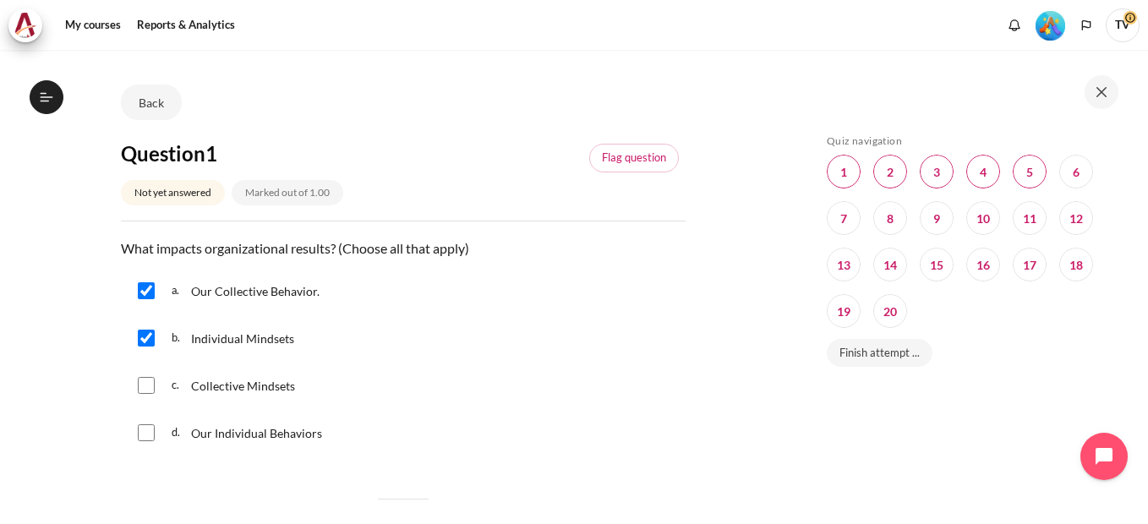
click at [143, 388] on input "Content" at bounding box center [146, 385] width 17 height 17
checkbox input "true"
click at [145, 434] on input "Content" at bounding box center [146, 432] width 17 height 17
checkbox input "true"
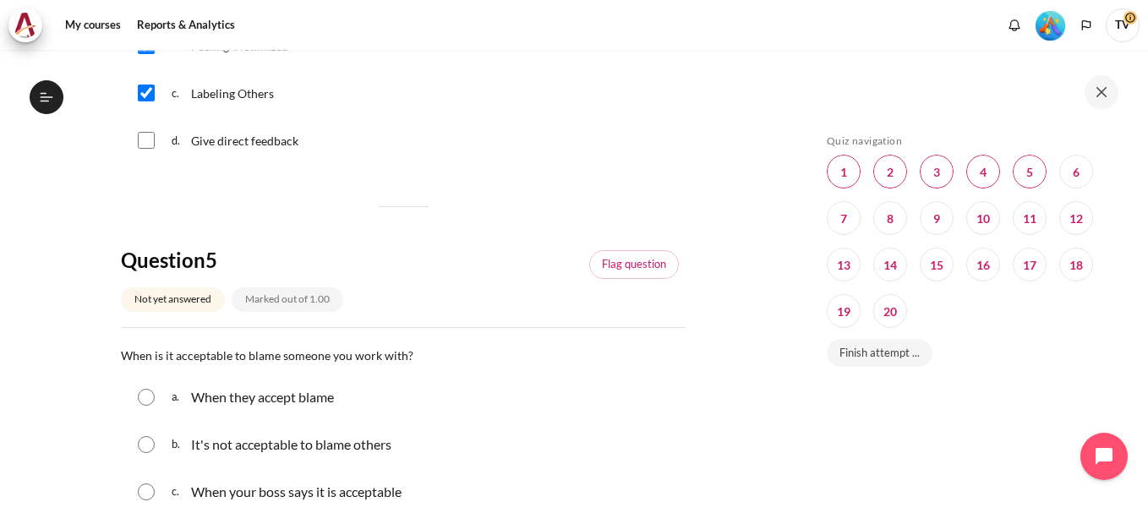
scroll to position [1703, 0]
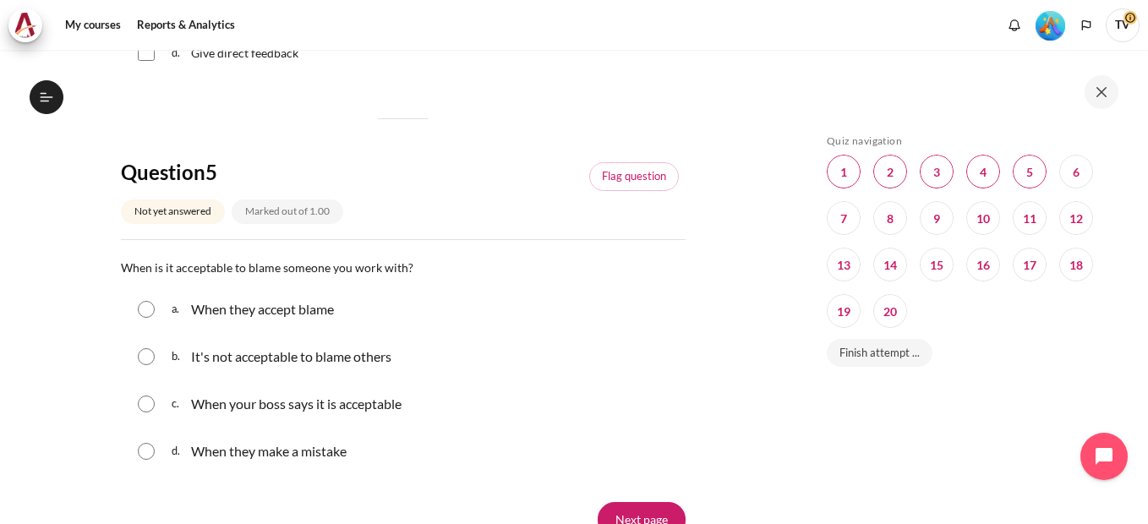
click at [150, 360] on input "Content" at bounding box center [146, 356] width 17 height 17
radio input "true"
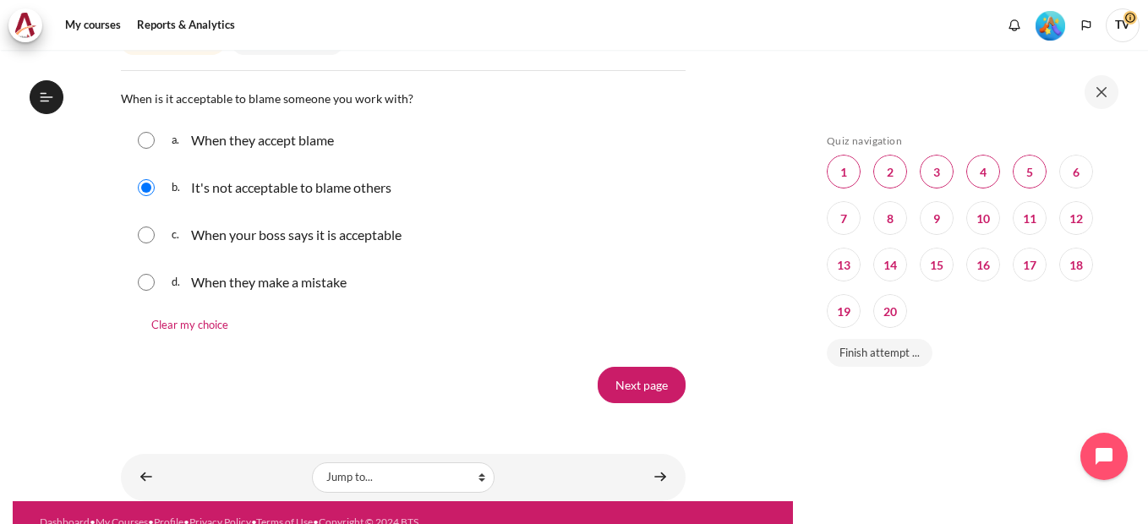
scroll to position [1906, 0]
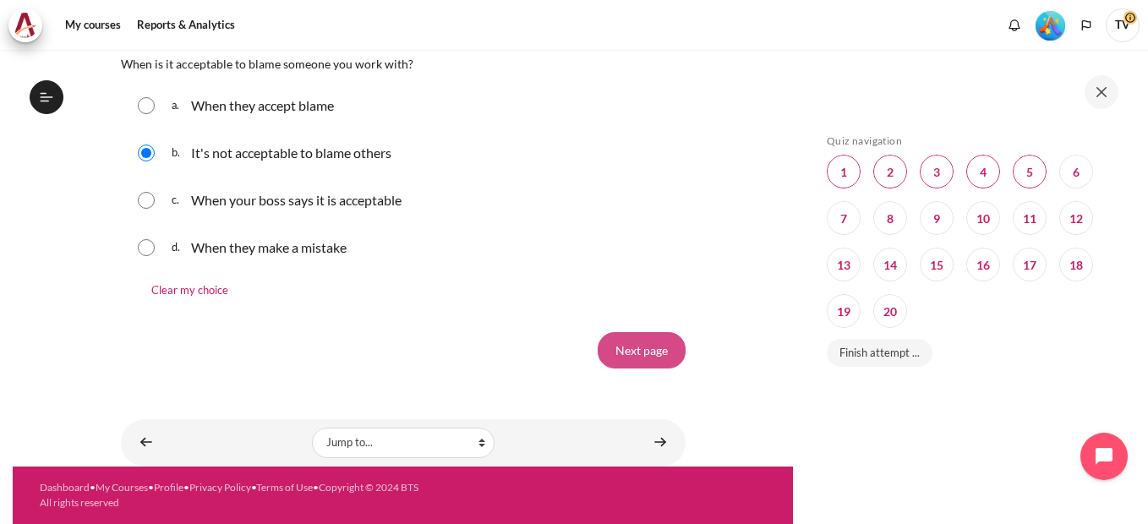
click at [648, 353] on input "Next page" at bounding box center [642, 350] width 88 height 36
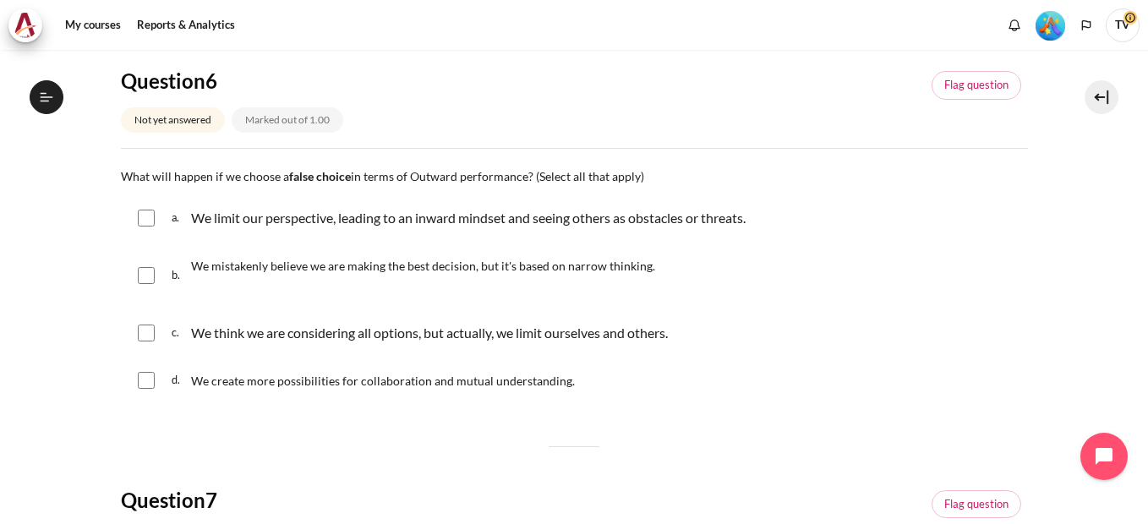
scroll to position [1733, 0]
click at [156, 274] on div "b. We mistakenly believe we are making the best decision, but it's based on nar…" at bounding box center [574, 275] width 907 height 64
click at [142, 273] on input "Content" at bounding box center [146, 275] width 17 height 17
checkbox input "true"
click at [151, 328] on input "Content" at bounding box center [146, 333] width 17 height 17
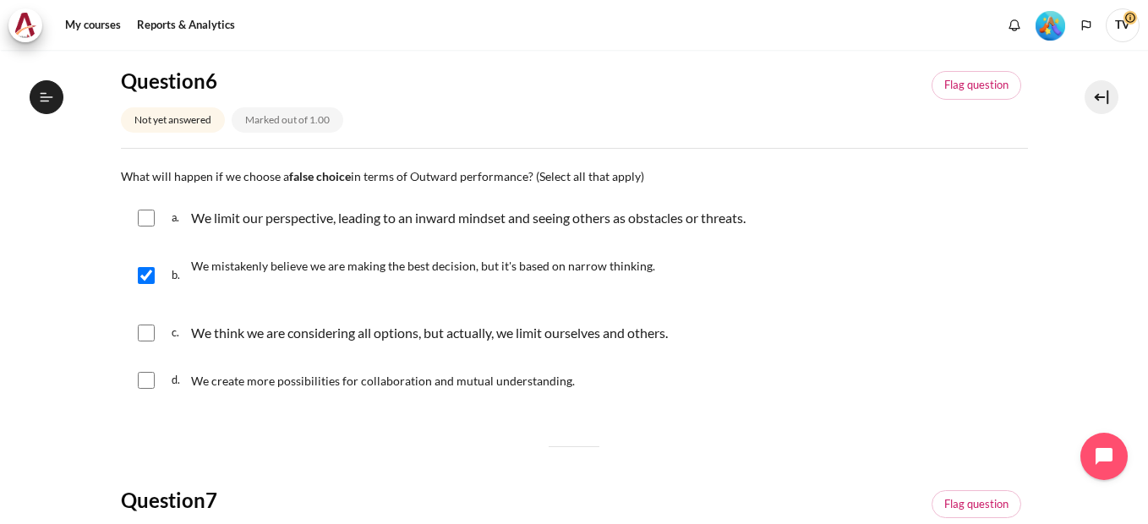
checkbox input "true"
click at [145, 217] on input "Content" at bounding box center [146, 218] width 17 height 17
checkbox input "true"
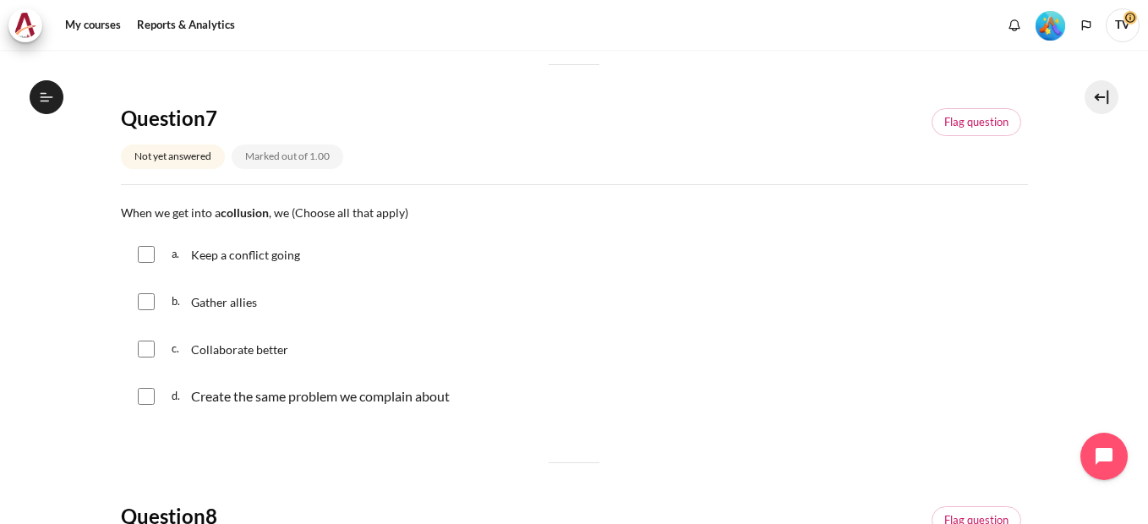
scroll to position [592, 0]
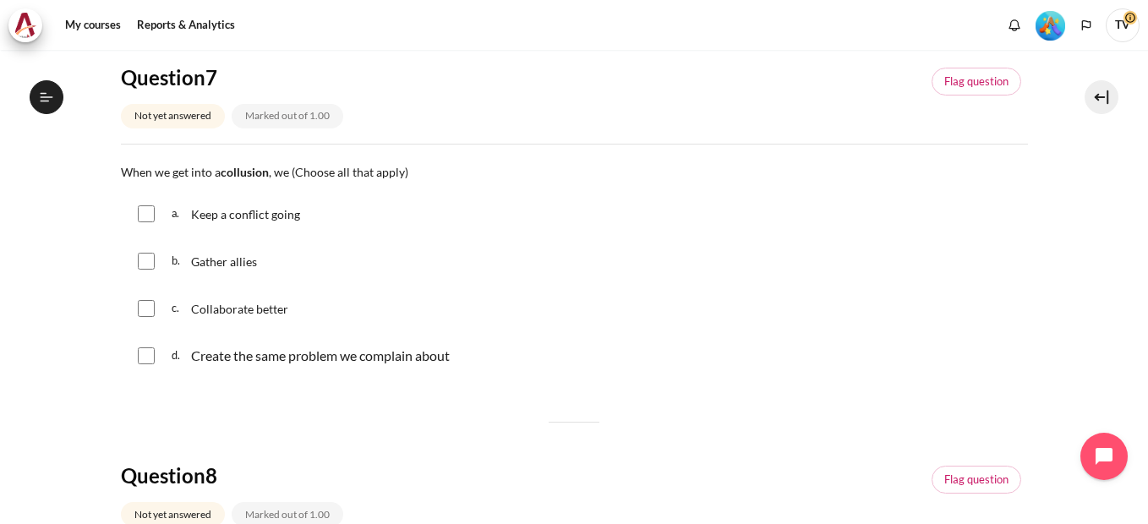
click at [150, 260] on input "Content" at bounding box center [146, 261] width 17 height 17
checkbox input "true"
click at [145, 211] on input "Content" at bounding box center [146, 213] width 17 height 17
checkbox input "true"
click at [150, 355] on input "Content" at bounding box center [146, 355] width 17 height 17
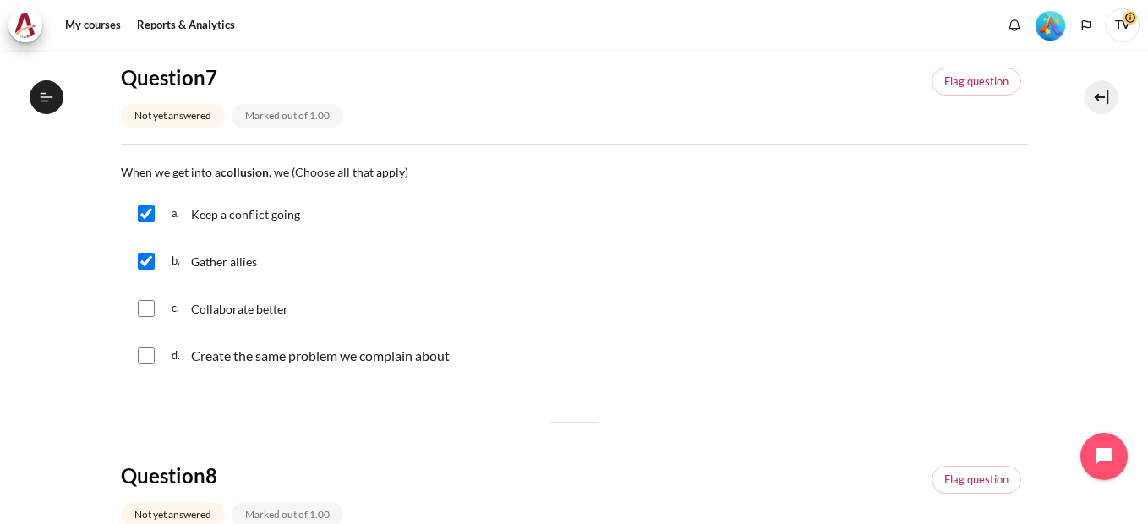
checkbox input "true"
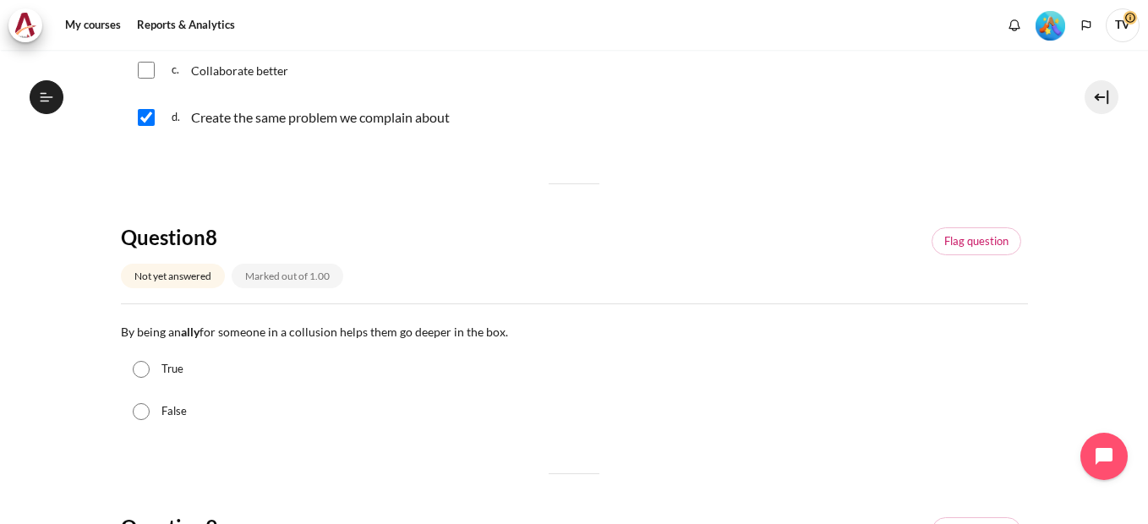
scroll to position [845, 0]
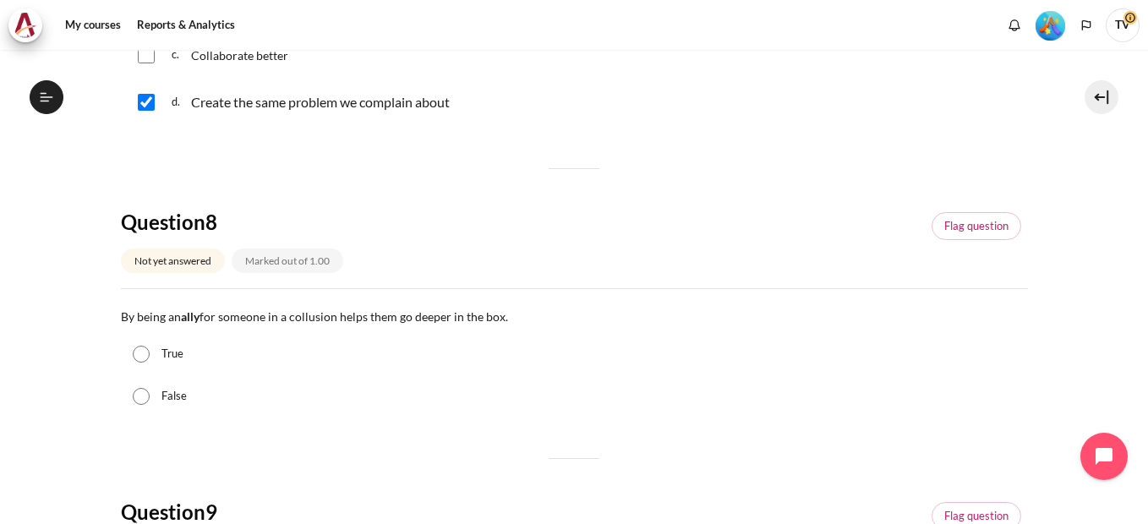
click at [145, 357] on input "True" at bounding box center [141, 354] width 17 height 17
radio input "true"
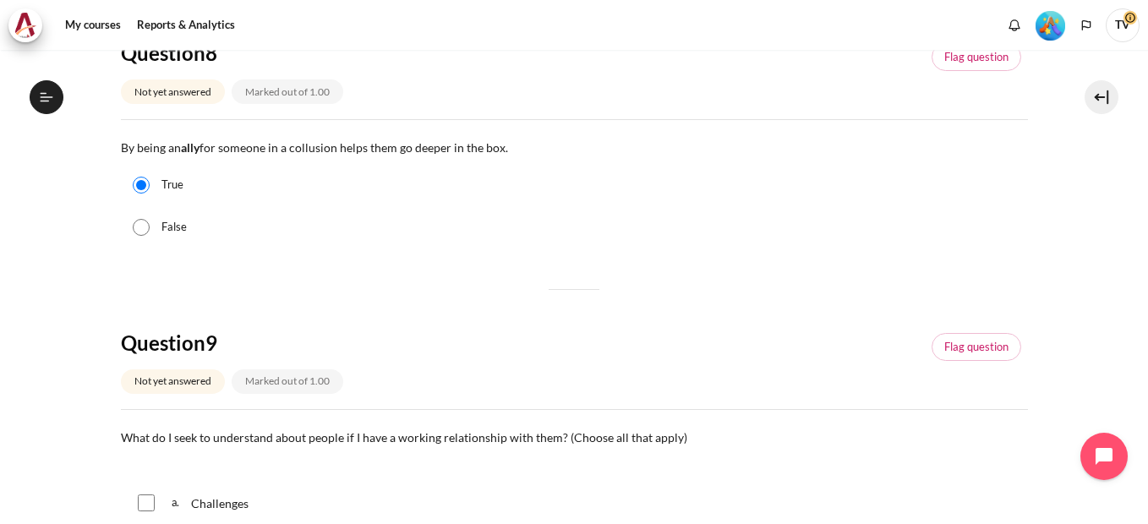
scroll to position [1184, 0]
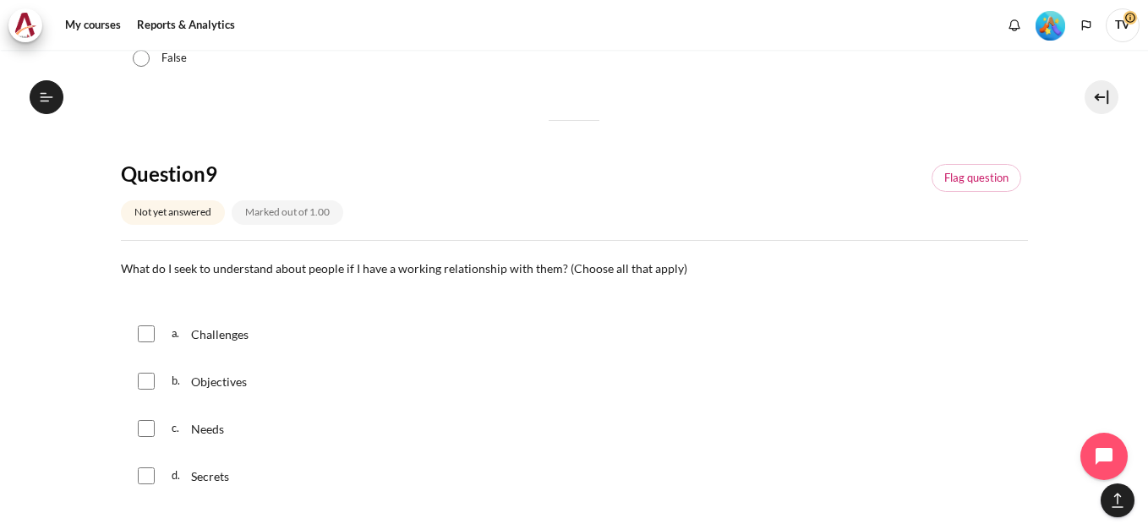
click at [142, 424] on input "Content" at bounding box center [146, 428] width 17 height 17
checkbox input "true"
click at [144, 379] on input "Content" at bounding box center [146, 381] width 17 height 17
checkbox input "true"
click at [147, 336] on input "Content" at bounding box center [146, 333] width 17 height 17
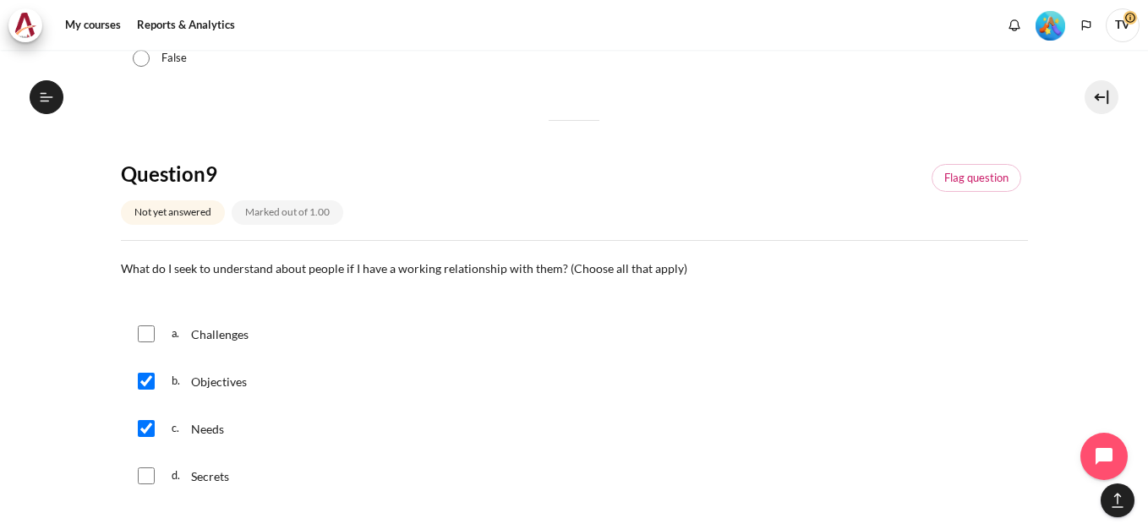
checkbox input "true"
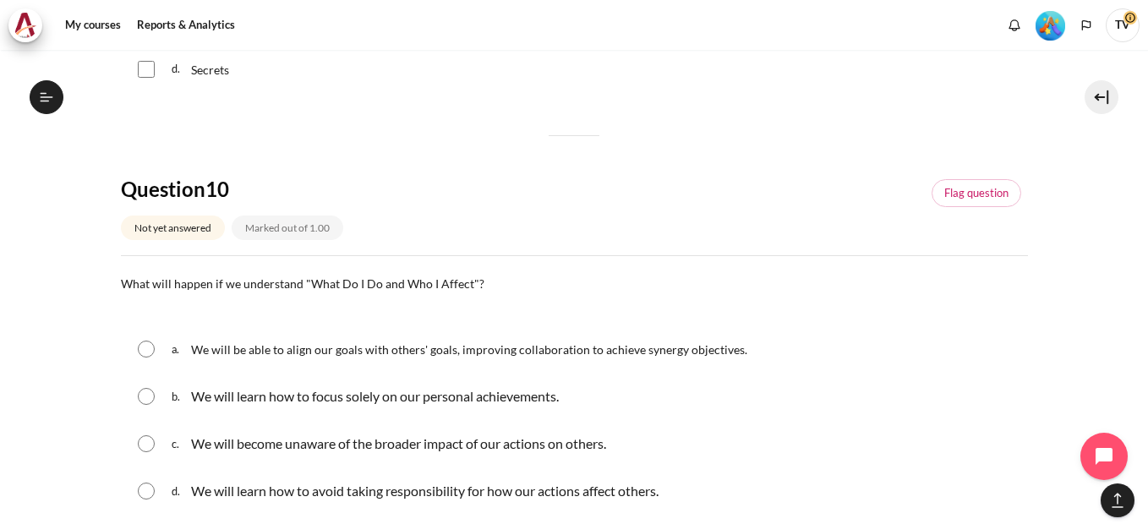
scroll to position [1691, 0]
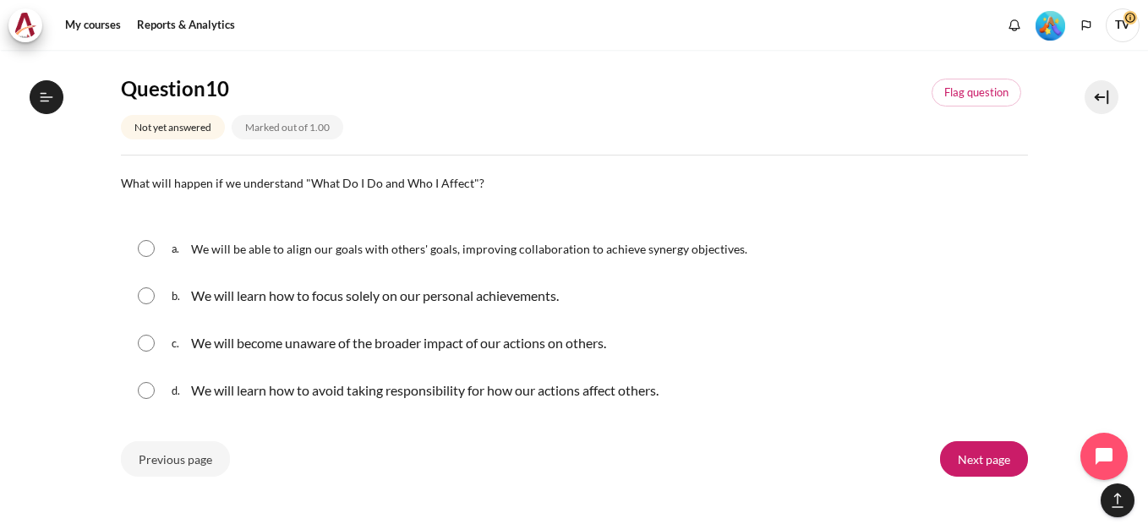
click at [150, 248] on input "Content" at bounding box center [146, 248] width 17 height 17
radio input "true"
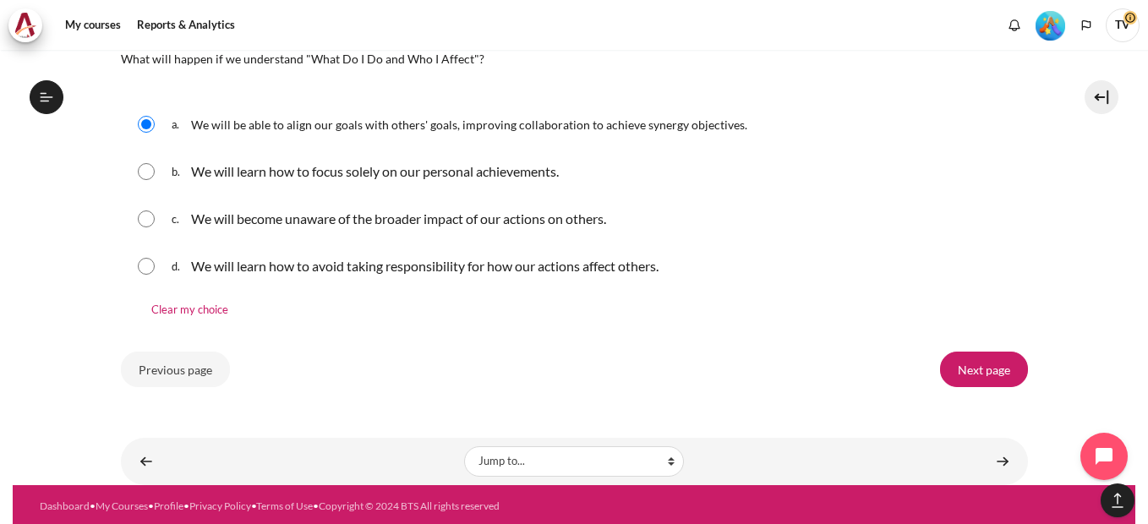
scroll to position [1818, 0]
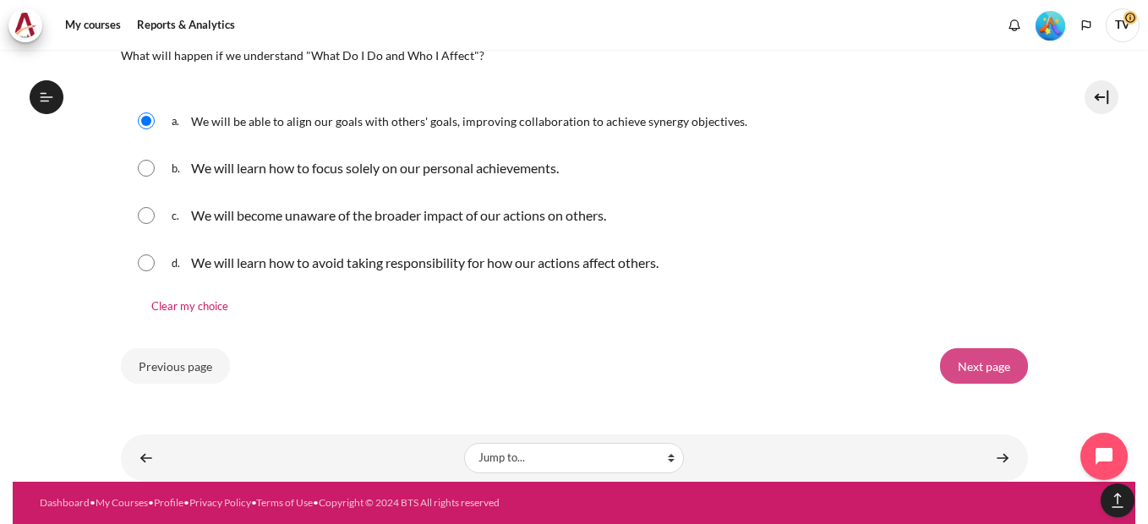
click at [972, 367] on input "Next page" at bounding box center [984, 366] width 88 height 36
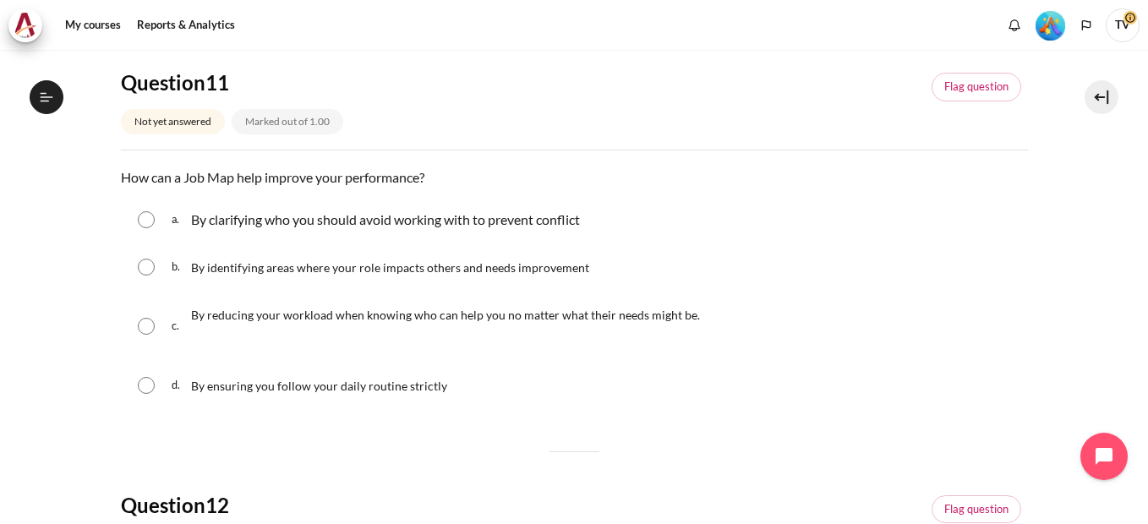
scroll to position [169, 0]
click at [146, 263] on input "Content" at bounding box center [146, 265] width 17 height 17
radio input "true"
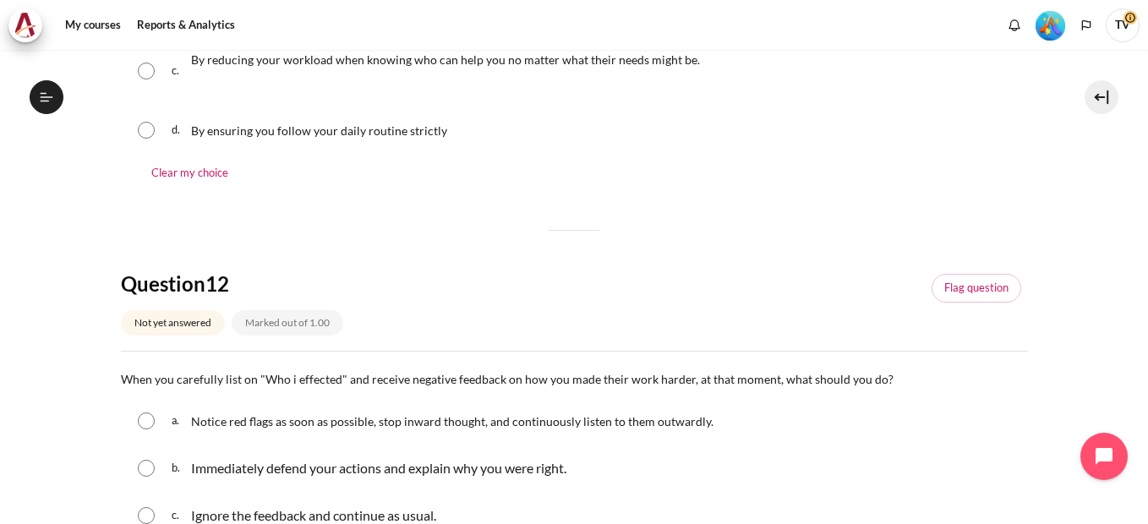
scroll to position [507, 0]
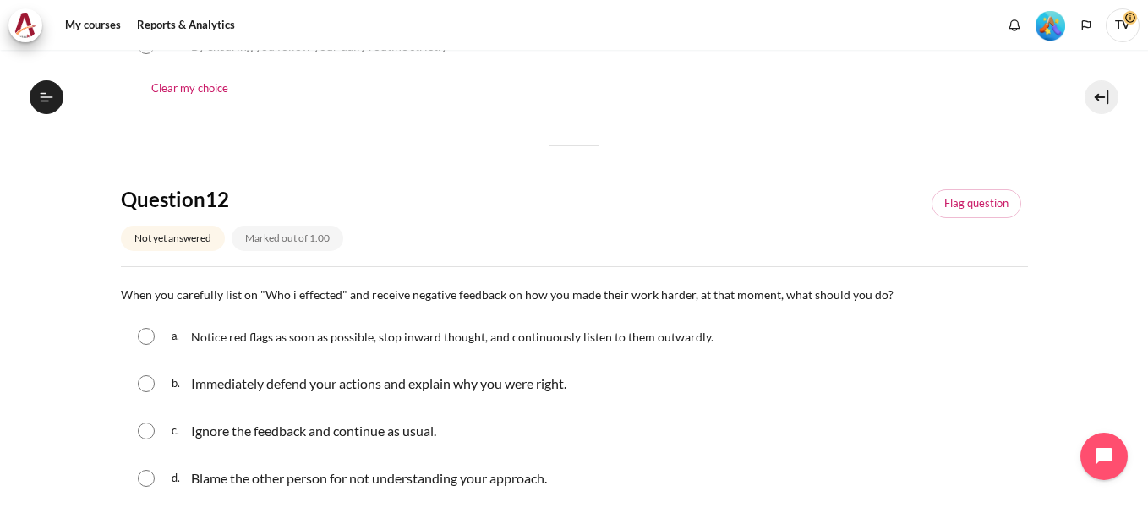
click at [163, 338] on div "a. Notice red flags as soon as possible, stop inward thought, and continuously …" at bounding box center [574, 336] width 907 height 44
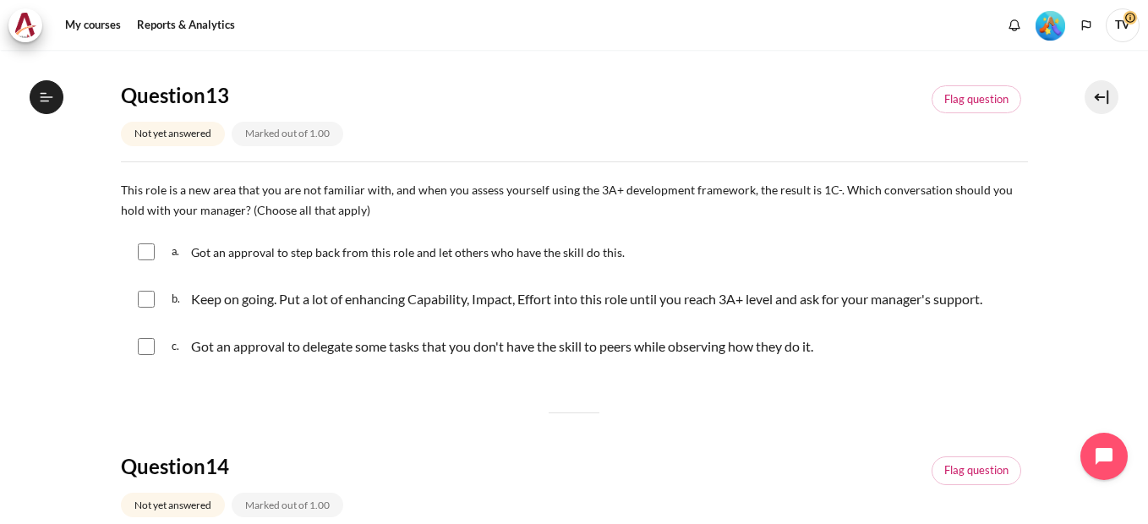
scroll to position [1014, 0]
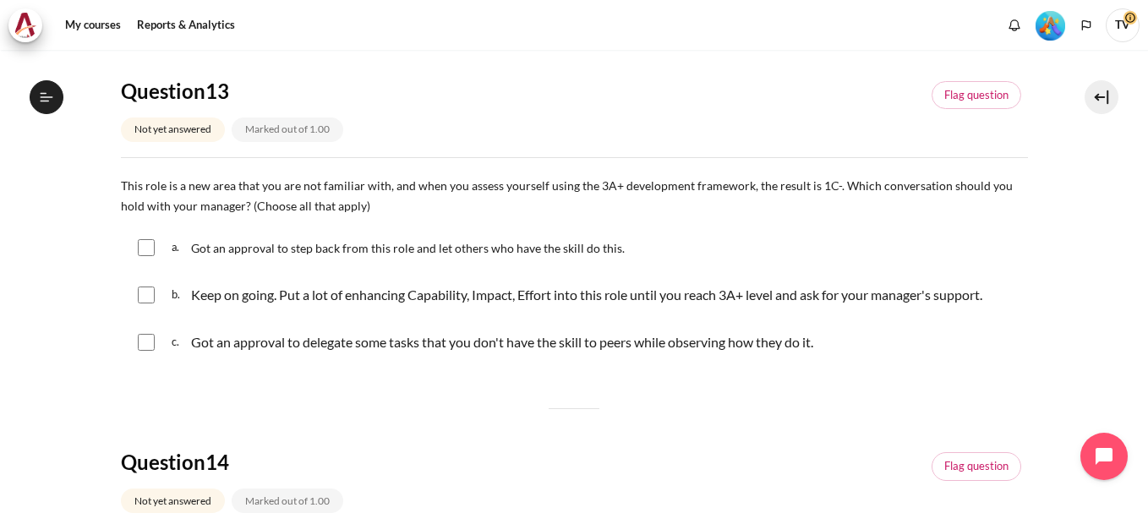
click at [153, 243] on input "Content" at bounding box center [146, 247] width 17 height 17
checkbox input "true"
click at [147, 295] on input "Content" at bounding box center [146, 295] width 17 height 17
checkbox input "true"
click at [152, 337] on input "Content" at bounding box center [146, 342] width 17 height 17
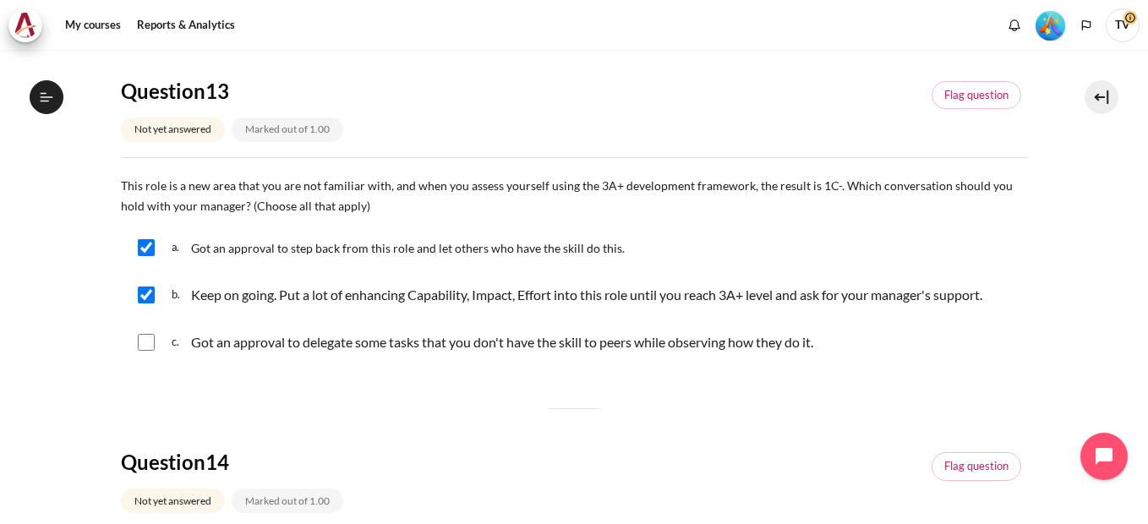
checkbox input "true"
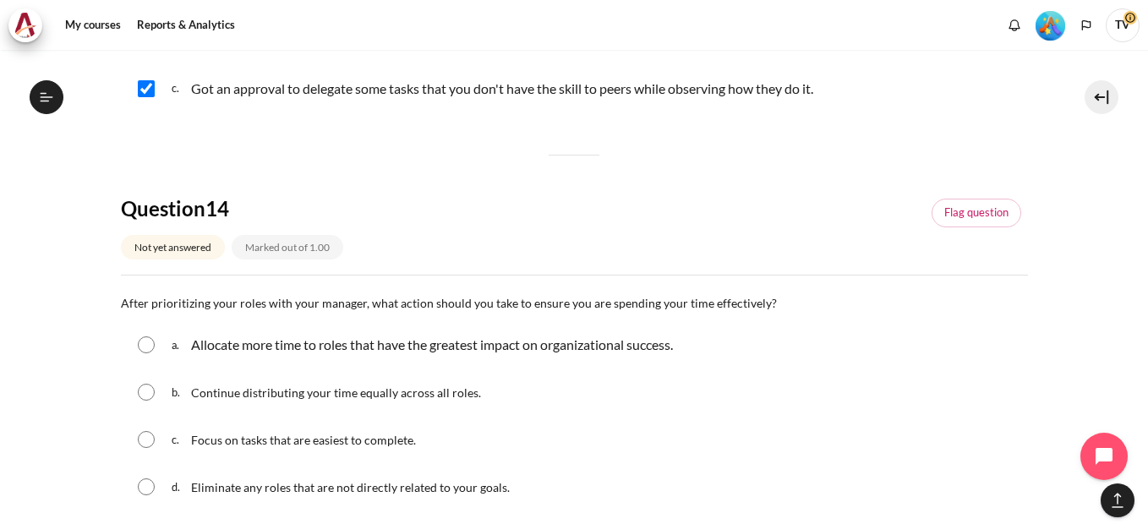
click at [138, 340] on input "Content" at bounding box center [146, 344] width 17 height 17
radio input "true"
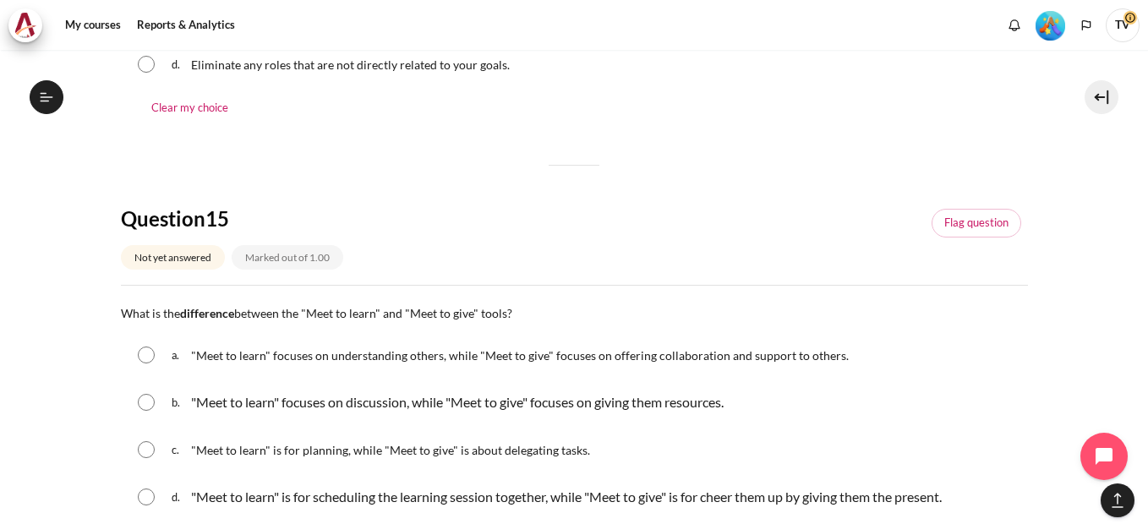
scroll to position [1775, 0]
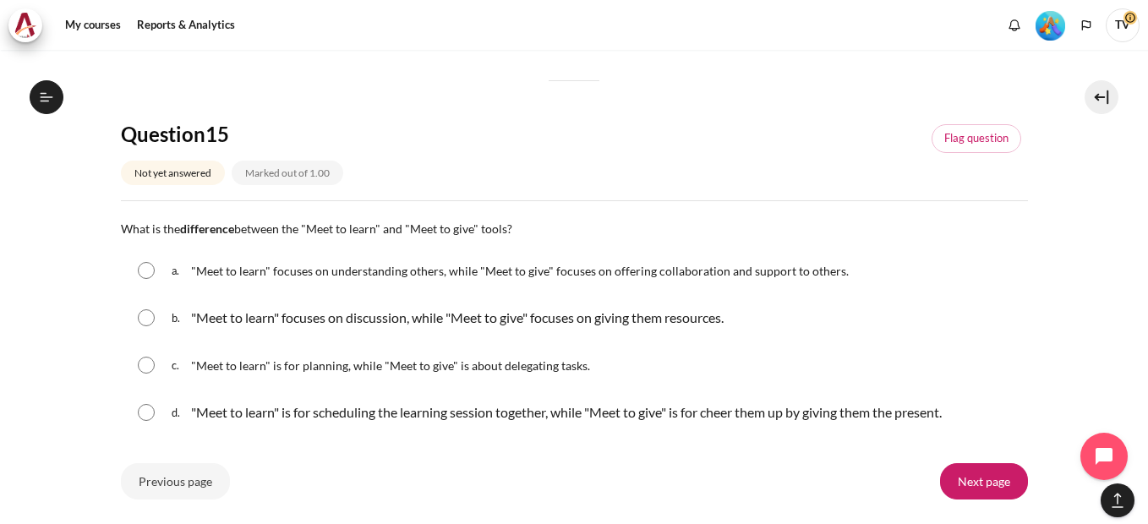
click at [156, 267] on div "a. "Meet to learn" focuses on understanding others, while "Meet to give" focuse…" at bounding box center [574, 271] width 907 height 44
click at [145, 272] on input "Content" at bounding box center [146, 270] width 17 height 17
radio input "true"
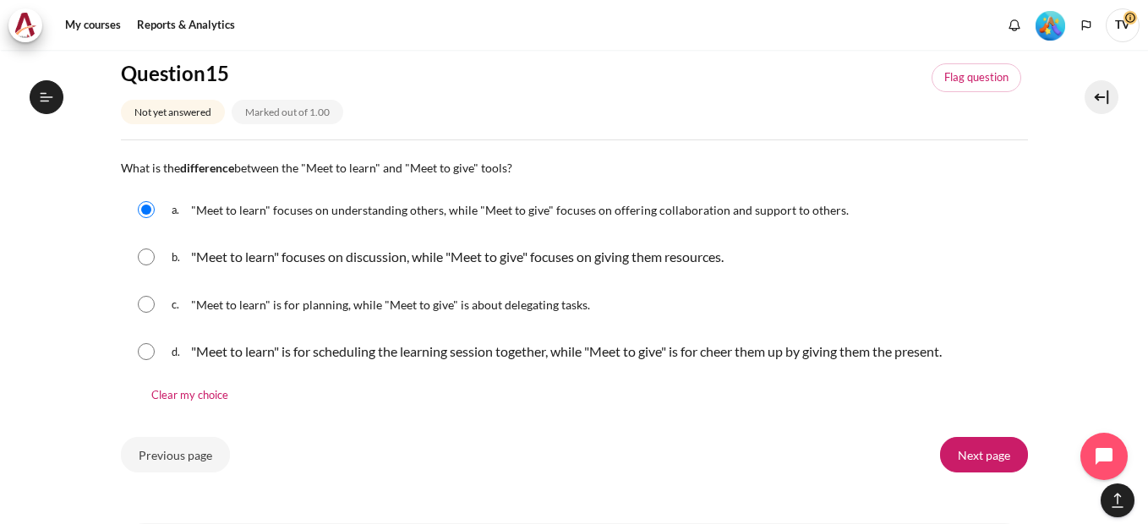
scroll to position [1925, 0]
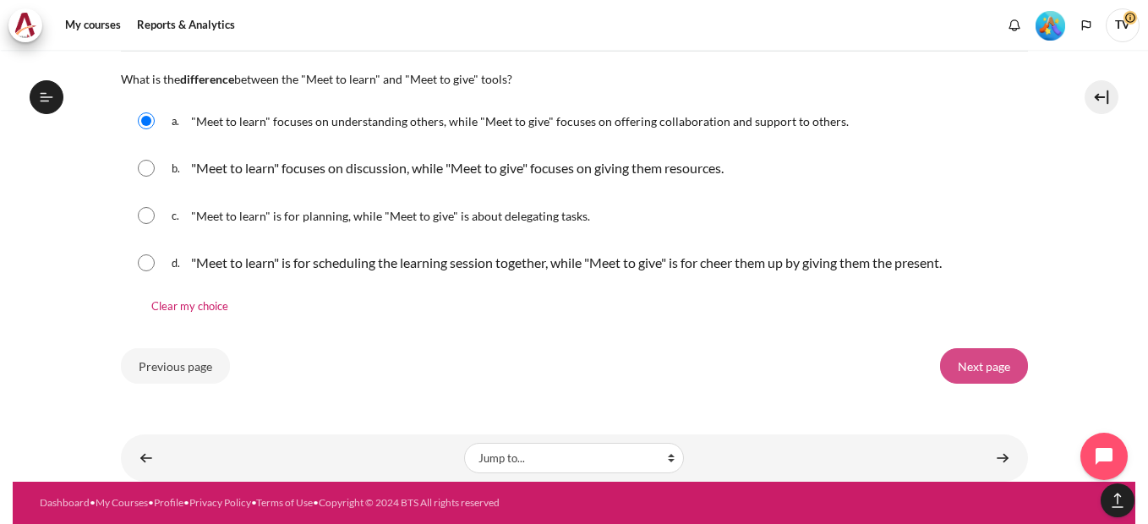
click at [983, 366] on input "Next page" at bounding box center [984, 366] width 88 height 36
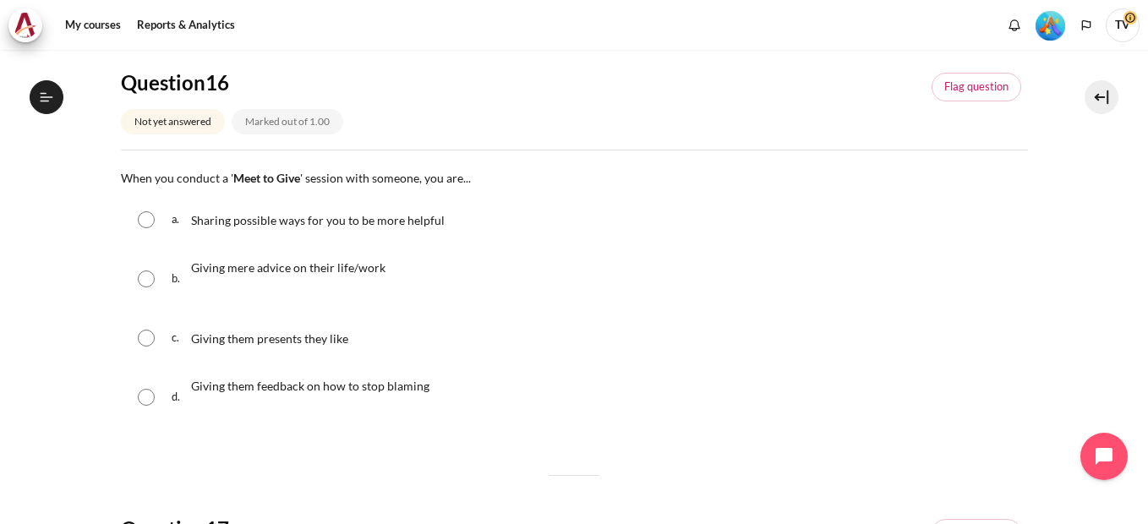
scroll to position [169, 0]
click at [149, 210] on input "Content" at bounding box center [146, 218] width 17 height 17
radio input "true"
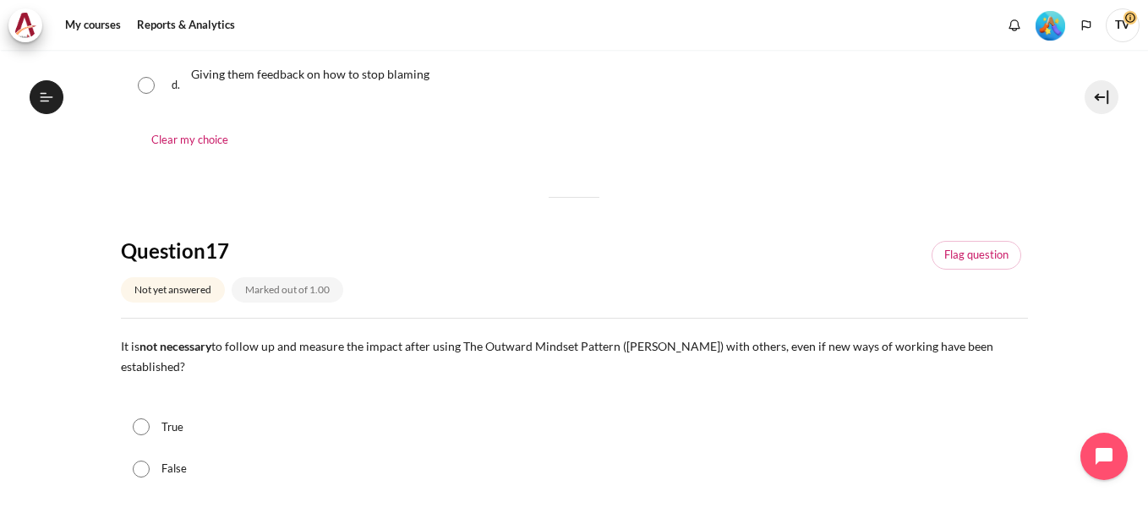
scroll to position [507, 0]
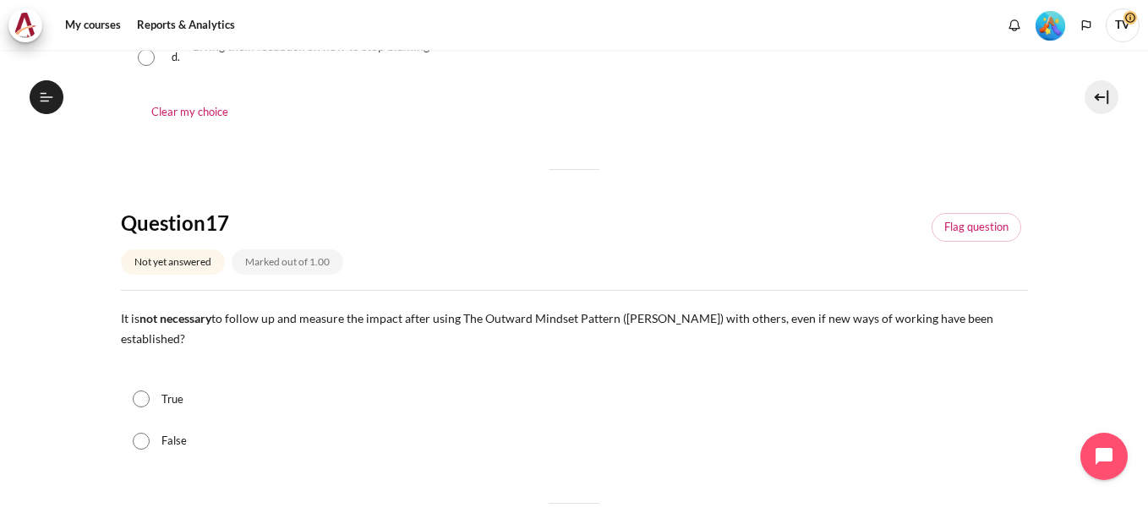
click at [139, 433] on input "False" at bounding box center [141, 441] width 17 height 17
radio input "true"
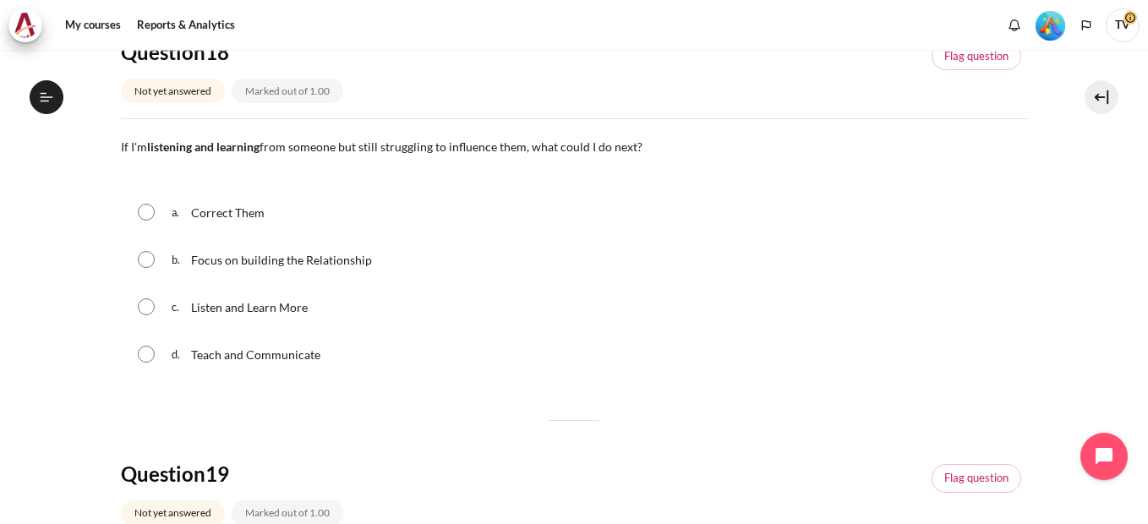
scroll to position [1014, 0]
click at [150, 249] on input "Content" at bounding box center [146, 257] width 17 height 17
radio input "true"
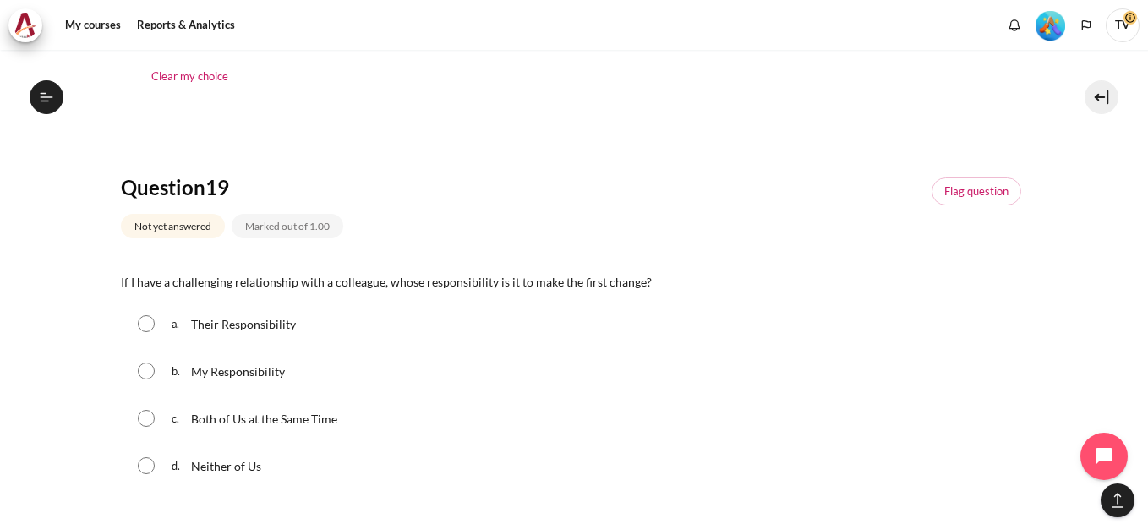
scroll to position [1353, 0]
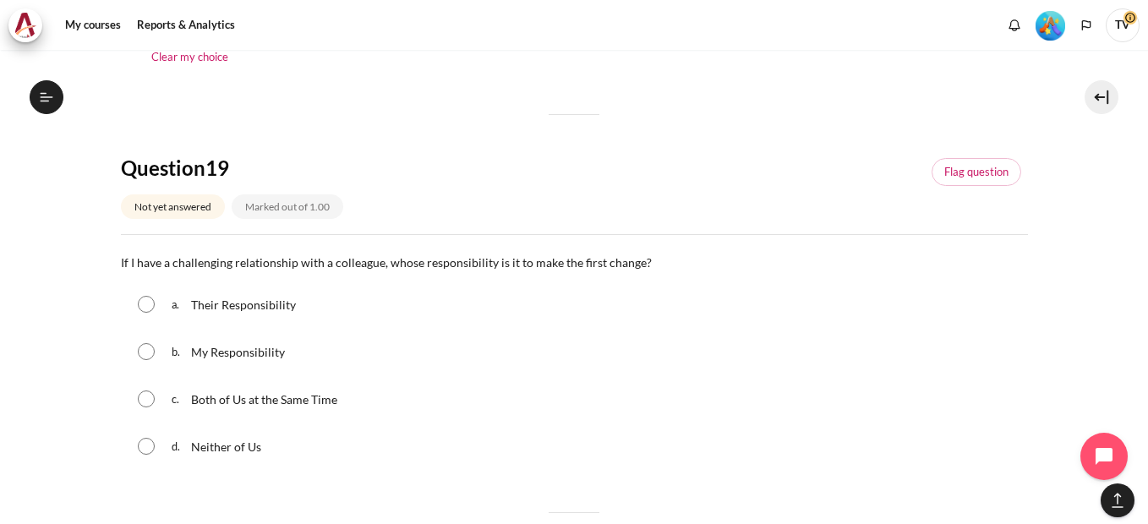
click at [142, 330] on div "b. My Responsibility" at bounding box center [574, 352] width 907 height 44
click at [147, 343] on input "Content" at bounding box center [146, 351] width 17 height 17
radio input "true"
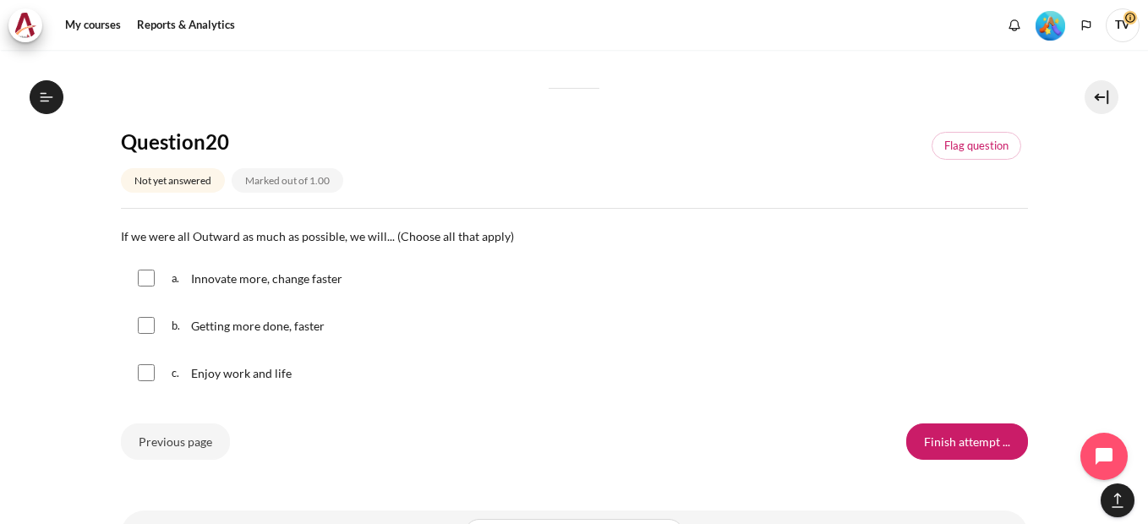
scroll to position [1860, 0]
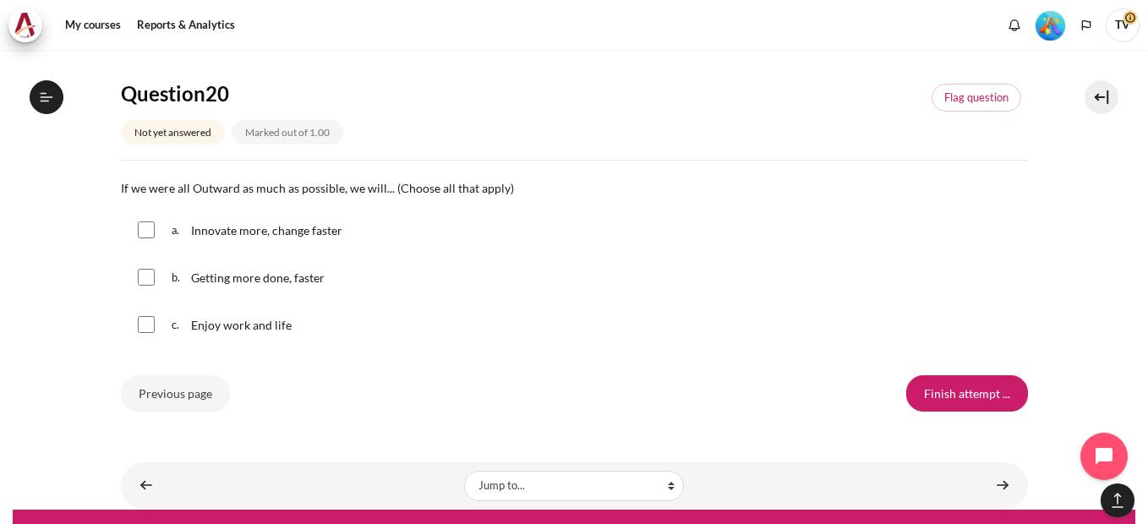
click at [140, 221] on input "Content" at bounding box center [146, 229] width 17 height 17
checkbox input "true"
click at [151, 269] on input "Content" at bounding box center [146, 277] width 17 height 17
checkbox input "true"
click at [148, 316] on input "Content" at bounding box center [146, 324] width 17 height 17
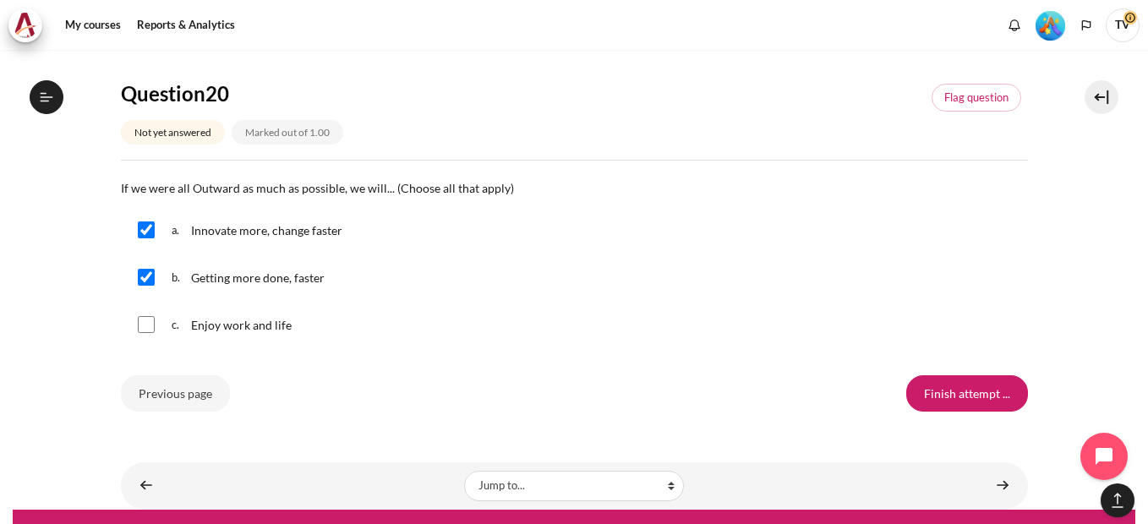
checkbox input "true"
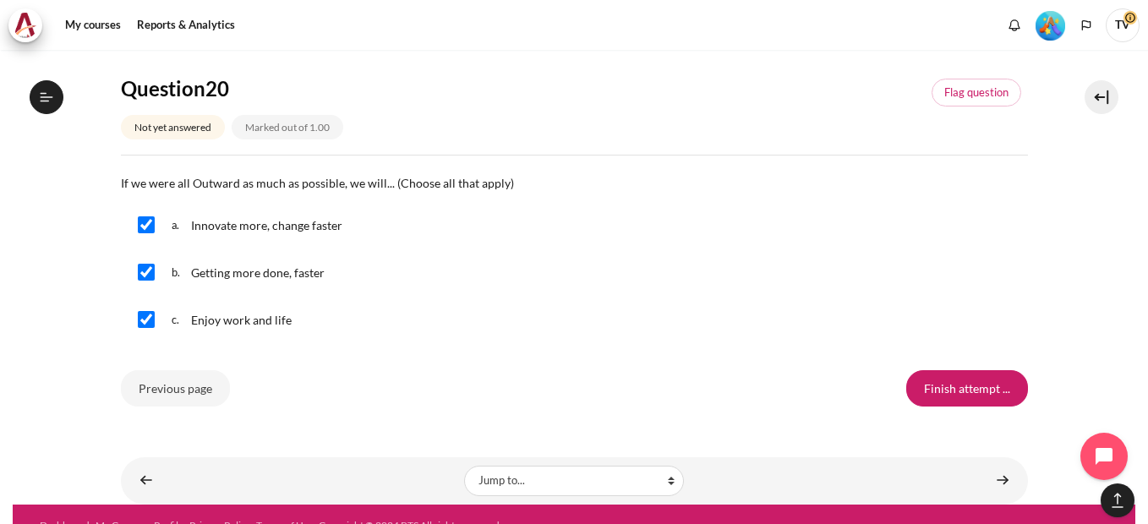
scroll to position [1868, 0]
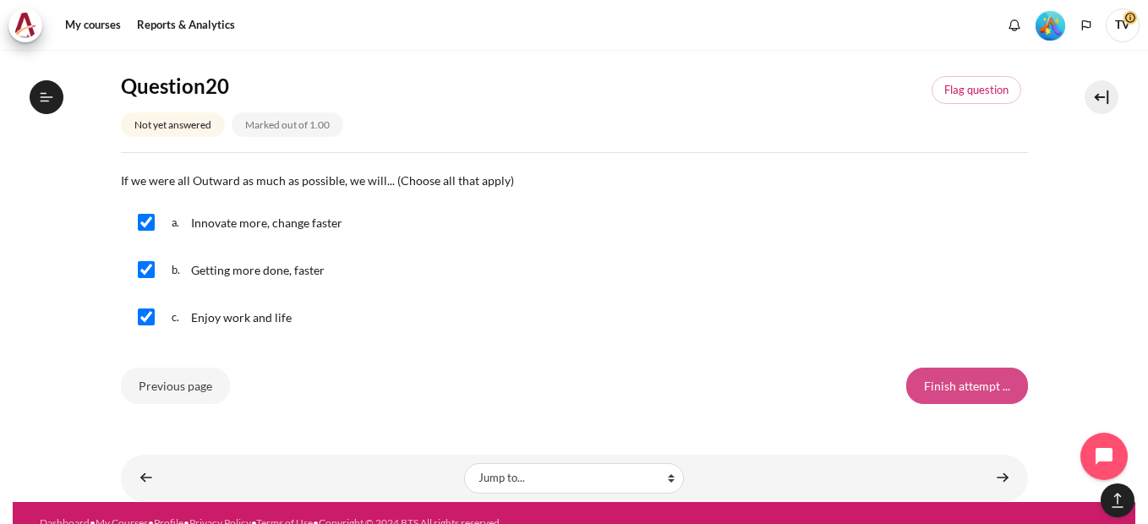
click at [973, 368] on input "Finish attempt ..." at bounding box center [967, 386] width 122 height 36
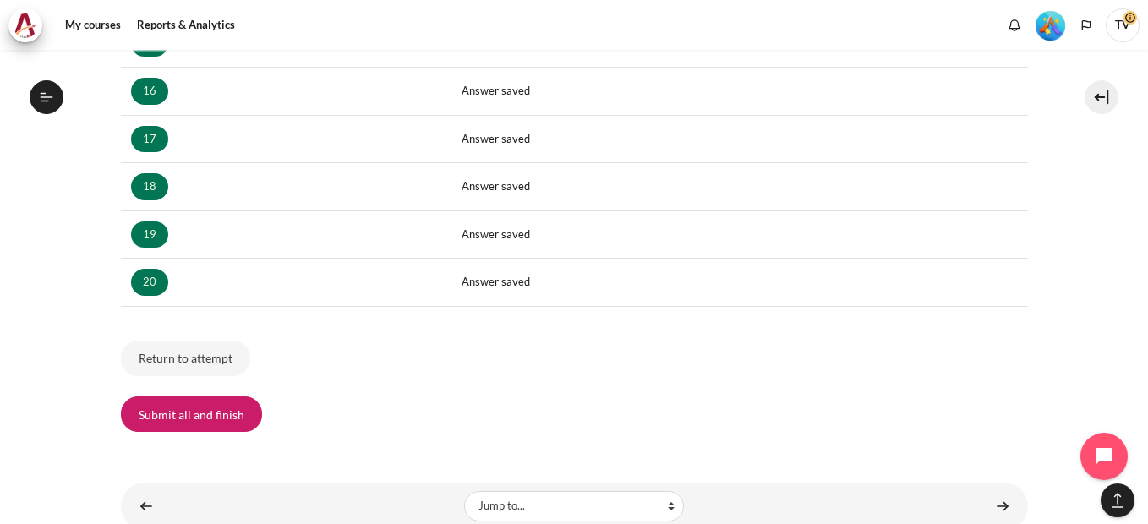
scroll to position [1063, 0]
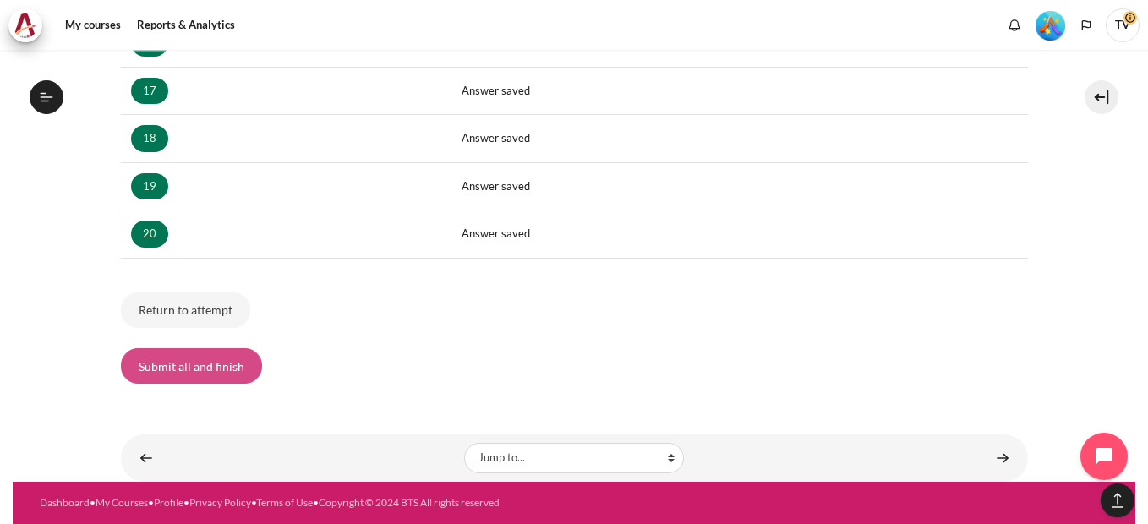
click at [156, 372] on button "Submit all and finish" at bounding box center [191, 366] width 141 height 36
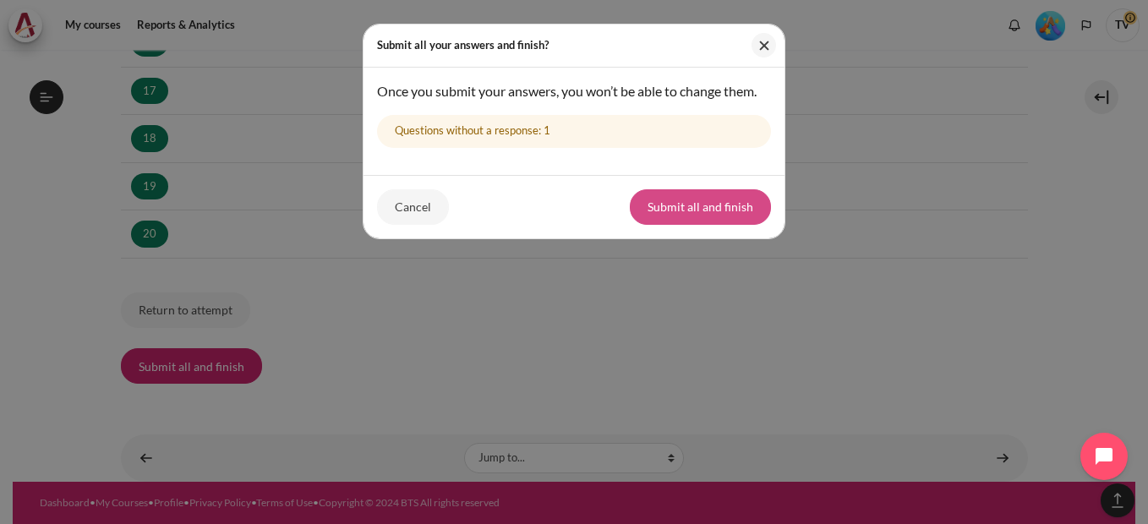
click at [680, 203] on button "Submit all and finish" at bounding box center [700, 207] width 141 height 36
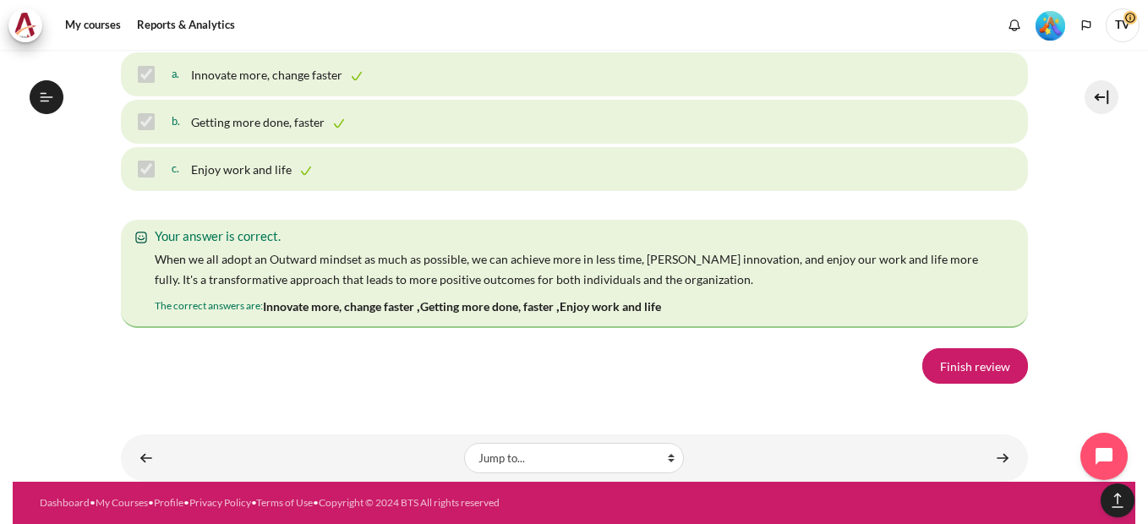
scroll to position [11930, 0]
click at [955, 369] on link "Finish review" at bounding box center [975, 366] width 106 height 36
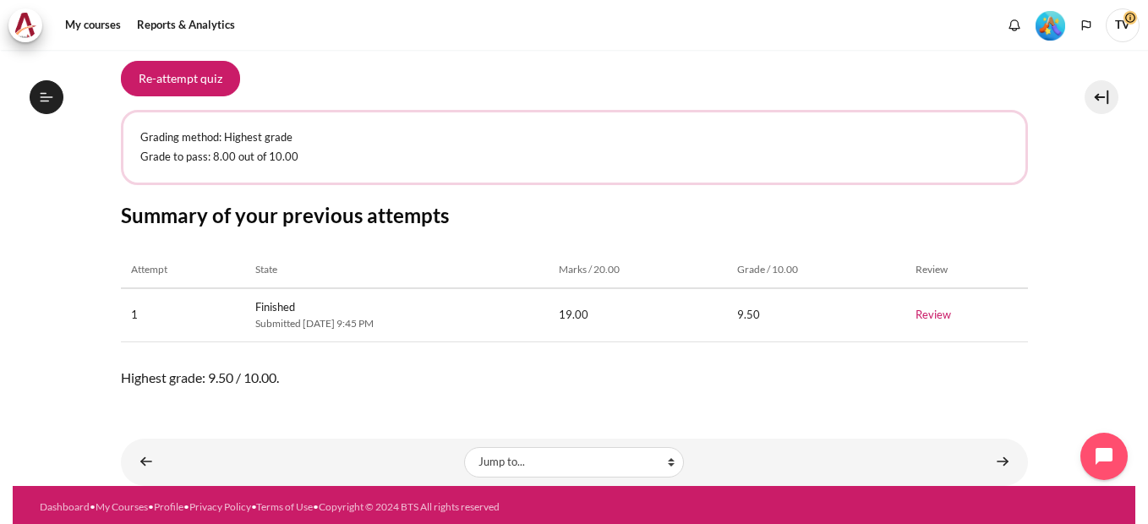
scroll to position [293, 0]
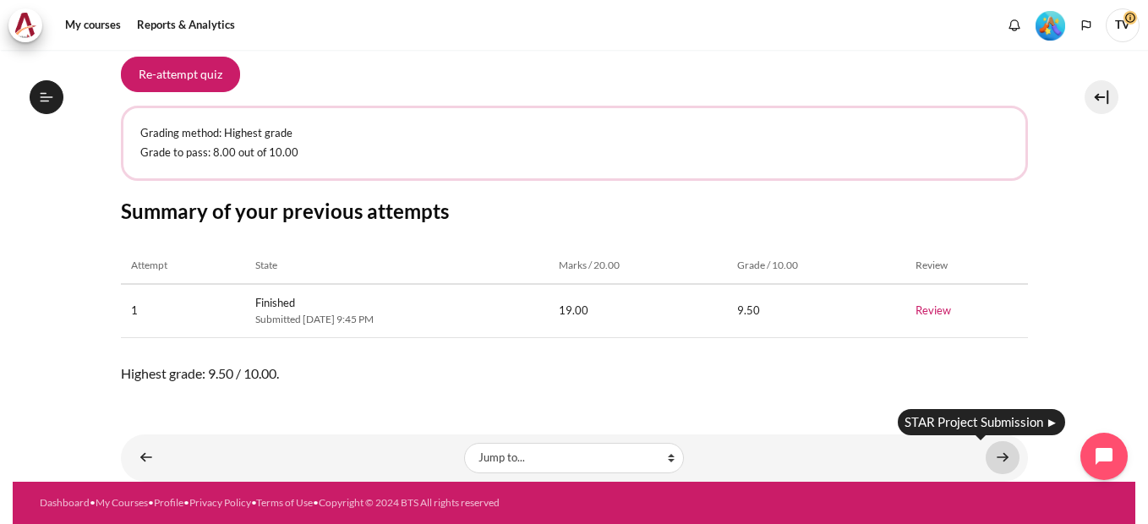
click at [998, 457] on link "Content" at bounding box center [1003, 457] width 34 height 33
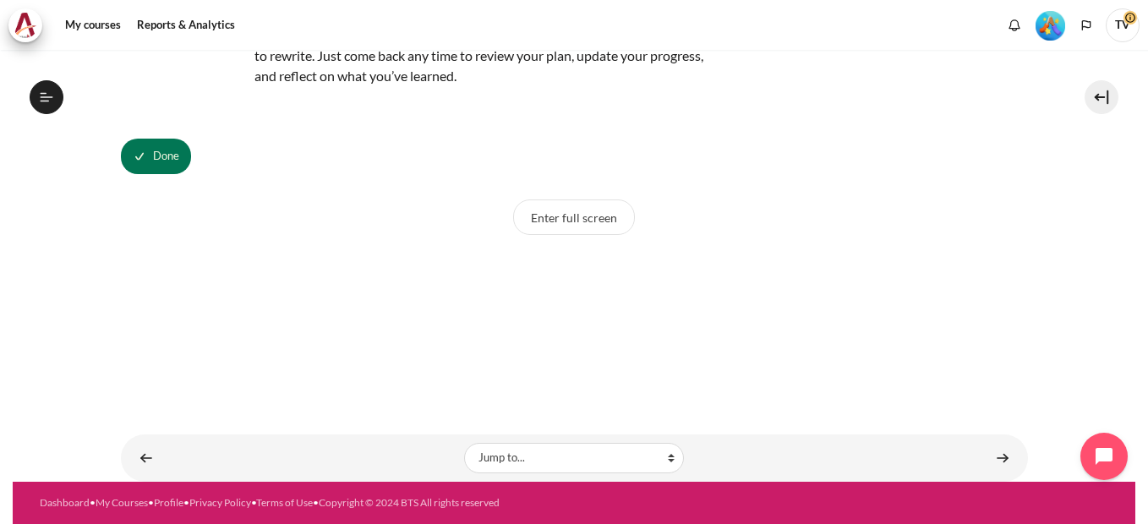
scroll to position [78, 0]
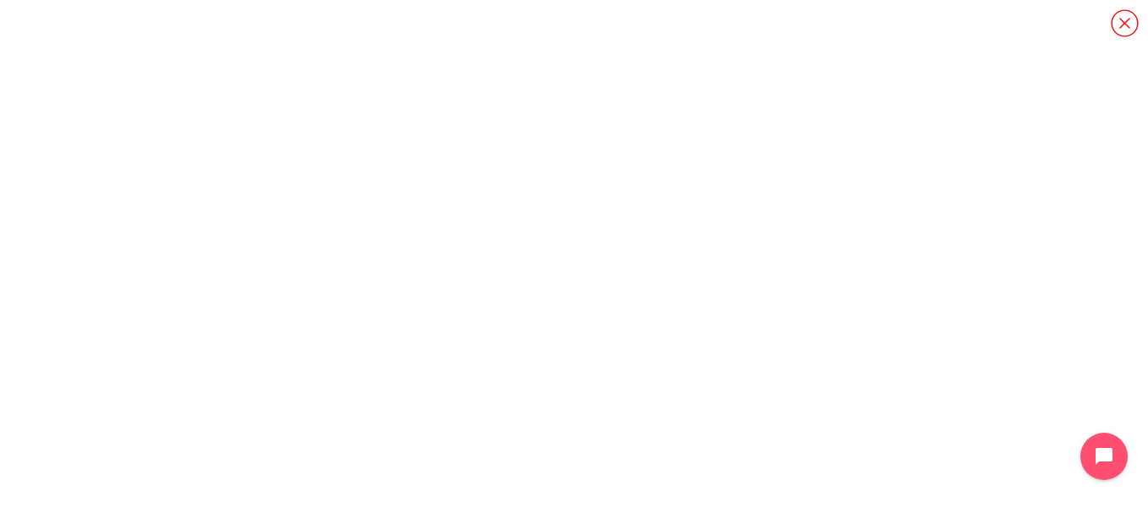
click at [1135, 30] on icon "Content" at bounding box center [1125, 23] width 30 height 30
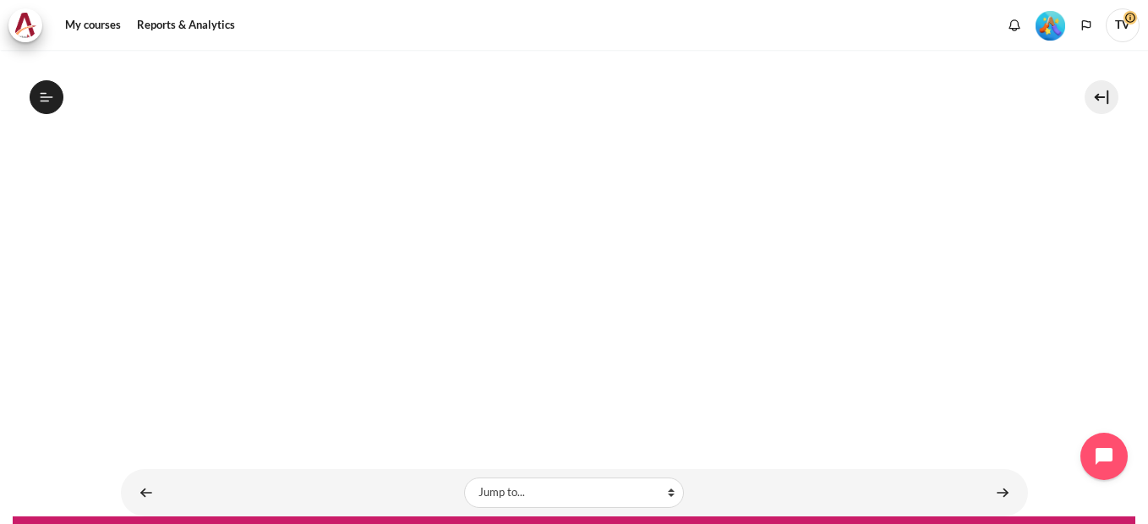
scroll to position [535, 0]
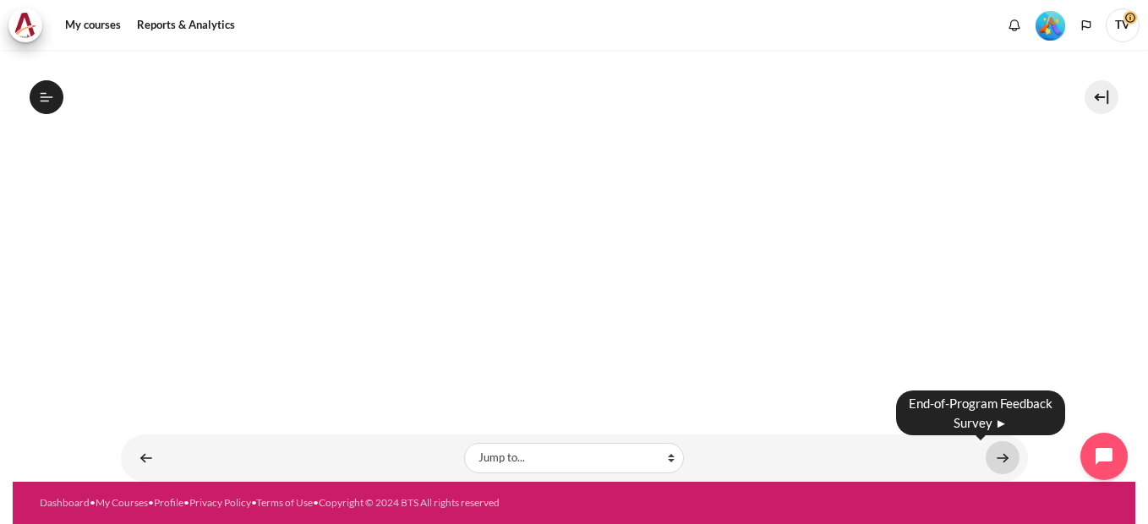
click at [994, 458] on link "Content" at bounding box center [1003, 457] width 34 height 33
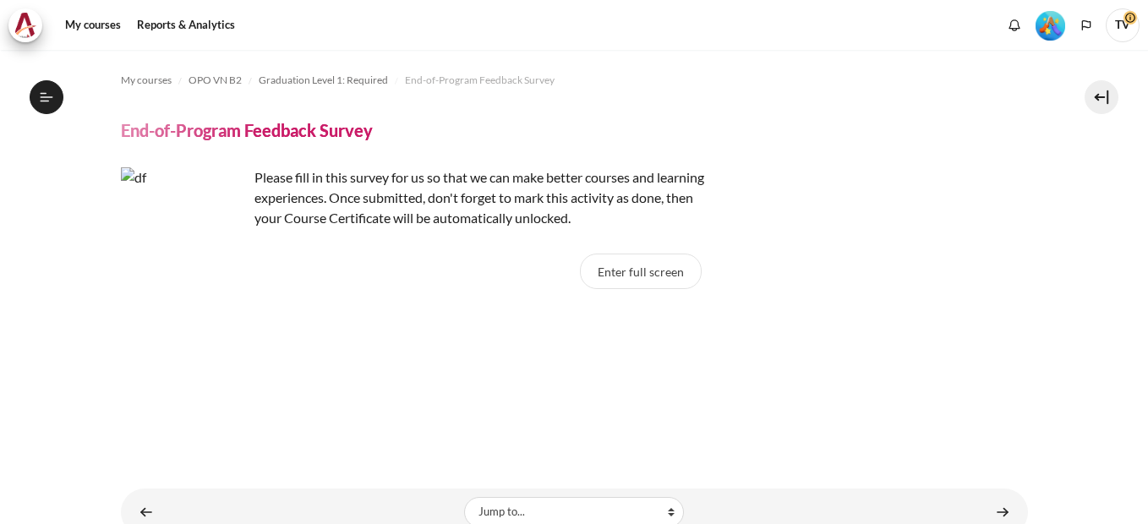
scroll to position [1777, 0]
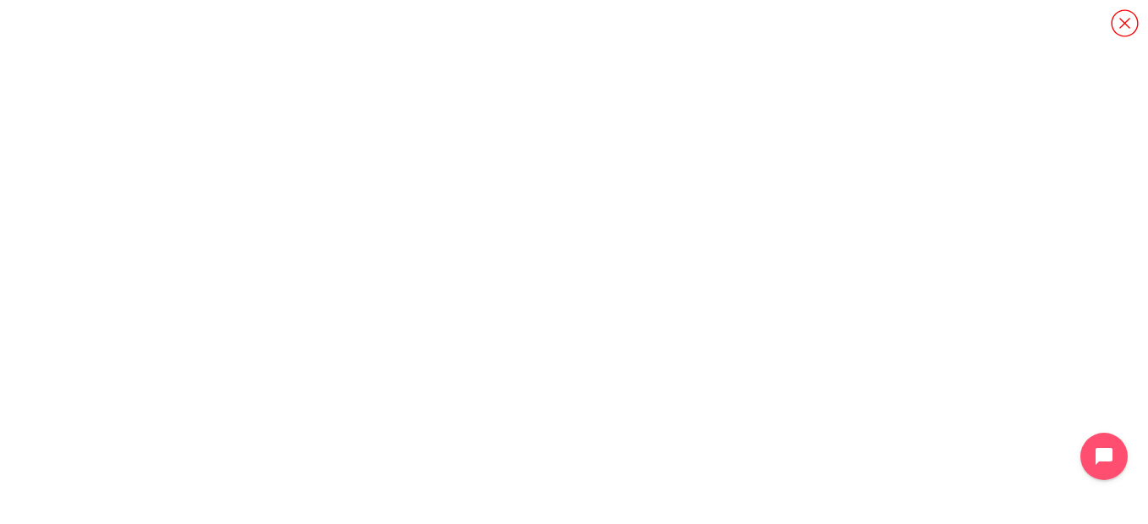
click at [1134, 25] on icon "Content" at bounding box center [1125, 23] width 30 height 30
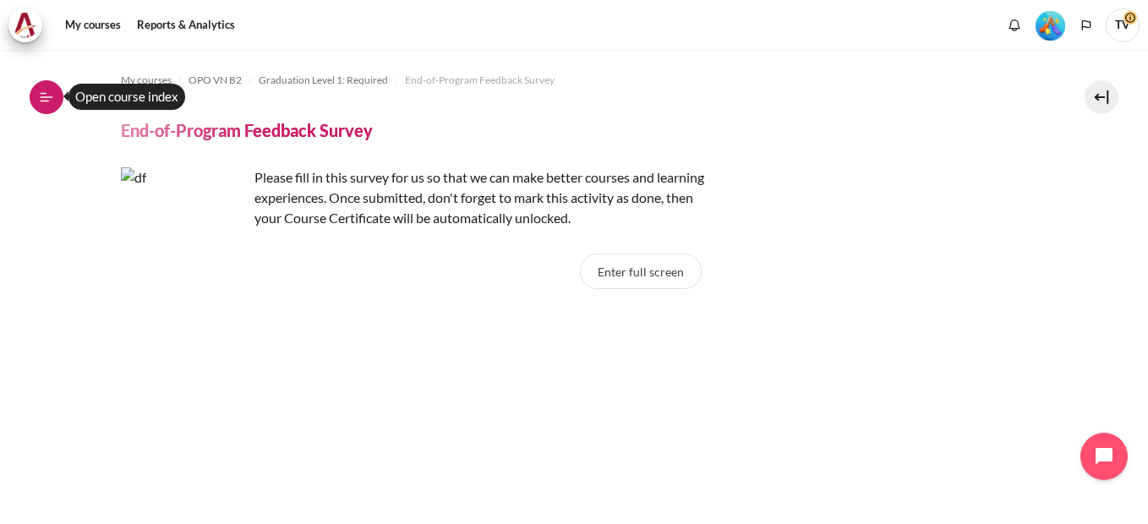
click at [48, 95] on icon at bounding box center [46, 97] width 15 height 15
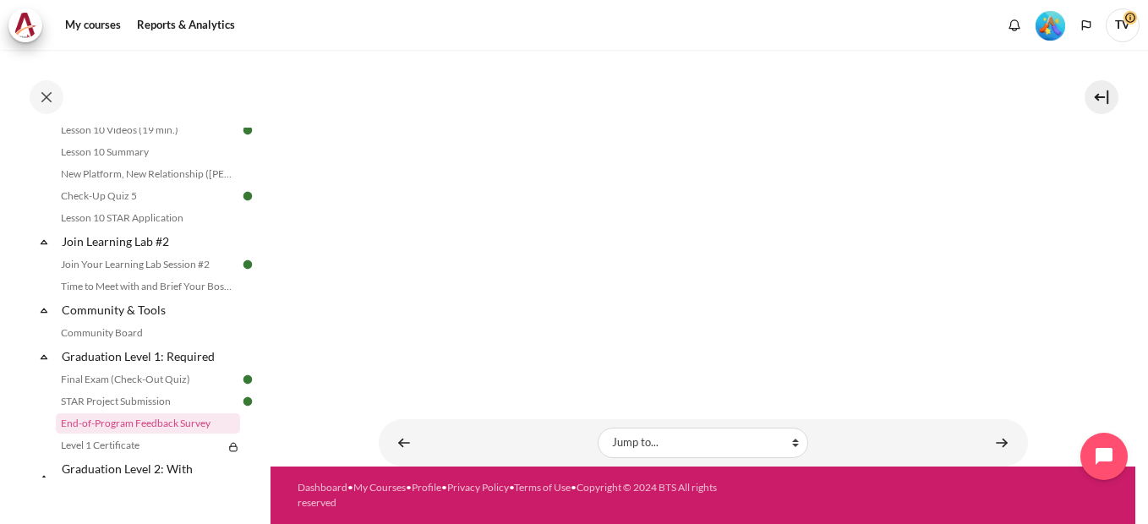
scroll to position [1775, 0]
